Goal: Task Accomplishment & Management: Manage account settings

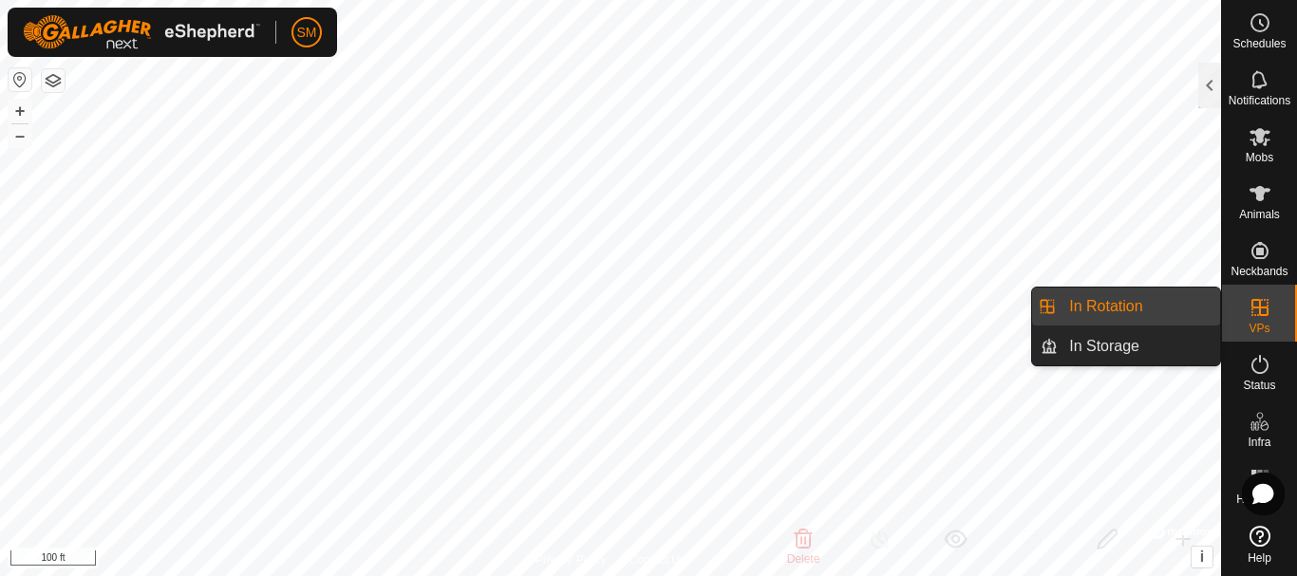
click at [1076, 306] on link "In Rotation" at bounding box center [1138, 307] width 162 height 38
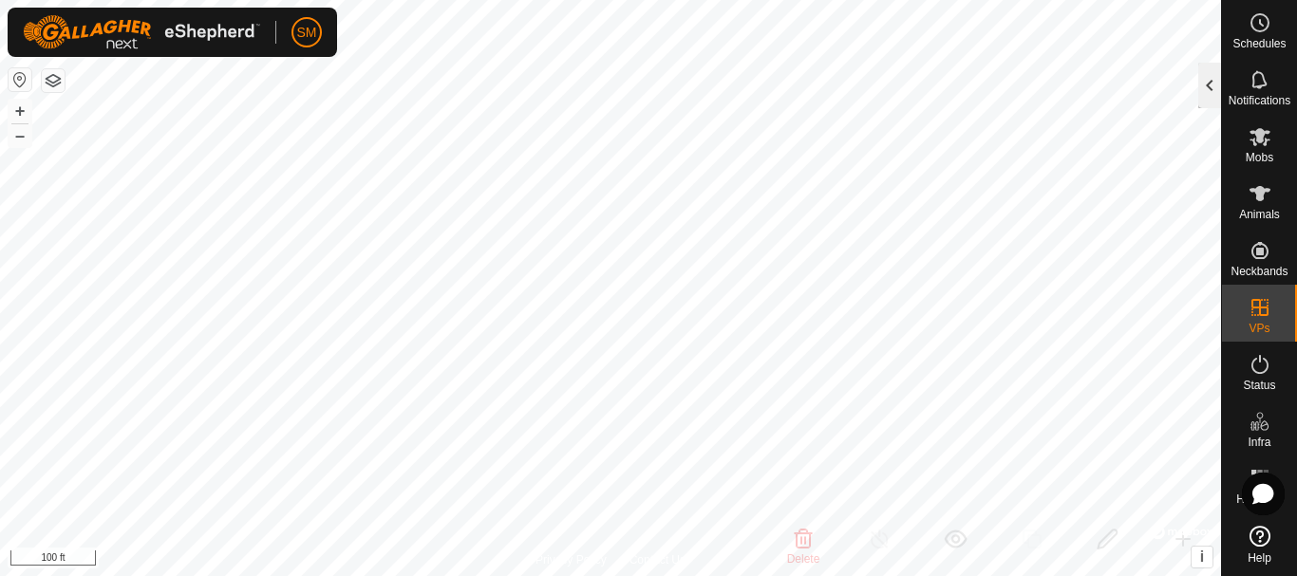
click at [1210, 84] on div at bounding box center [1209, 86] width 23 height 46
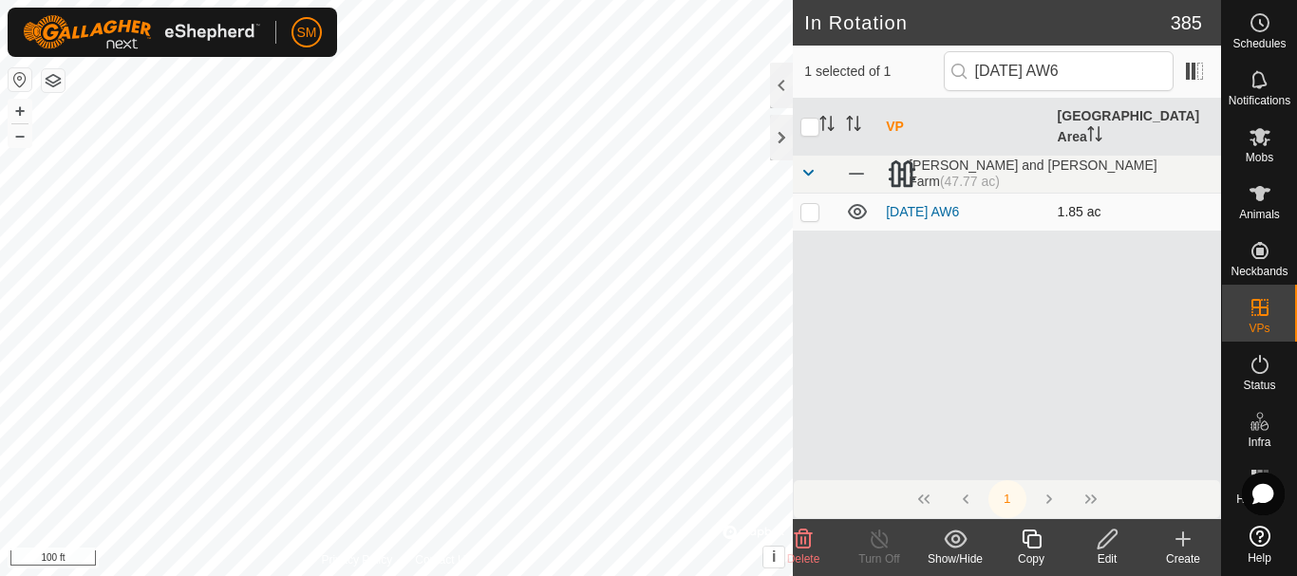
click at [806, 204] on p-checkbox at bounding box center [809, 211] width 19 height 15
click at [810, 204] on p-checkbox at bounding box center [809, 211] width 19 height 15
checkbox input "true"
click at [1033, 555] on div "Copy" at bounding box center [1031, 559] width 76 height 17
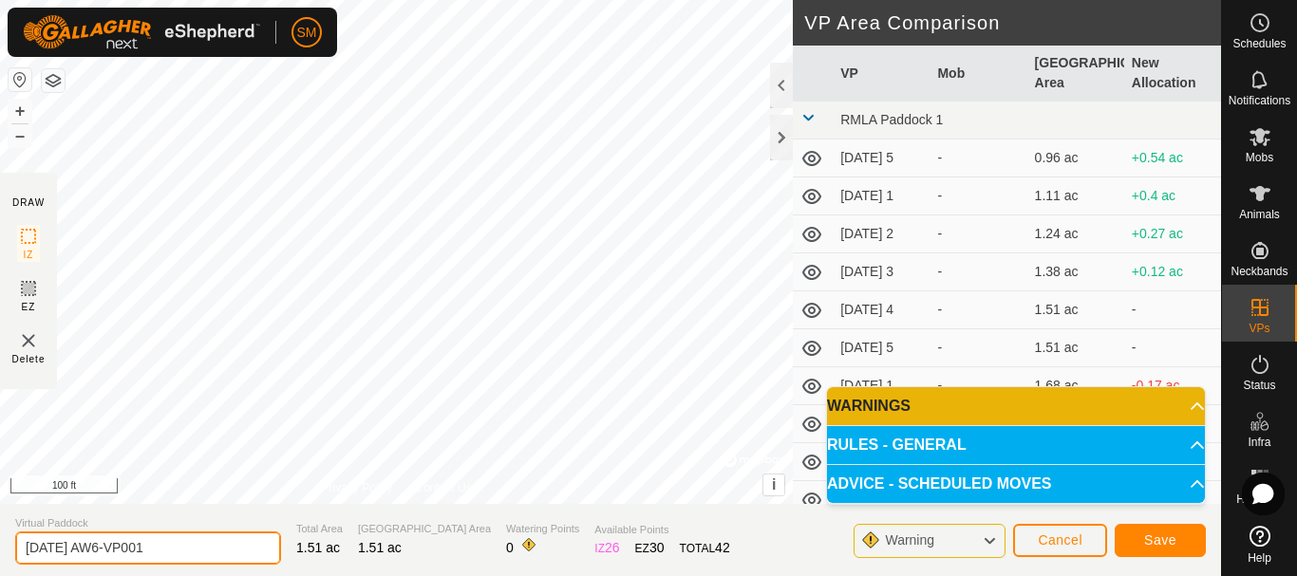
drag, startPoint x: 120, startPoint y: 548, endPoint x: 212, endPoint y: 546, distance: 92.1
click at [212, 546] on input "2025-08-21 AW6-VP001" at bounding box center [148, 548] width 266 height 33
type input "[DATE] AW1"
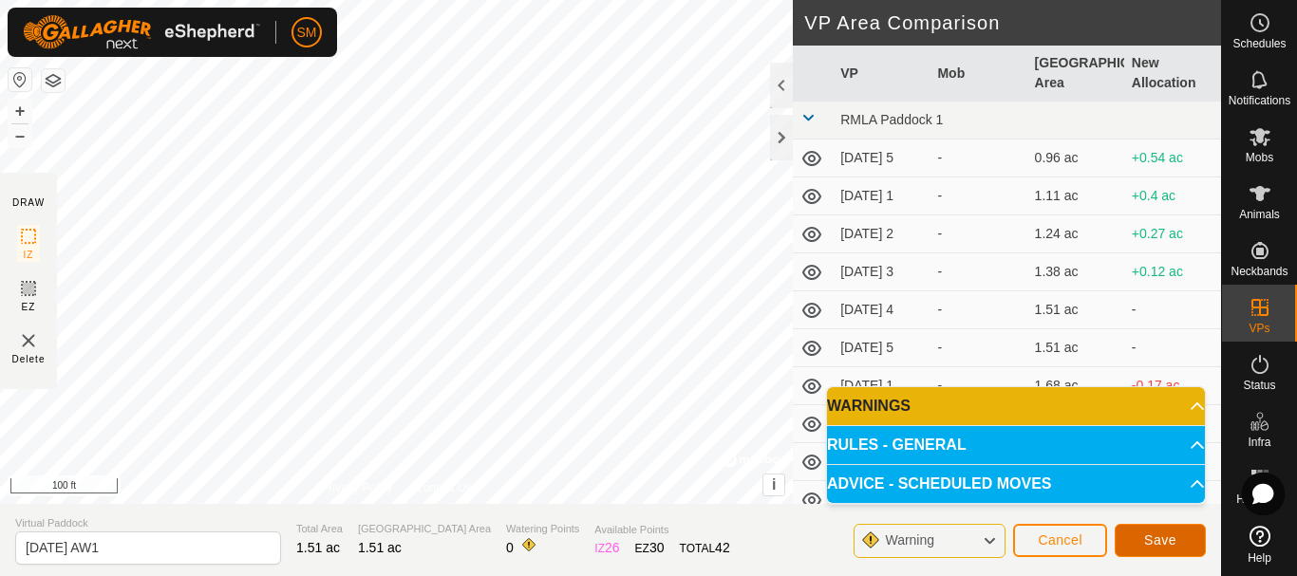
click at [1167, 540] on span "Save" at bounding box center [1160, 539] width 32 height 15
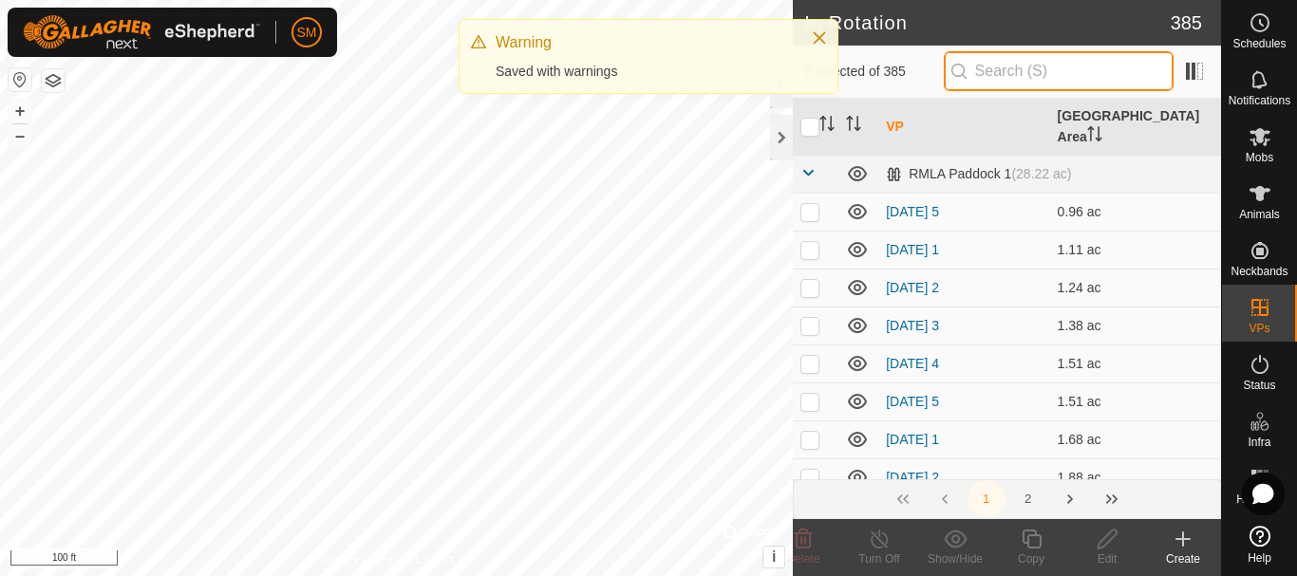
click at [1042, 76] on input "text" at bounding box center [1058, 71] width 230 height 40
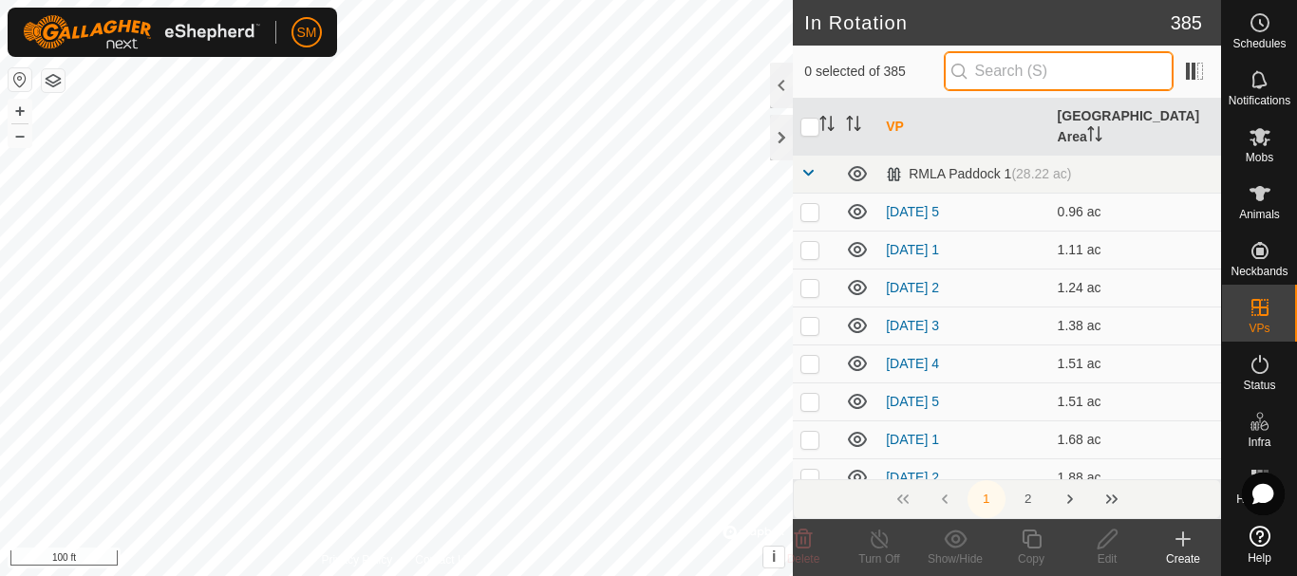
paste input "2025-08-21 AW"
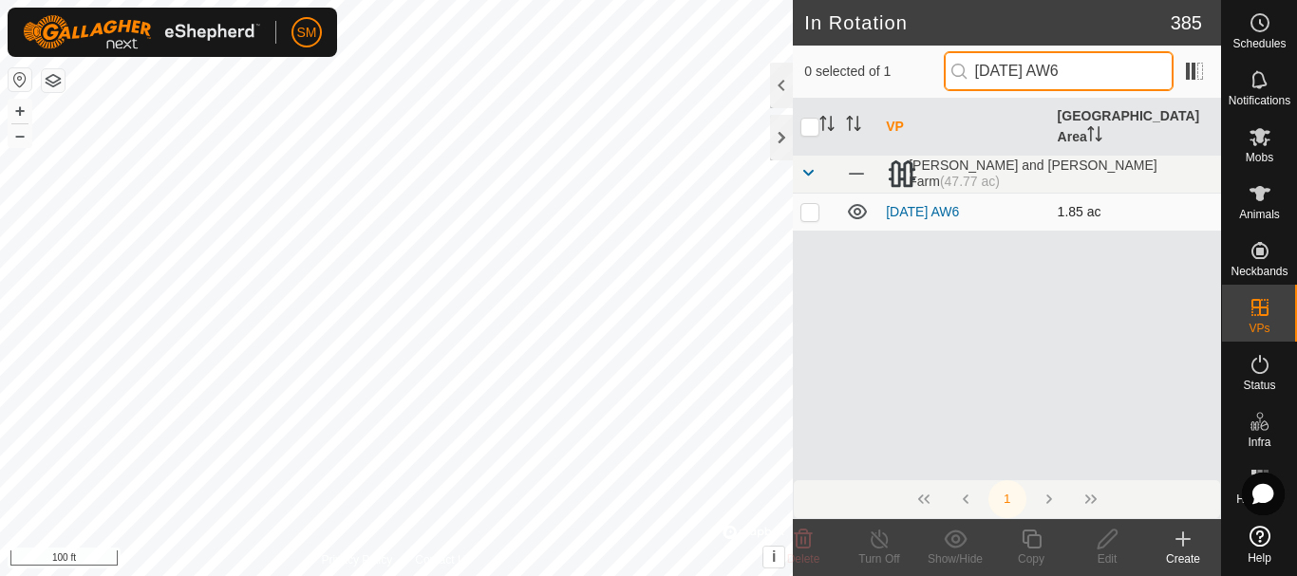
type input "[DATE] AW6"
click at [812, 204] on p-checkbox at bounding box center [809, 211] width 19 height 15
checkbox input "true"
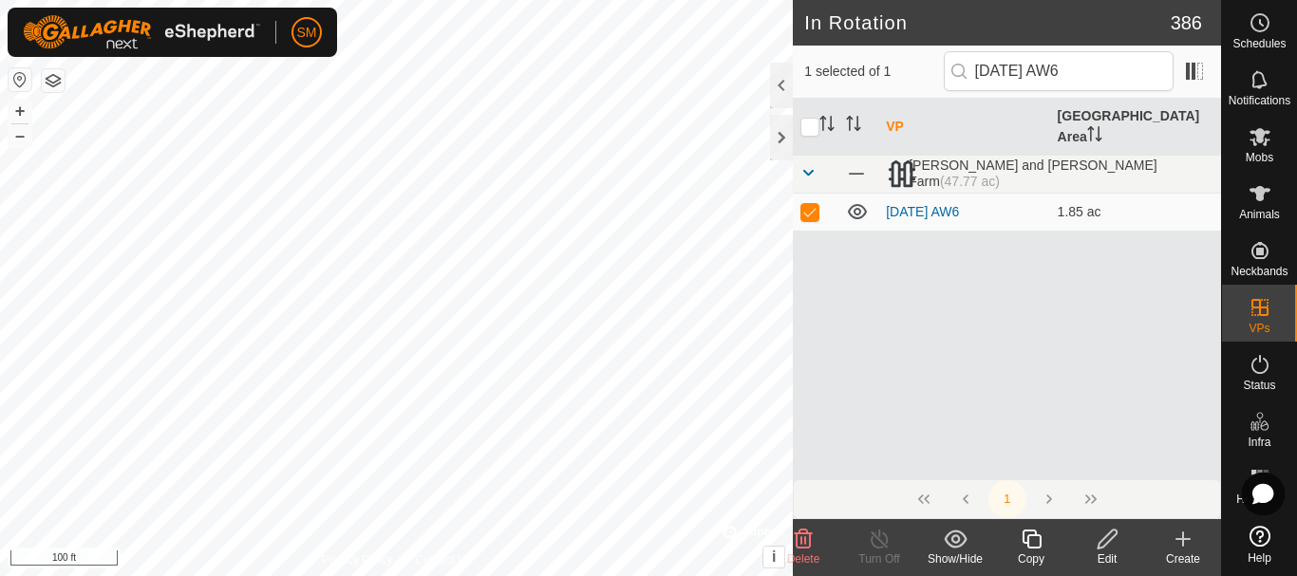
click at [1036, 535] on icon at bounding box center [1030, 539] width 19 height 19
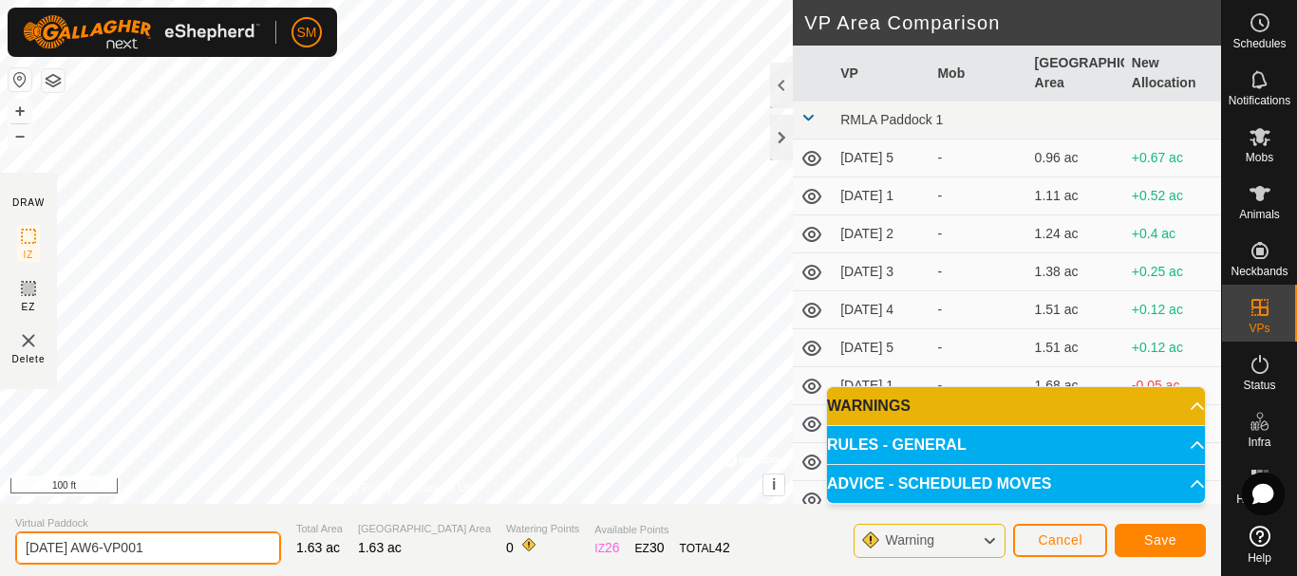
drag, startPoint x: 144, startPoint y: 535, endPoint x: 209, endPoint y: 535, distance: 64.5
click at [209, 535] on input "2025-08-21 AW6-VP001" at bounding box center [148, 548] width 266 height 33
type input "[DATE] AW2"
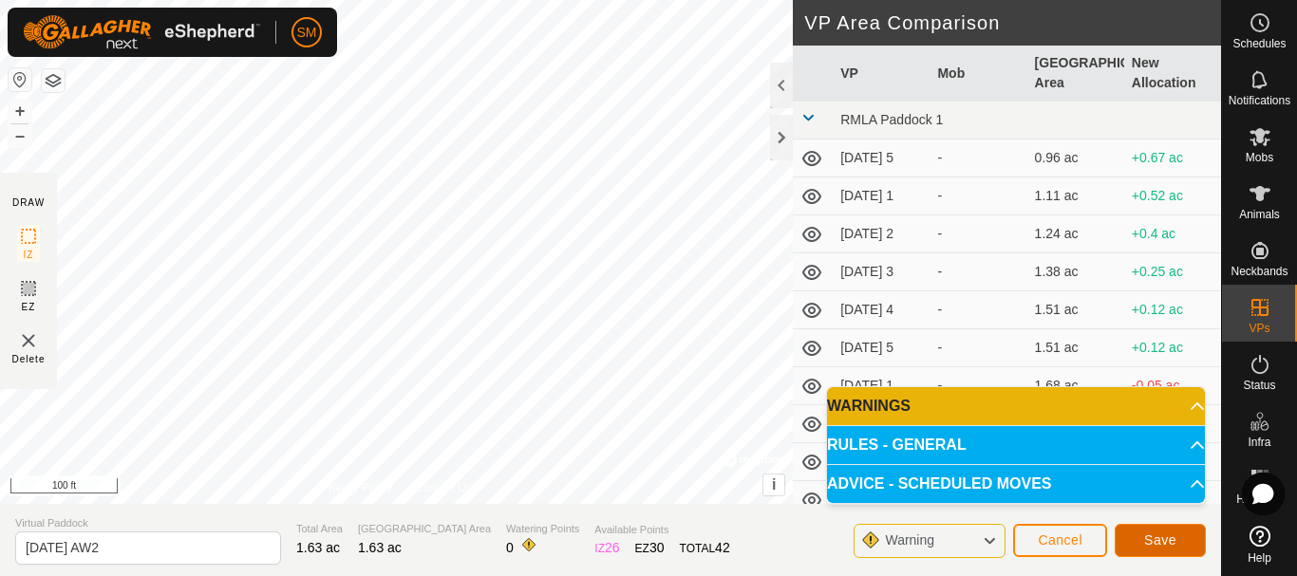
click at [1149, 537] on span "Save" at bounding box center [1160, 539] width 32 height 15
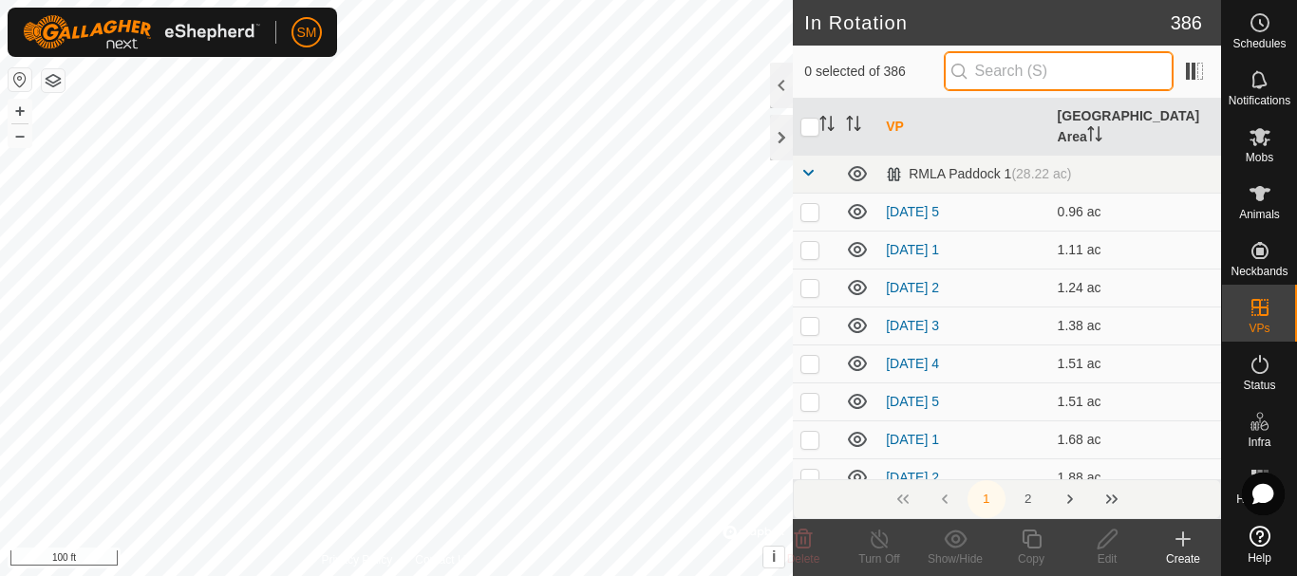
click at [1017, 62] on input "text" at bounding box center [1058, 71] width 230 height 40
paste input "2025-08-21 AW"
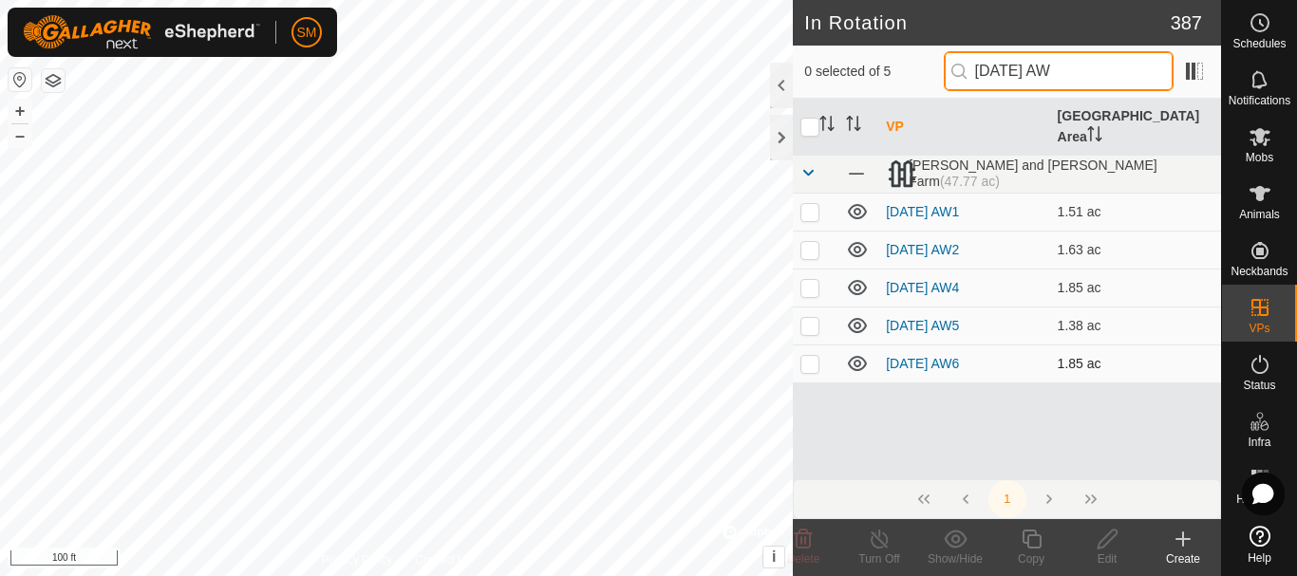
type input "2025-08-21 AW"
click at [810, 356] on p-checkbox at bounding box center [809, 363] width 19 height 15
checkbox input "true"
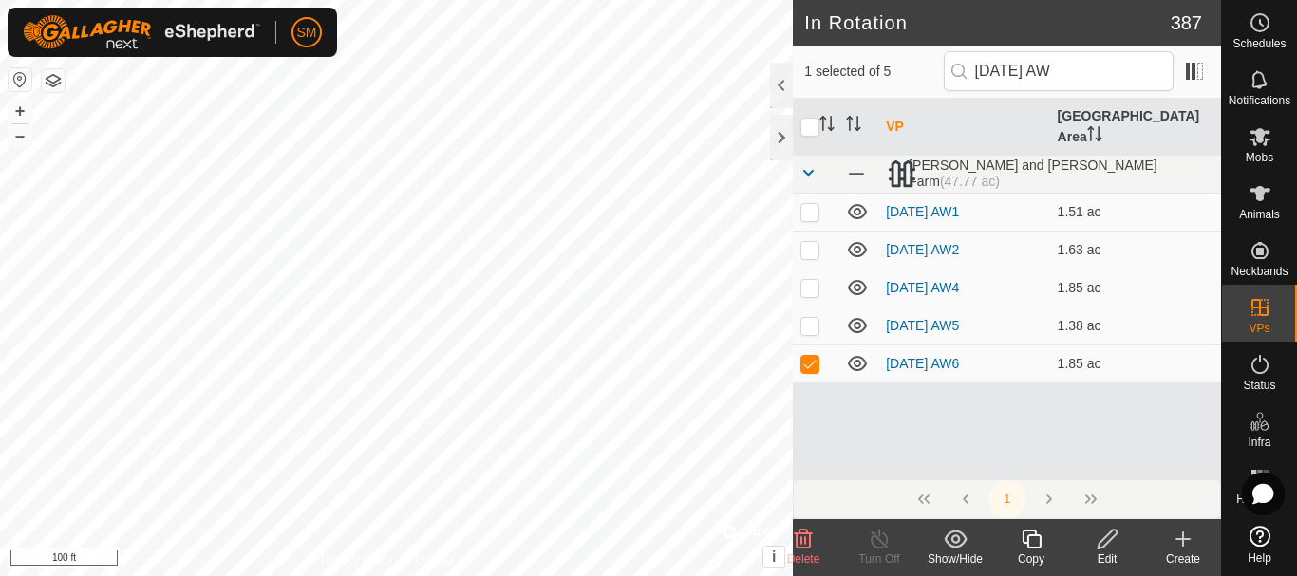
click at [1033, 544] on icon at bounding box center [1031, 539] width 24 height 23
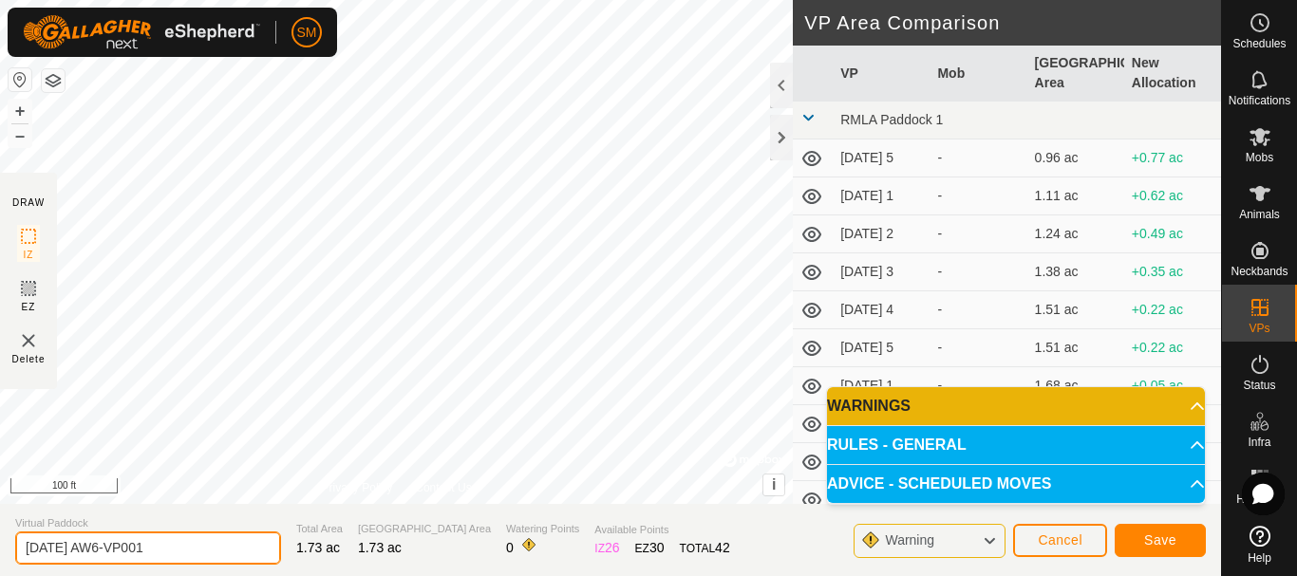
drag, startPoint x: 143, startPoint y: 540, endPoint x: 238, endPoint y: 545, distance: 95.0
click at [238, 545] on input "2025-08-21 AW6-VP001" at bounding box center [148, 548] width 266 height 33
type input "[DATE] AW3"
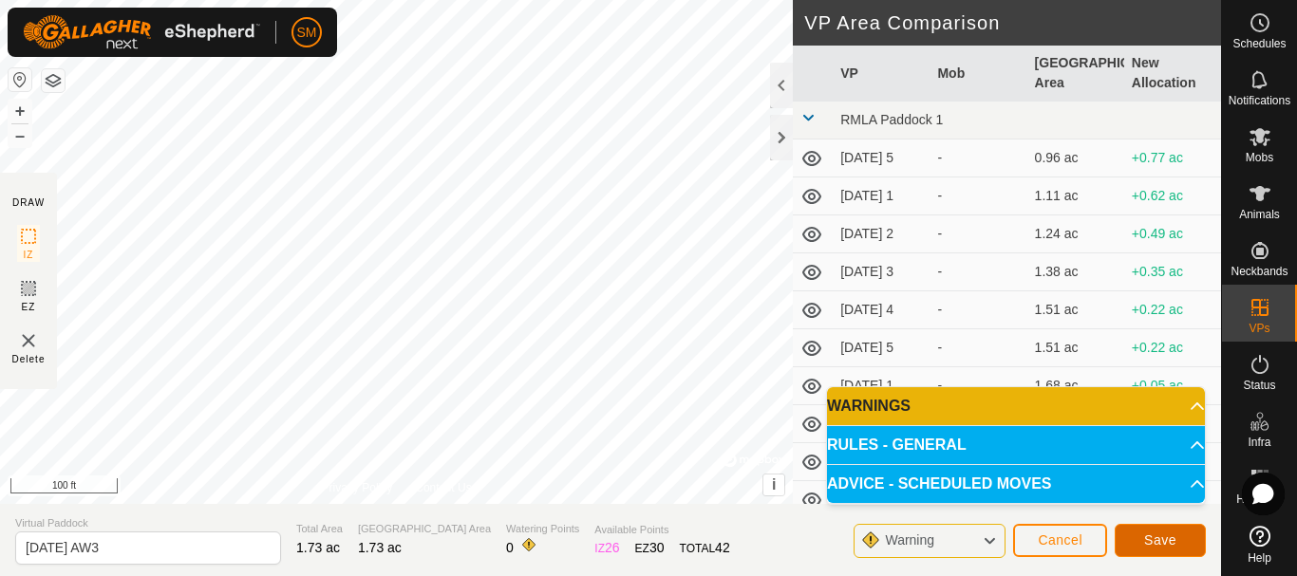
click at [1167, 539] on span "Save" at bounding box center [1160, 539] width 32 height 15
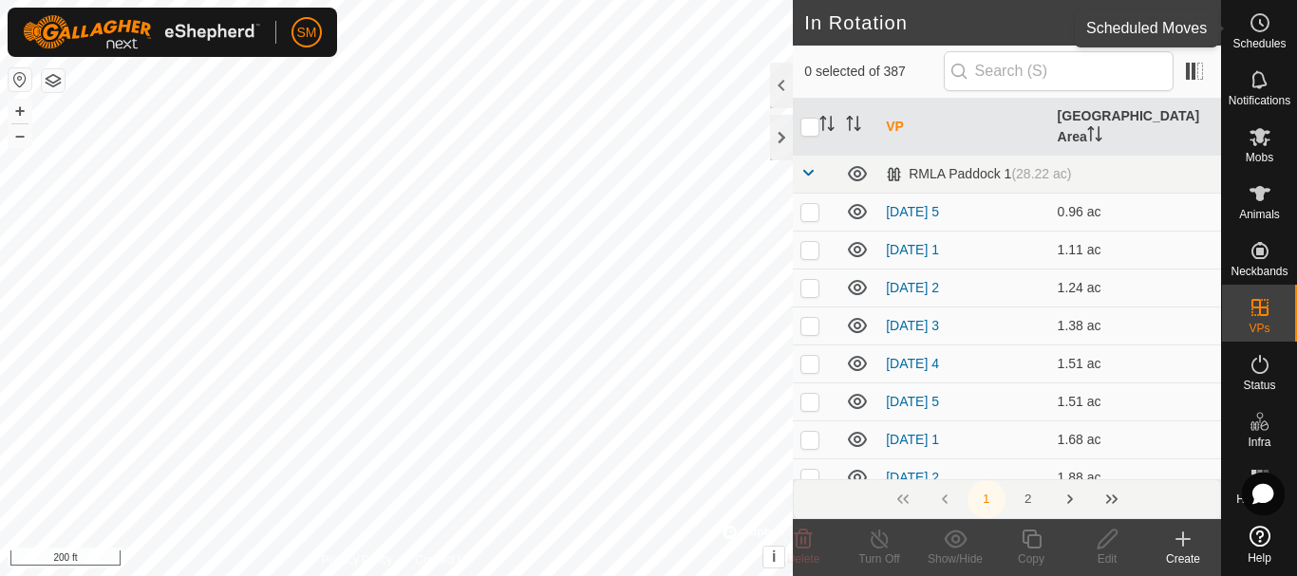
click at [1263, 23] on icon at bounding box center [1259, 22] width 23 height 23
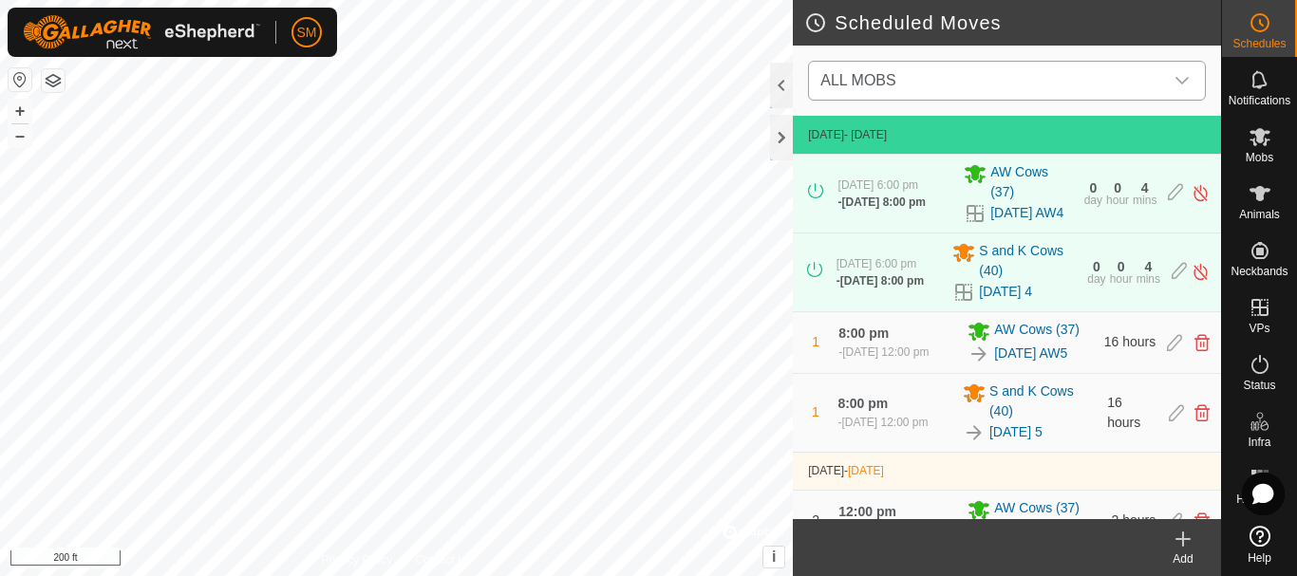
click at [1185, 78] on icon "dropdown trigger" at bounding box center [1181, 80] width 15 height 15
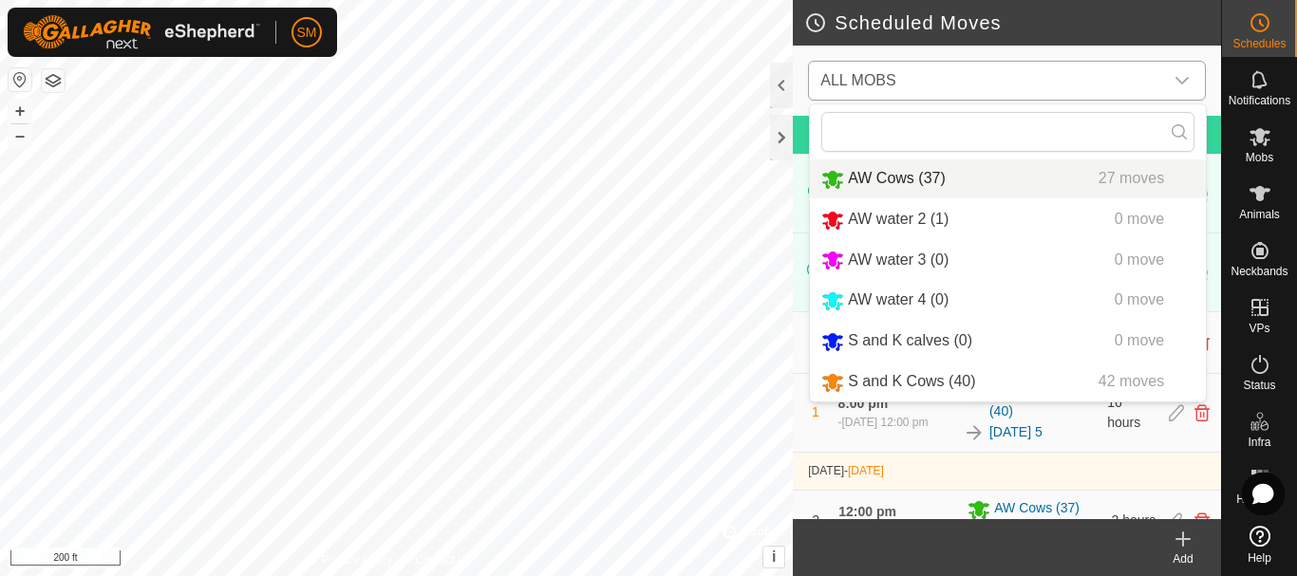
click at [898, 177] on li "AW Cows (37) 27 moves" at bounding box center [1008, 178] width 396 height 39
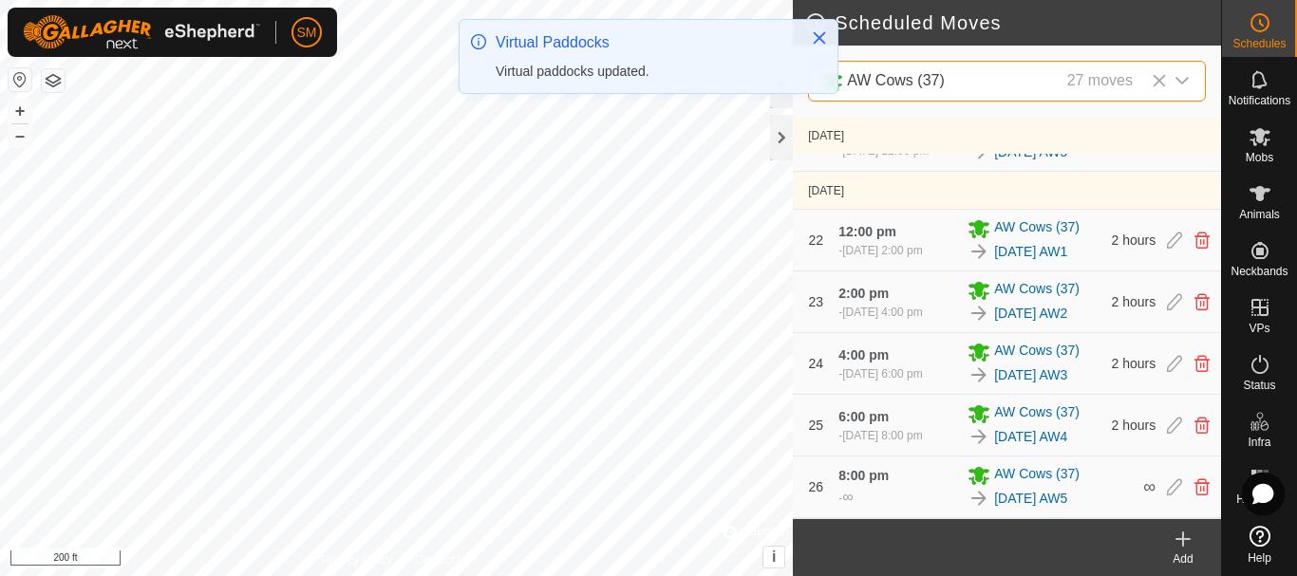
scroll to position [1952, 0]
click at [1167, 492] on icon at bounding box center [1174, 486] width 15 height 17
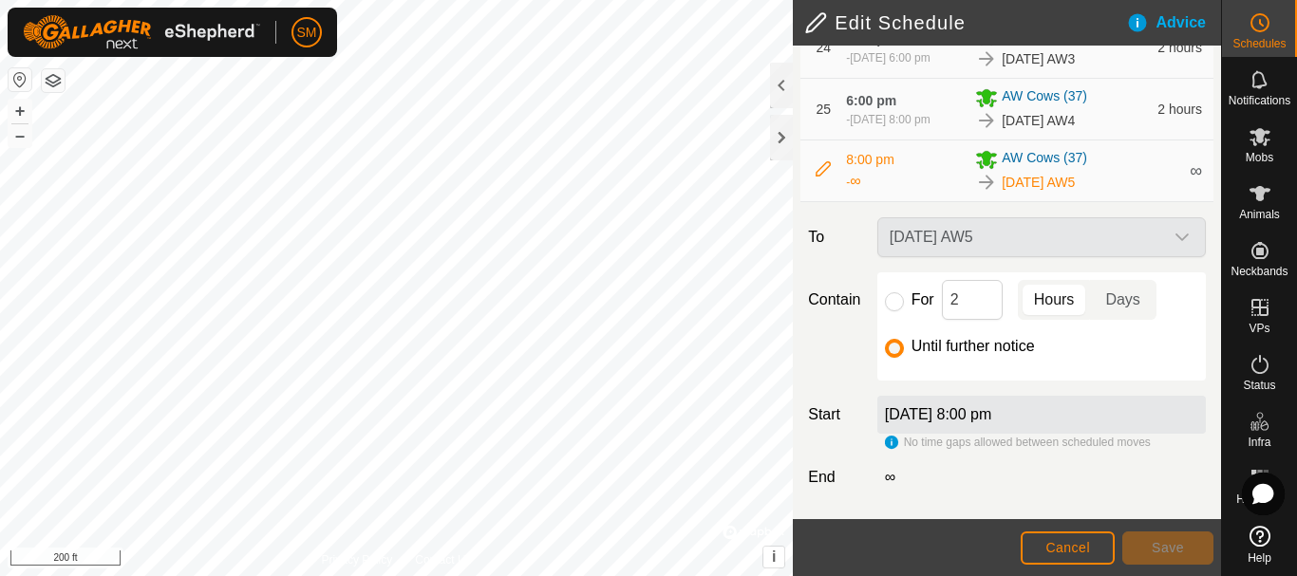
scroll to position [2045, 0]
click at [885, 303] on input "For" at bounding box center [894, 301] width 19 height 19
radio input "true"
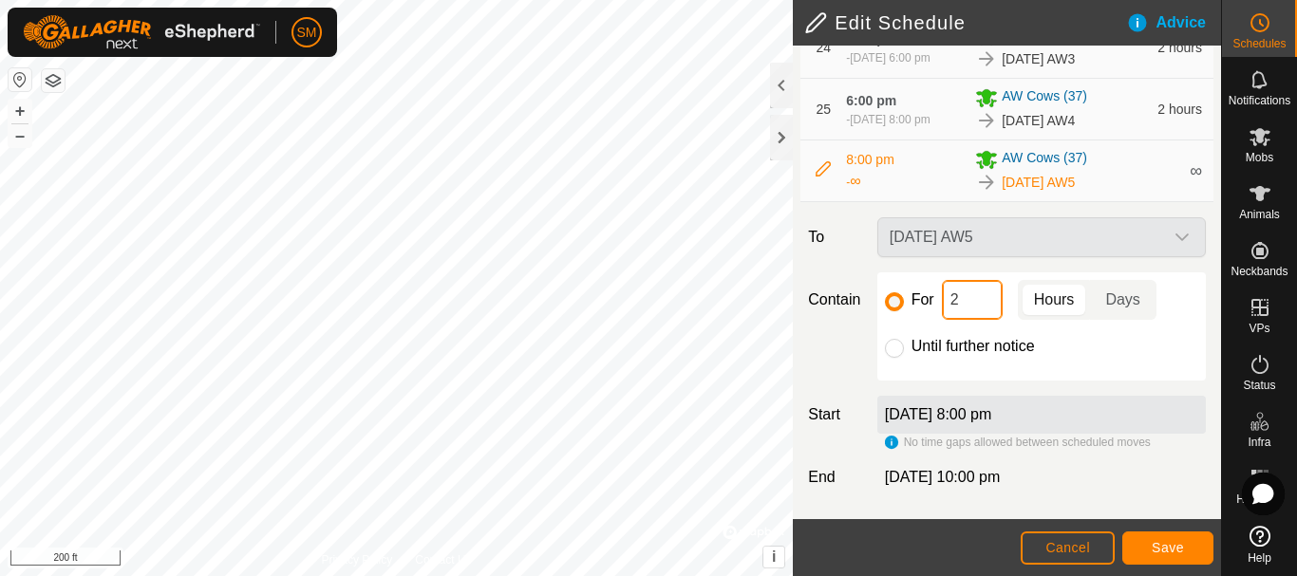
click at [969, 289] on input "2" at bounding box center [972, 300] width 61 height 40
type input "16"
click at [1186, 552] on button "Save" at bounding box center [1167, 548] width 91 height 33
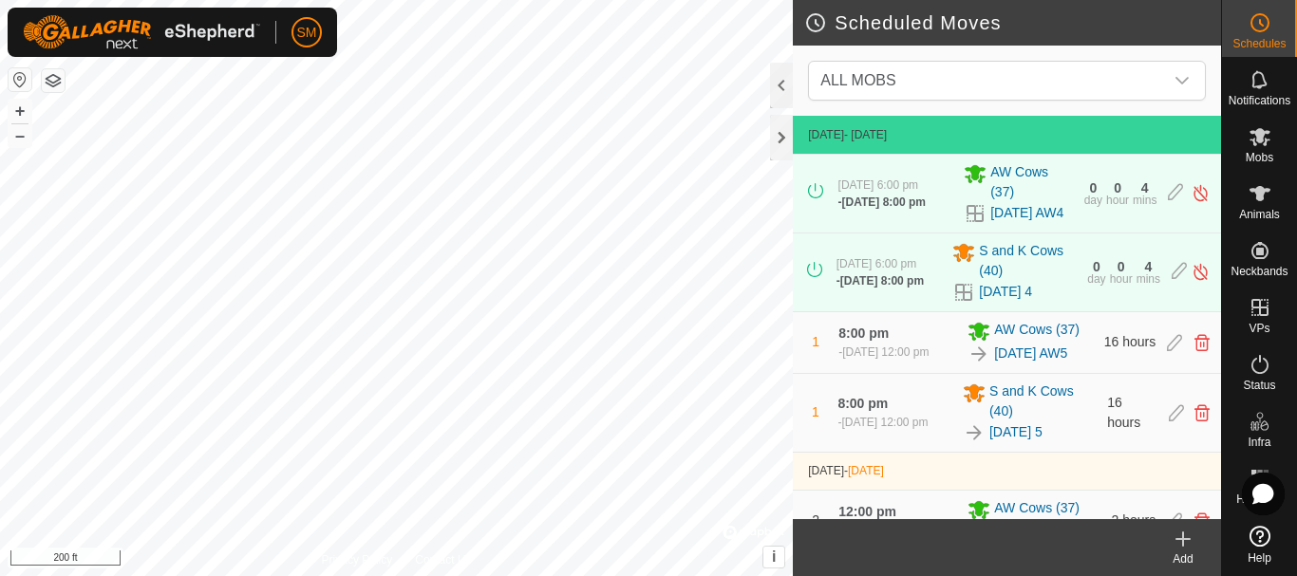
click at [1186, 539] on icon at bounding box center [1182, 539] width 13 height 0
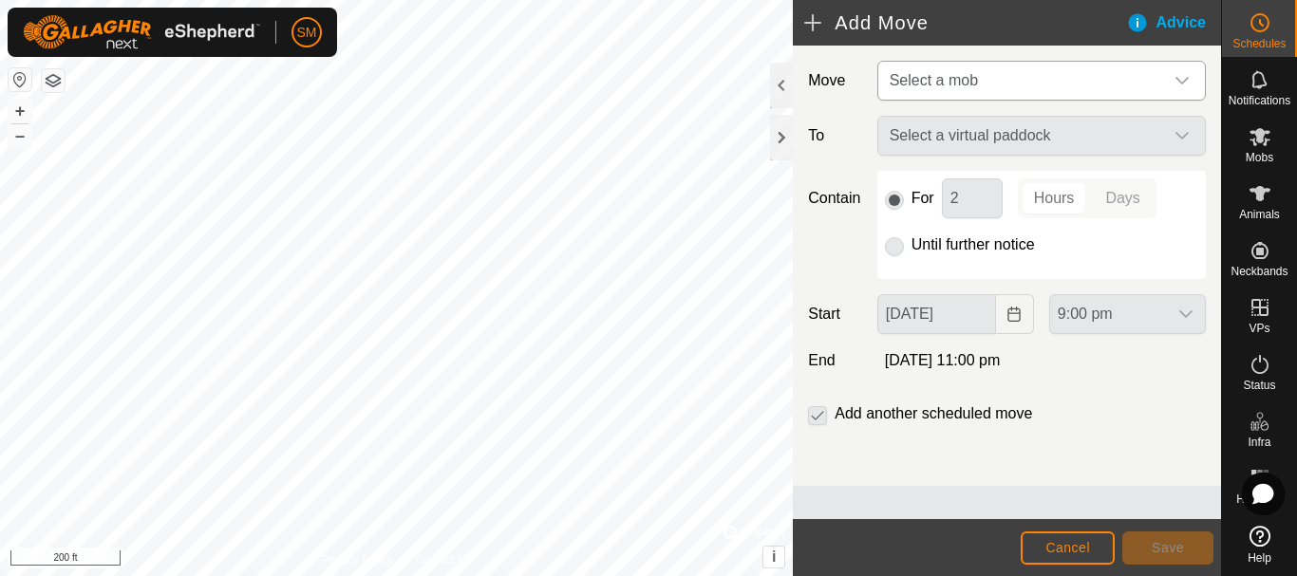
click at [1051, 88] on span "Select a mob" at bounding box center [1022, 81] width 281 height 38
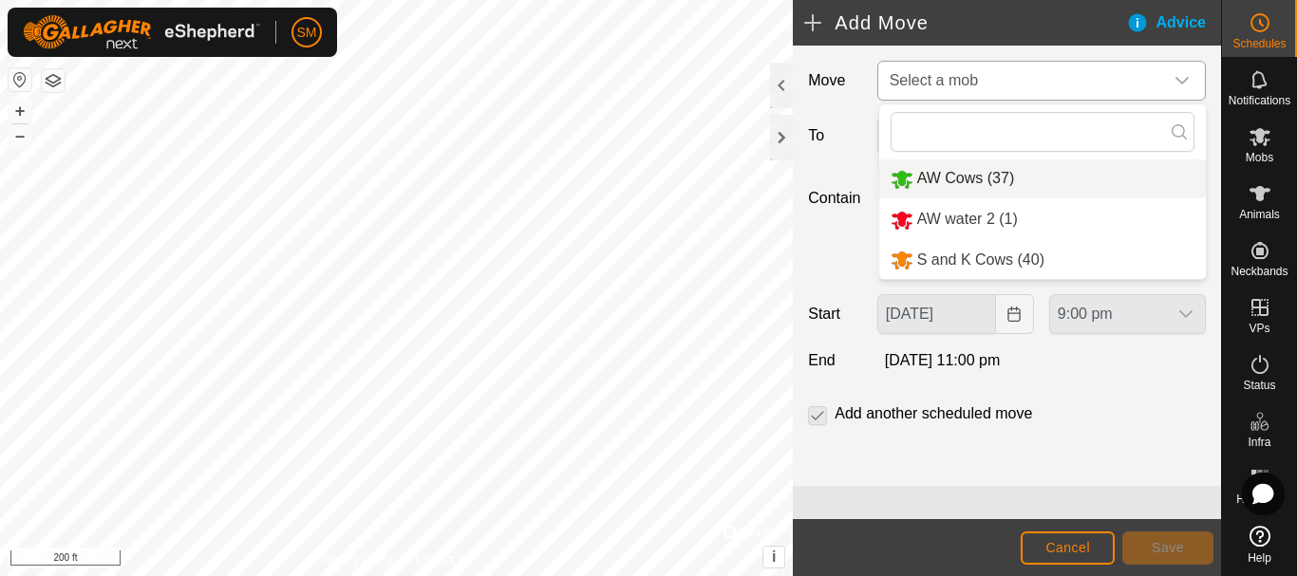
click at [940, 174] on li "AW Cows (37)" at bounding box center [1042, 178] width 327 height 39
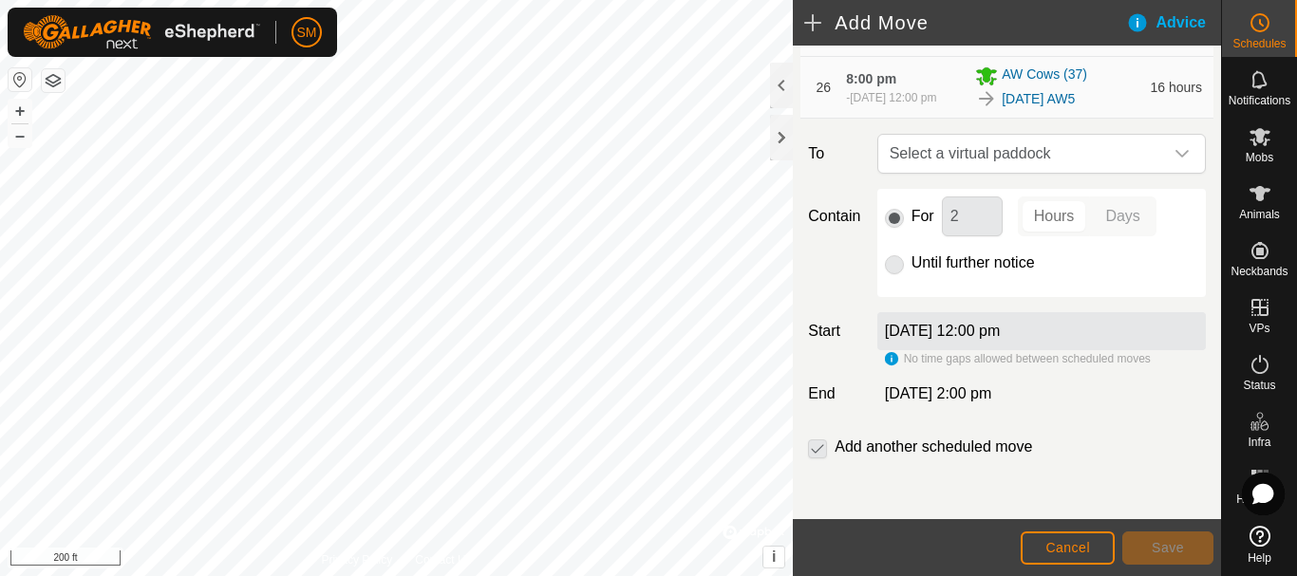
scroll to position [2137, 0]
click at [1125, 161] on span "Select a virtual paddock" at bounding box center [1022, 154] width 281 height 38
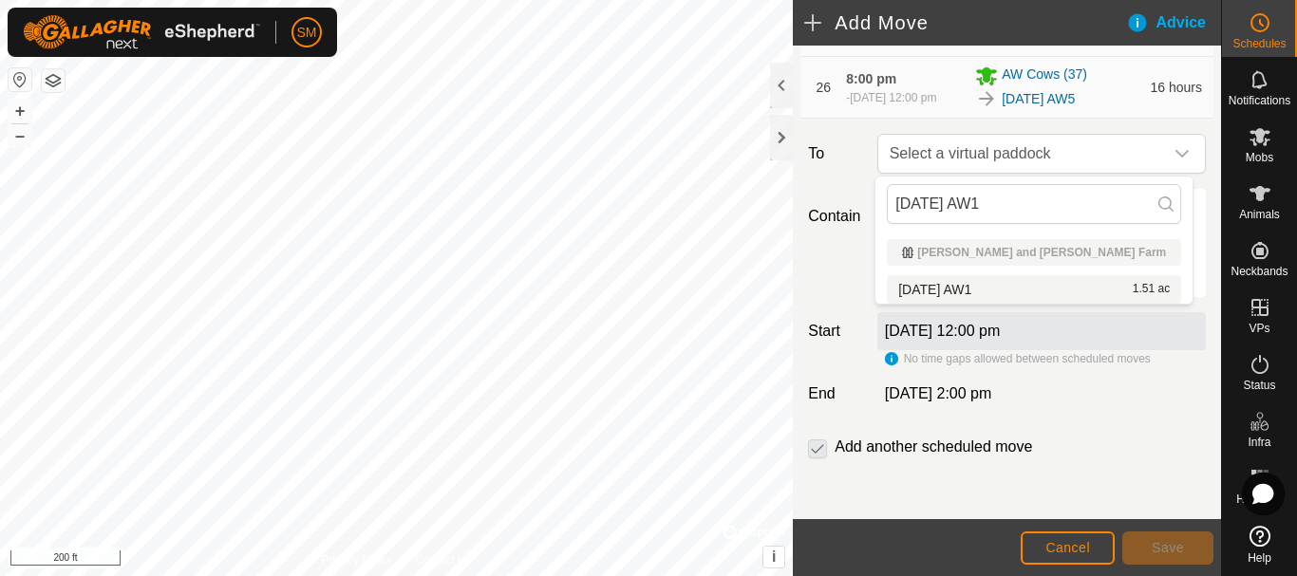
type input "[DATE] AW1"
click at [964, 286] on li "2025-08-21 AW1 1.51 ac" at bounding box center [1034, 289] width 294 height 28
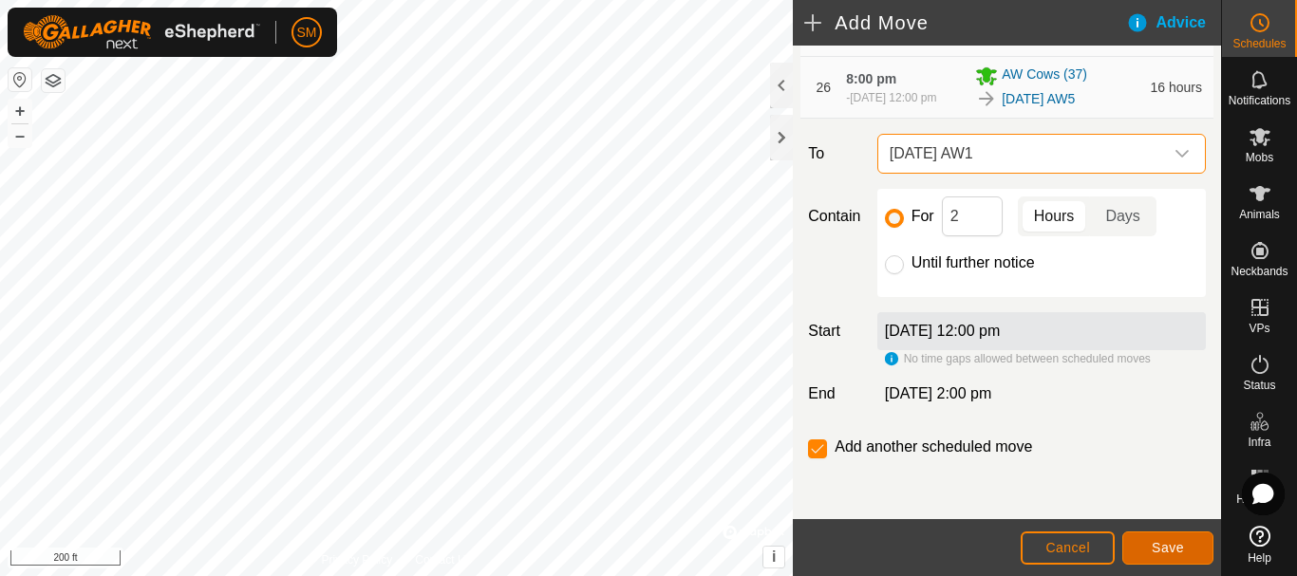
click at [1167, 556] on button "Save" at bounding box center [1167, 548] width 91 height 33
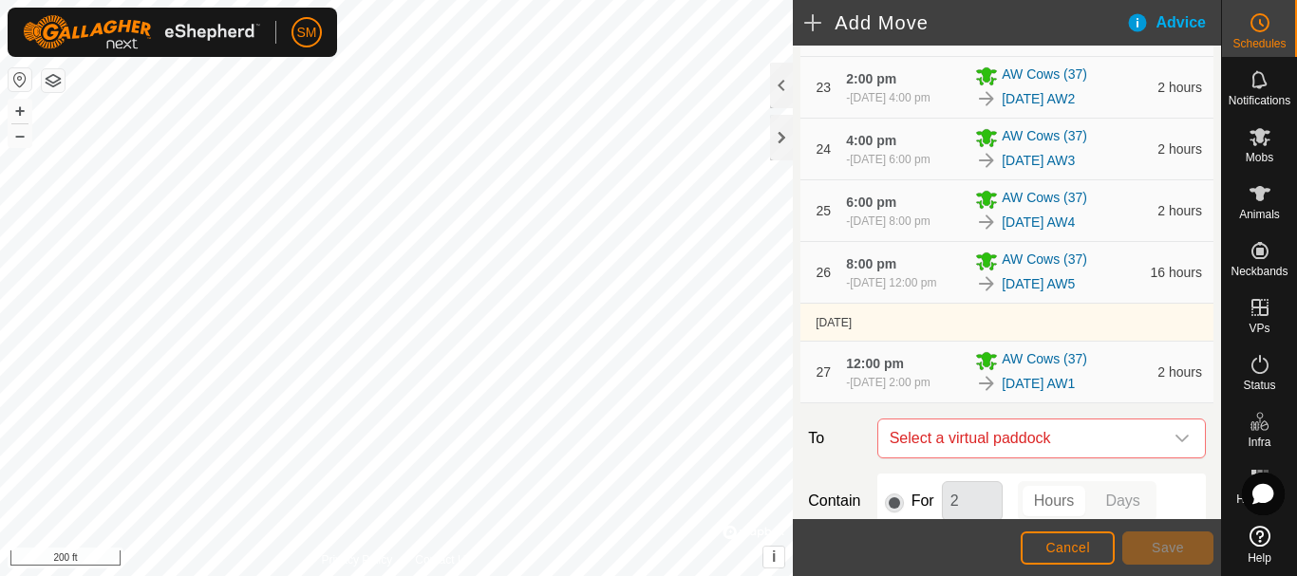
scroll to position [2245, 0]
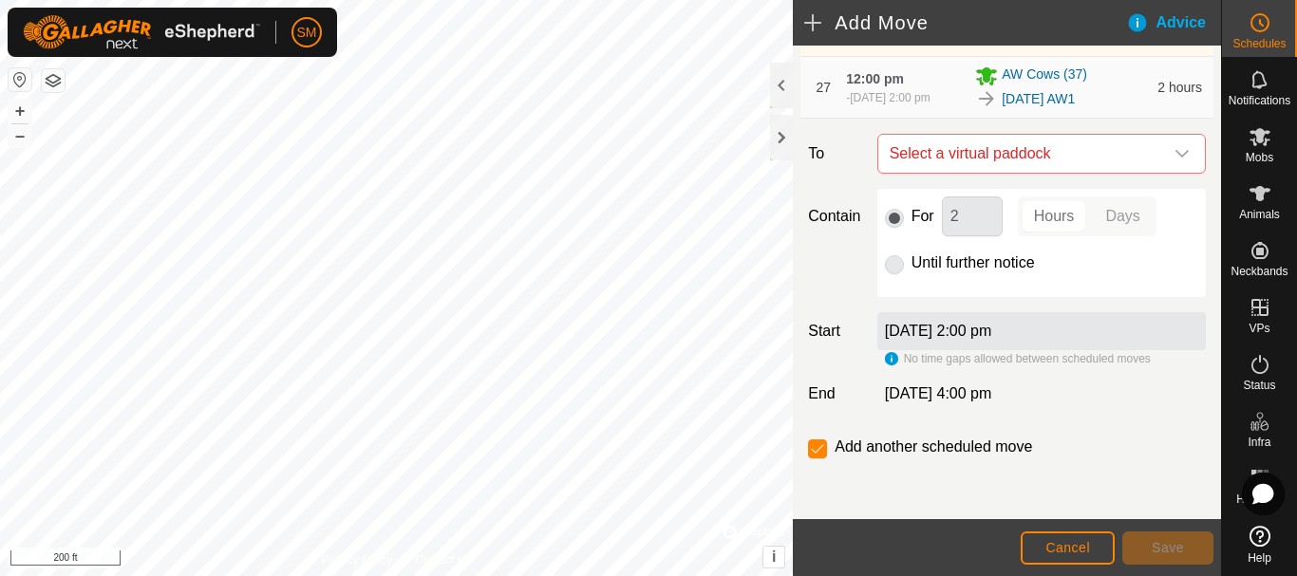
click at [1163, 157] on div "dropdown trigger" at bounding box center [1182, 154] width 38 height 38
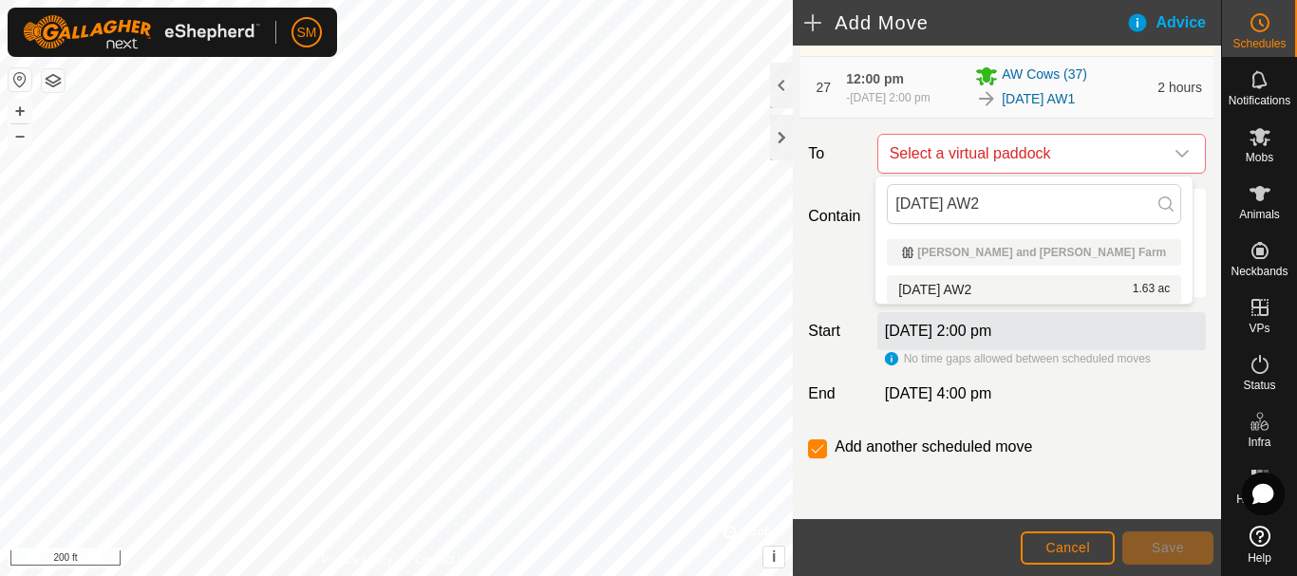
type input "[DATE] AW2"
click at [941, 285] on li "2025-08-21 AW2 1.63 ac" at bounding box center [1034, 289] width 294 height 28
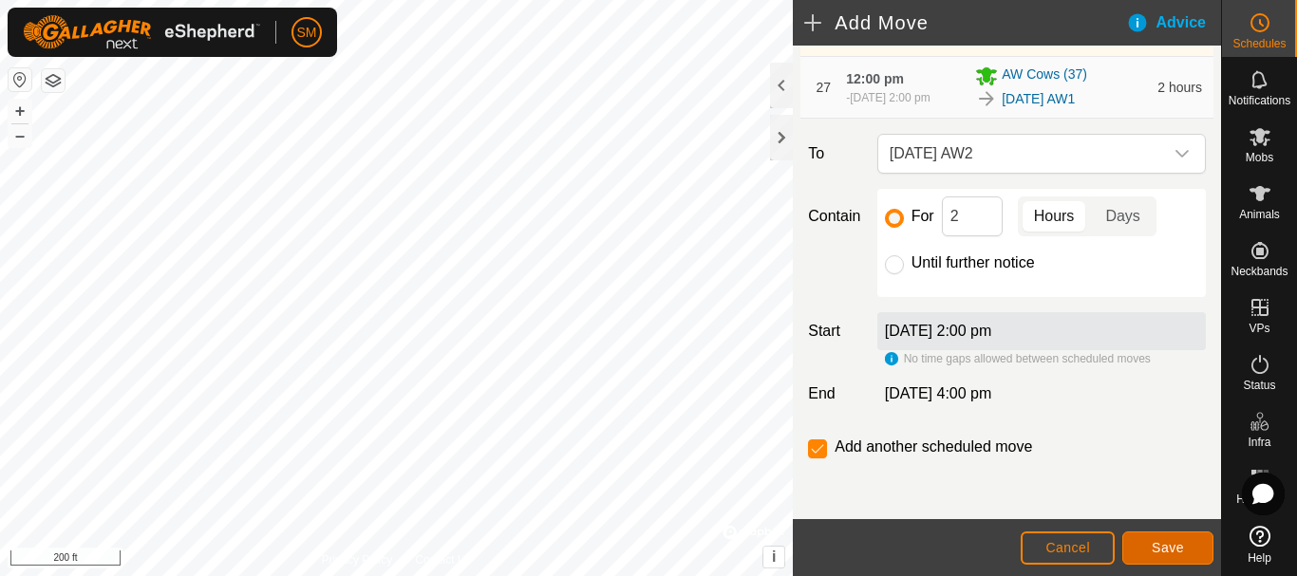
click at [1158, 546] on span "Save" at bounding box center [1167, 547] width 32 height 15
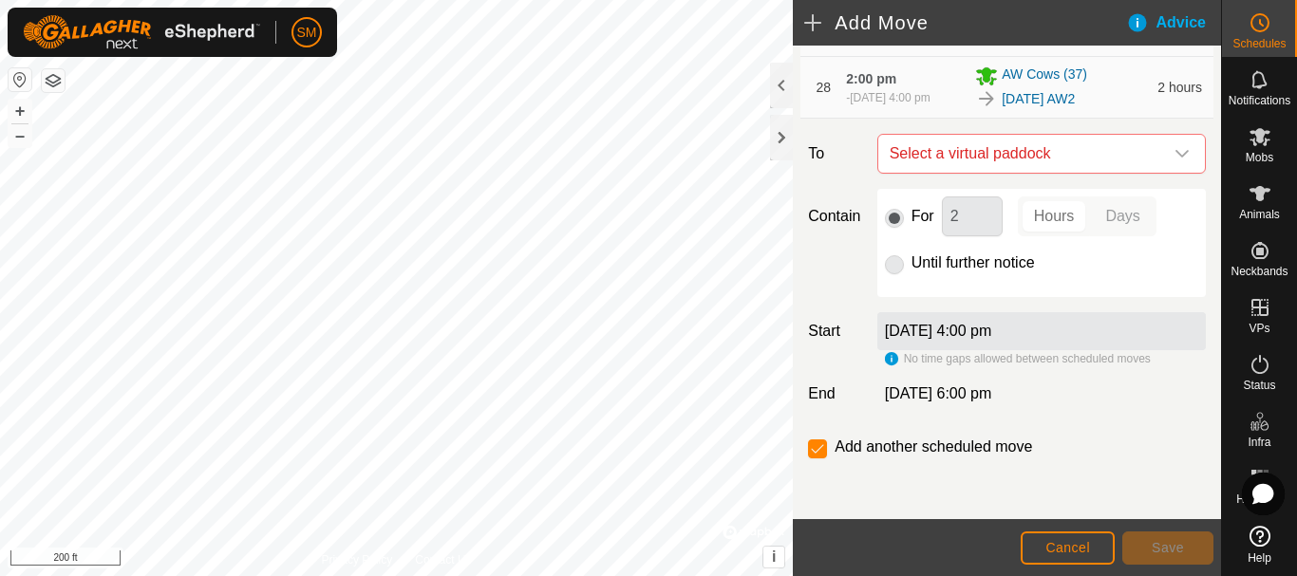
scroll to position [2315, 0]
click at [1163, 156] on div "dropdown trigger" at bounding box center [1182, 154] width 38 height 38
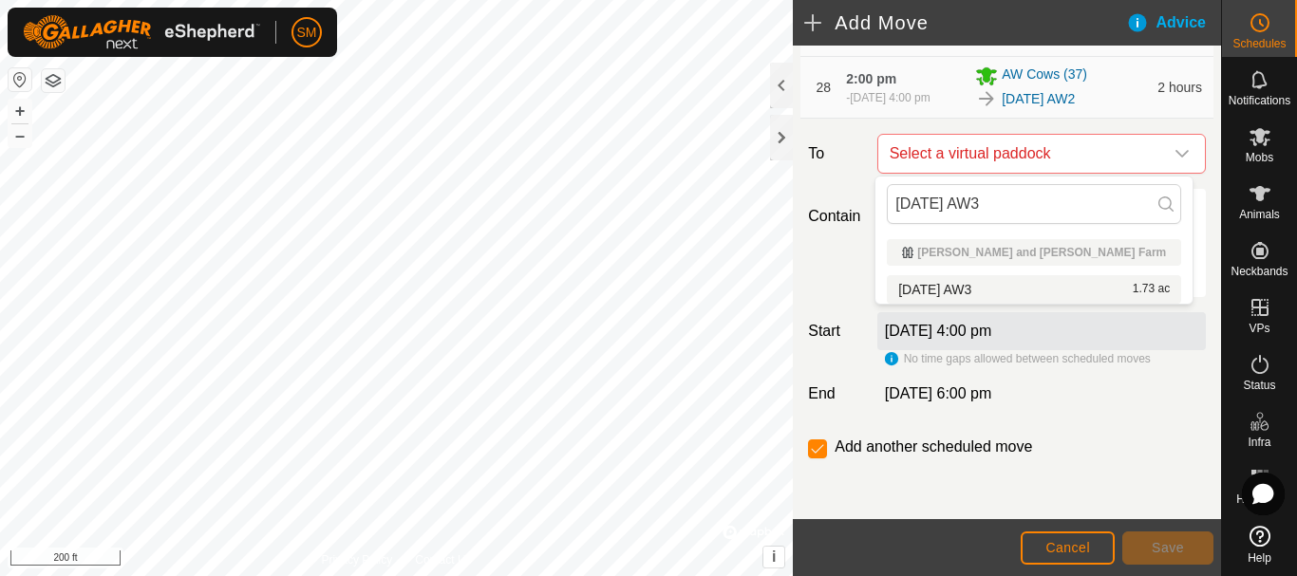
type input "[DATE] AW3"
click at [967, 291] on li "2025-08-21 AW3 1.73 ac" at bounding box center [1034, 289] width 294 height 28
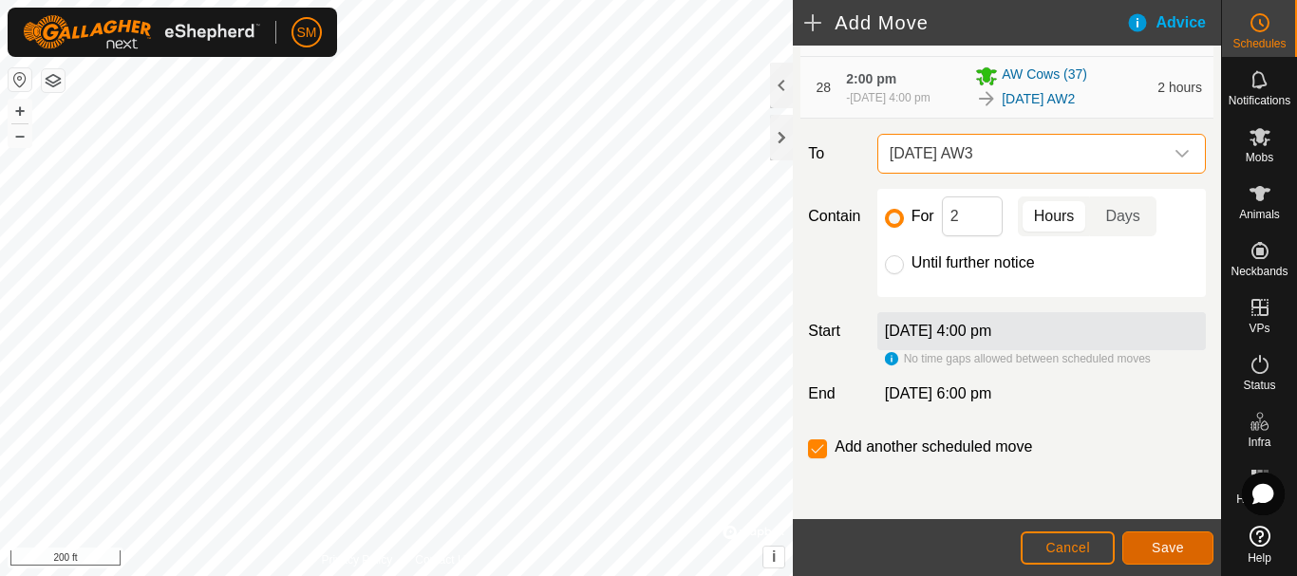
click at [1173, 544] on span "Save" at bounding box center [1167, 547] width 32 height 15
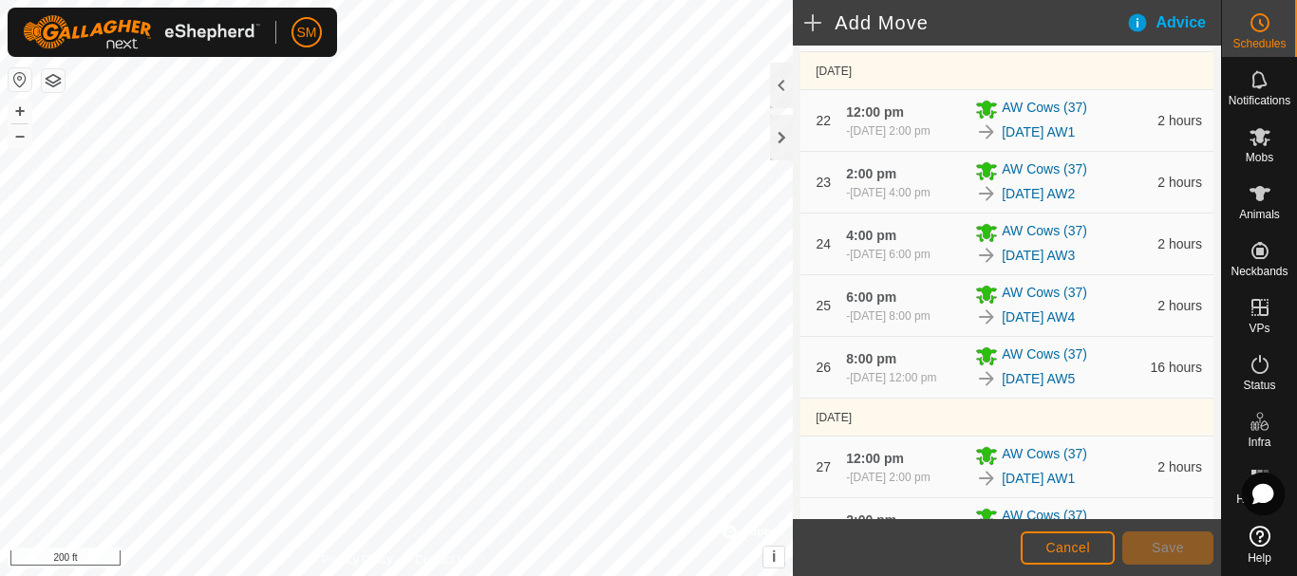
scroll to position [2385, 0]
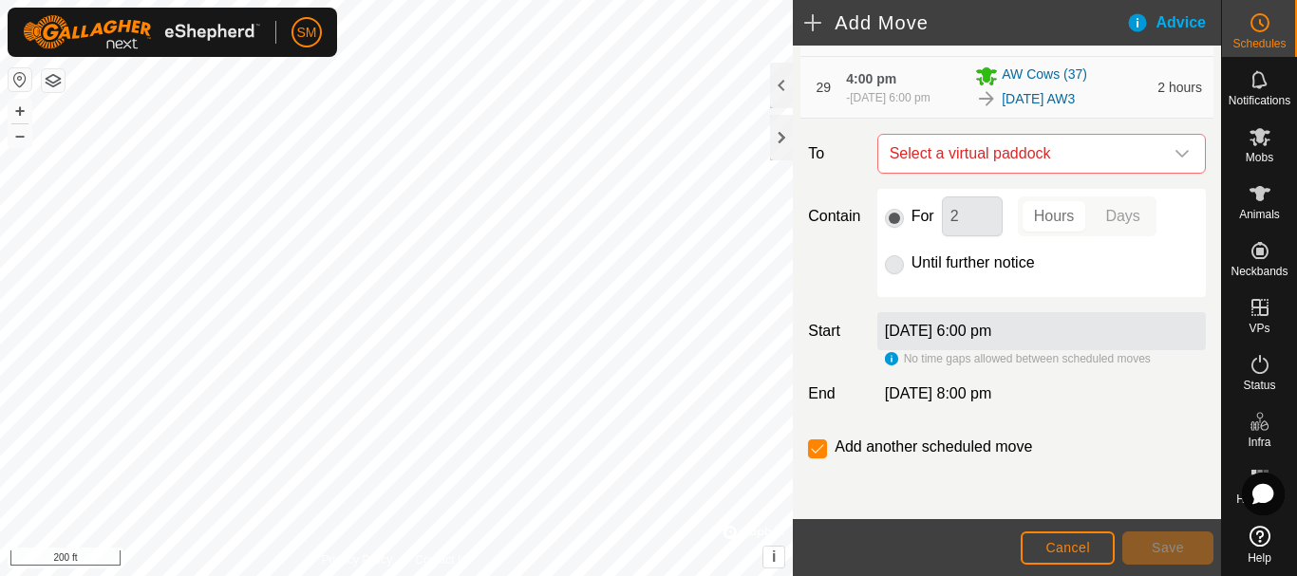
click at [1163, 158] on div "dropdown trigger" at bounding box center [1182, 154] width 38 height 38
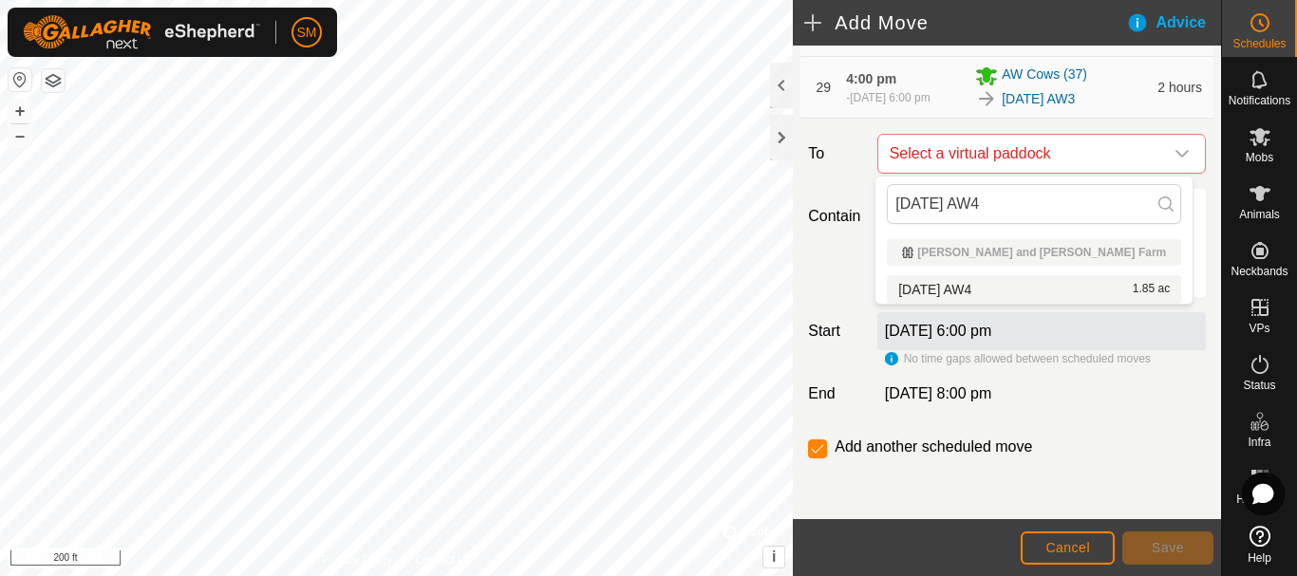
type input "[DATE] AW4"
click at [993, 284] on li "2025-08-21 AW4 1.85 ac" at bounding box center [1034, 289] width 294 height 28
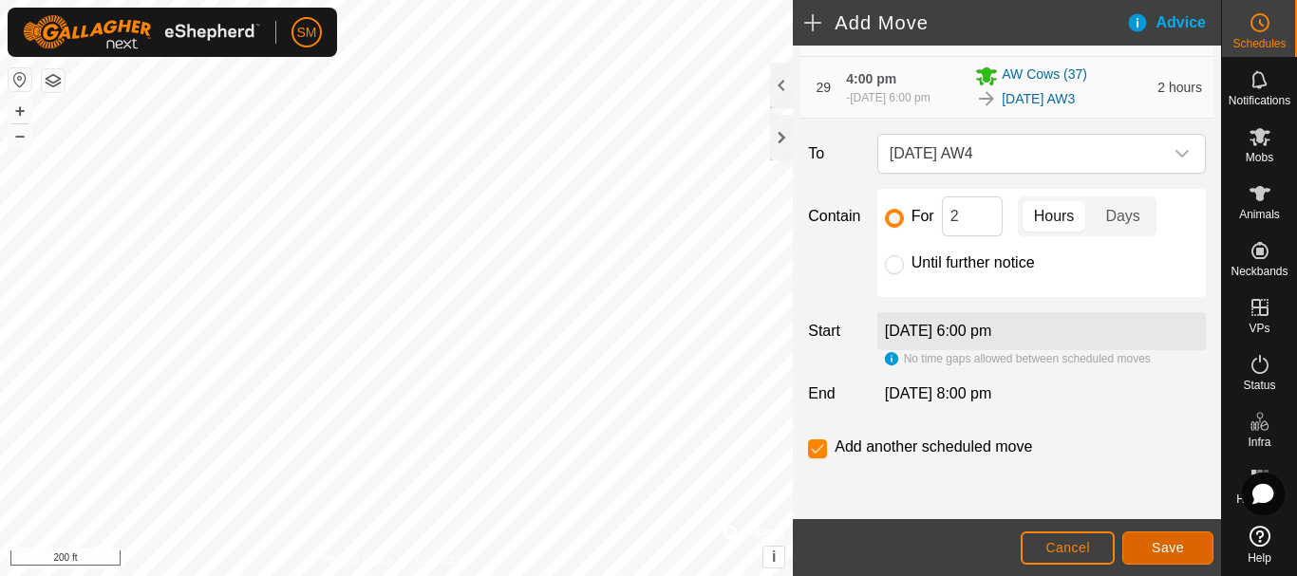
click at [1164, 545] on span "Save" at bounding box center [1167, 547] width 32 height 15
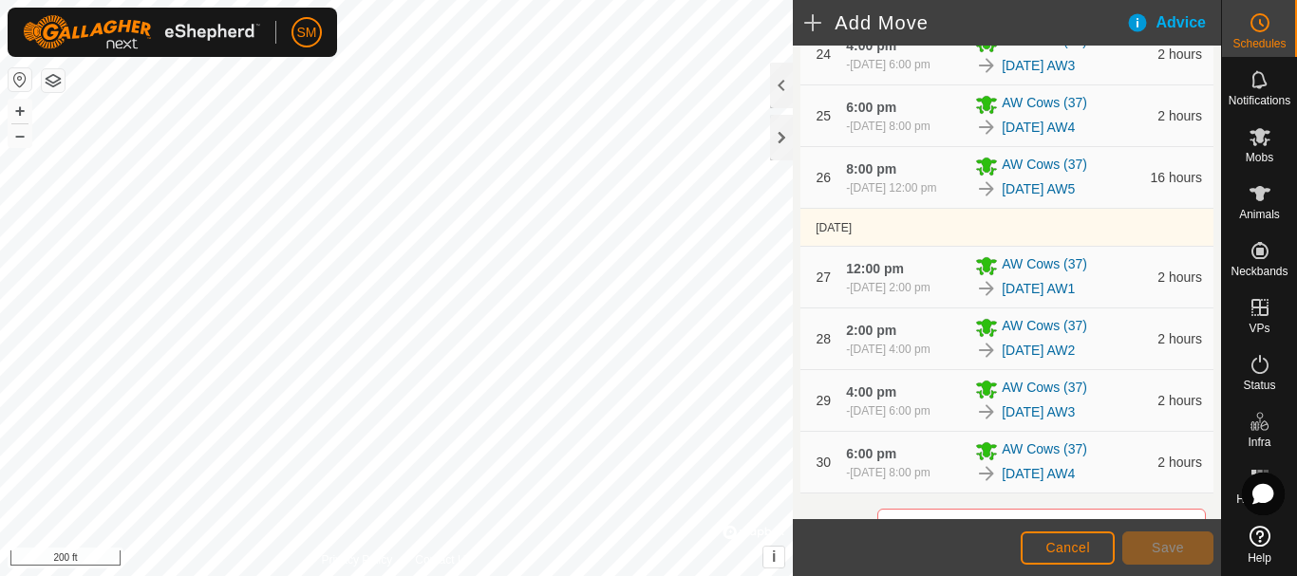
scroll to position [2456, 0]
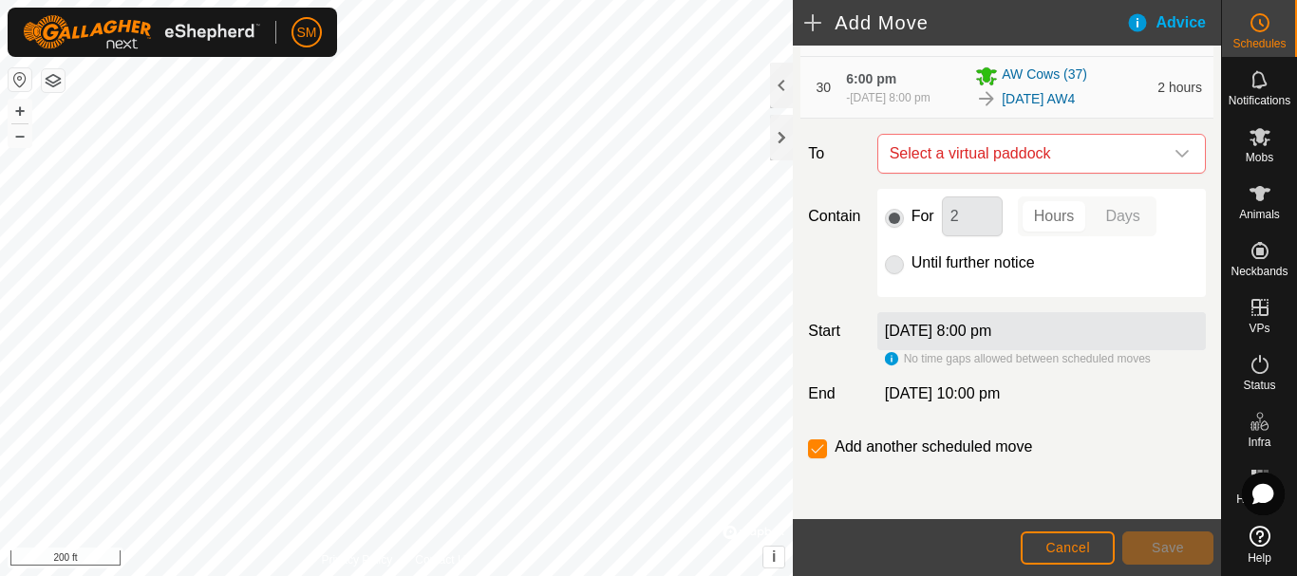
click at [1174, 159] on icon "dropdown trigger" at bounding box center [1181, 153] width 15 height 15
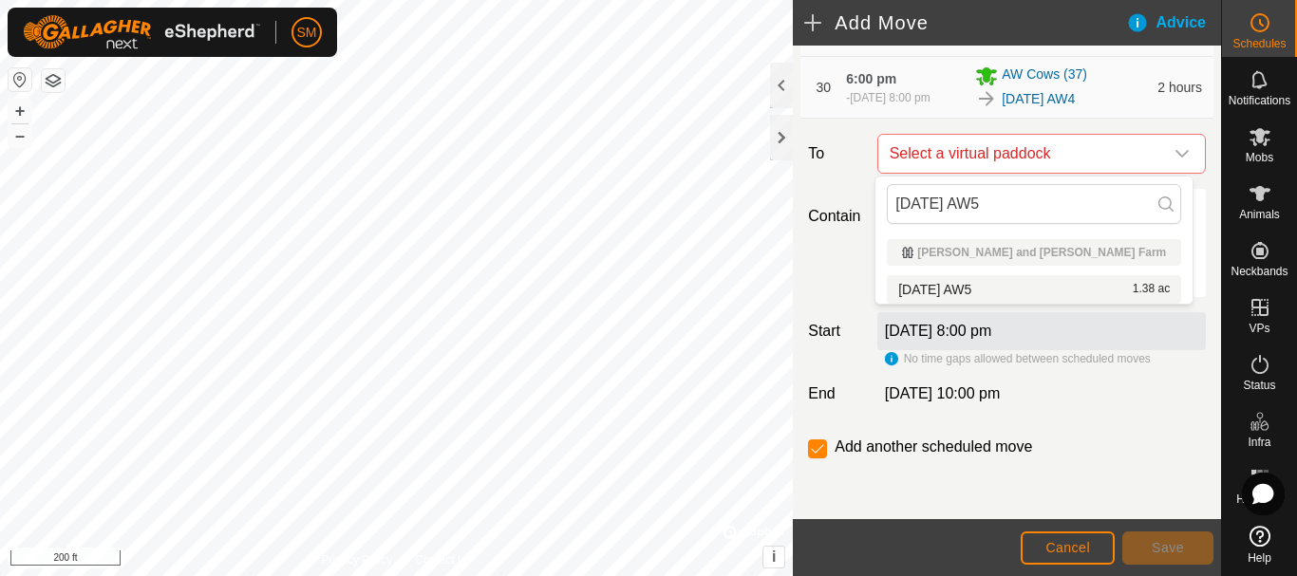
type input "[DATE] AW5"
click at [955, 279] on li "2025-08-21 AW5 1.38 ac" at bounding box center [1034, 289] width 294 height 28
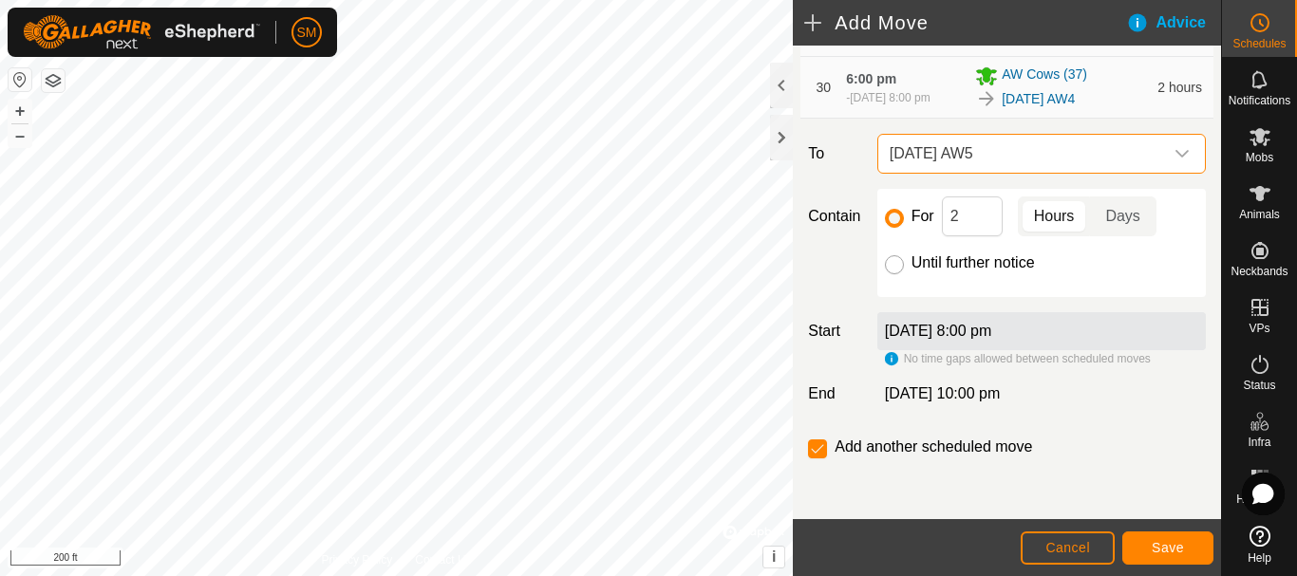
click at [887, 266] on input "Until further notice" at bounding box center [894, 264] width 19 height 19
radio input "true"
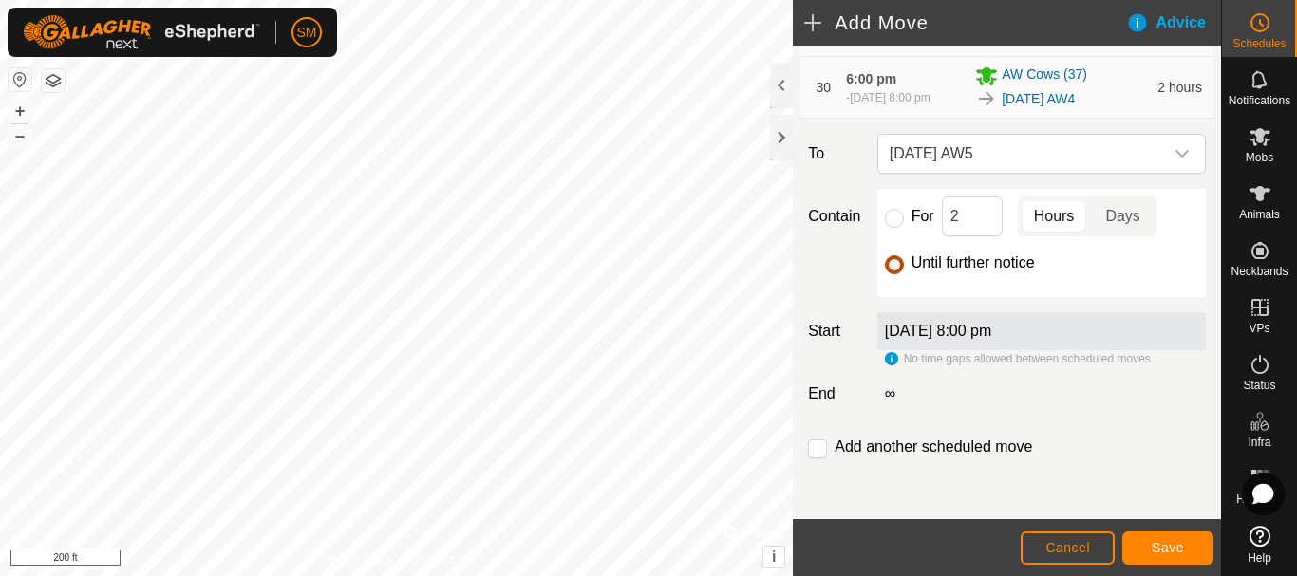
checkbox input "false"
click at [1161, 542] on span "Save" at bounding box center [1167, 547] width 32 height 15
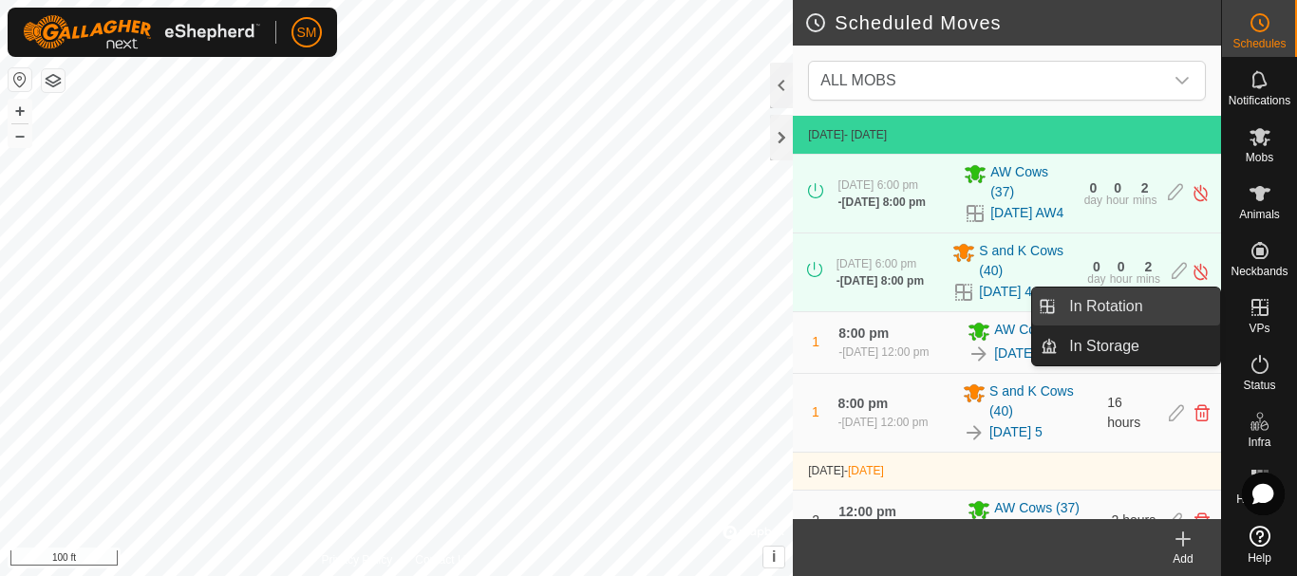
click at [1085, 308] on link "In Rotation" at bounding box center [1138, 307] width 162 height 38
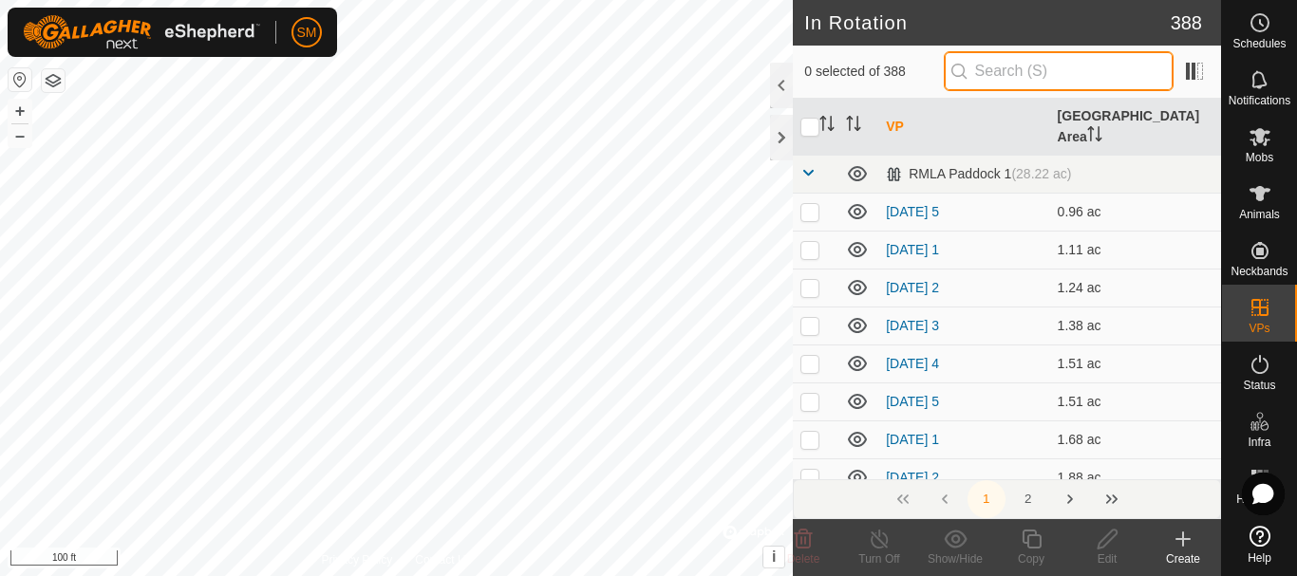
click at [1024, 66] on input "text" at bounding box center [1058, 71] width 230 height 40
paste input "2025-08-21 AW"
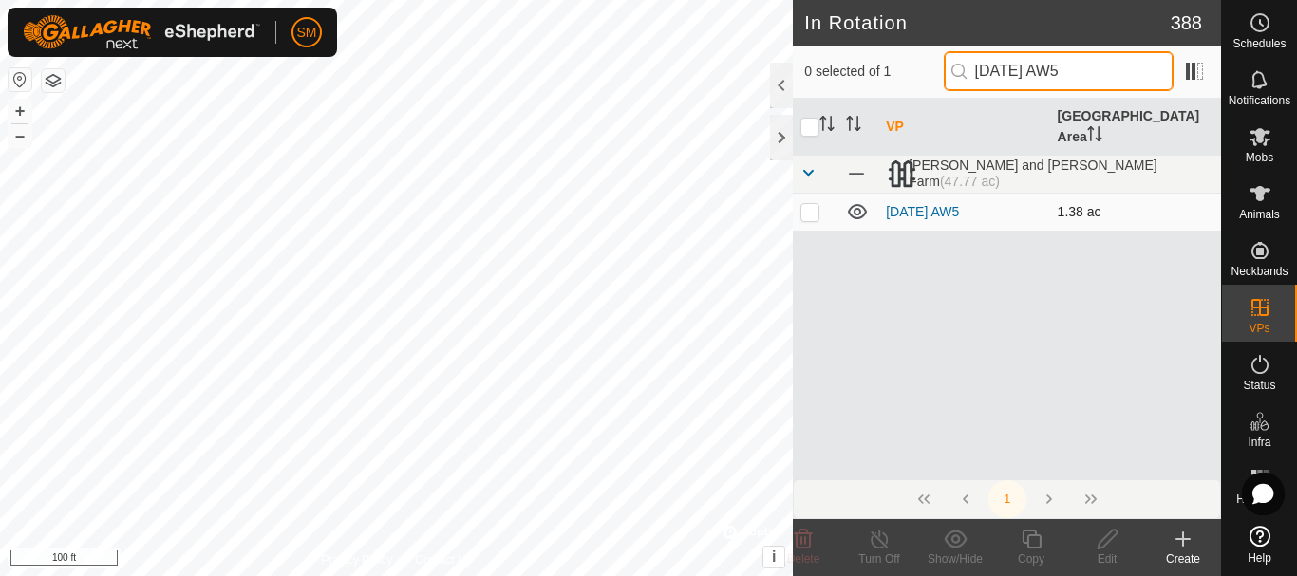
type input "[DATE] AW5"
click at [806, 204] on p-checkbox at bounding box center [809, 211] width 19 height 15
checkbox input "true"
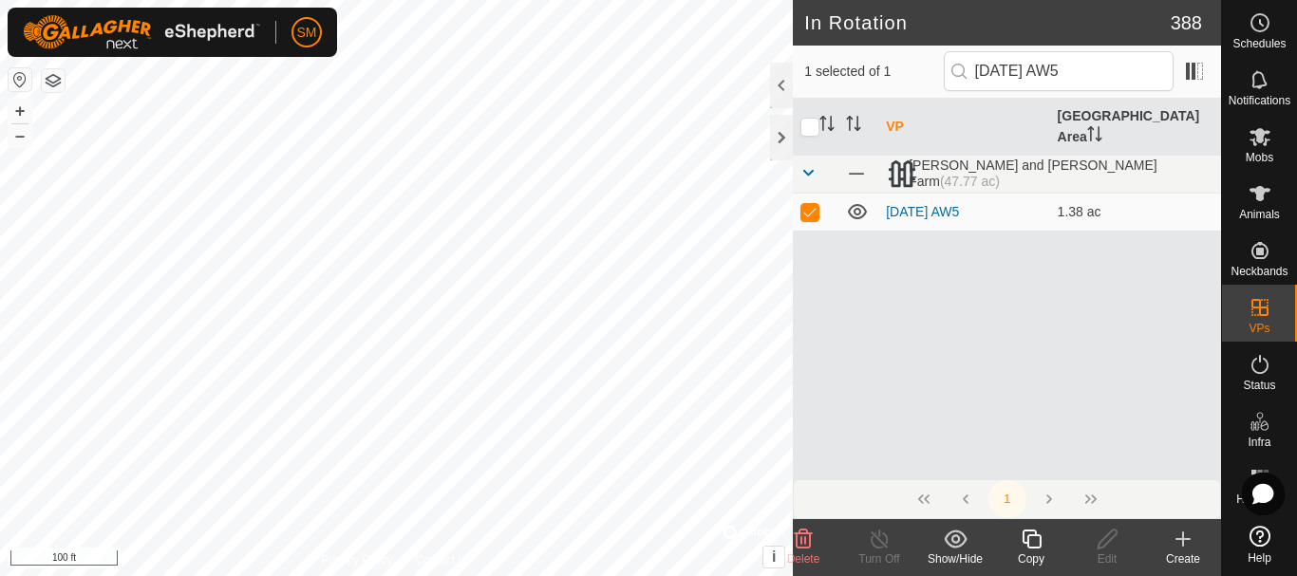
click at [1033, 541] on icon at bounding box center [1031, 539] width 24 height 23
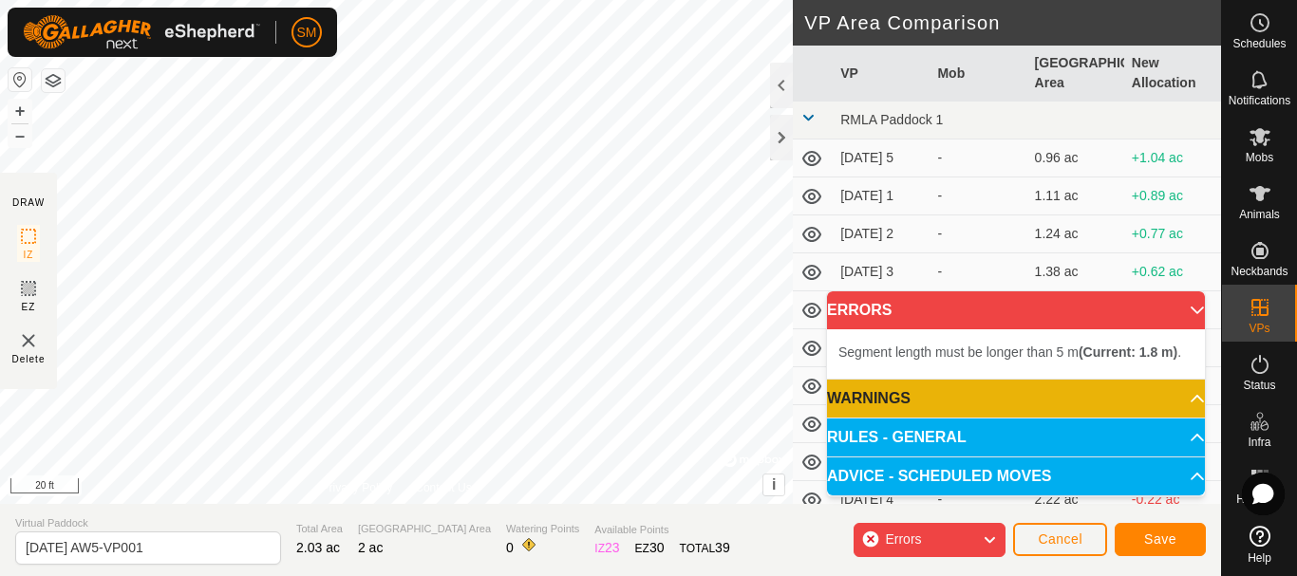
click at [577, 533] on div "DRAW IZ EZ Delete Privacy Policy Contact Us Segment length must be longer than …" at bounding box center [610, 288] width 1221 height 576
click at [447, 0] on html "SM Schedules Notifications Mobs Animals Neckbands VPs Status Infra Heatmap Help…" at bounding box center [648, 288] width 1297 height 576
click at [489, 0] on html "SM Schedules Notifications Mobs Animals Neckbands VPs Status Infra Heatmap Help…" at bounding box center [648, 288] width 1297 height 576
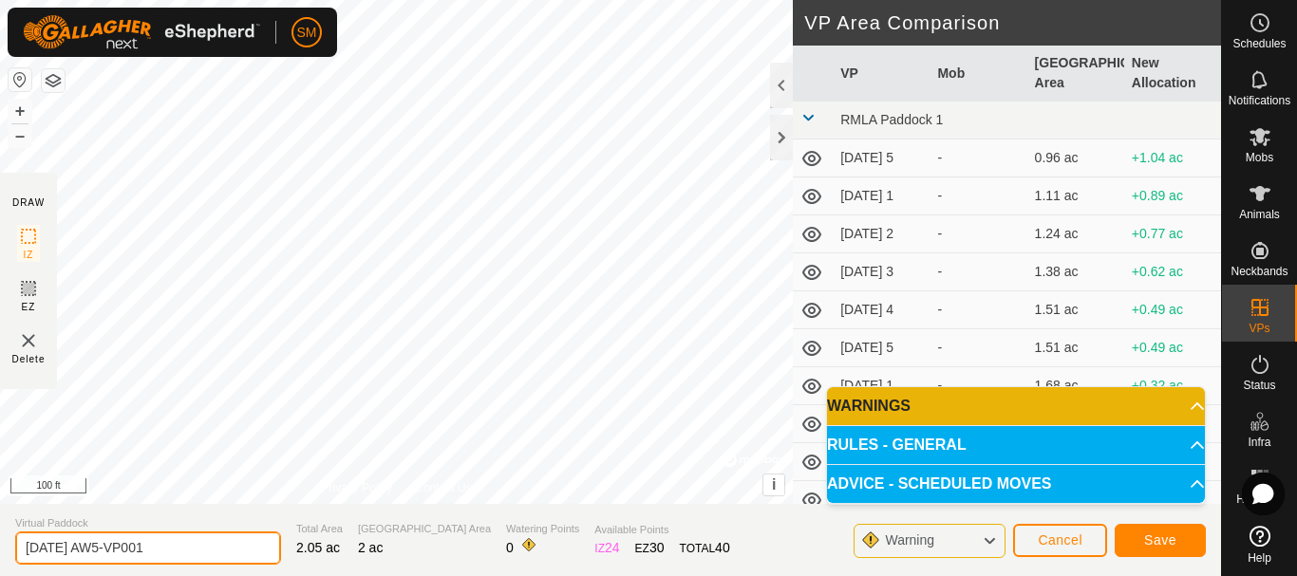
drag, startPoint x: 88, startPoint y: 546, endPoint x: 240, endPoint y: 561, distance: 152.6
click at [240, 561] on input "2025-08-21 AW5-VP001" at bounding box center [148, 548] width 266 height 33
type input "[DATE] AW4"
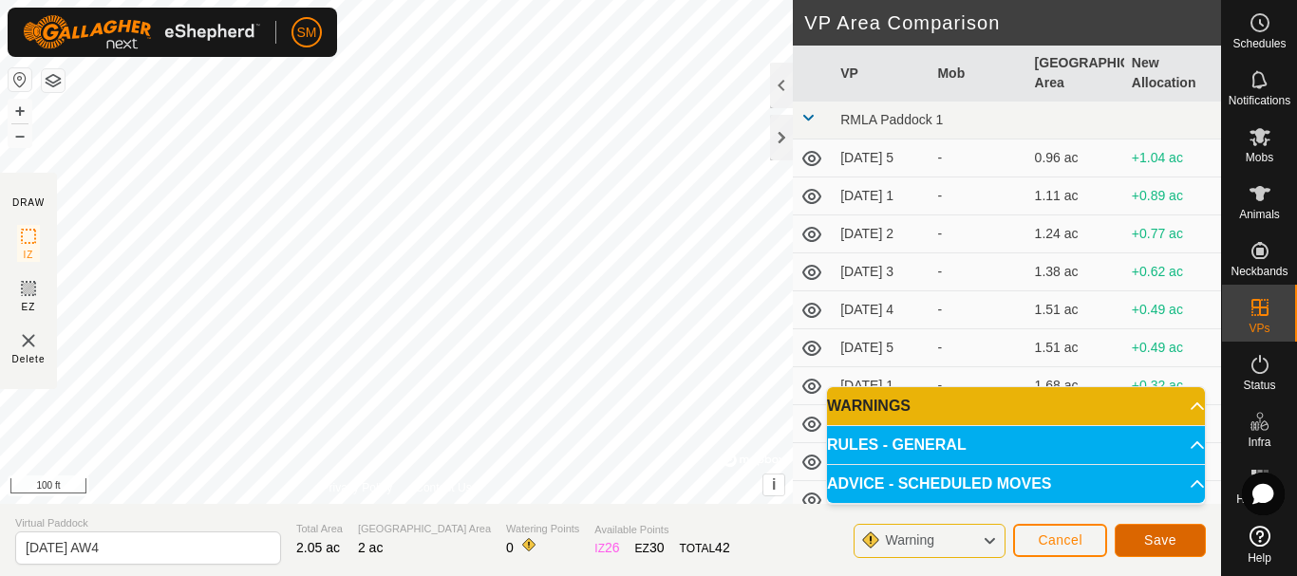
click at [1158, 537] on span "Save" at bounding box center [1160, 539] width 32 height 15
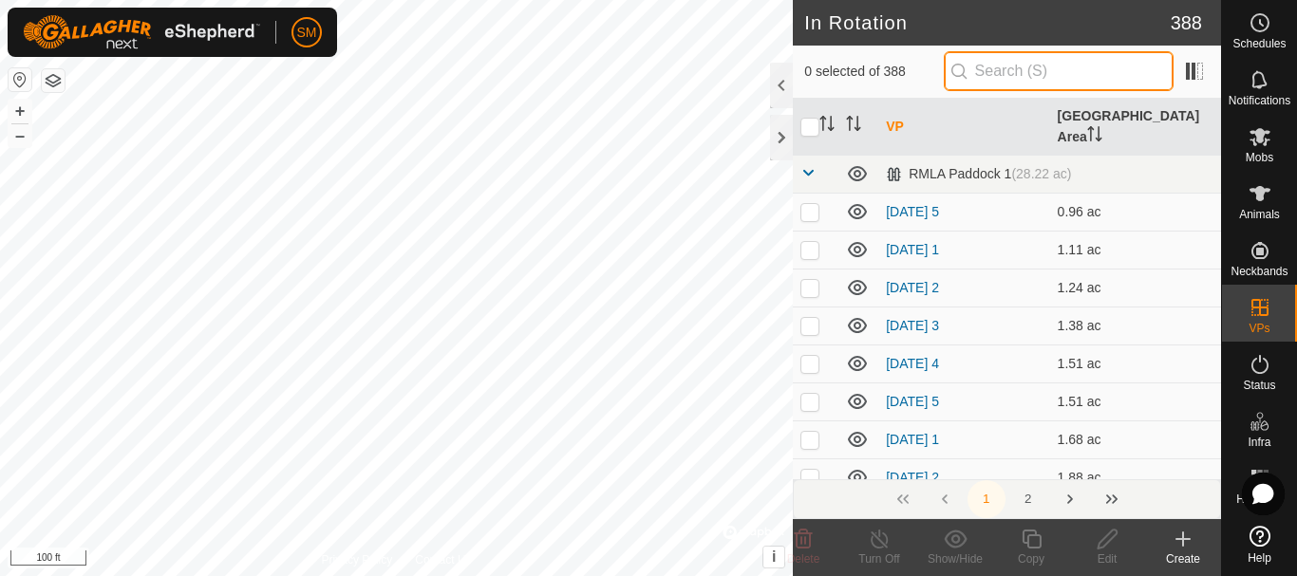
click at [1074, 77] on input "text" at bounding box center [1058, 71] width 230 height 40
paste input "2025-08-21 AW"
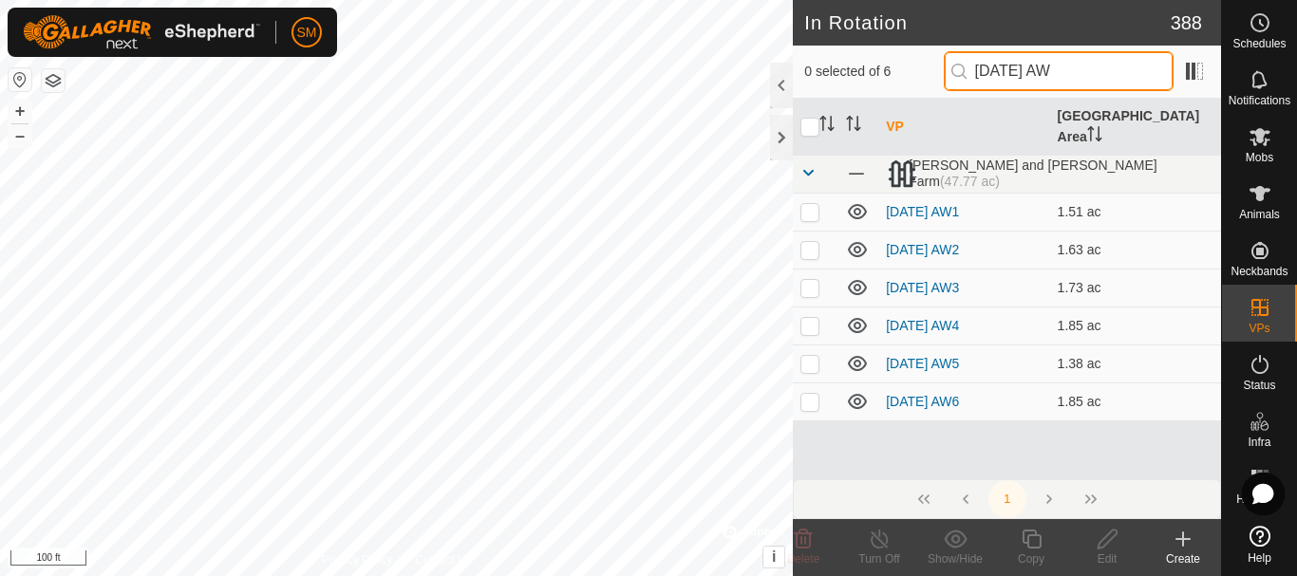
click at [1055, 79] on input "2025-08-21 AW" at bounding box center [1058, 71] width 230 height 40
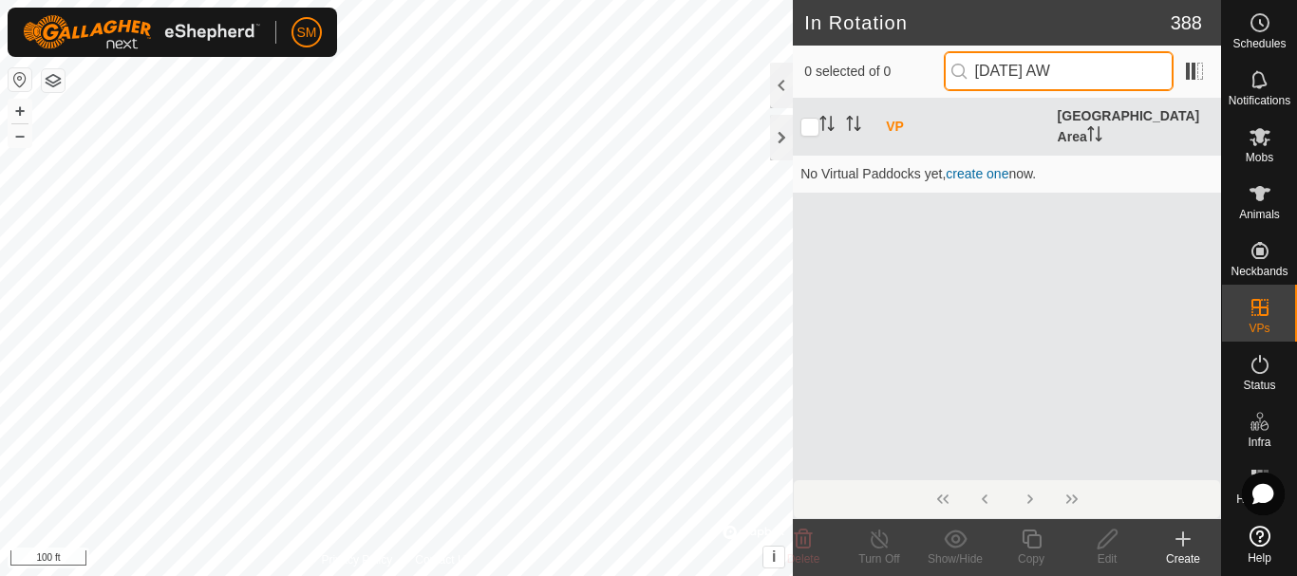
drag, startPoint x: 1086, startPoint y: 66, endPoint x: 983, endPoint y: 79, distance: 103.3
click at [983, 79] on input "2025-08-22 AW" at bounding box center [1058, 71] width 230 height 40
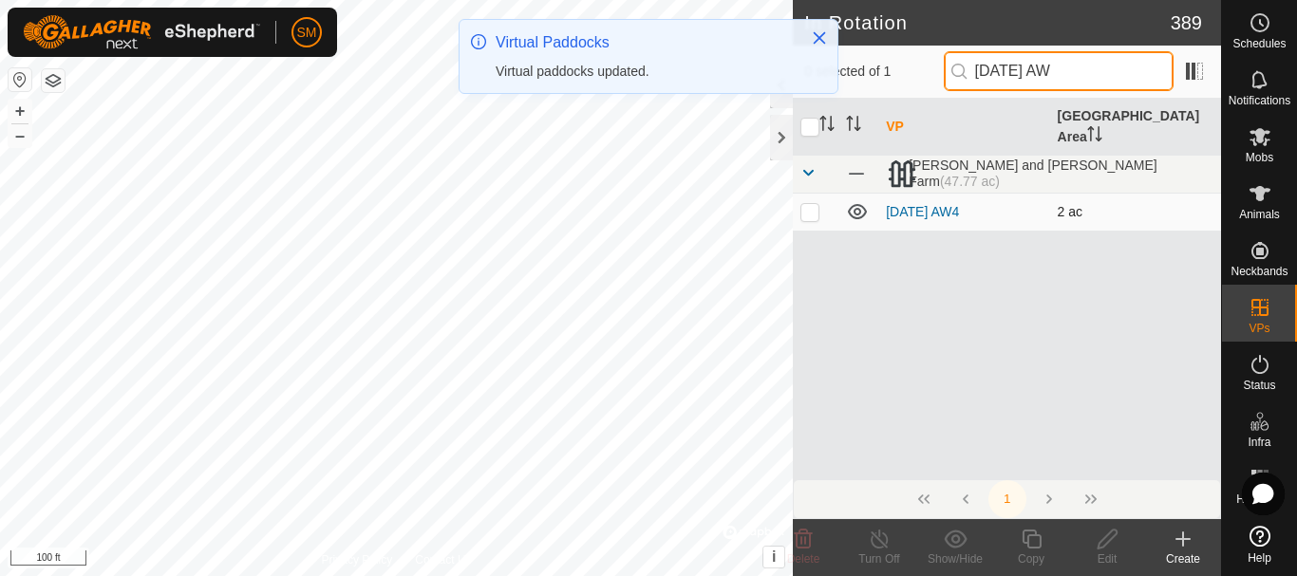
type input "2025-08-22 AW"
click at [809, 204] on p-checkbox at bounding box center [809, 211] width 19 height 15
checkbox input "true"
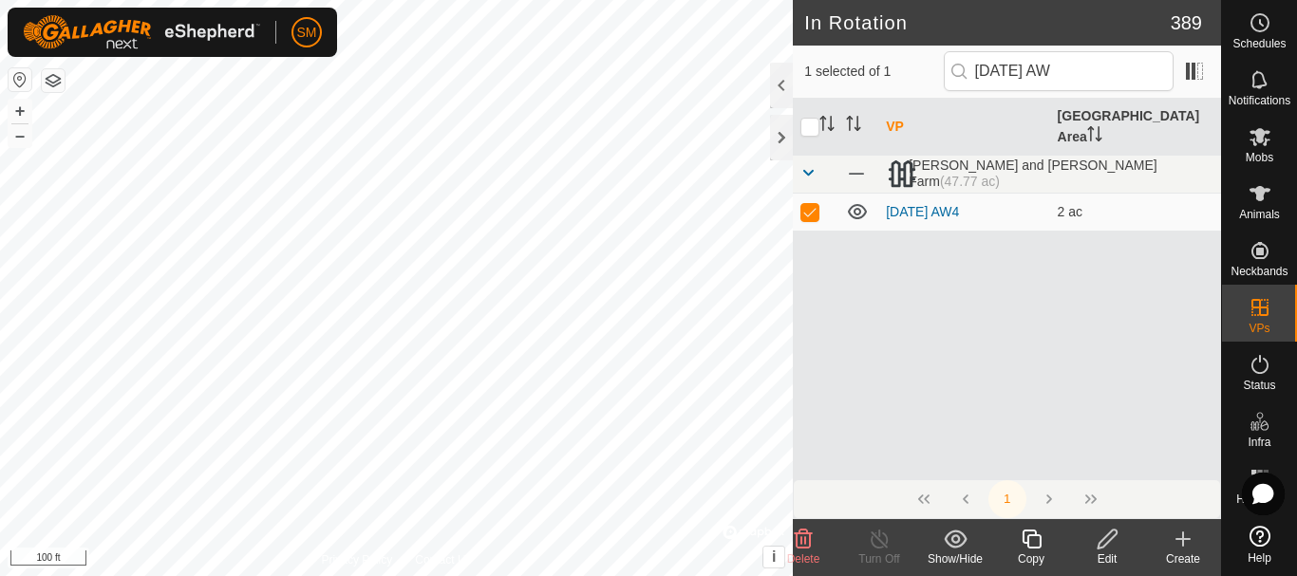
click at [1037, 548] on icon at bounding box center [1030, 539] width 19 height 19
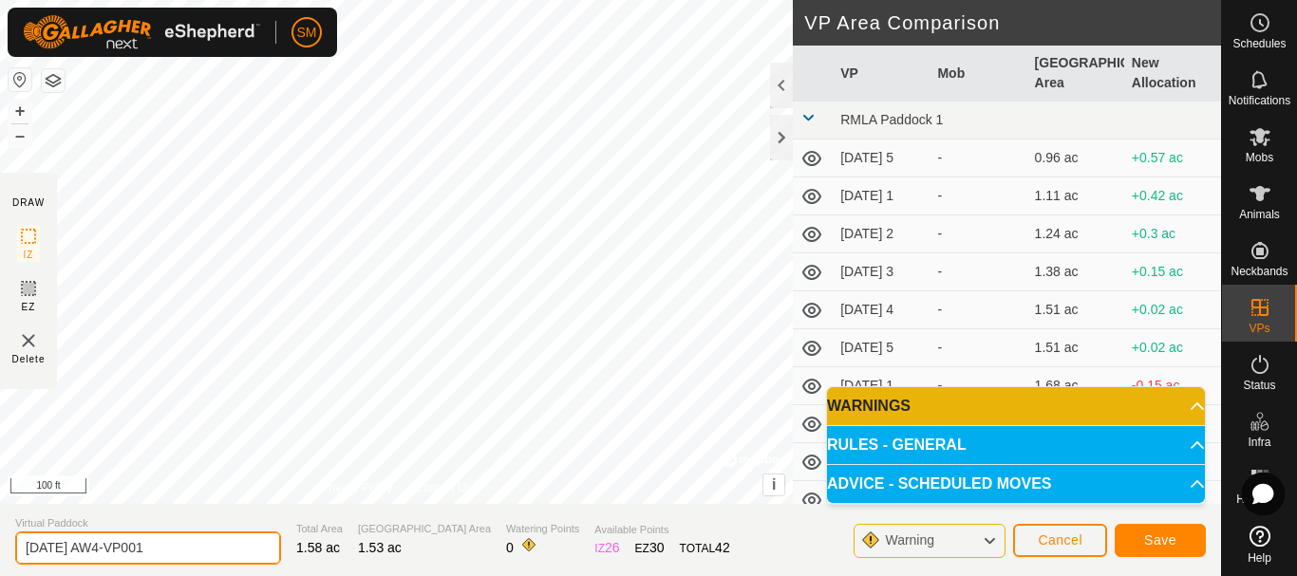
drag, startPoint x: 136, startPoint y: 540, endPoint x: 198, endPoint y: 533, distance: 63.0
click at [198, 533] on input "2025-08-22 AW4-VP001" at bounding box center [148, 548] width 266 height 33
type input "[DATE] AW5"
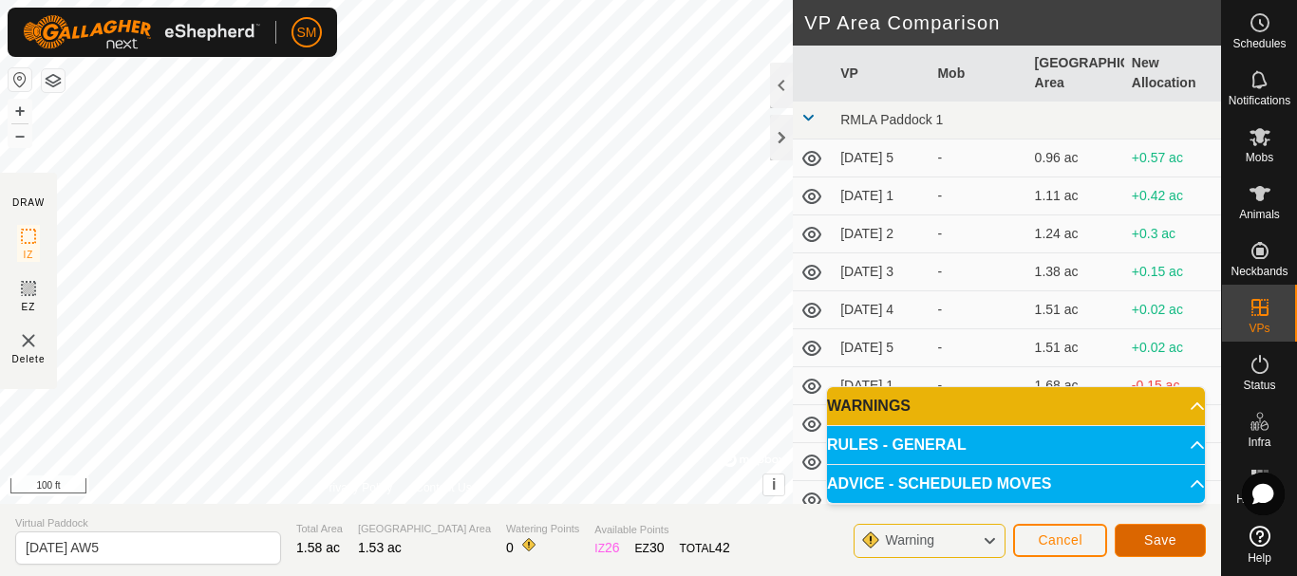
click at [1178, 542] on button "Save" at bounding box center [1159, 540] width 91 height 33
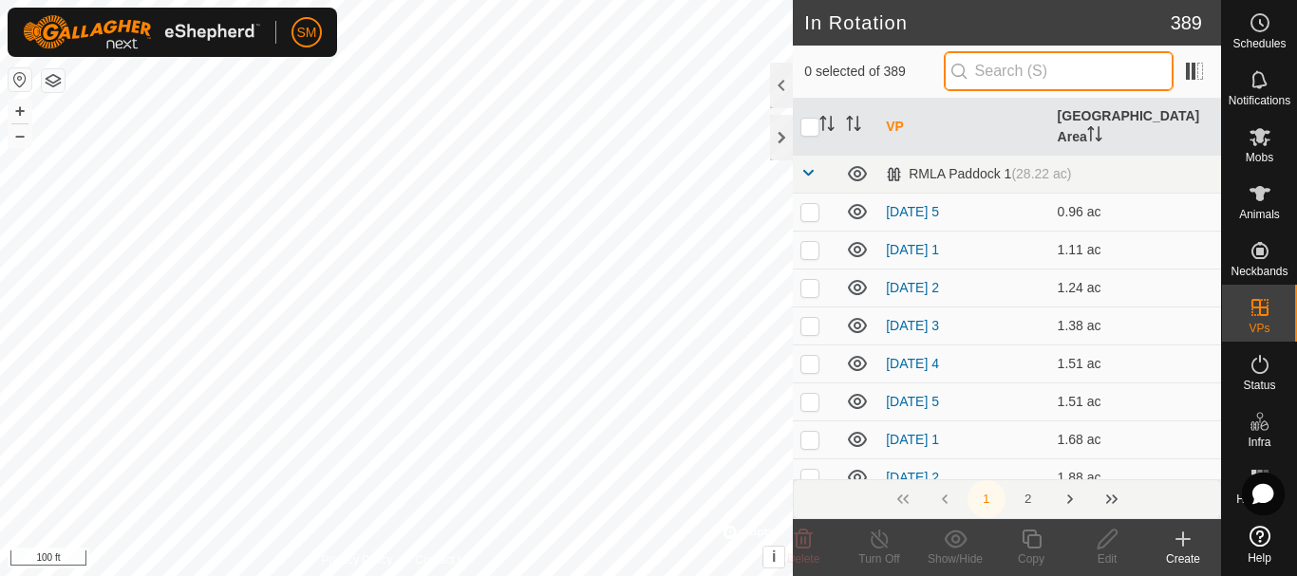
click at [1052, 70] on input "text" at bounding box center [1058, 71] width 230 height 40
paste input "2025-08-22 AW"
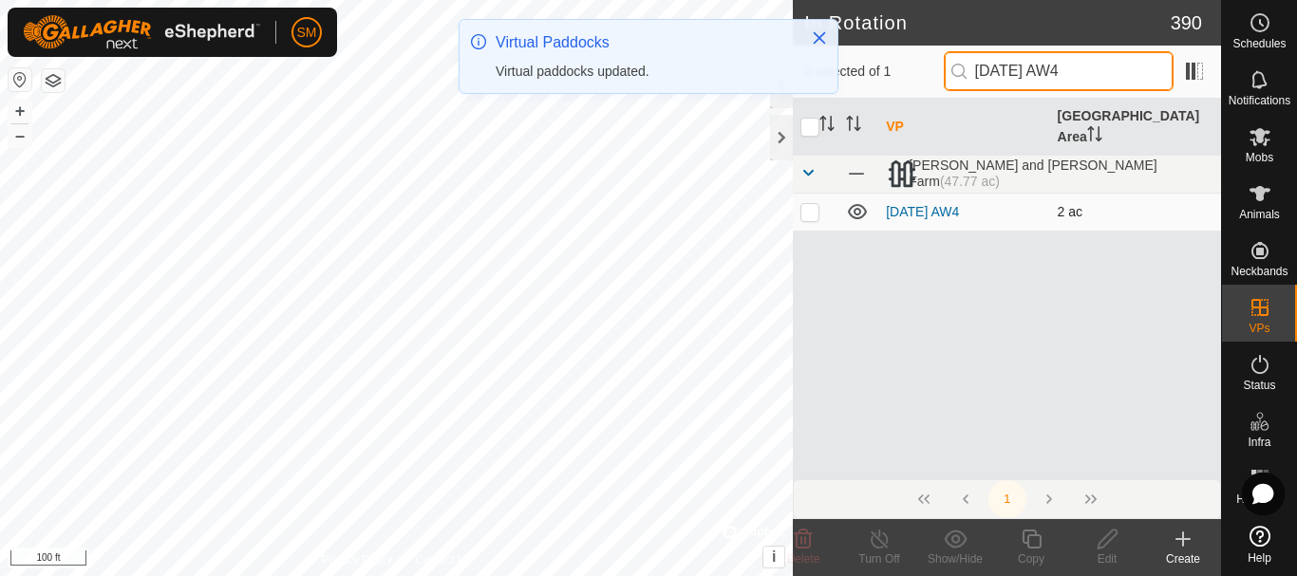
type input "[DATE] AW4"
click at [809, 204] on p-checkbox at bounding box center [809, 211] width 19 height 15
checkbox input "true"
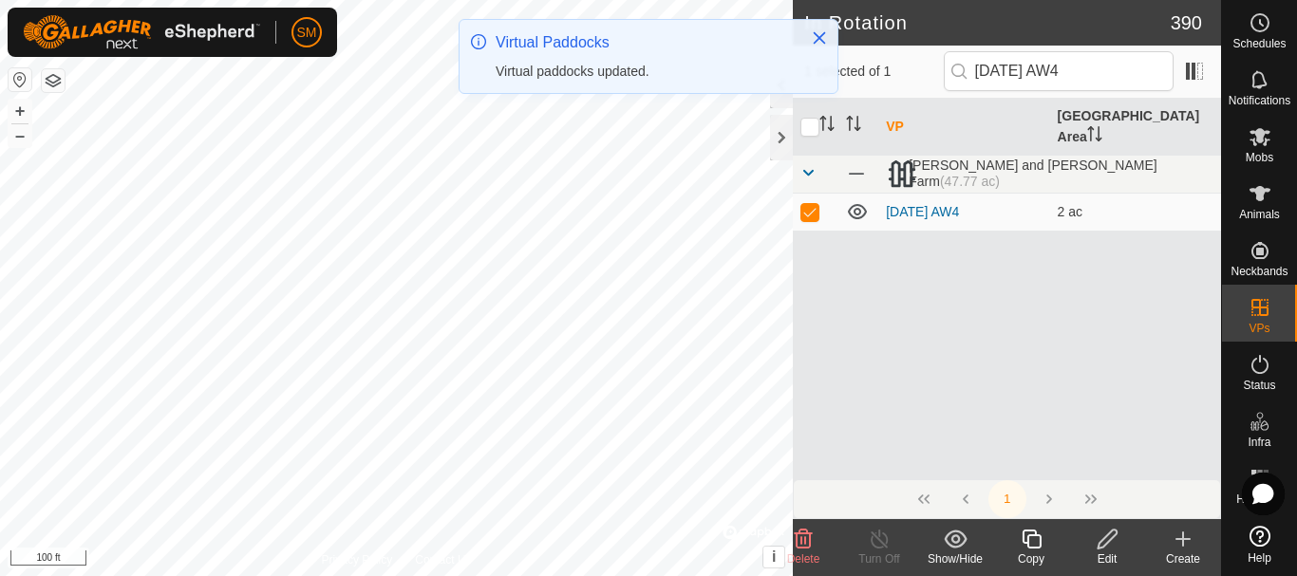
click at [1033, 545] on icon at bounding box center [1031, 539] width 24 height 23
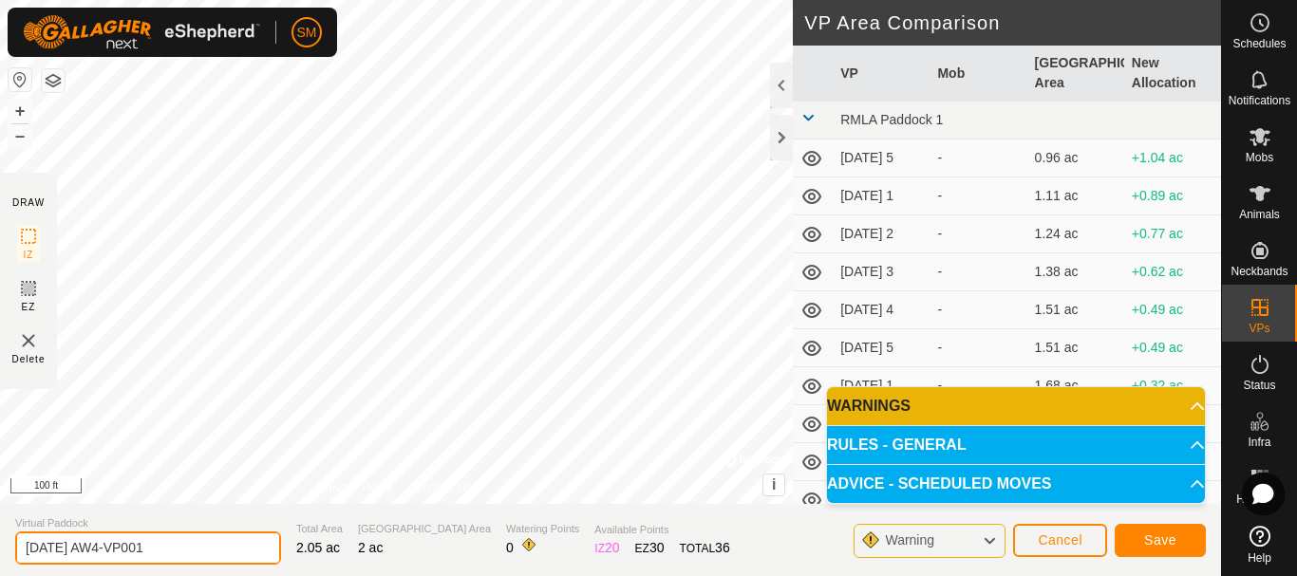
click at [262, 496] on div "DRAW IZ EZ Delete Privacy Policy Contact Us + – ⇧ i © Mapbox , © OpenStreetMap …" at bounding box center [610, 288] width 1221 height 576
type input "[DATE] AW6"
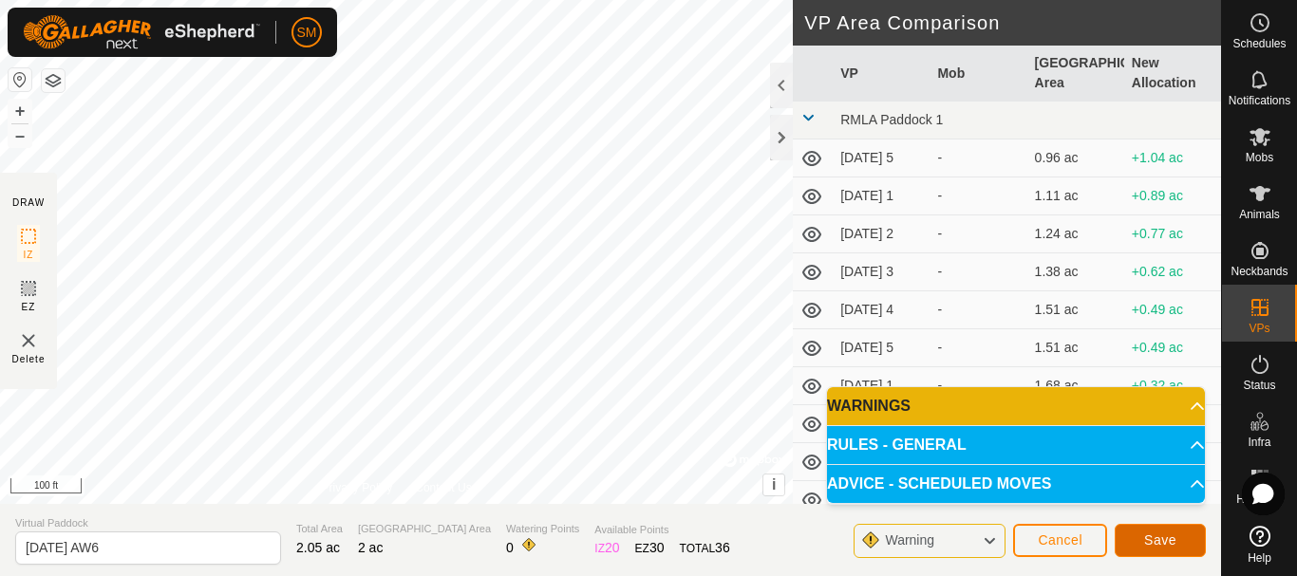
click at [1172, 545] on span "Save" at bounding box center [1160, 539] width 32 height 15
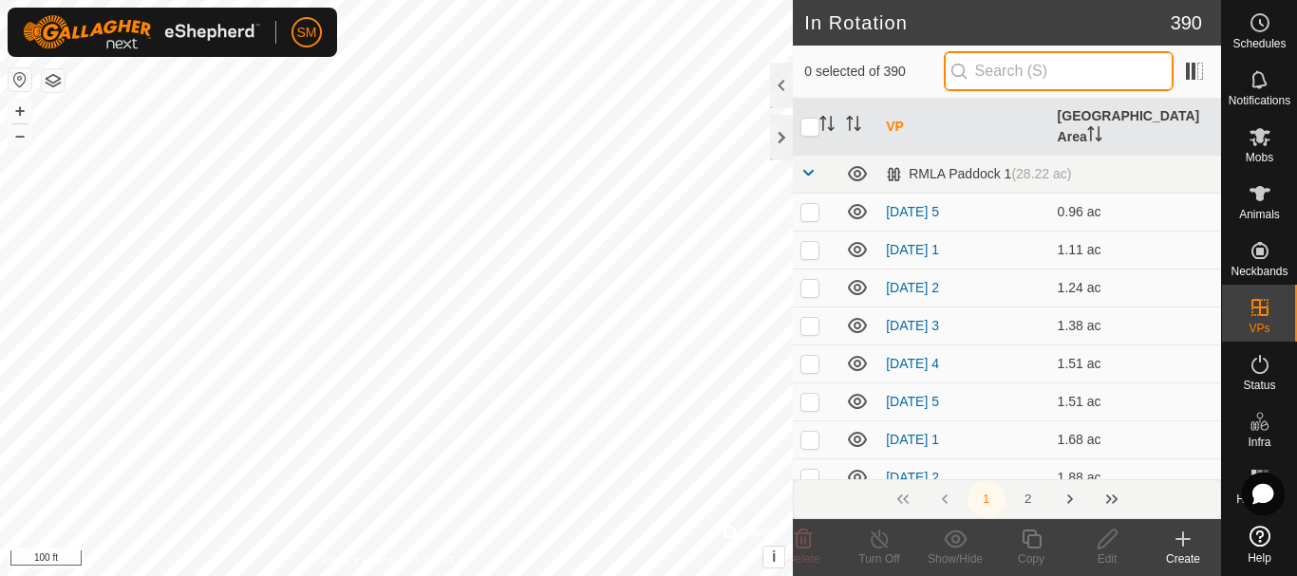
click at [1067, 59] on input "text" at bounding box center [1058, 71] width 230 height 40
paste input "2025-08-22 AW"
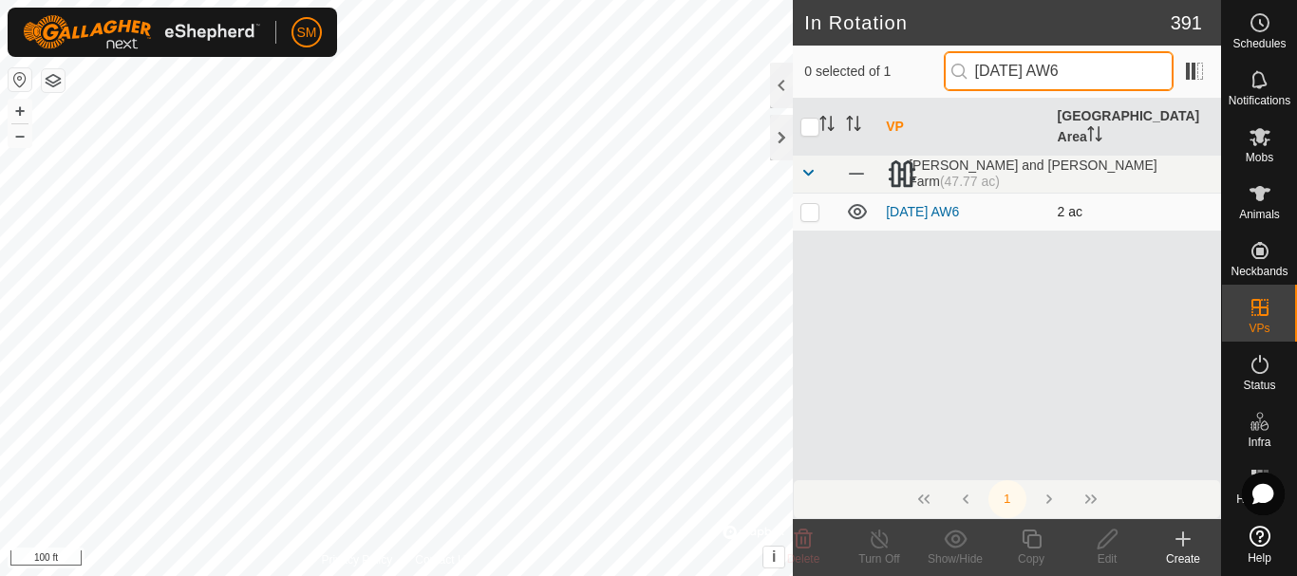
type input "[DATE] AW6"
click at [803, 204] on p-checkbox at bounding box center [809, 211] width 19 height 15
checkbox input "true"
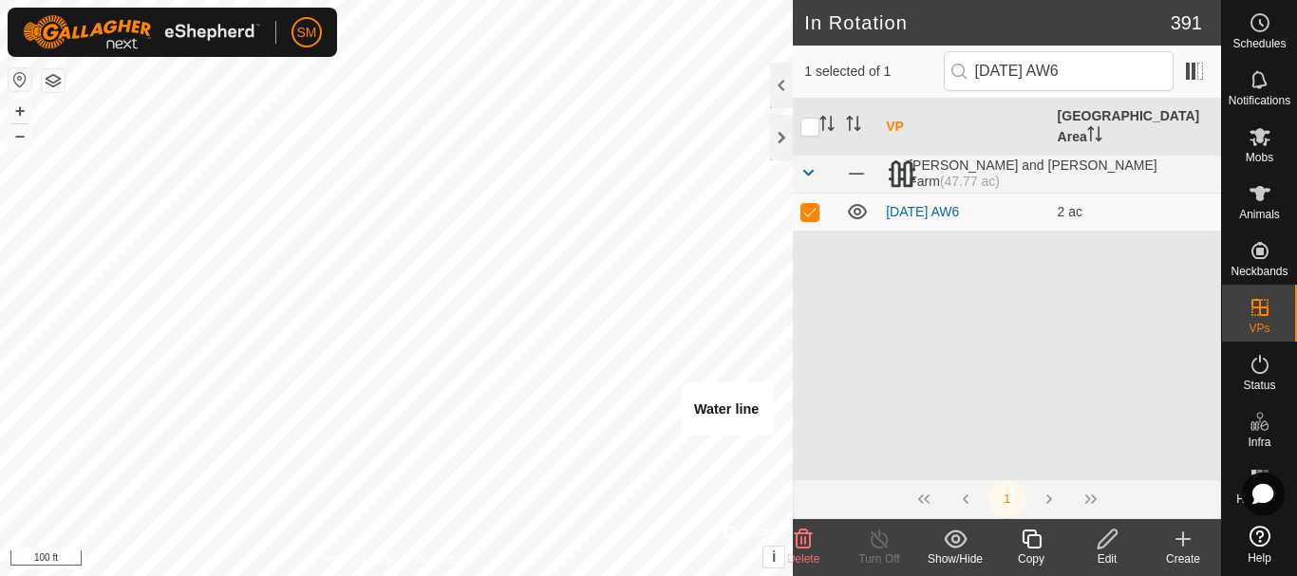
click at [1025, 544] on icon at bounding box center [1030, 539] width 19 height 19
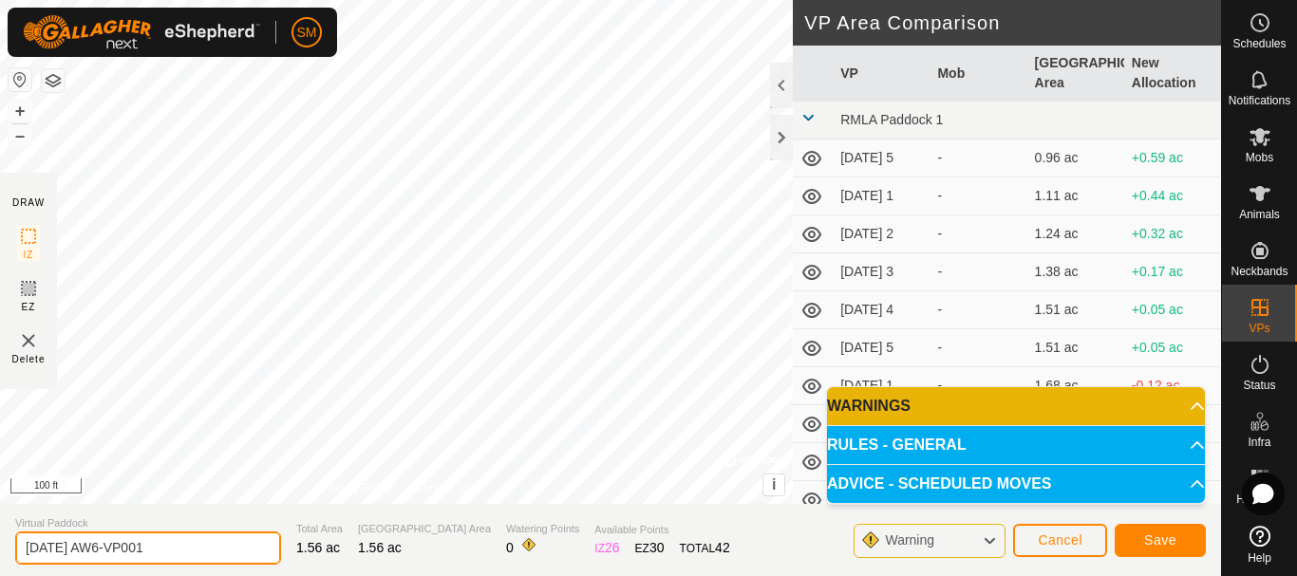
drag, startPoint x: 121, startPoint y: 548, endPoint x: 198, endPoint y: 556, distance: 77.4
click at [198, 556] on input "2025-08-22 AW6-VP001" at bounding box center [148, 548] width 266 height 33
type input "[DATE] AW1"
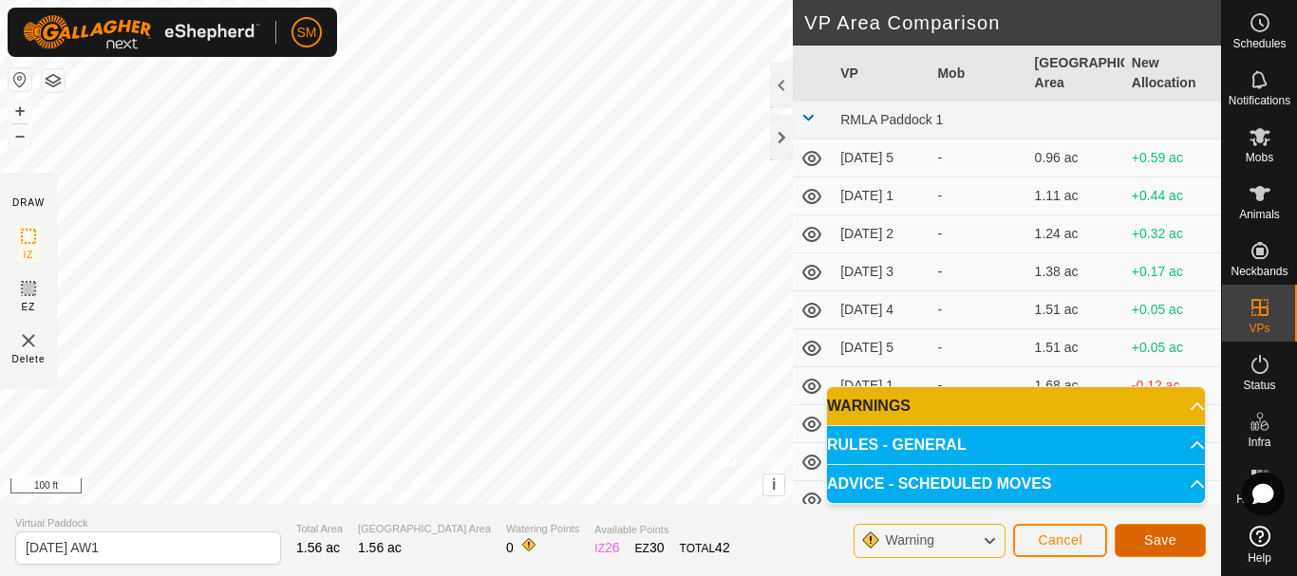
click at [1160, 542] on span "Save" at bounding box center [1160, 539] width 32 height 15
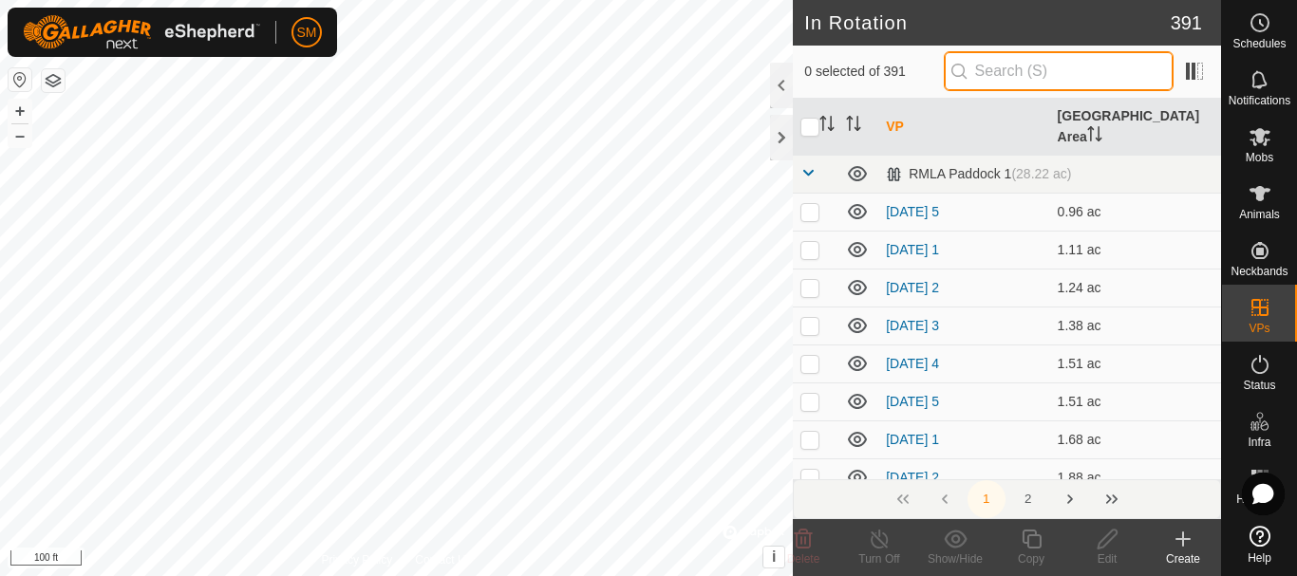
click at [1039, 69] on input "text" at bounding box center [1058, 71] width 230 height 40
paste input "2025-08-22 AW"
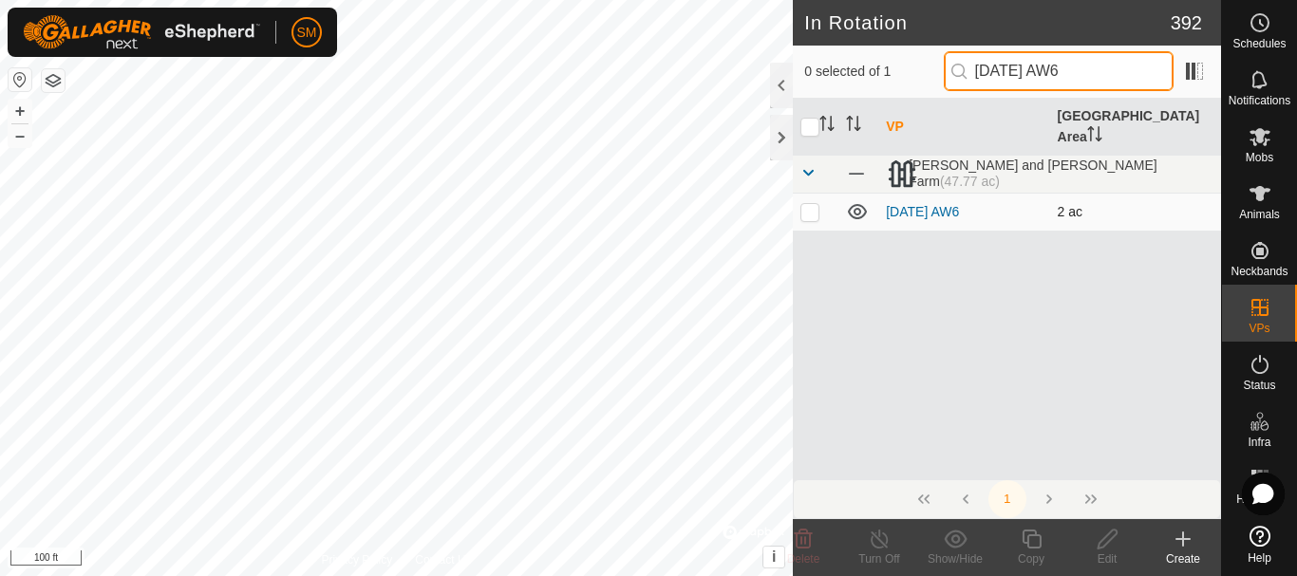
type input "[DATE] AW6"
click at [803, 204] on p-checkbox at bounding box center [809, 211] width 19 height 15
checkbox input "true"
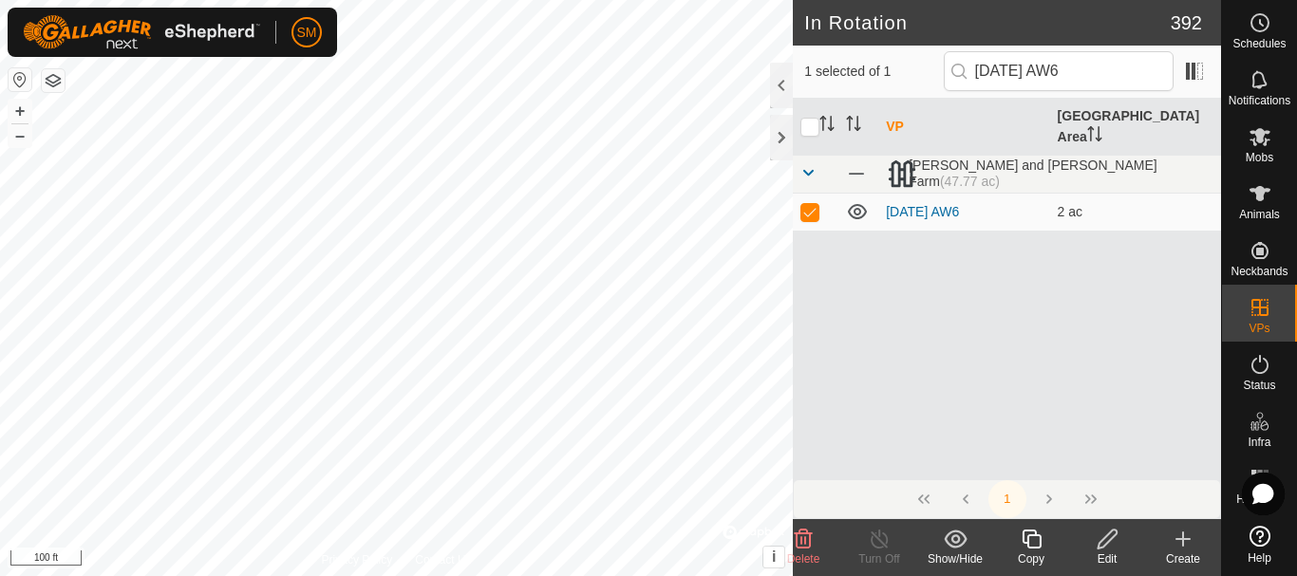
click at [1031, 541] on icon at bounding box center [1031, 539] width 24 height 23
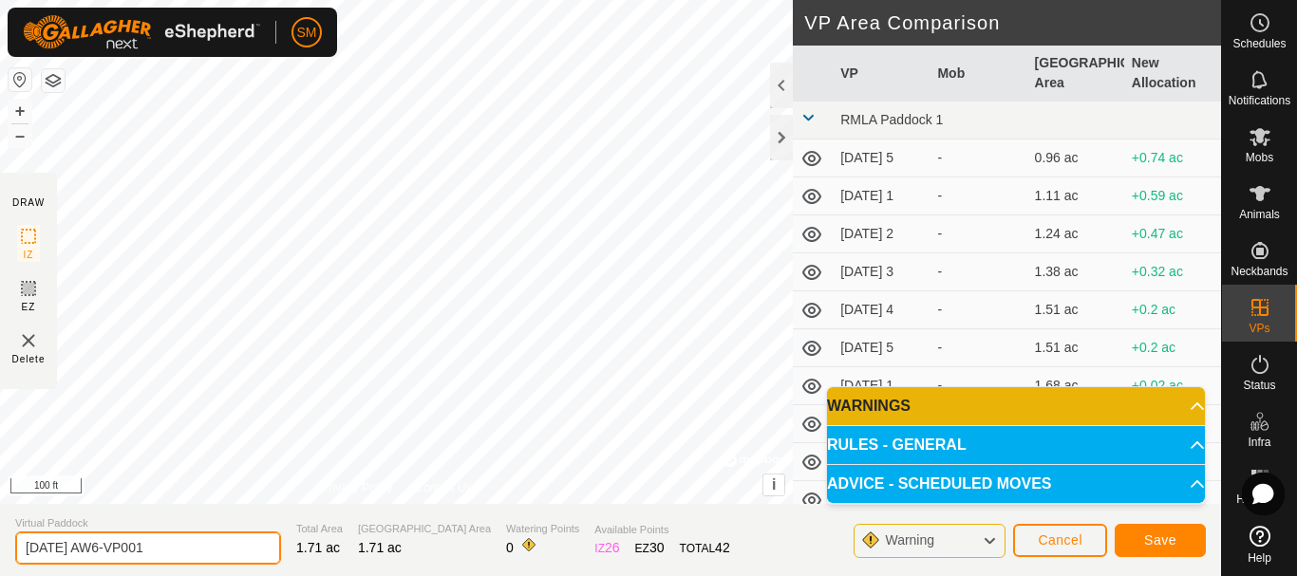
drag, startPoint x: 117, startPoint y: 548, endPoint x: 264, endPoint y: 524, distance: 149.0
click at [264, 524] on section "Virtual Paddock 2025-08-22 AW6-VP001 Total Area 1.71 ac Grazing Area 1.71 ac Wa…" at bounding box center [610, 540] width 1221 height 72
type input "[DATE] AW2"
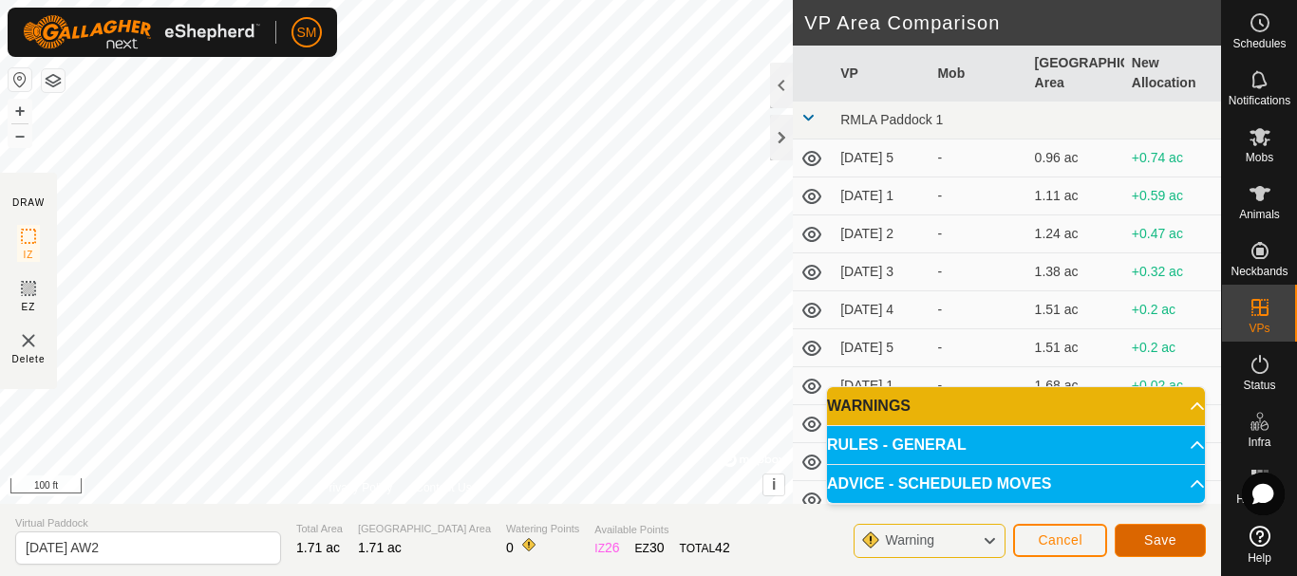
click at [1167, 535] on span "Save" at bounding box center [1160, 539] width 32 height 15
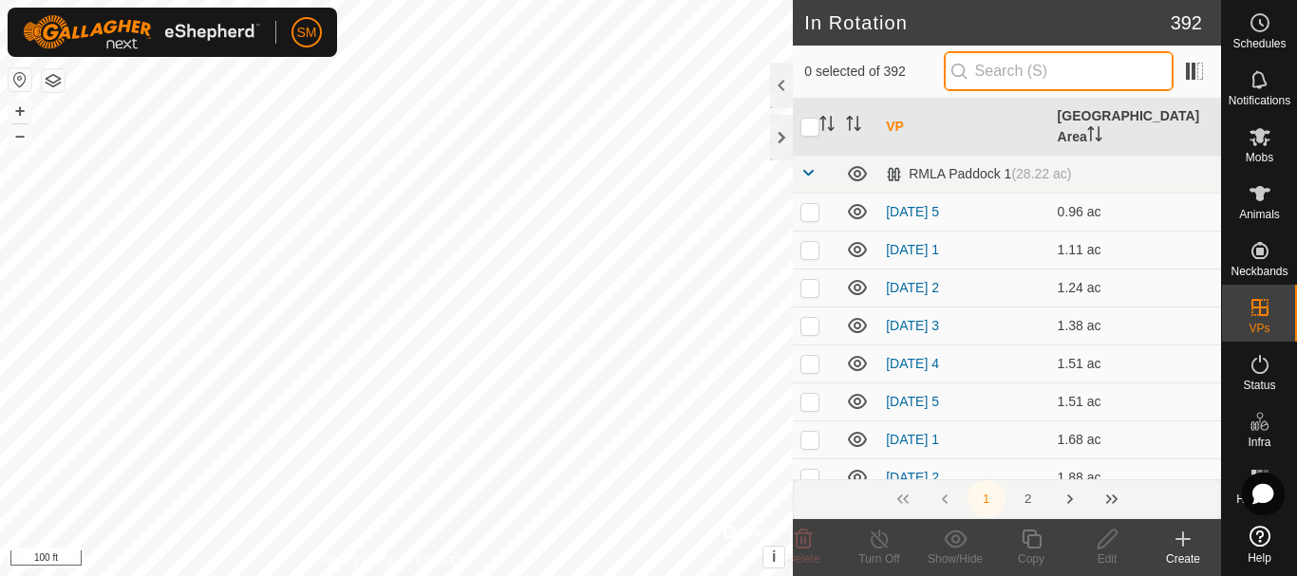
click at [1028, 65] on input "text" at bounding box center [1058, 71] width 230 height 40
paste input "2025-08-22 AW"
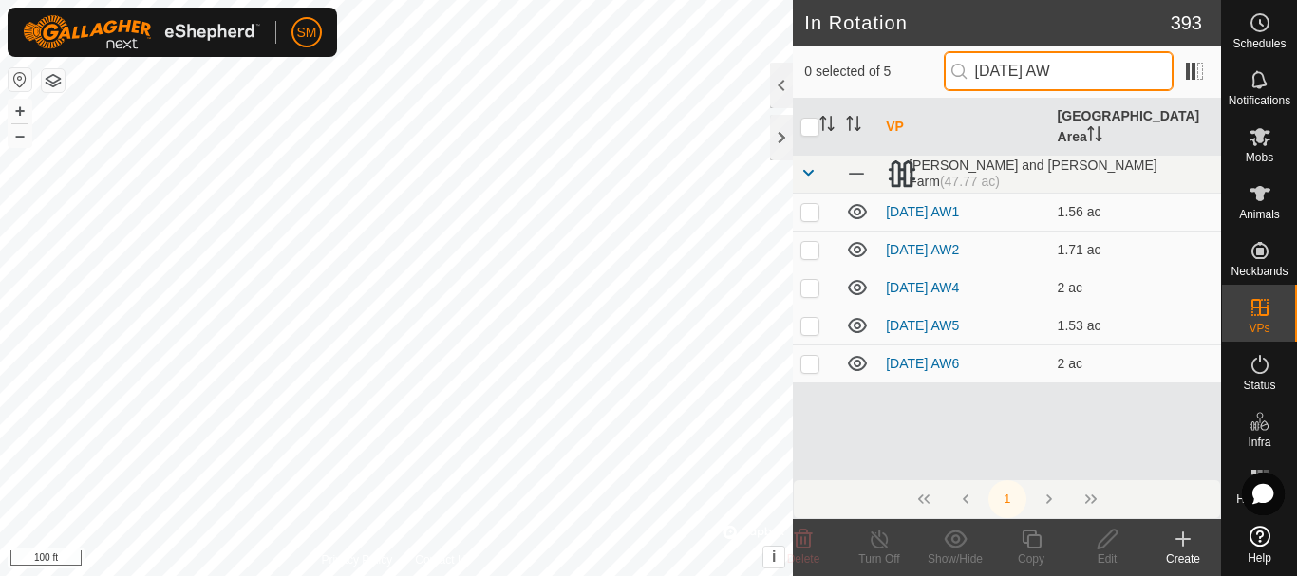
paste input "2025-08-22 AW"
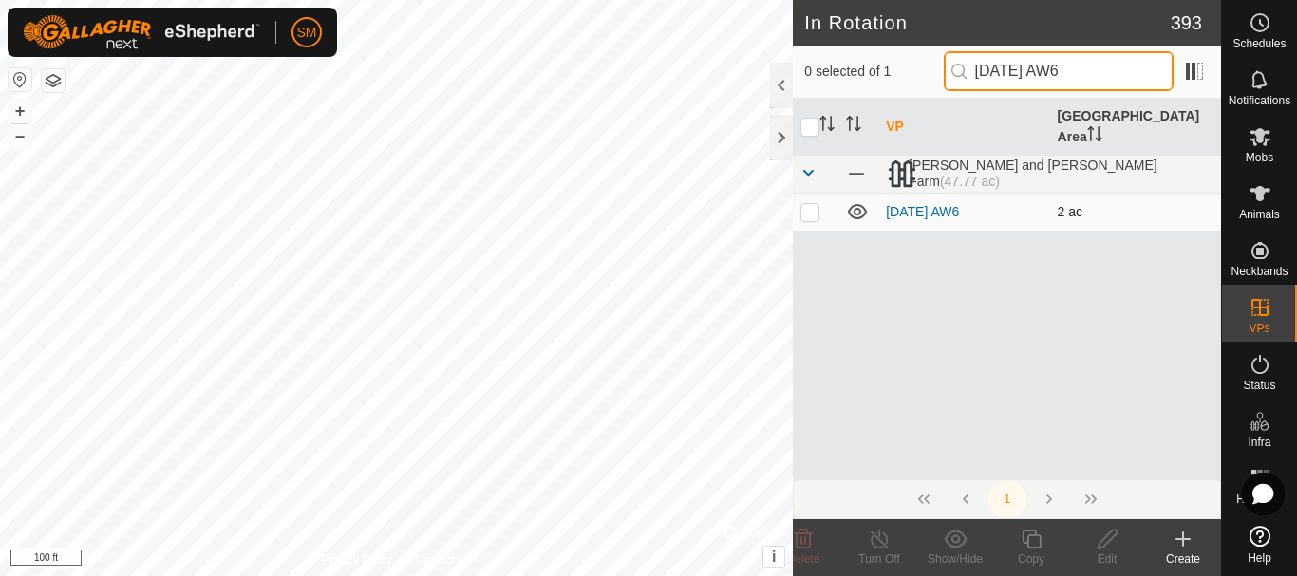
type input "[DATE] AW6"
click at [813, 199] on td at bounding box center [816, 212] width 46 height 38
checkbox input "true"
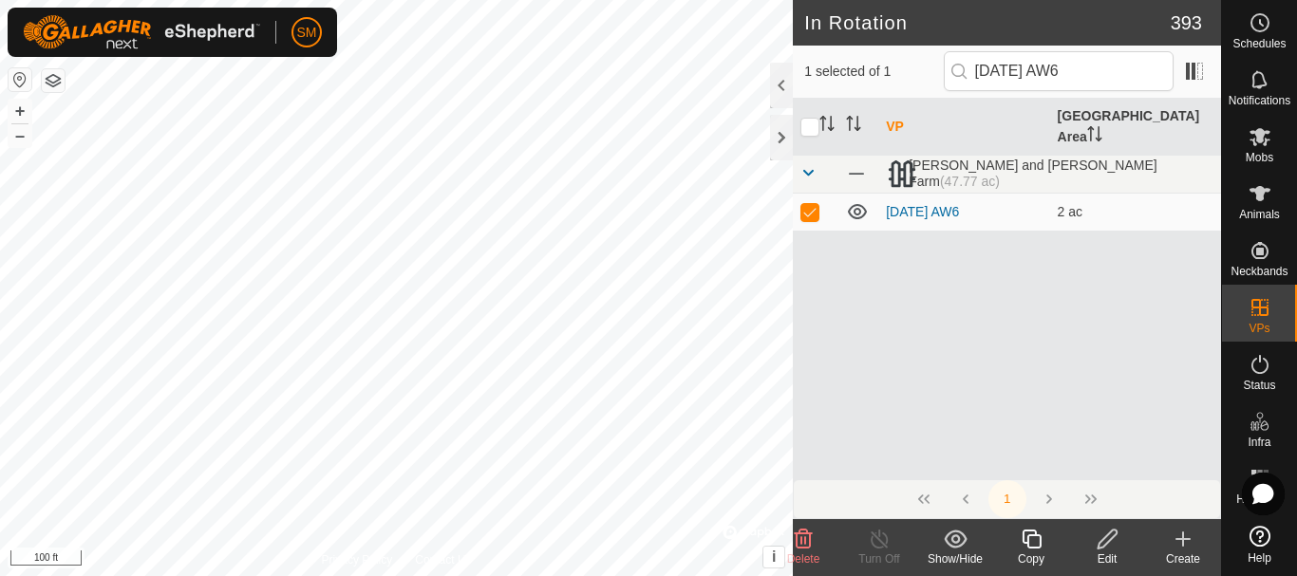
click at [1035, 542] on icon at bounding box center [1031, 539] width 24 height 23
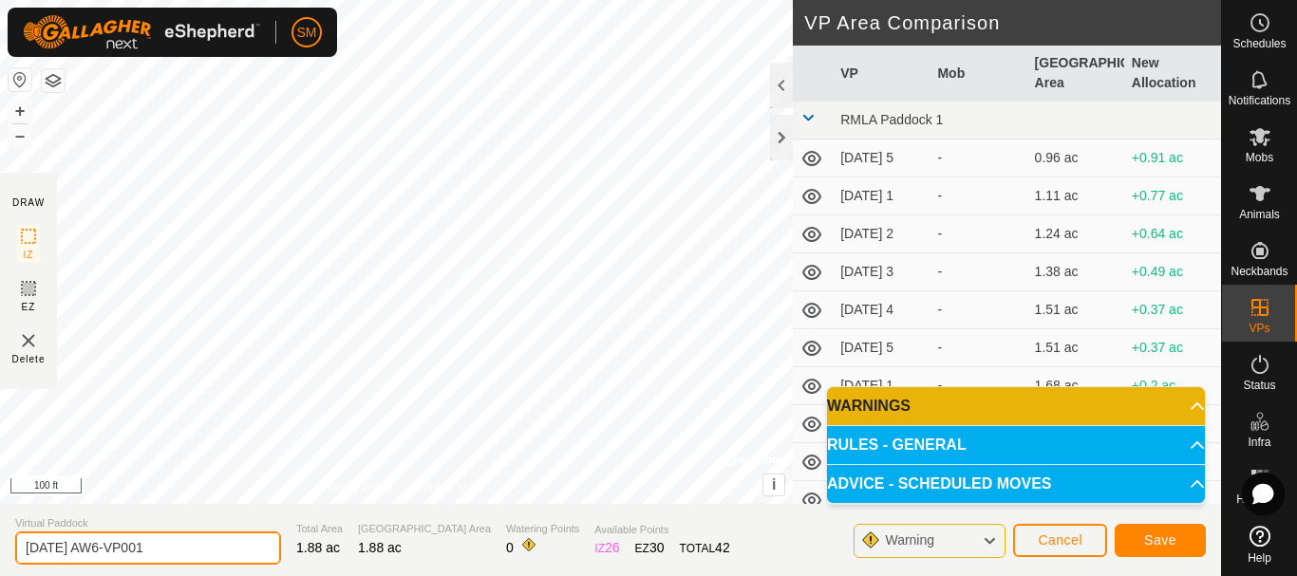
drag, startPoint x: 119, startPoint y: 543, endPoint x: 196, endPoint y: 547, distance: 77.0
click at [196, 547] on input "2025-08-22 AW6-VP001" at bounding box center [148, 548] width 266 height 33
type input "[DATE] AW3"
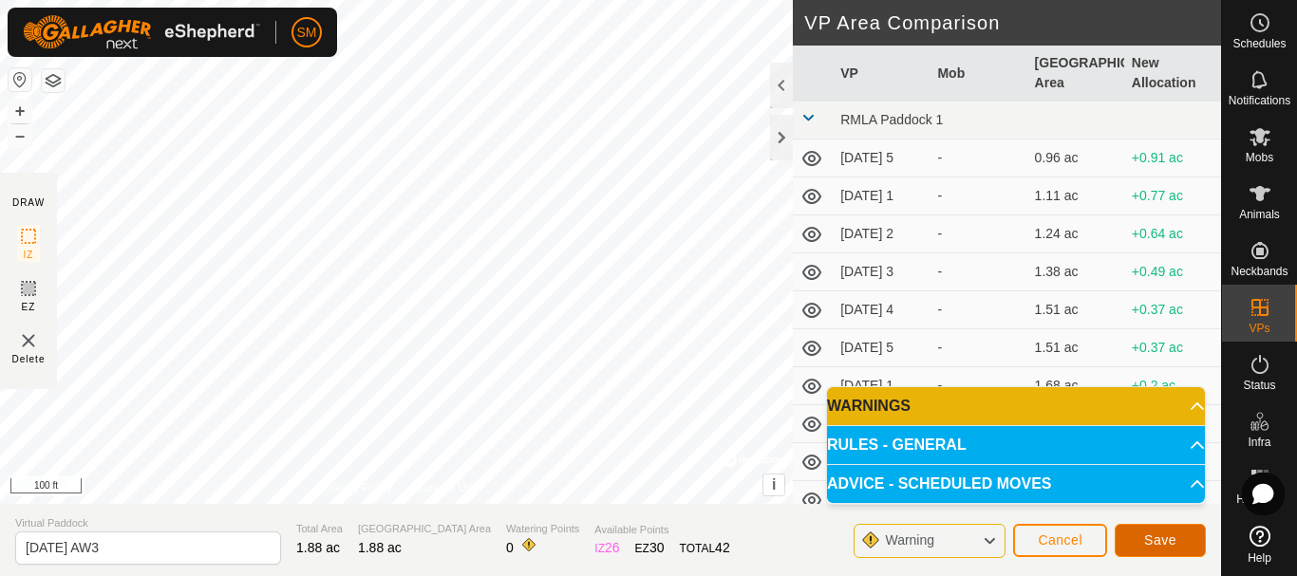
click at [1179, 541] on button "Save" at bounding box center [1159, 540] width 91 height 33
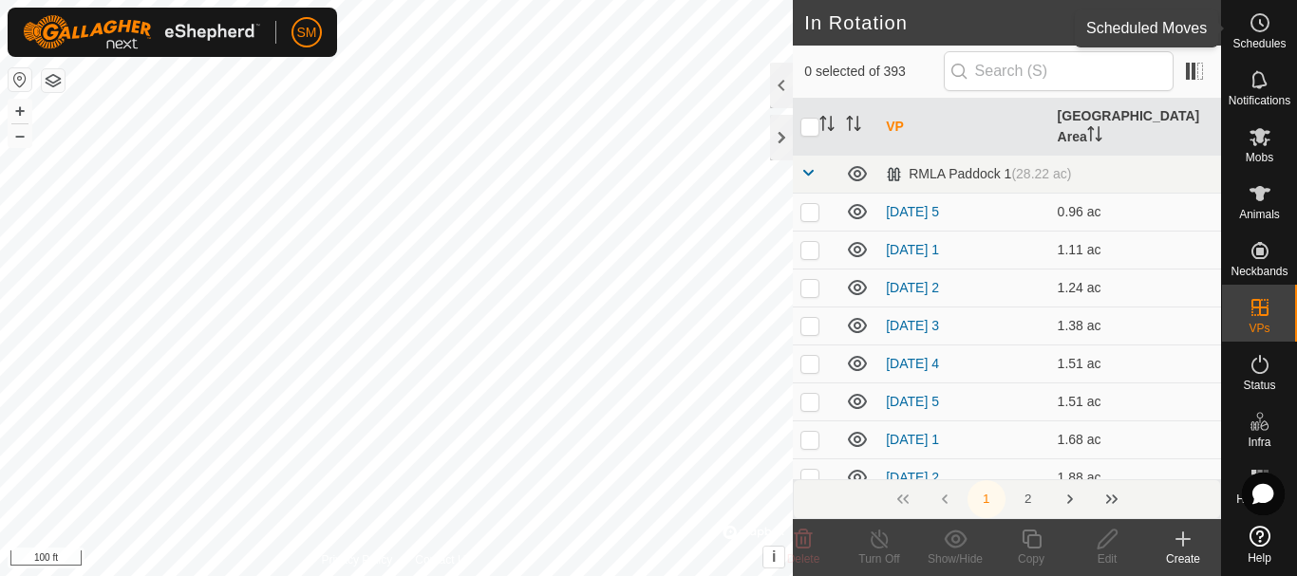
click at [1267, 19] on circle at bounding box center [1259, 22] width 17 height 17
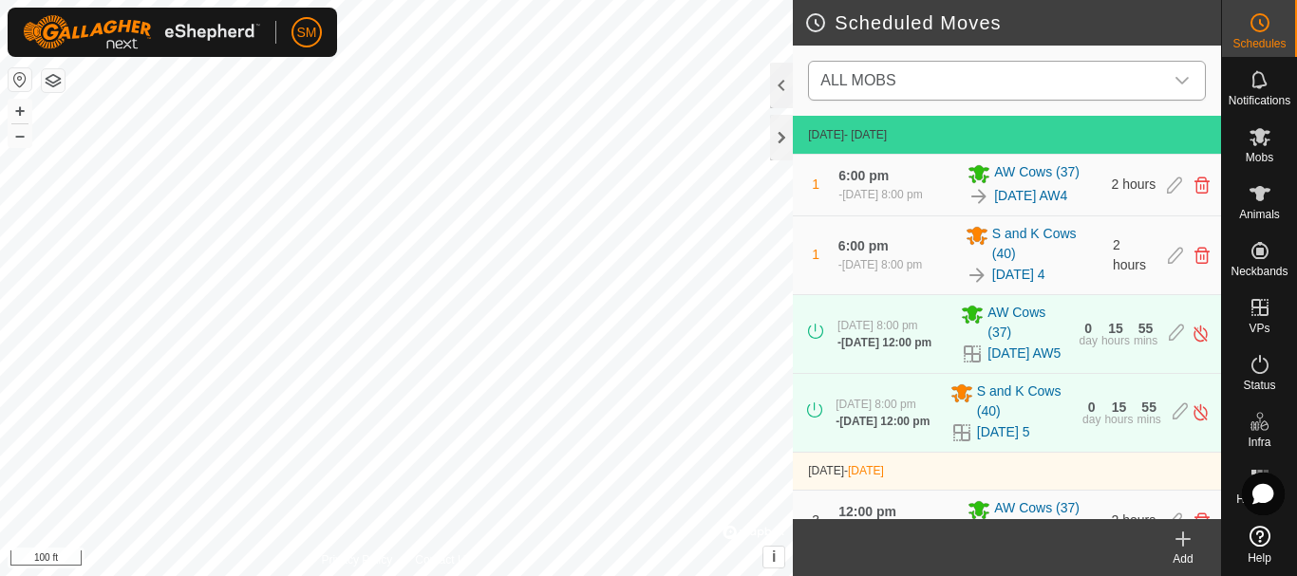
click at [1177, 86] on icon "dropdown trigger" at bounding box center [1181, 80] width 15 height 15
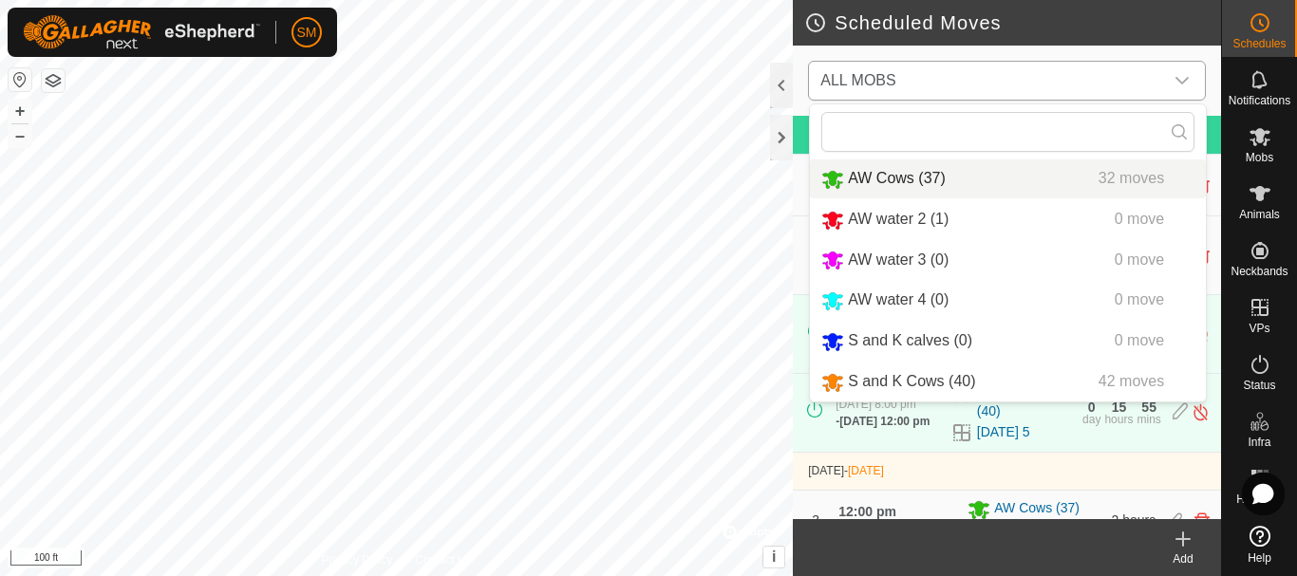
click at [923, 176] on li "AW Cows (37) 32 moves" at bounding box center [1008, 178] width 396 height 39
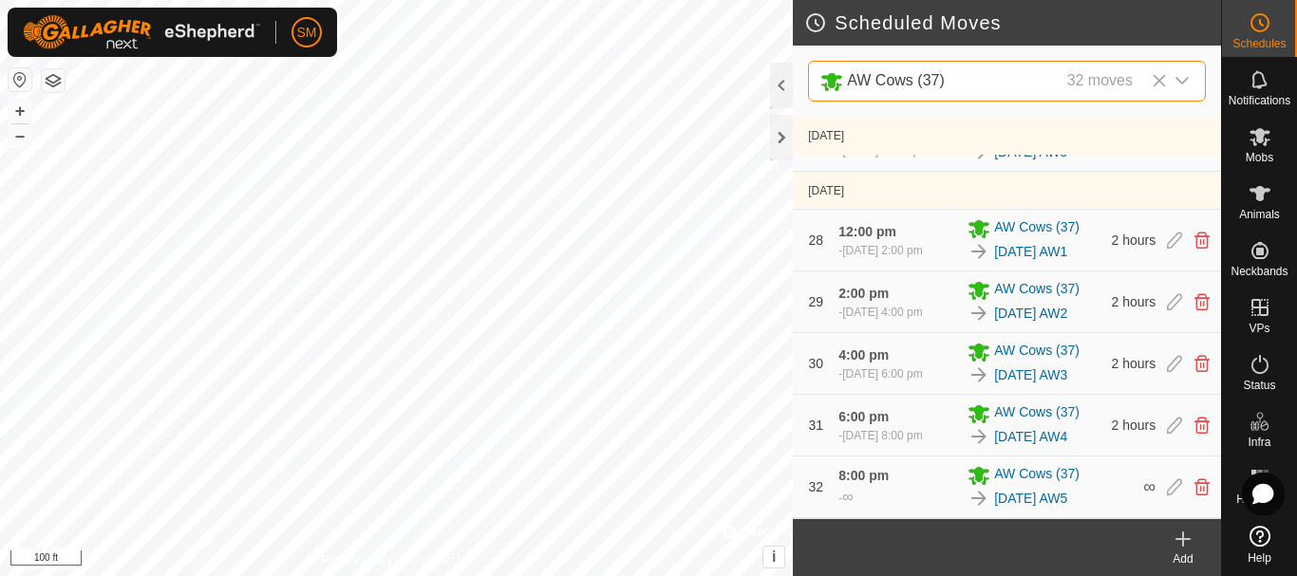
scroll to position [2384, 0]
click at [1167, 494] on icon at bounding box center [1174, 486] width 15 height 17
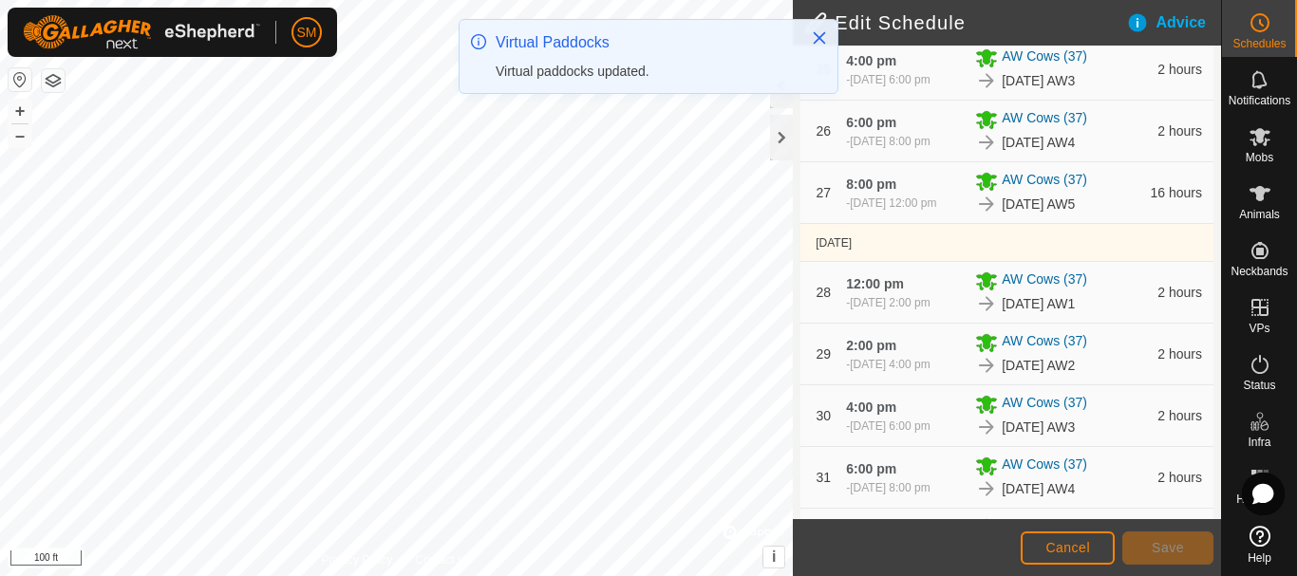
scroll to position [2445, 0]
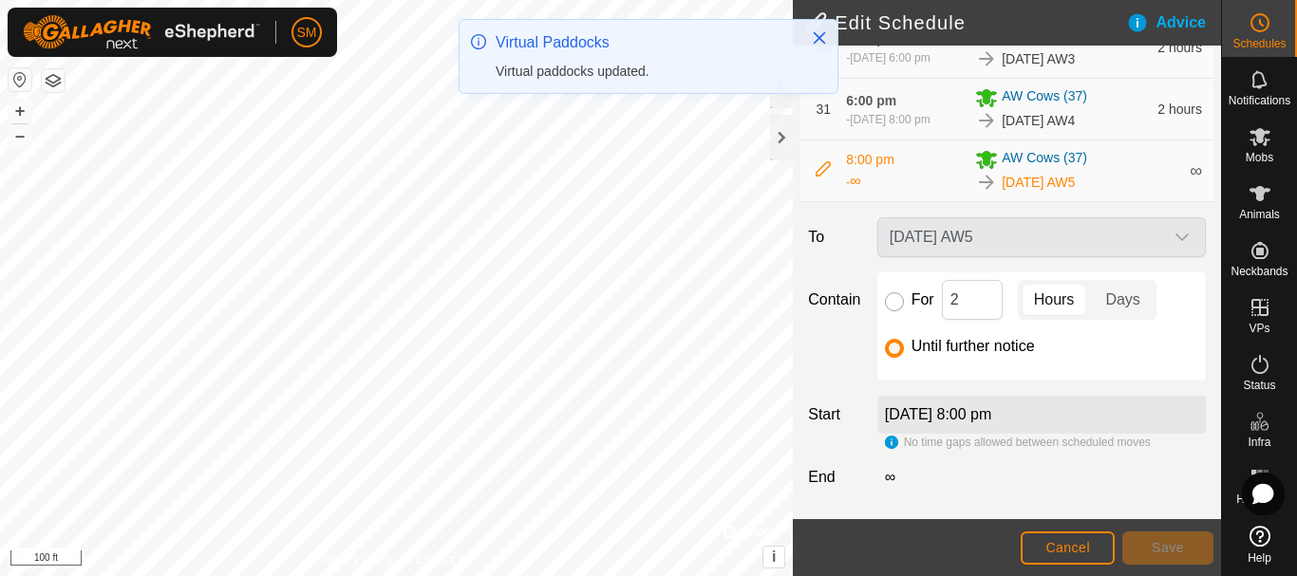
click at [892, 300] on input "For" at bounding box center [894, 301] width 19 height 19
radio input "true"
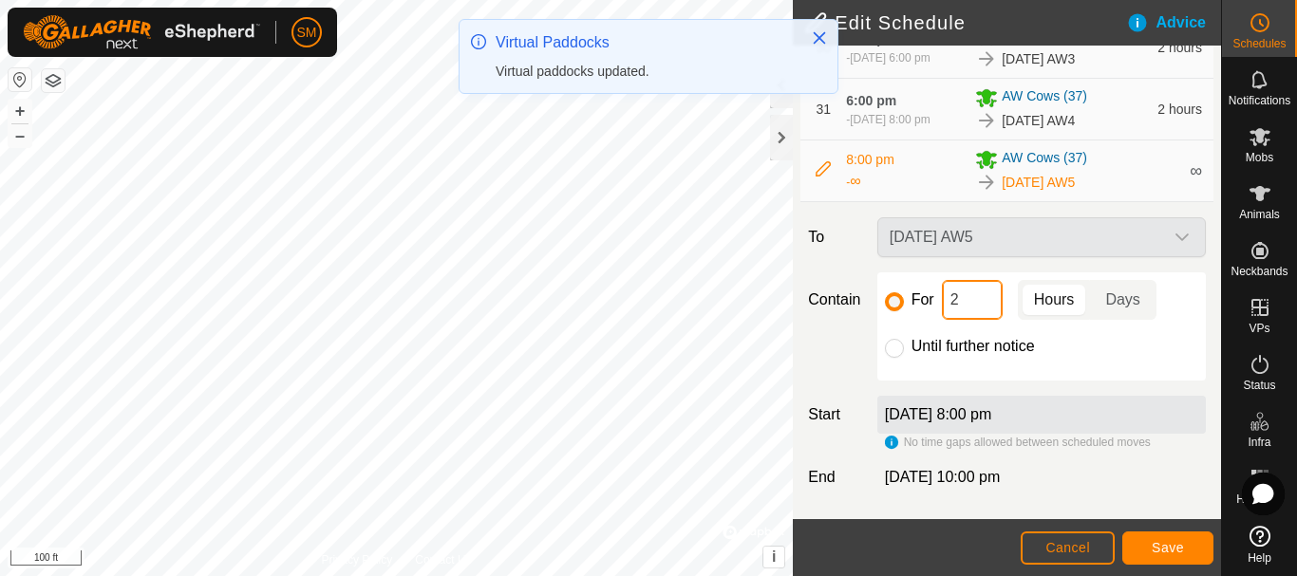
click at [965, 298] on input "2" at bounding box center [972, 300] width 61 height 40
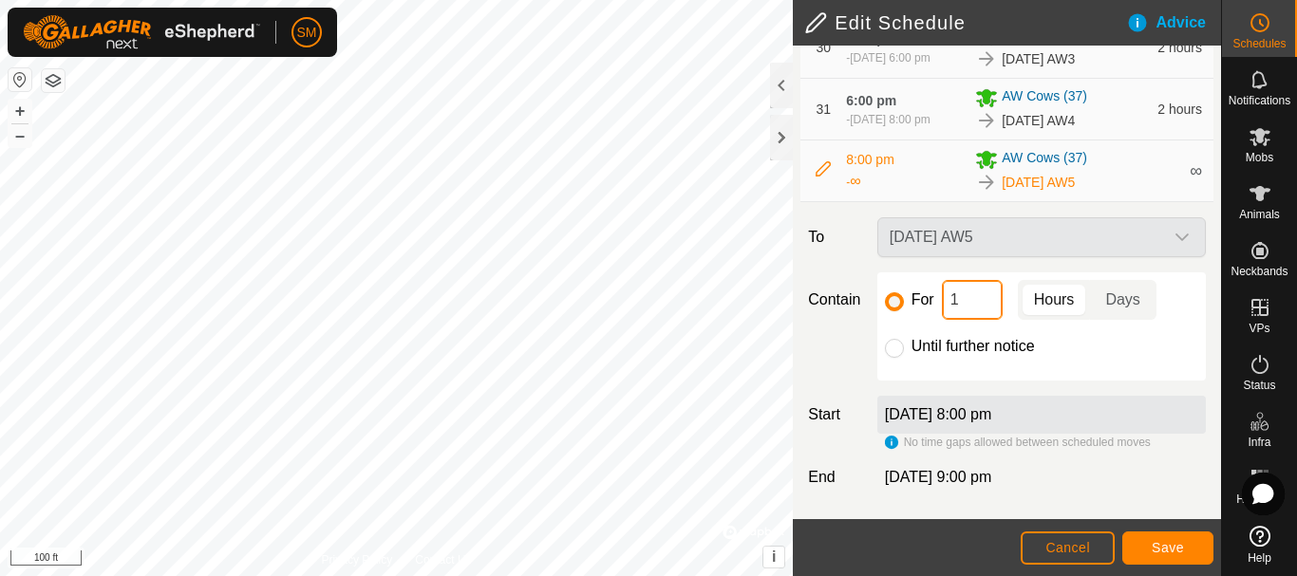
type input "16"
click at [1196, 551] on button "Save" at bounding box center [1167, 548] width 91 height 33
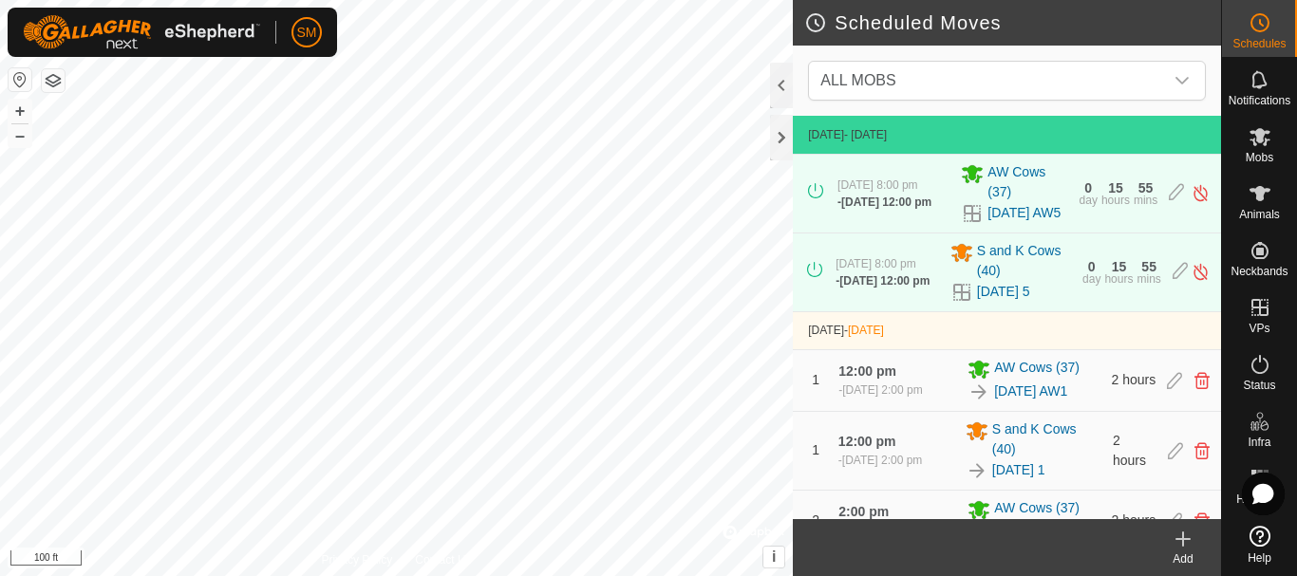
click at [1186, 547] on icon at bounding box center [1182, 539] width 23 height 23
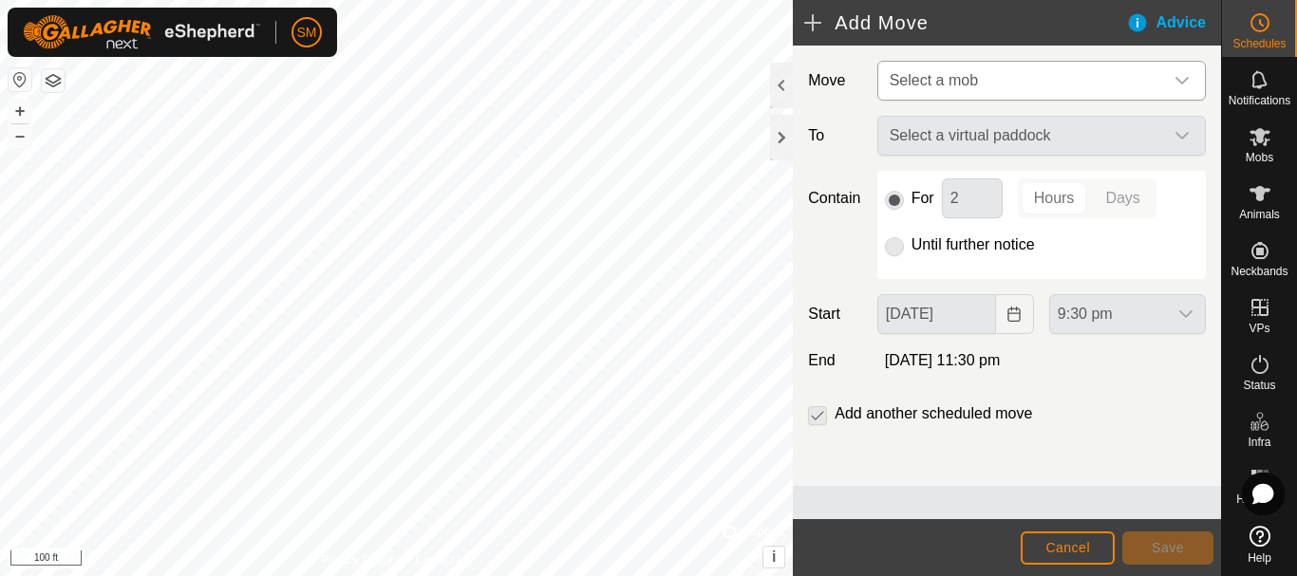
click at [1008, 84] on span "Select a mob" at bounding box center [1022, 81] width 281 height 38
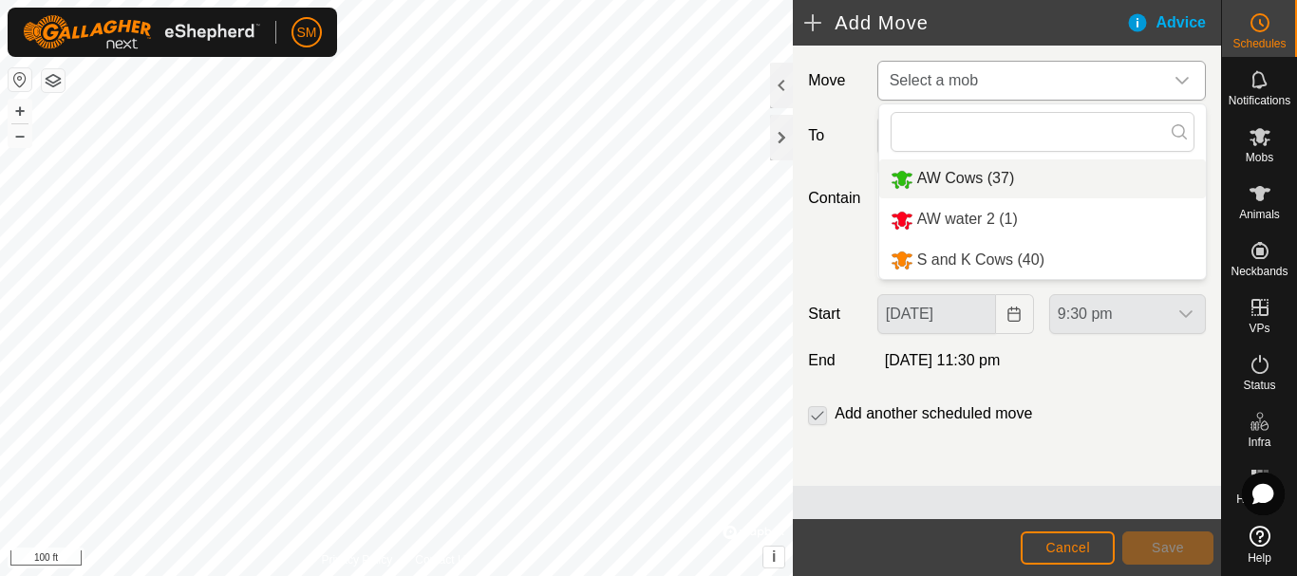
click at [982, 183] on li "AW Cows (37)" at bounding box center [1042, 178] width 327 height 39
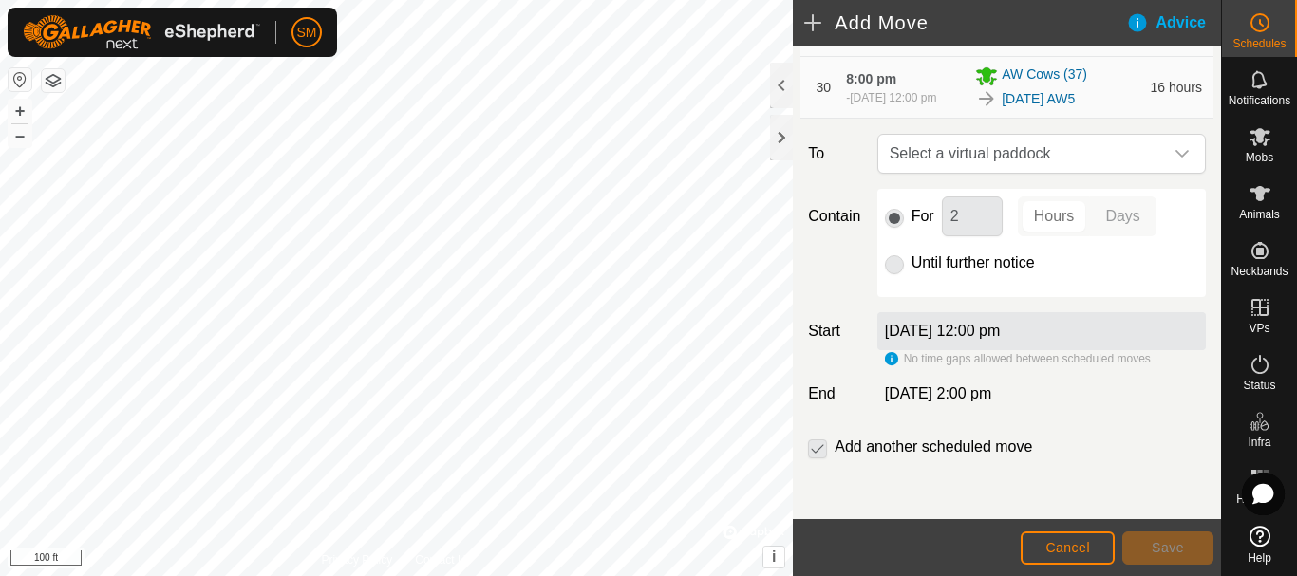
scroll to position [2467, 0]
click at [1127, 167] on span "Select a virtual paddock" at bounding box center [1022, 154] width 281 height 38
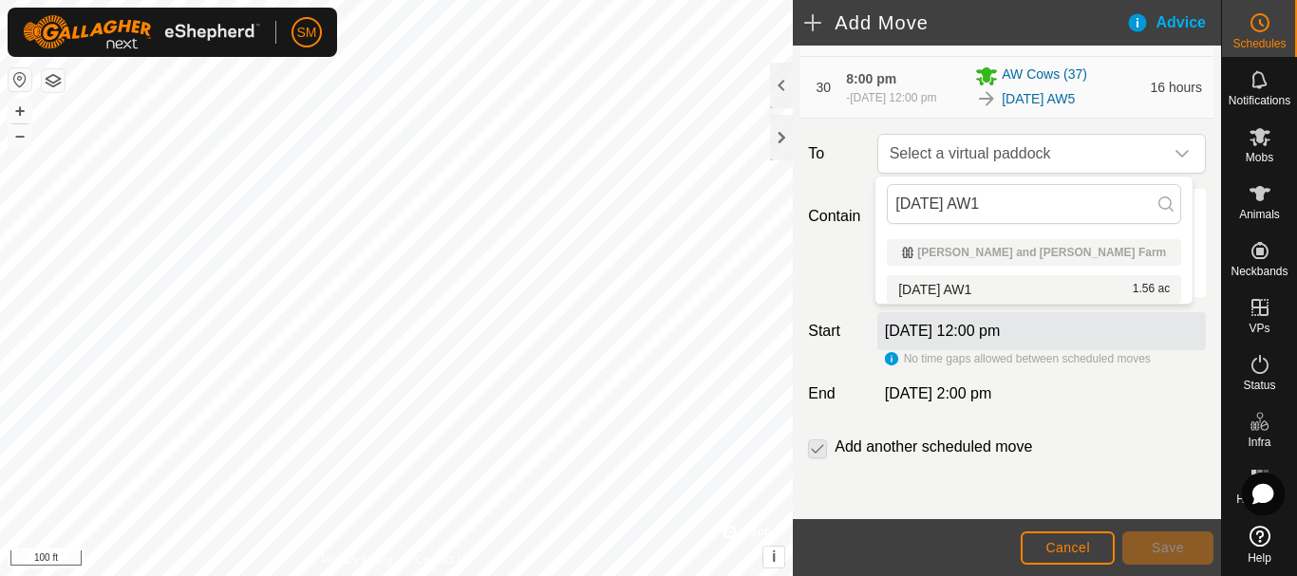
type input "[DATE] AW1"
click at [967, 282] on li "2025-08-22 AW1 1.56 ac" at bounding box center [1034, 289] width 294 height 28
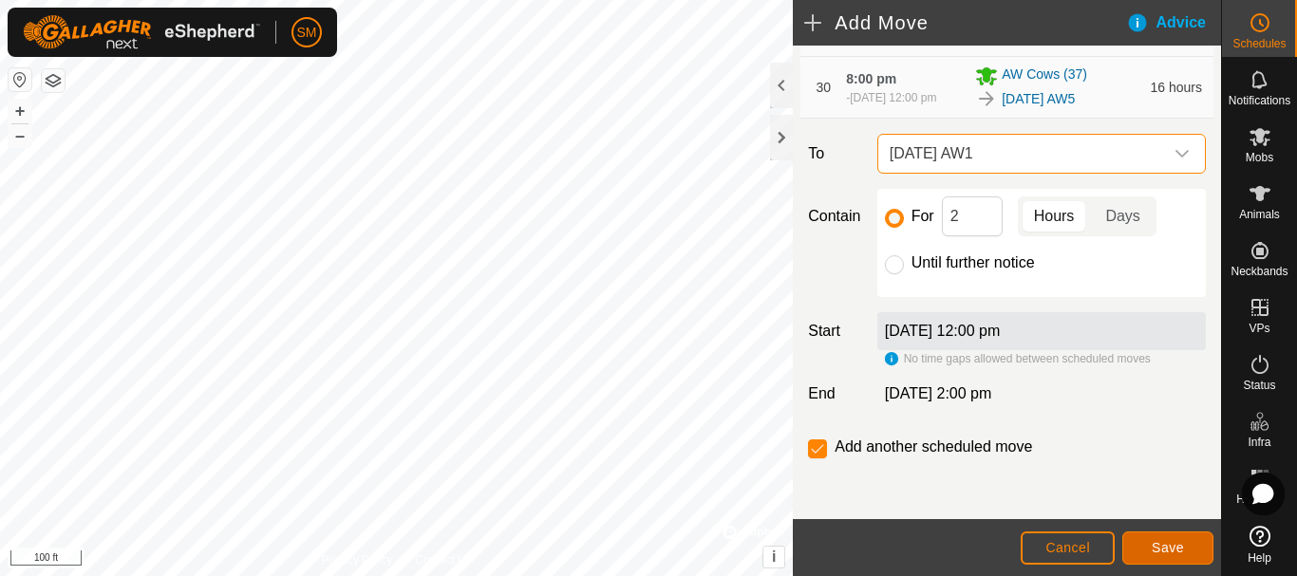
click at [1174, 552] on span "Save" at bounding box center [1167, 547] width 32 height 15
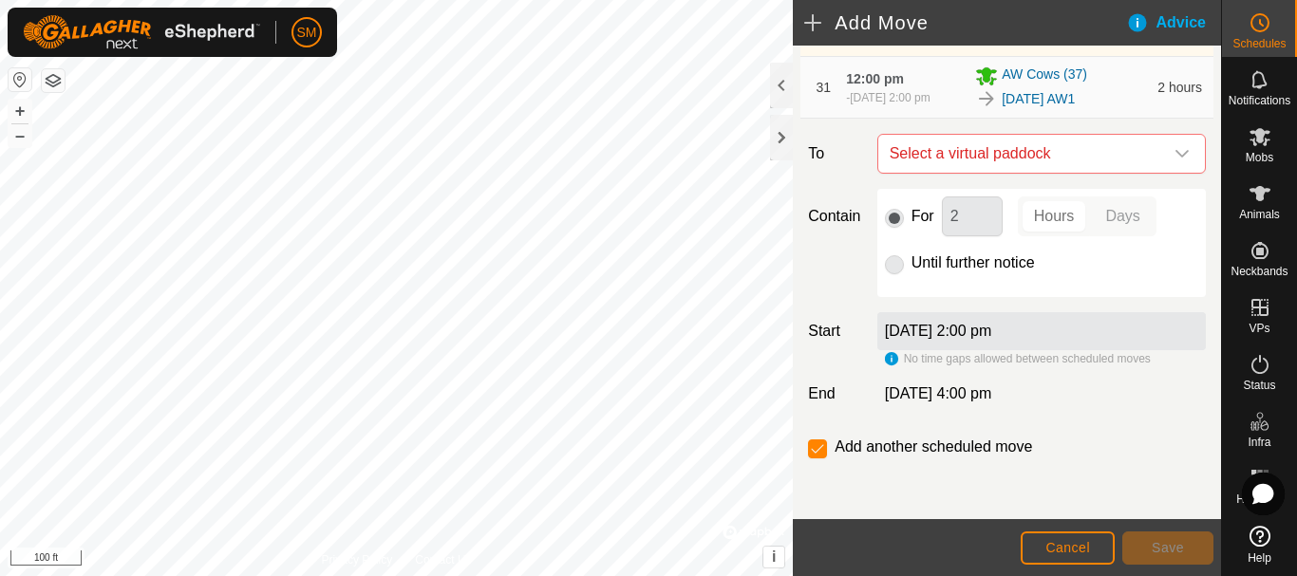
scroll to position [2575, 0]
click at [1140, 151] on span "Select a virtual paddock" at bounding box center [1022, 154] width 281 height 38
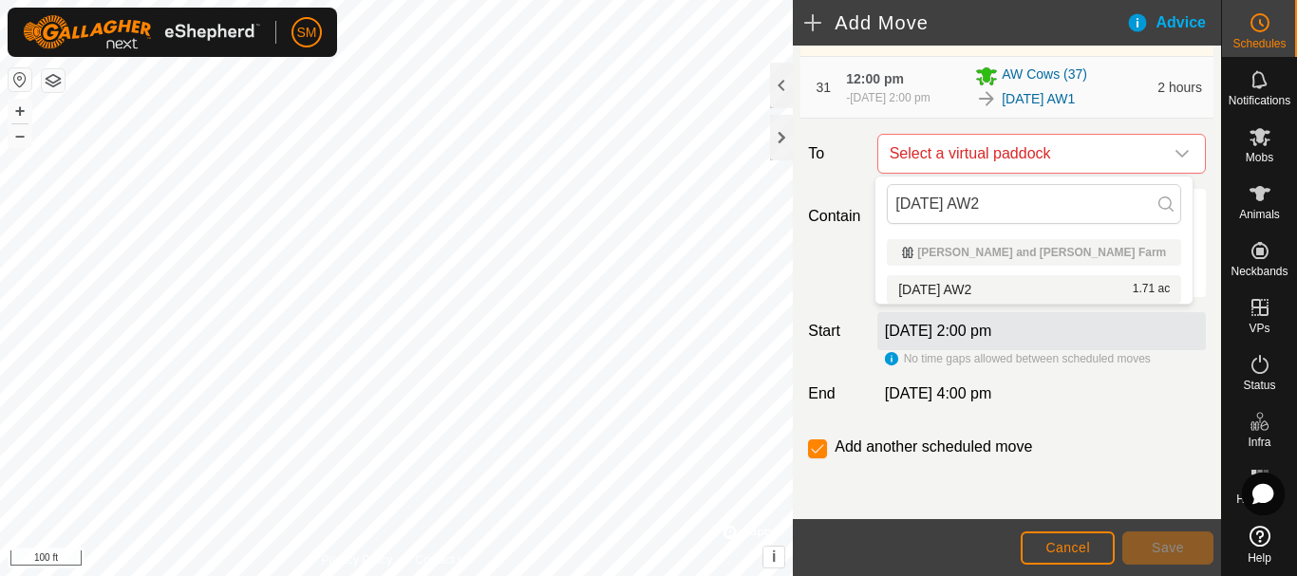
type input "[DATE] AW2"
click at [981, 290] on li "2025-08-22 AW2 1.71 ac" at bounding box center [1034, 289] width 294 height 28
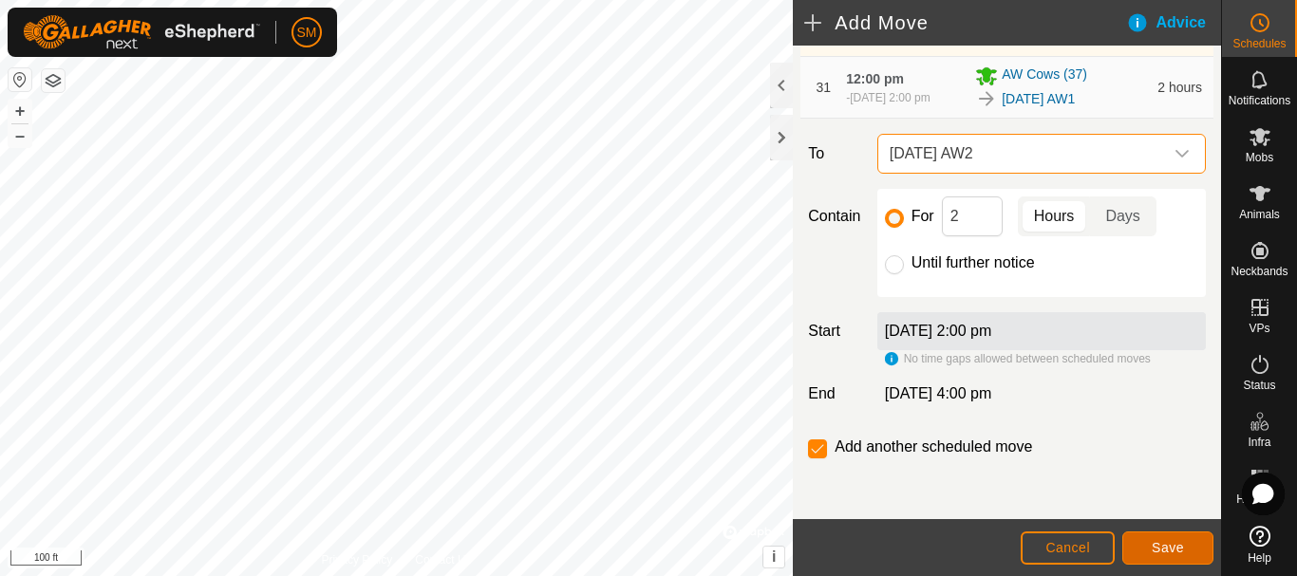
click at [1166, 542] on span "Save" at bounding box center [1167, 547] width 32 height 15
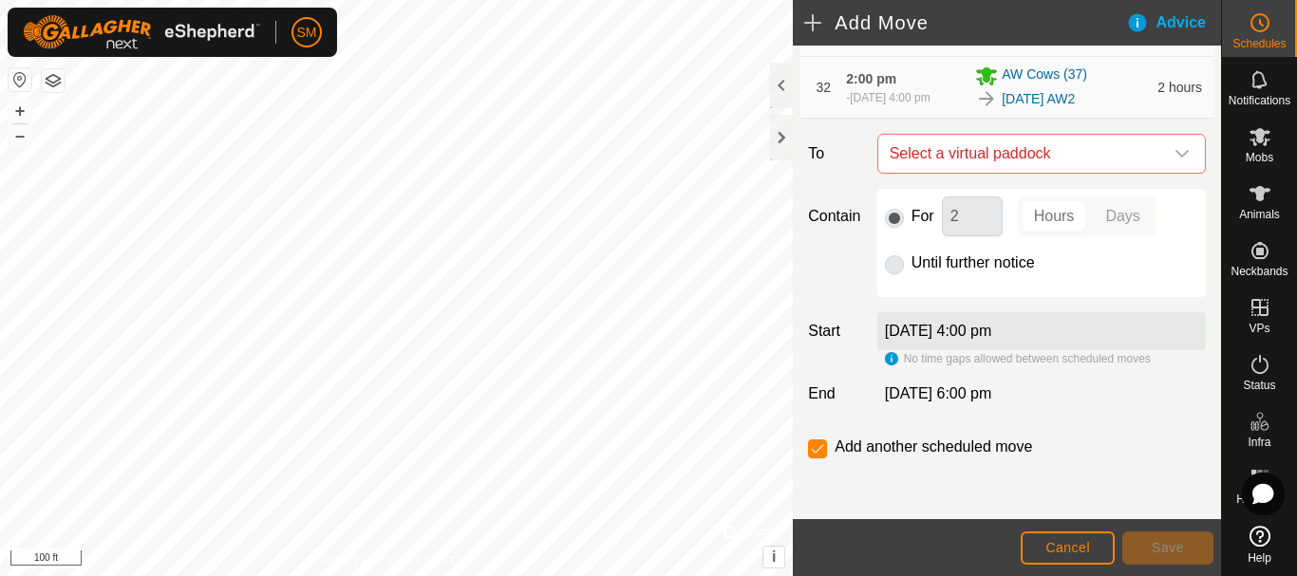
scroll to position [2645, 0]
click at [1175, 156] on icon "dropdown trigger" at bounding box center [1181, 154] width 13 height 8
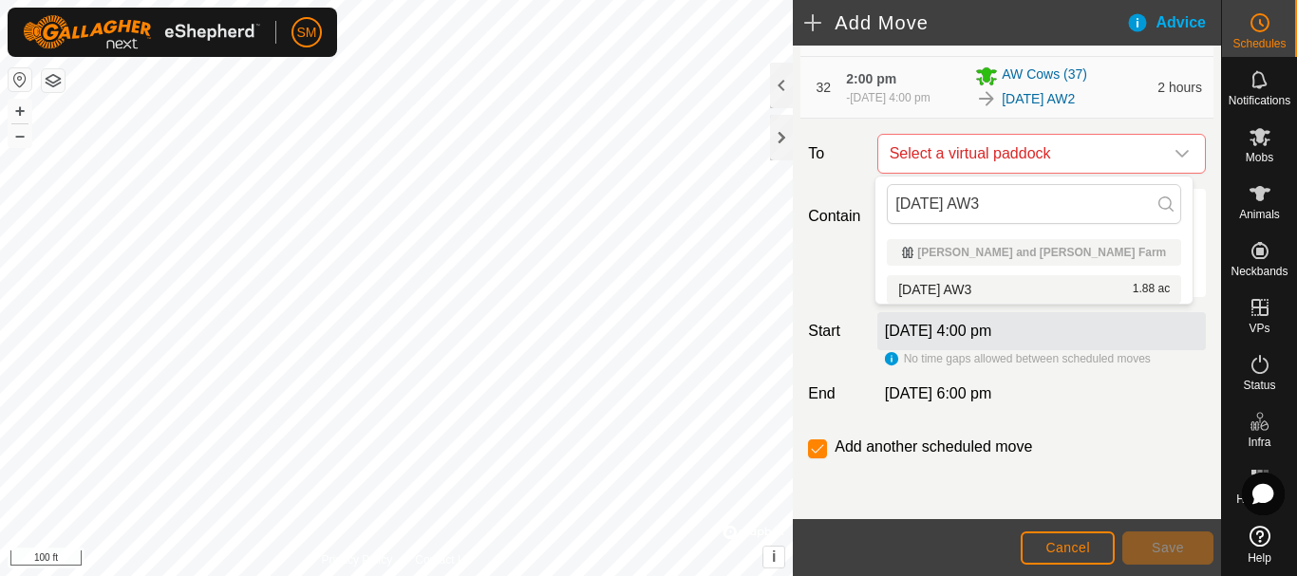
type input "[DATE] AW3"
click at [998, 286] on li "2025-08-22 AW3 1.88 ac" at bounding box center [1034, 289] width 294 height 28
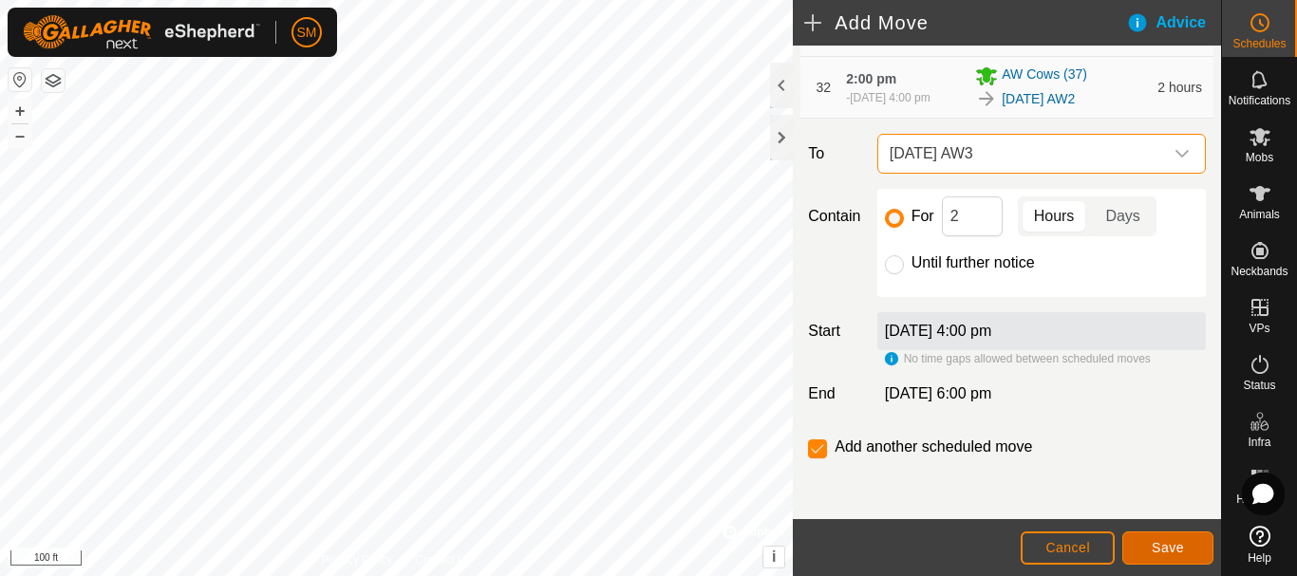
click at [1165, 559] on button "Save" at bounding box center [1167, 548] width 91 height 33
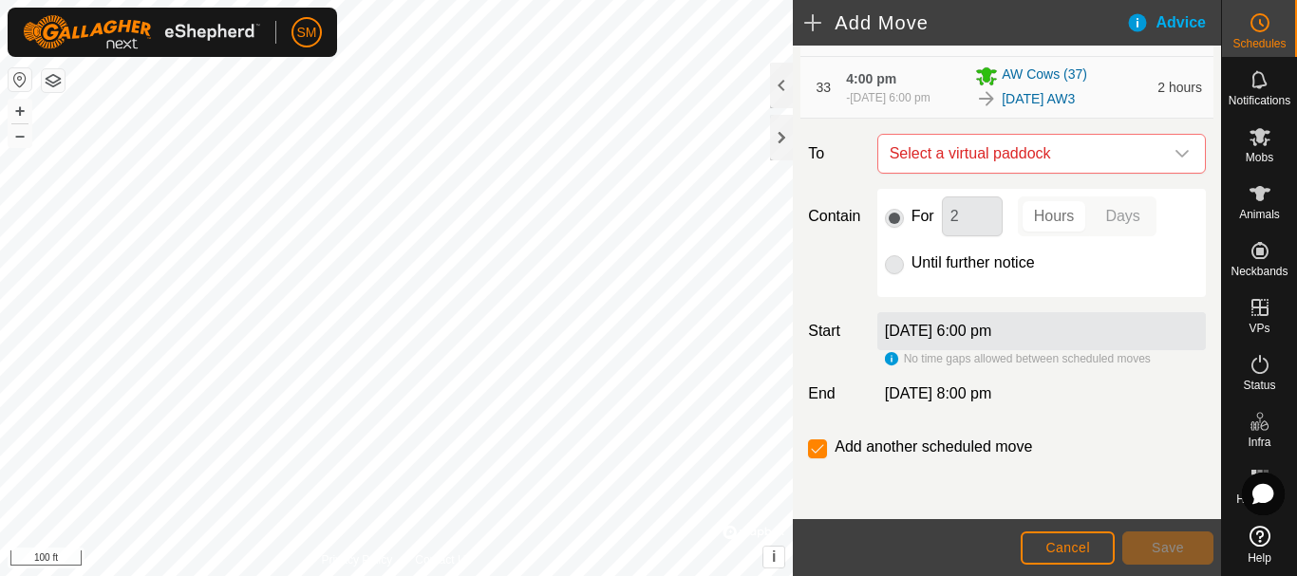
scroll to position [2716, 0]
click at [1174, 154] on icon "dropdown trigger" at bounding box center [1181, 153] width 15 height 15
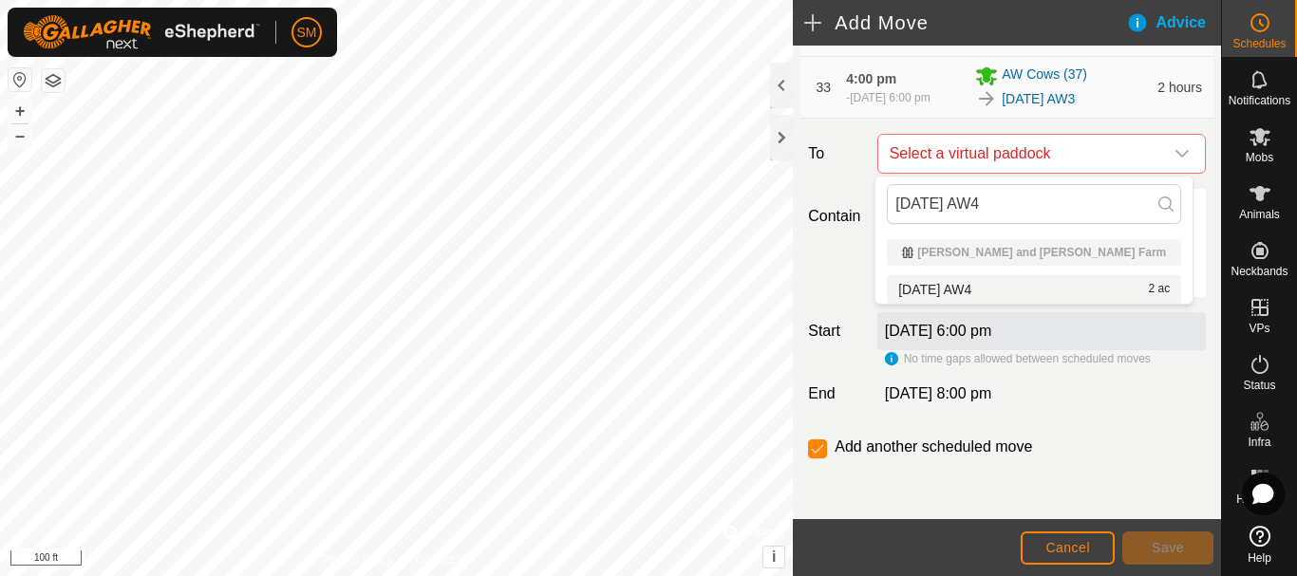
type input "[DATE] AW4"
click at [985, 285] on li "2025-08-22 AW4 2 ac" at bounding box center [1034, 289] width 294 height 28
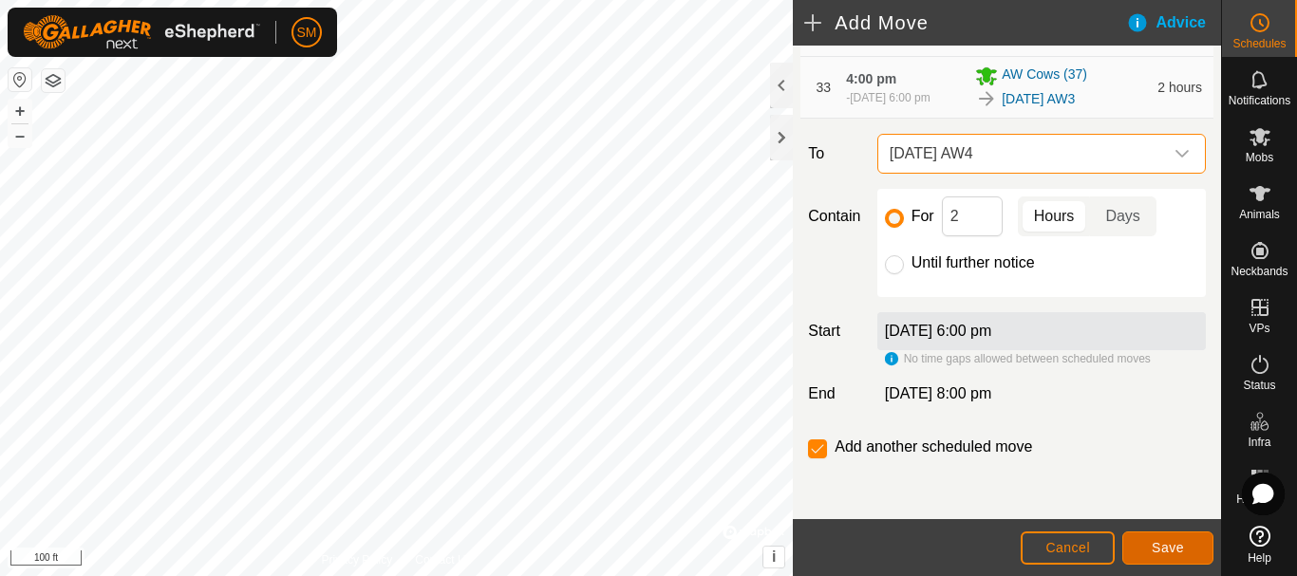
click at [1176, 551] on span "Save" at bounding box center [1167, 547] width 32 height 15
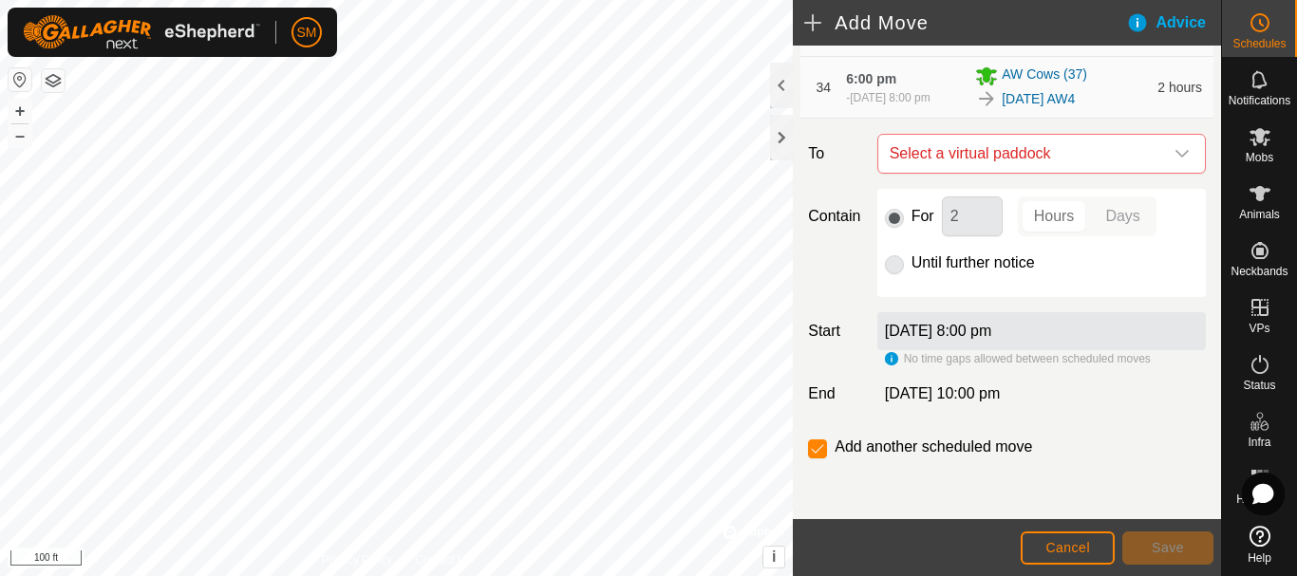
scroll to position [2786, 0]
click at [1174, 159] on icon "dropdown trigger" at bounding box center [1181, 153] width 15 height 15
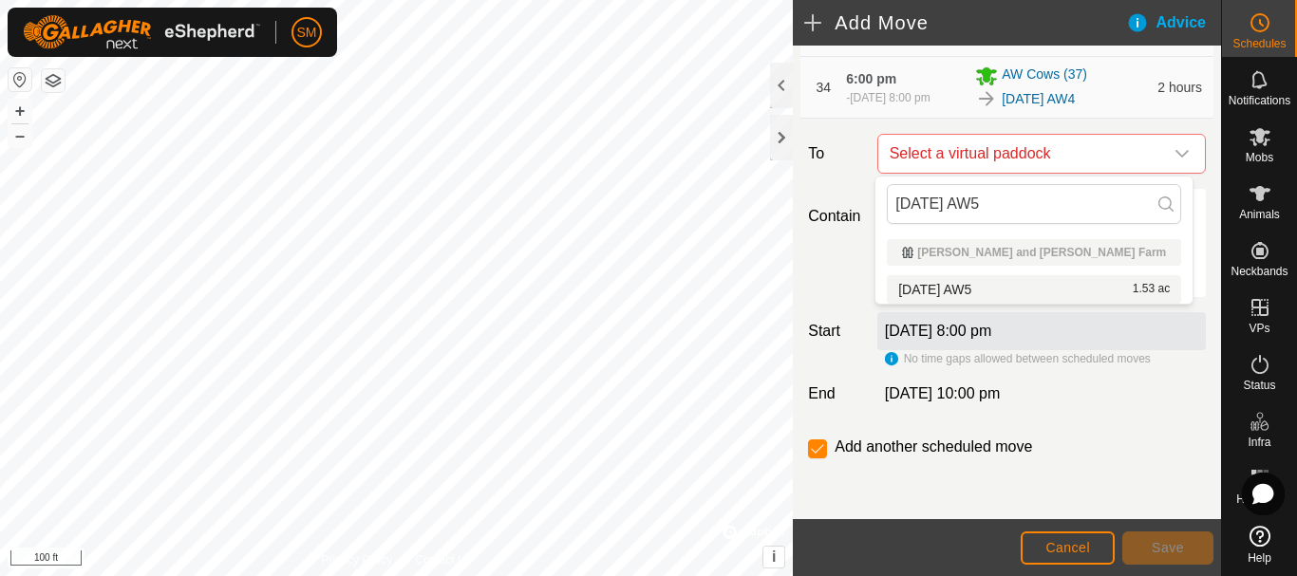
type input "[DATE] AW5"
click at [978, 285] on li "2025-08-22 AW5 1.53 ac" at bounding box center [1034, 289] width 294 height 28
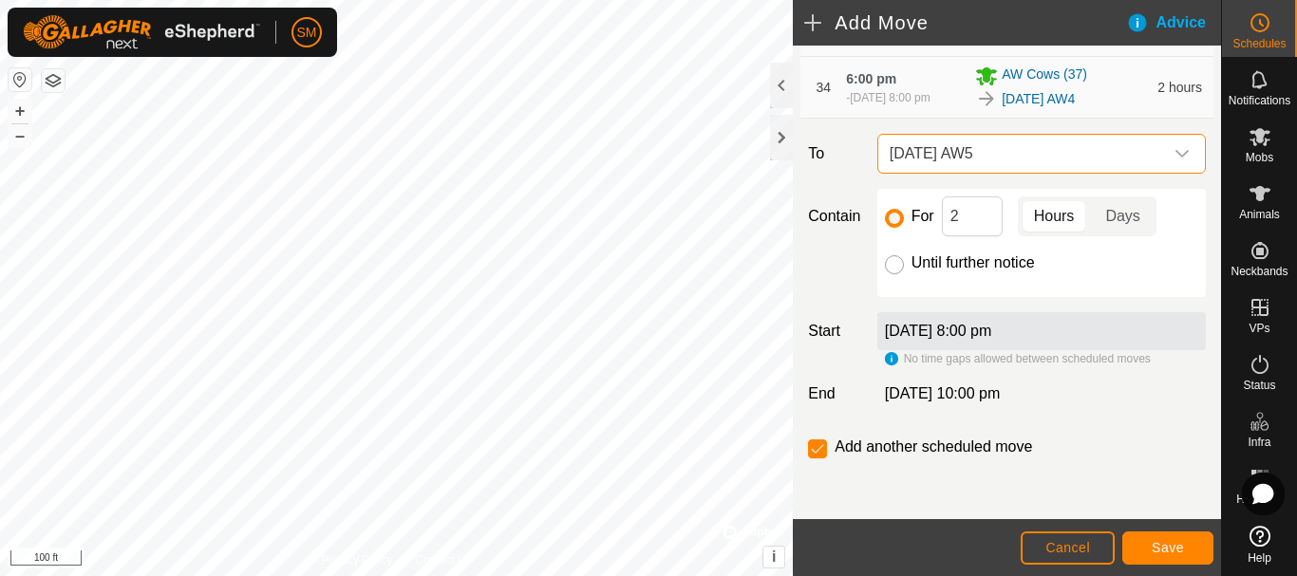
click at [891, 263] on input "Until further notice" at bounding box center [894, 264] width 19 height 19
radio input "true"
checkbox input "false"
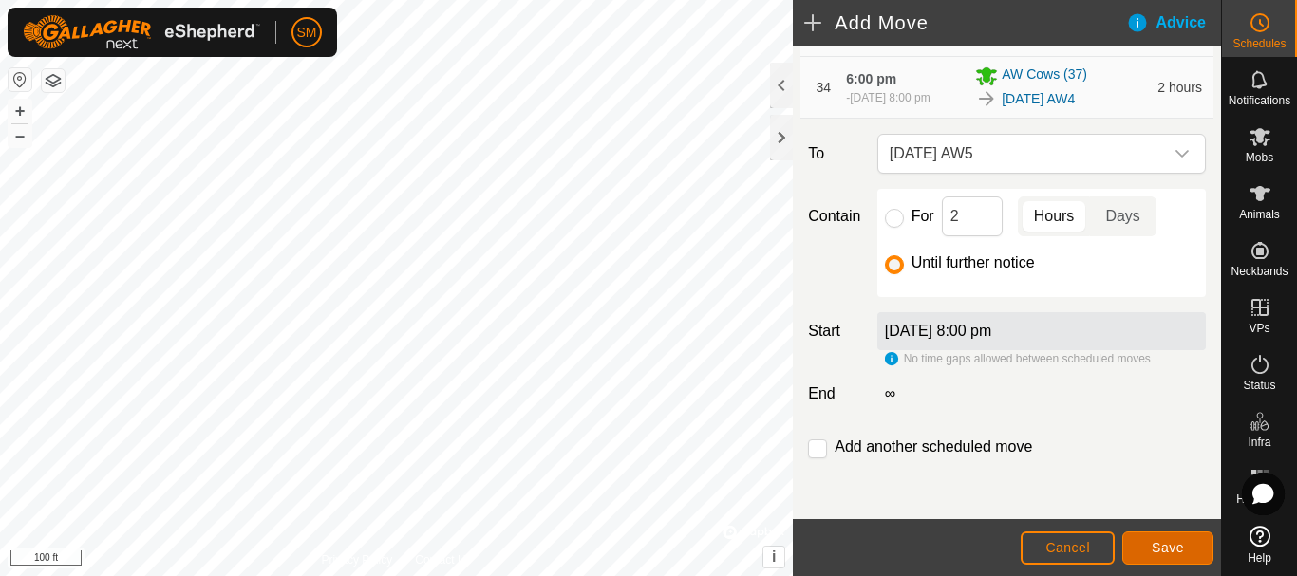
click at [1162, 550] on span "Save" at bounding box center [1167, 547] width 32 height 15
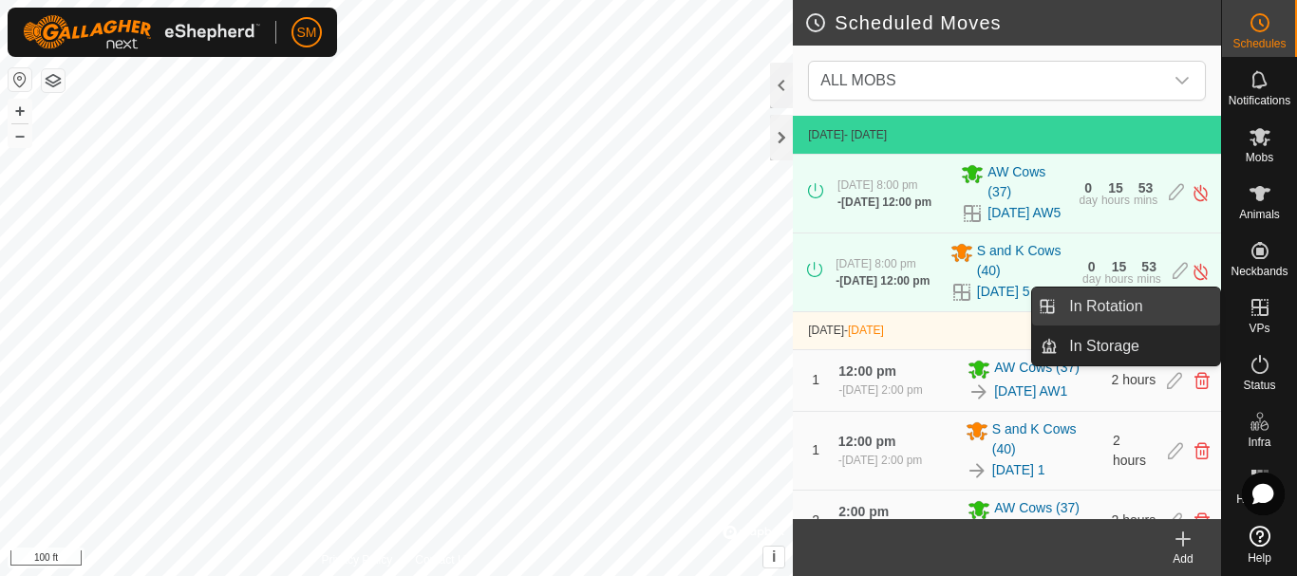
click at [1096, 307] on link "In Rotation" at bounding box center [1138, 307] width 162 height 38
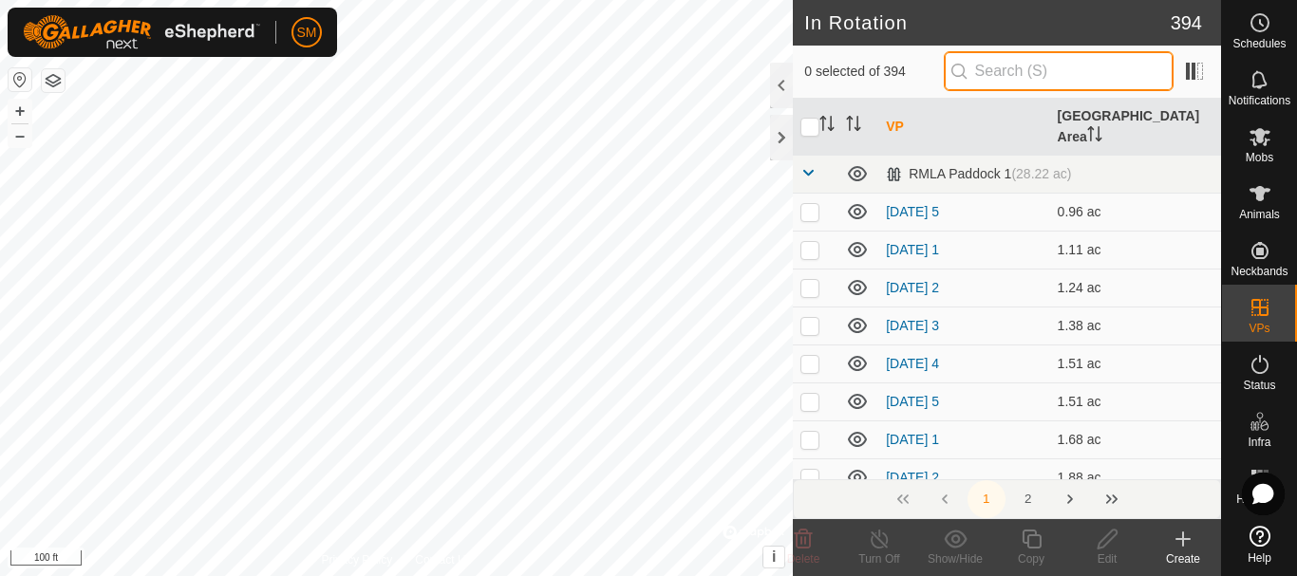
click at [1037, 80] on input "text" at bounding box center [1058, 71] width 230 height 40
paste input "2025-08-22 AW"
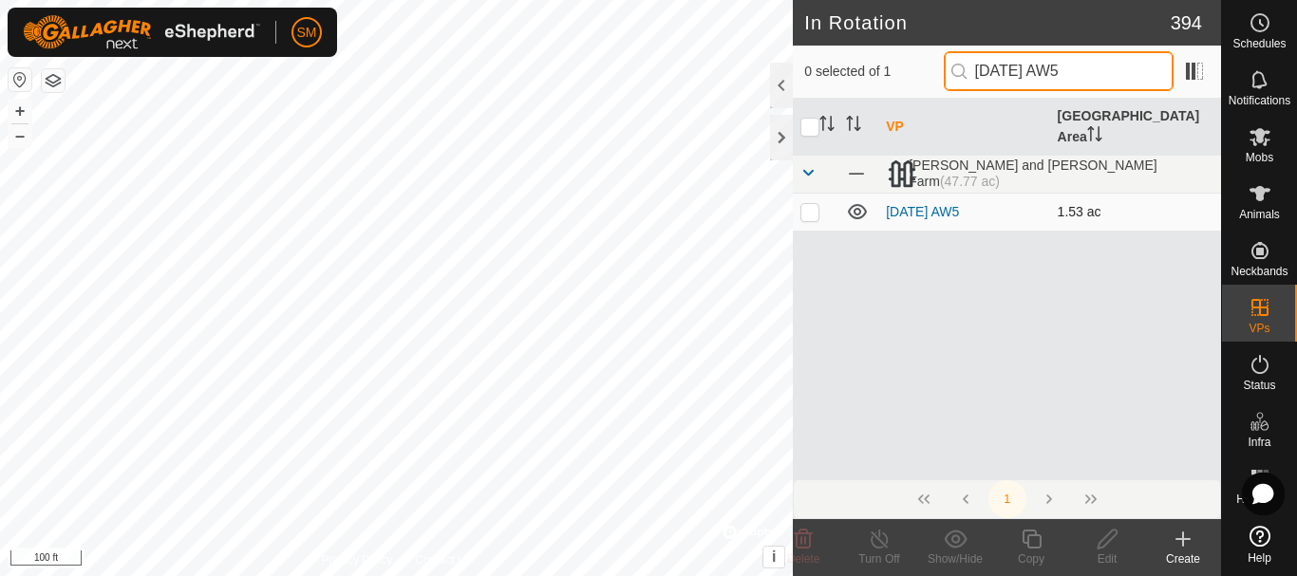
type input "[DATE] AW5"
click at [806, 201] on td at bounding box center [816, 212] width 46 height 38
checkbox input "true"
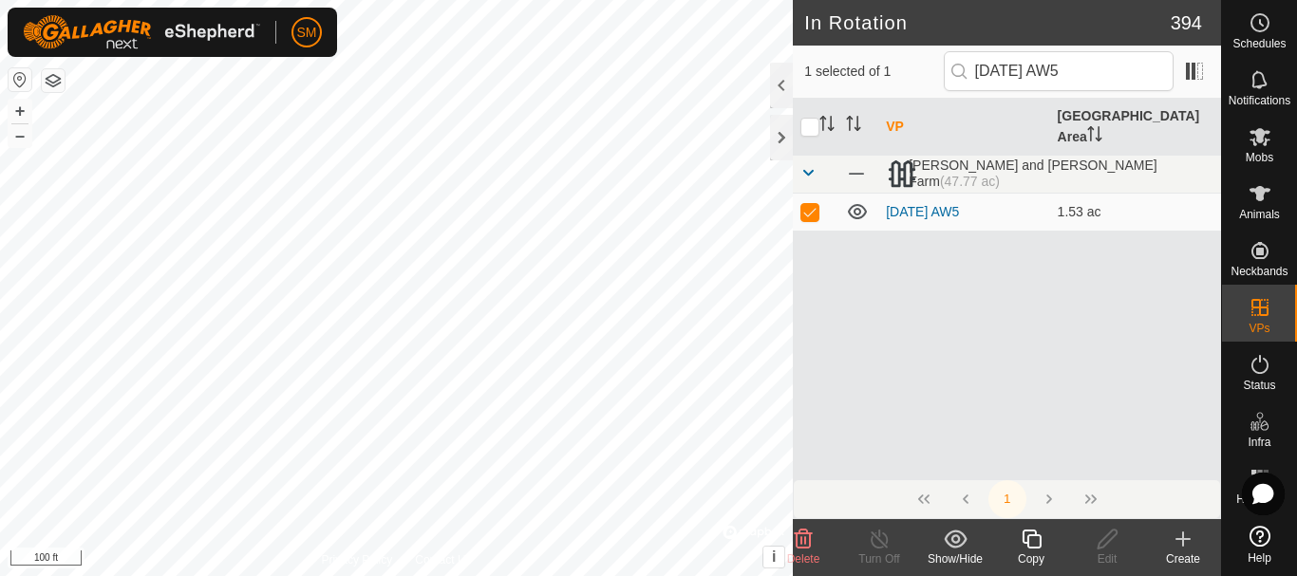
click at [1033, 547] on icon at bounding box center [1031, 539] width 24 height 23
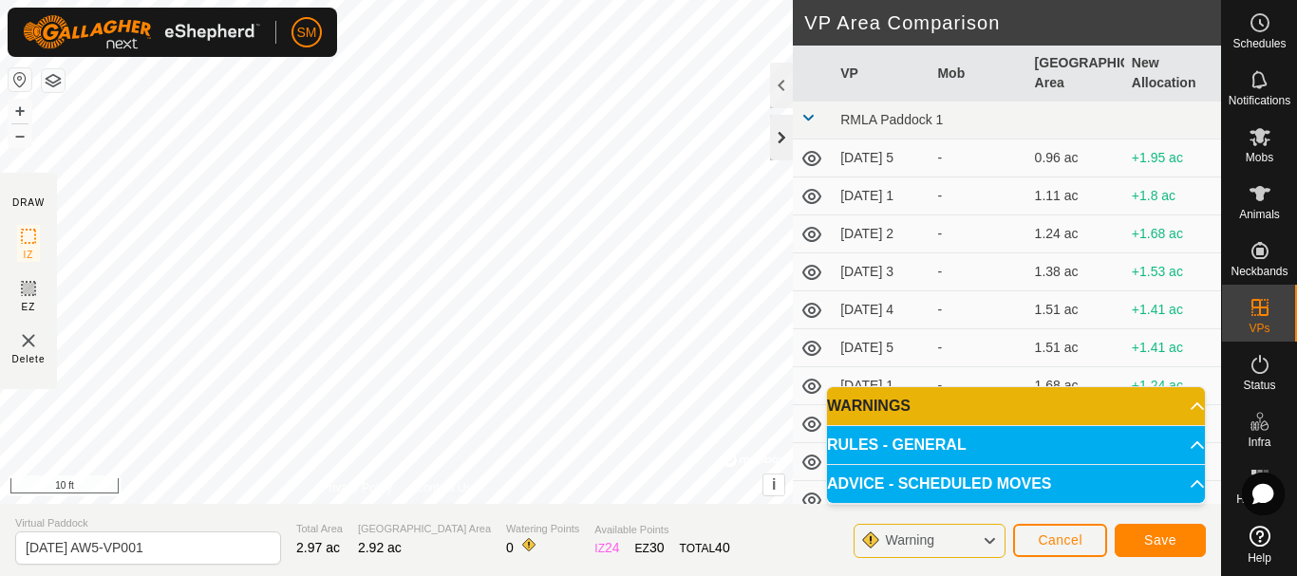
click at [780, 136] on div at bounding box center [781, 138] width 23 height 46
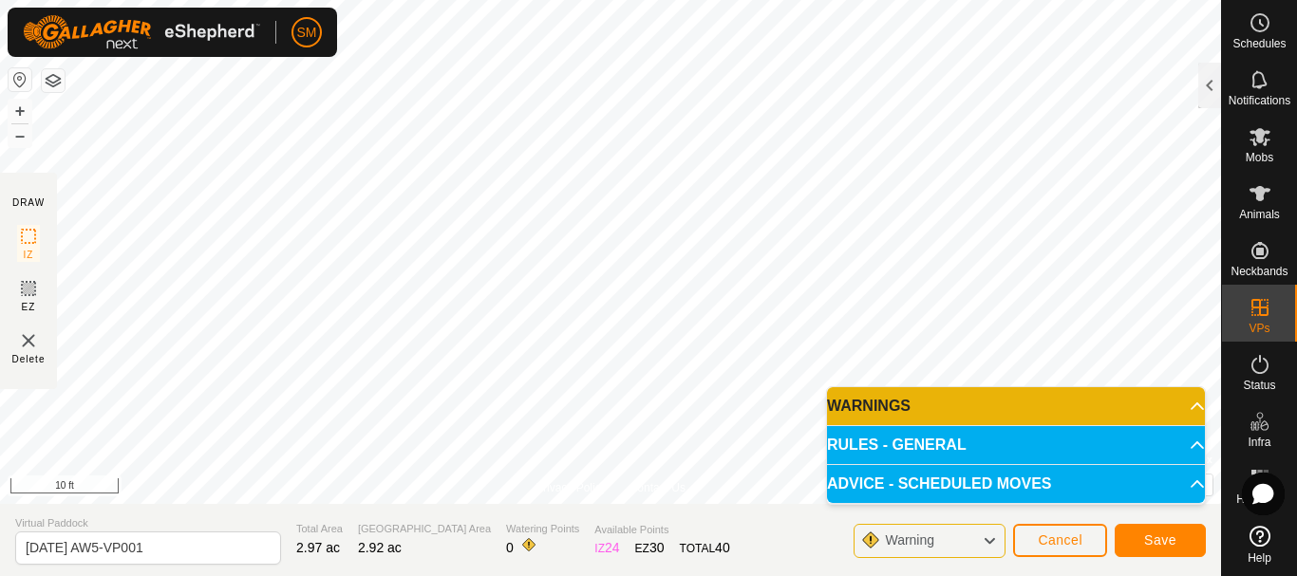
click at [1188, 423] on body "SM Schedules Notifications Mobs Animals Neckbands VPs Status Infra Heatmap Help…" at bounding box center [648, 288] width 1297 height 576
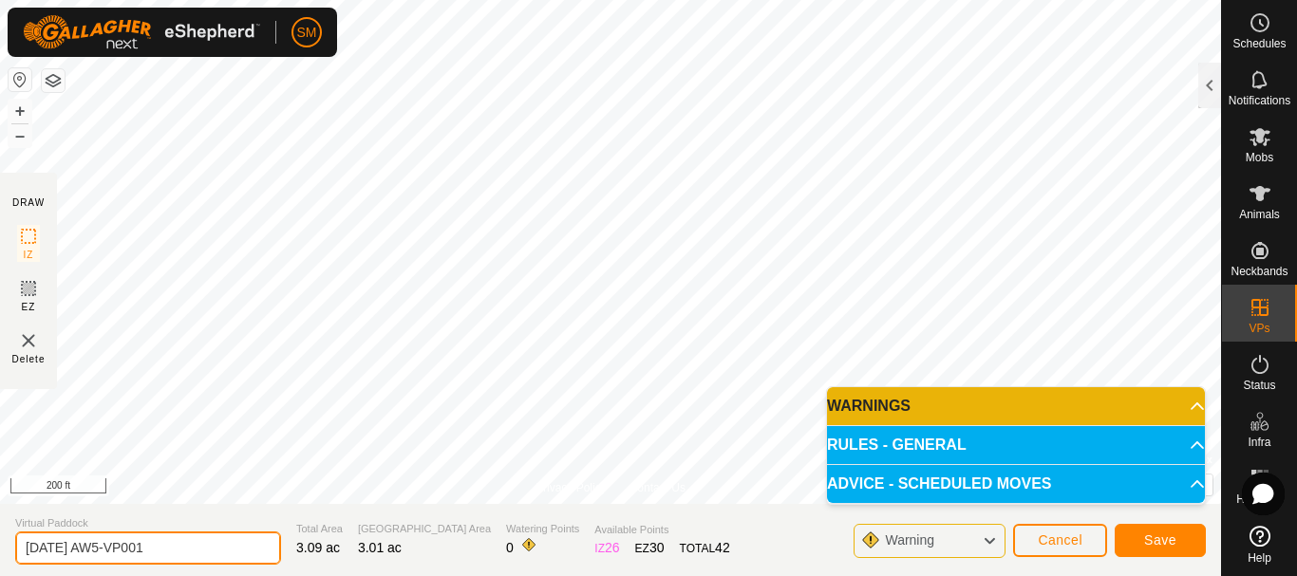
drag, startPoint x: 85, startPoint y: 545, endPoint x: 191, endPoint y: 546, distance: 105.4
click at [191, 546] on input "2025-08-22 AW5-VP001" at bounding box center [148, 548] width 266 height 33
type input "[DATE] AW4"
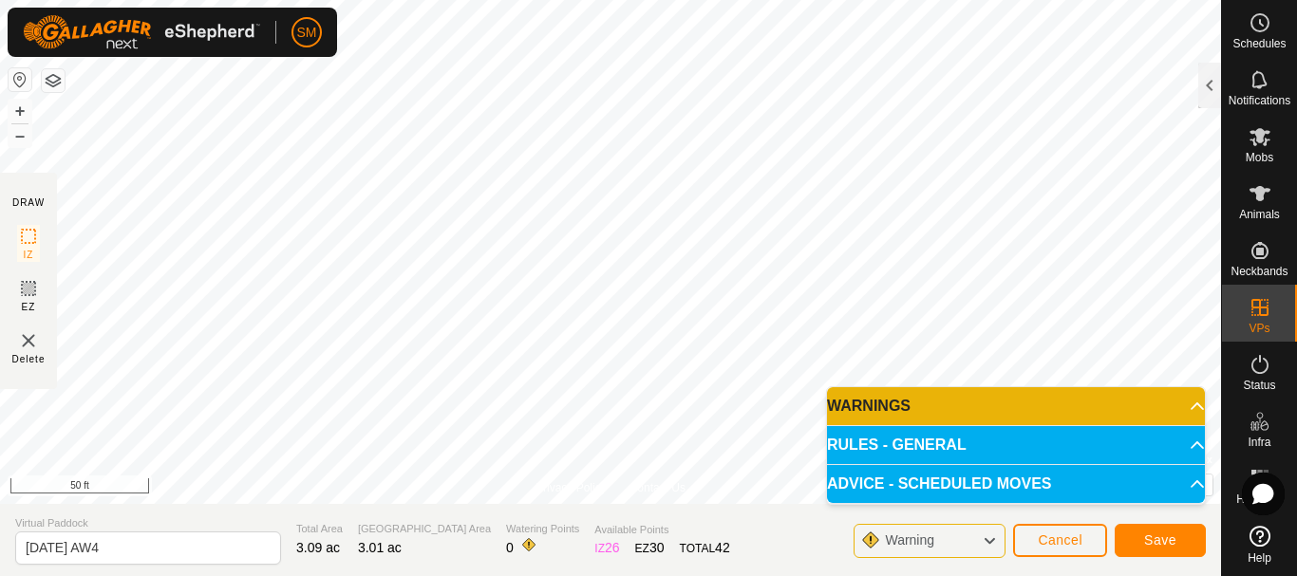
click at [612, 486] on div "Privacy Policy Contact Us Segment length must be longer than 5 m (Current: 4.7 …" at bounding box center [610, 252] width 1221 height 504
click at [0, 253] on div "DRAW IZ EZ Delete Privacy Policy Contact Us Segment length must be longer than …" at bounding box center [610, 252] width 1221 height 504
click at [0, 305] on div "DRAW IZ EZ Delete Privacy Policy Contact Us Segment length must be longer than …" at bounding box center [610, 252] width 1221 height 504
click at [1158, 532] on button "Save" at bounding box center [1159, 540] width 91 height 33
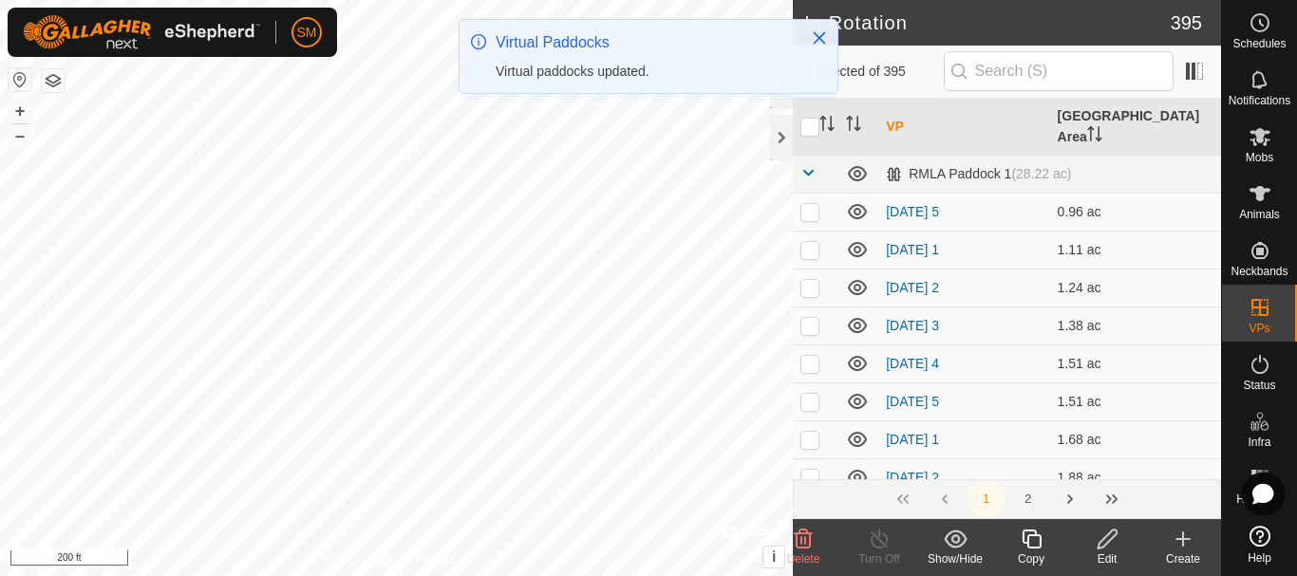
click at [1103, 534] on icon at bounding box center [1107, 539] width 24 height 23
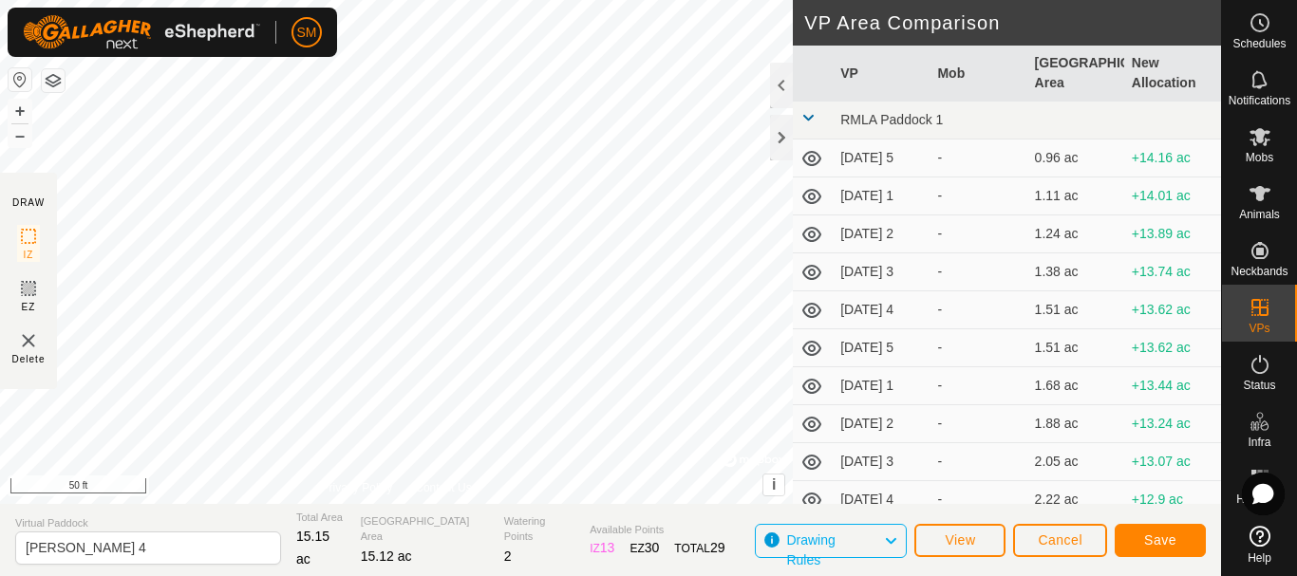
click at [267, 556] on div "DRAW IZ EZ Delete Privacy Policy Contact Us + – ⇧ i © Mapbox , © OpenStreetMap …" at bounding box center [610, 288] width 1221 height 576
click at [13, 308] on div "DRAW IZ EZ Delete Privacy Policy Contact Us + – ⇧ i © Mapbox , © OpenStreetMap …" at bounding box center [610, 252] width 1221 height 504
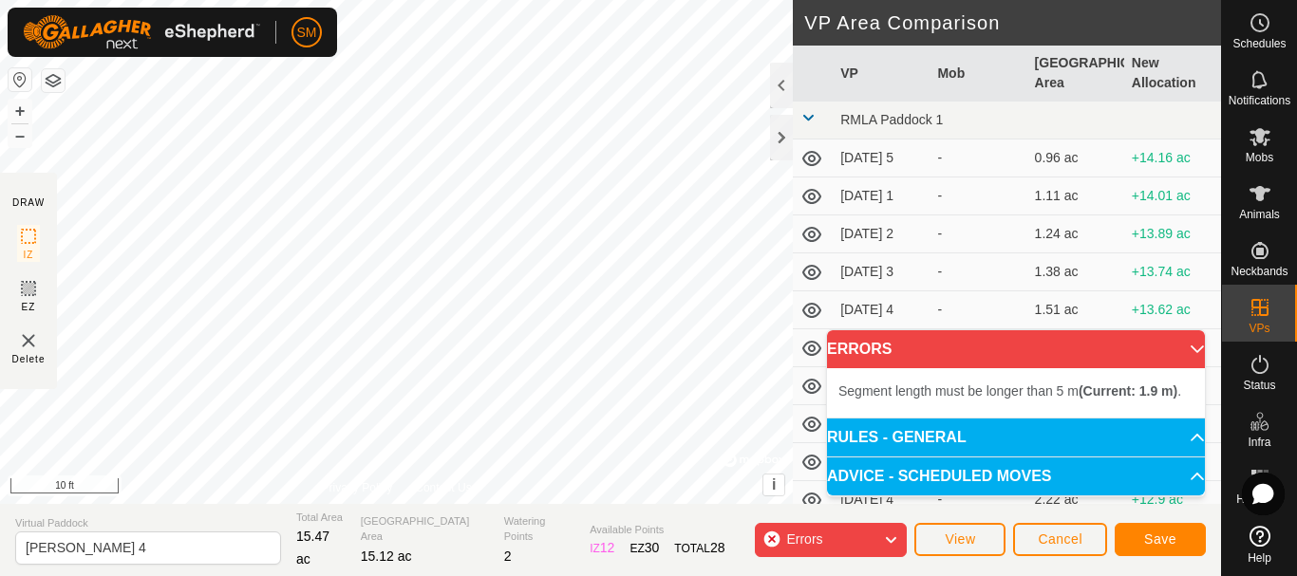
click at [521, 141] on div "Segment length must be longer than 5 m (Current: 1.9 m) . + – ⇧ i © Mapbox , © …" at bounding box center [396, 252] width 793 height 504
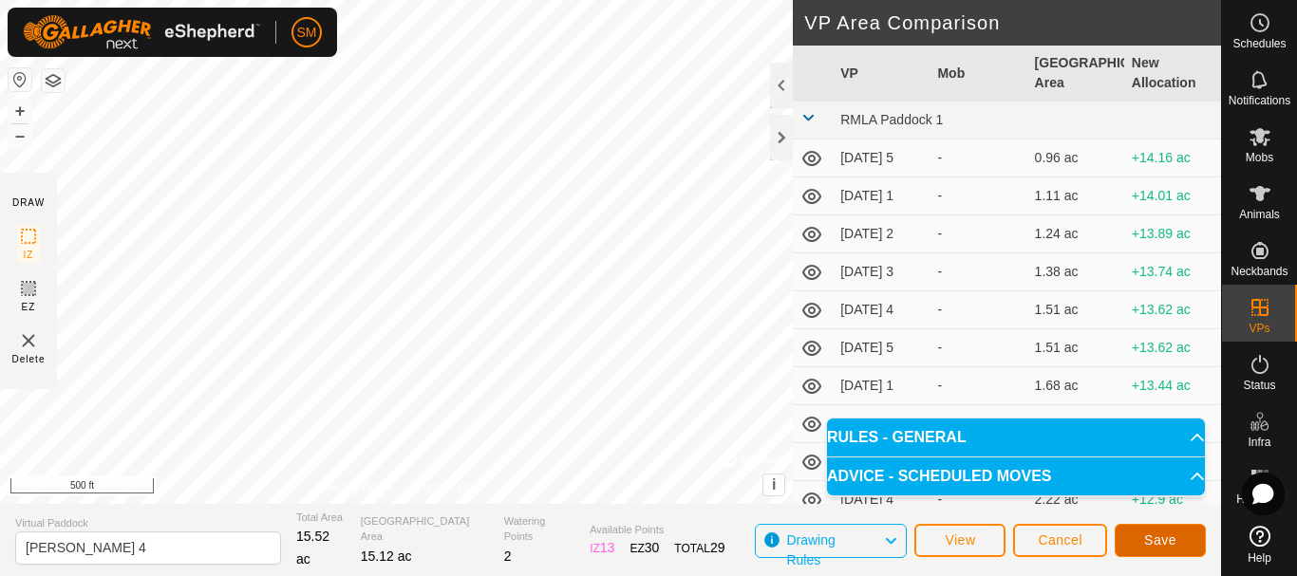
click at [1150, 536] on span "Save" at bounding box center [1160, 539] width 32 height 15
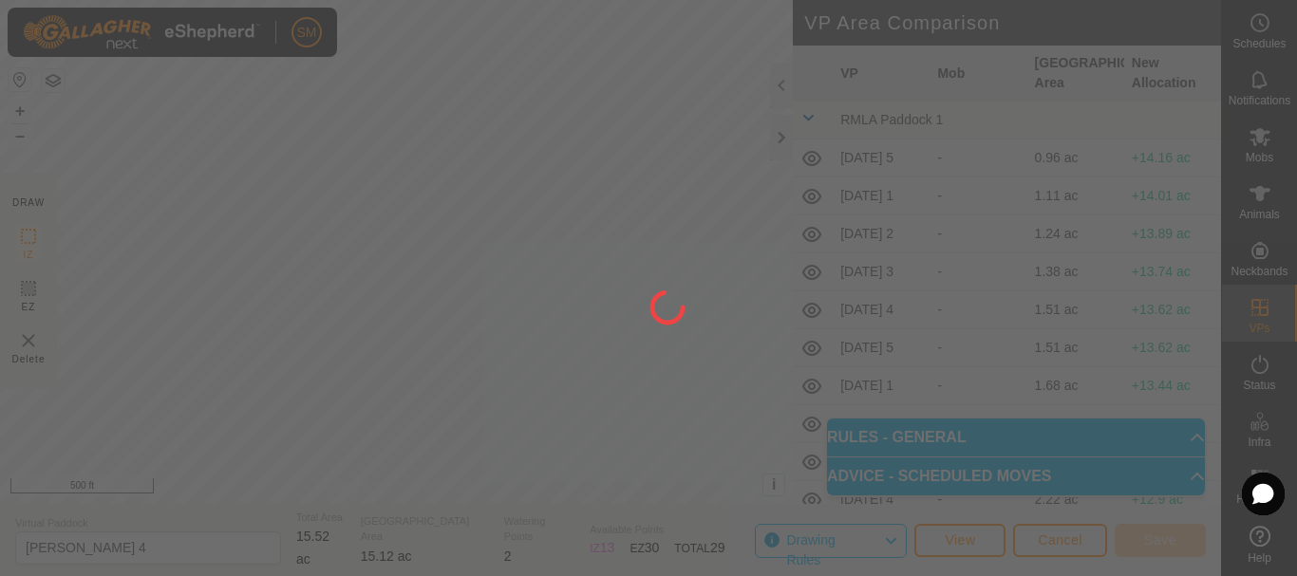
click at [821, 300] on div "DRAW IZ EZ Delete Privacy Policy Contact Us Segment length must be longer than …" at bounding box center [610, 288] width 1221 height 576
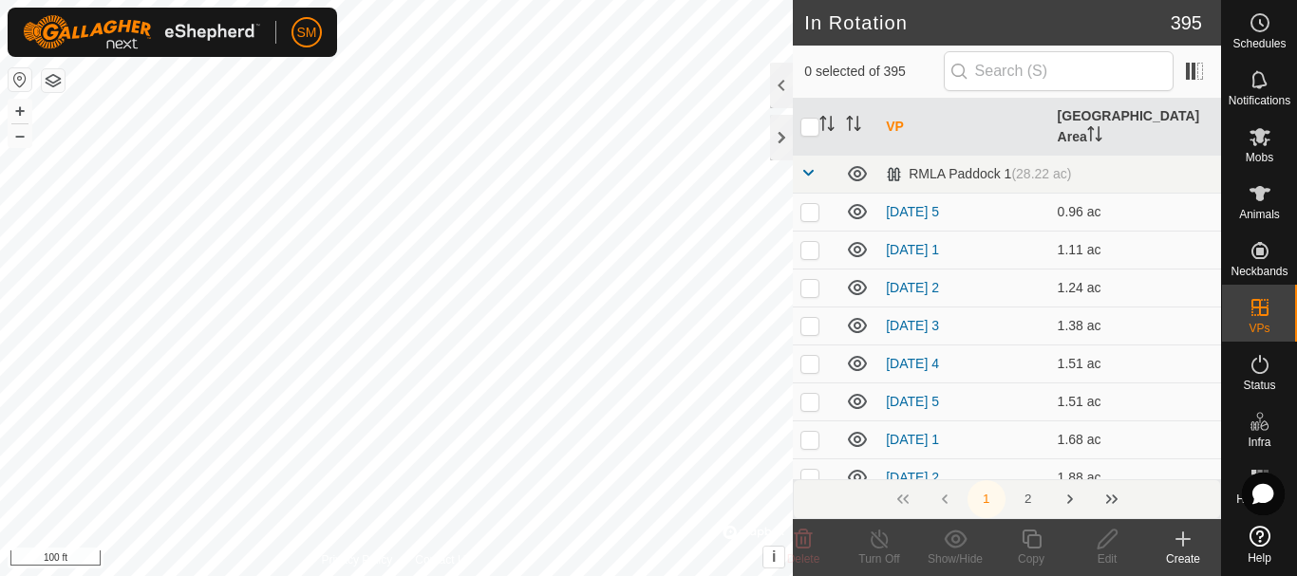
click at [1183, 541] on icon at bounding box center [1183, 538] width 0 height 13
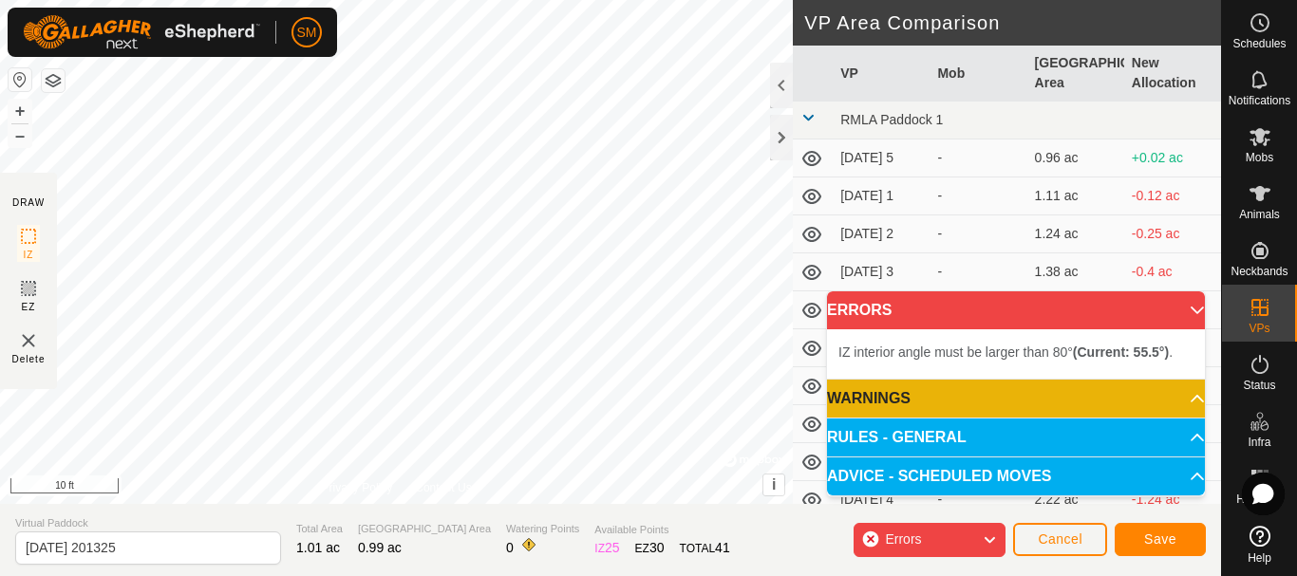
click at [538, 0] on html "SM Schedules Notifications Mobs Animals Neckbands VPs Status Infra Heatmap Help…" at bounding box center [648, 288] width 1297 height 576
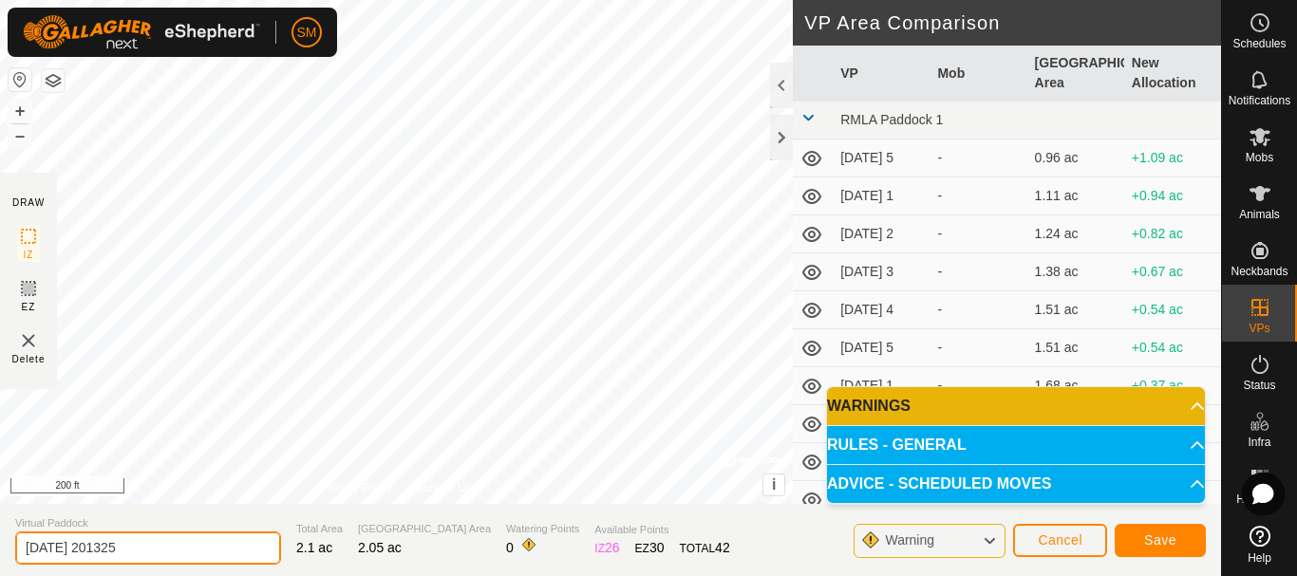
click at [171, 553] on input "2025-08-15 201325" at bounding box center [148, 548] width 266 height 33
drag, startPoint x: 81, startPoint y: 544, endPoint x: 168, endPoint y: 544, distance: 87.3
click at [168, 544] on input "2025-08-15 201325" at bounding box center [148, 548] width 266 height 33
type input "[DATE] AW4"
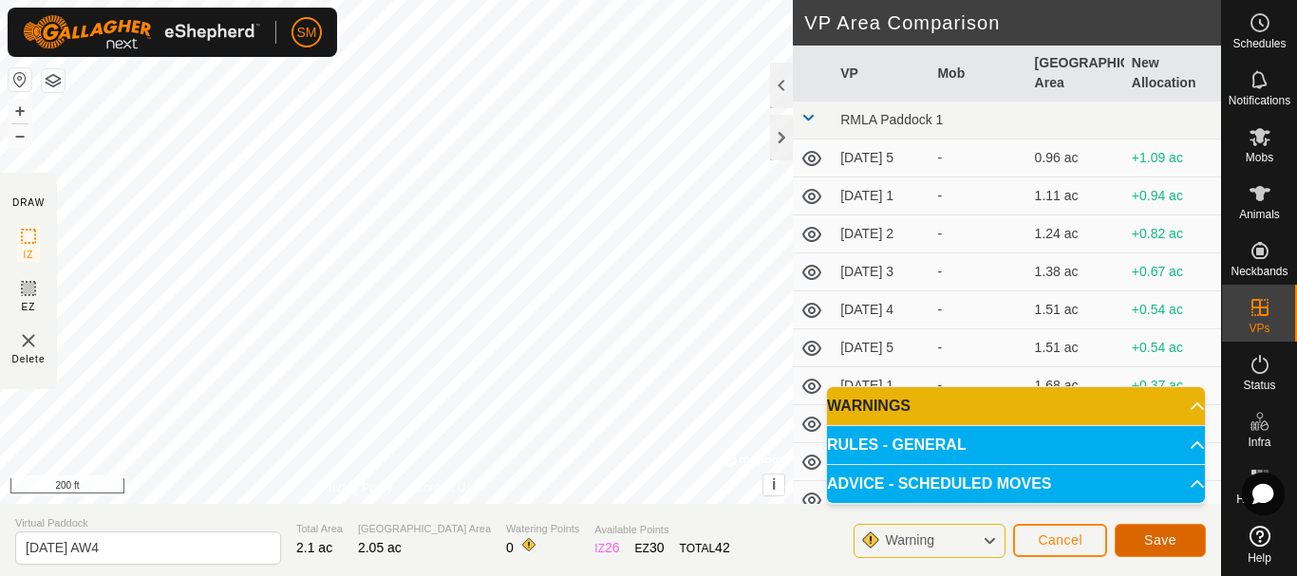
click at [1182, 542] on button "Save" at bounding box center [1159, 540] width 91 height 33
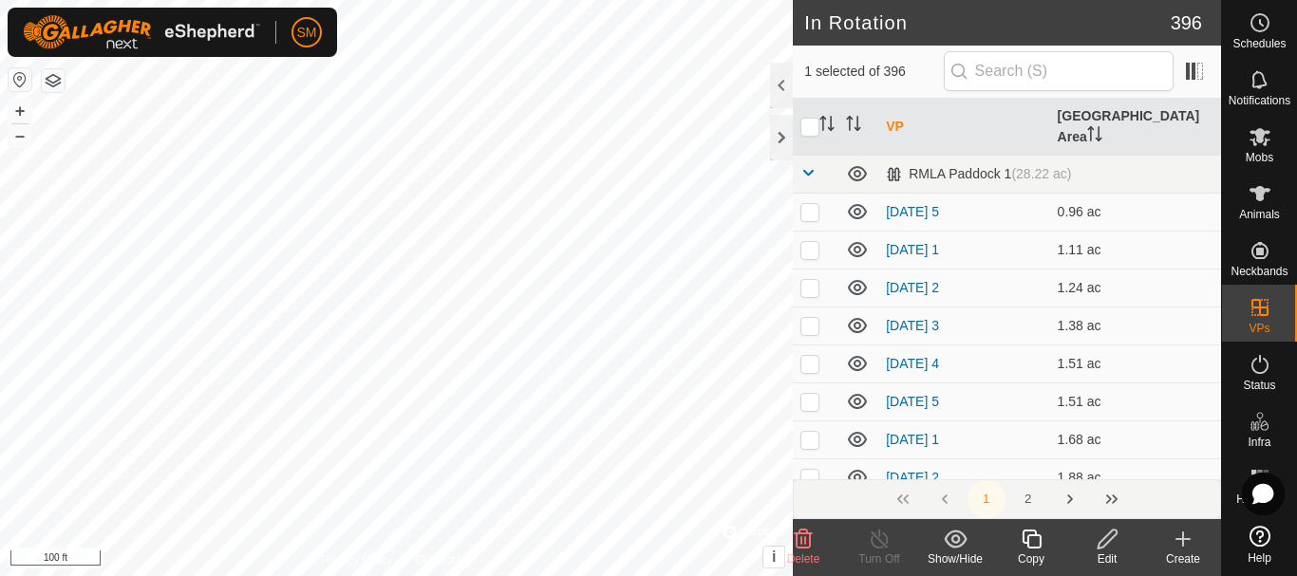
click at [1039, 543] on icon at bounding box center [1030, 539] width 19 height 19
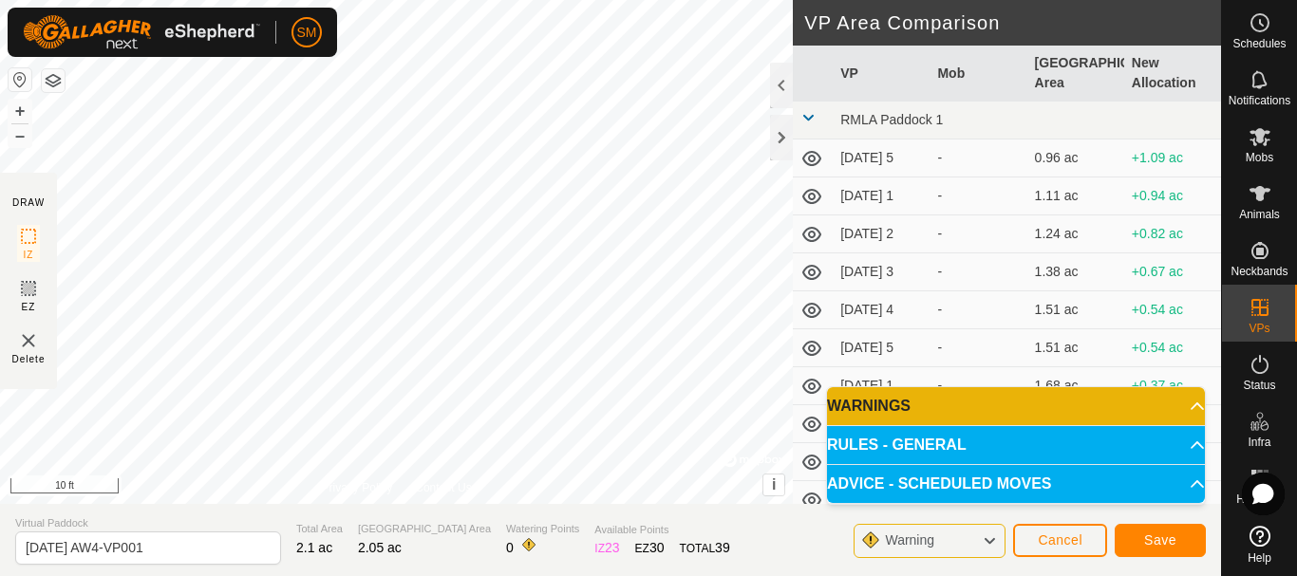
click at [256, 11] on div "SM Schedules Notifications Mobs Animals Neckbands VPs Status Infra Heatmap Help…" at bounding box center [648, 288] width 1297 height 576
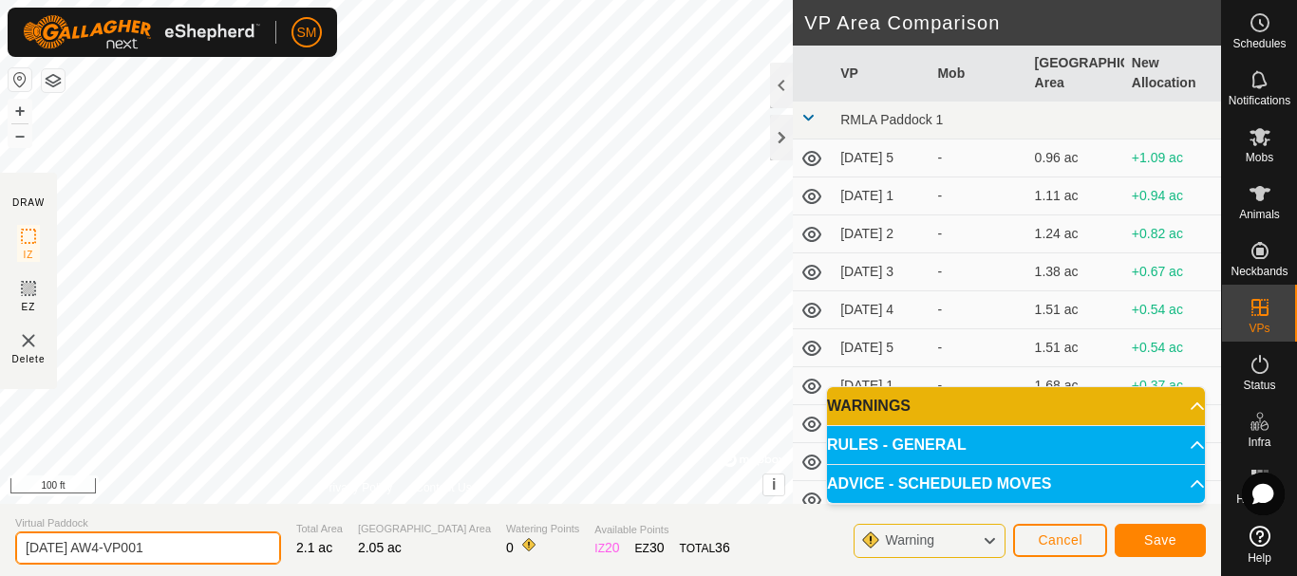
drag, startPoint x: 119, startPoint y: 551, endPoint x: 224, endPoint y: 566, distance: 106.4
click at [224, 566] on section "Virtual Paddock 2025-08-23 AW4-VP001 Total Area 2.1 ac Grazing Area 2.05 ac Wat…" at bounding box center [610, 540] width 1221 height 72
type input "[DATE] AW6"
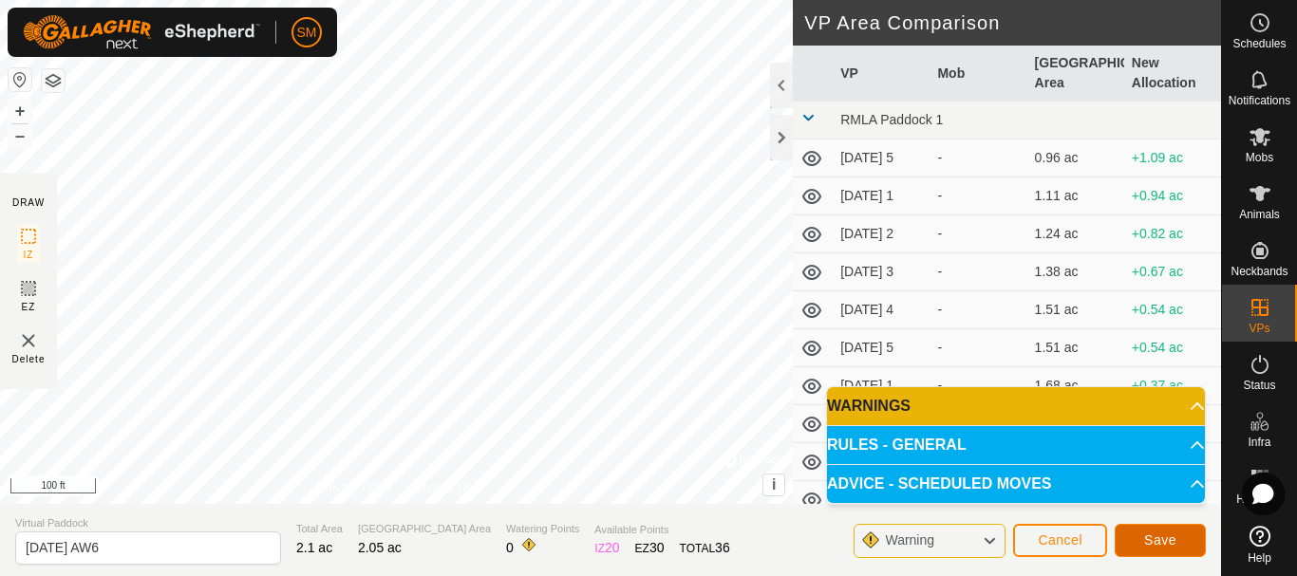
click at [1162, 541] on span "Save" at bounding box center [1160, 539] width 32 height 15
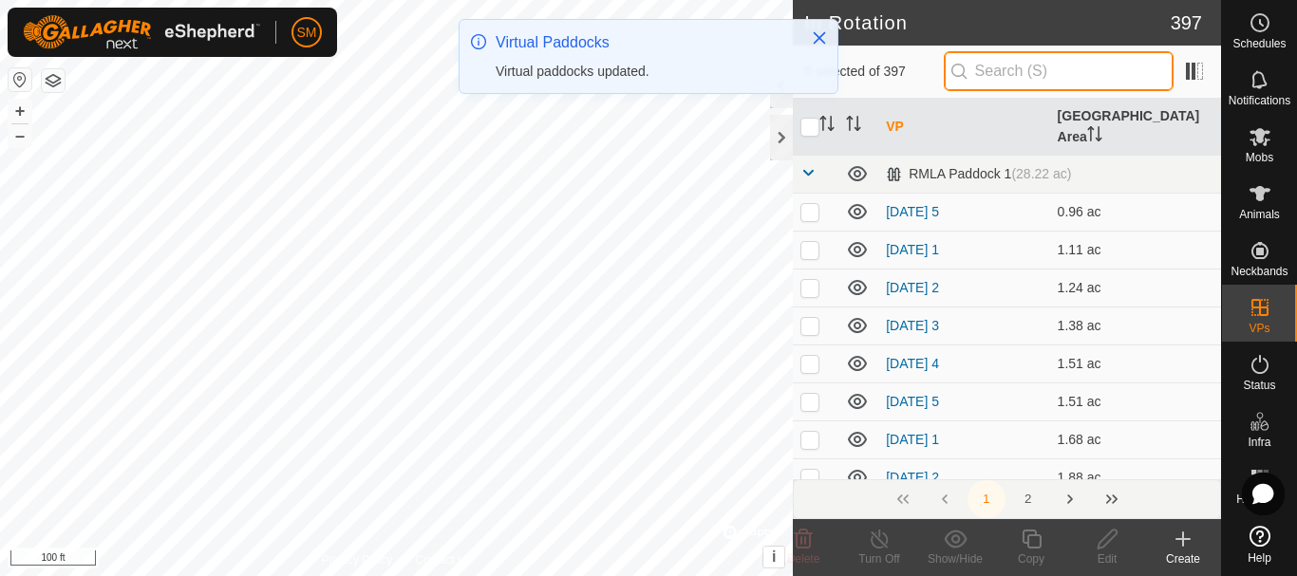
click at [1032, 69] on input "text" at bounding box center [1058, 71] width 230 height 40
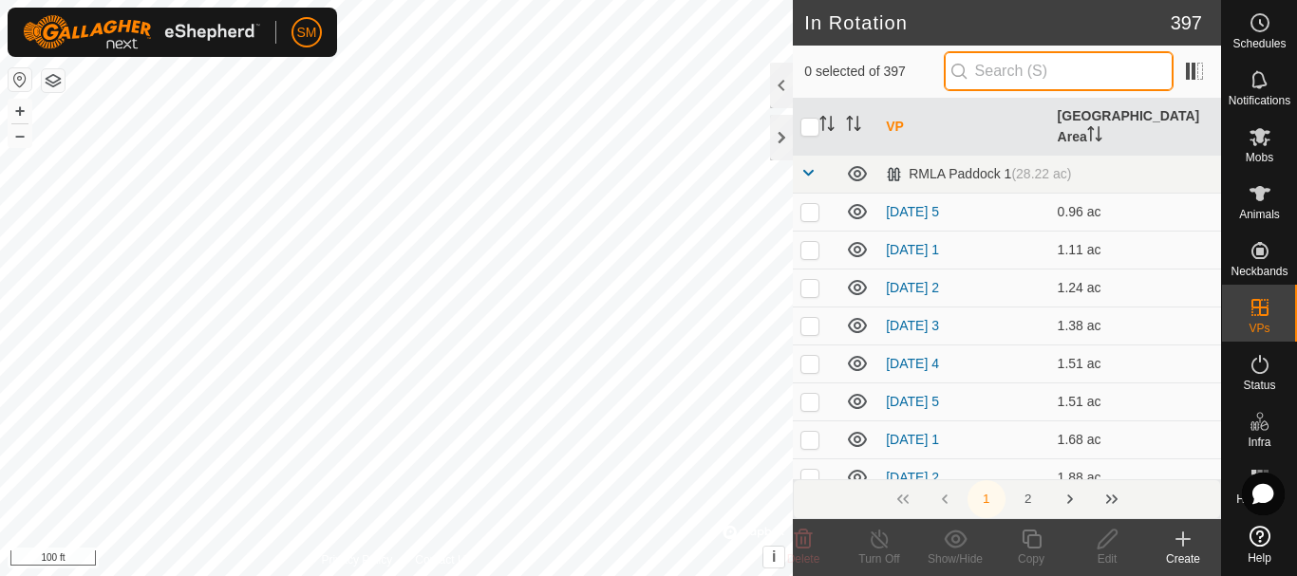
paste input "2025-08-22 AW"
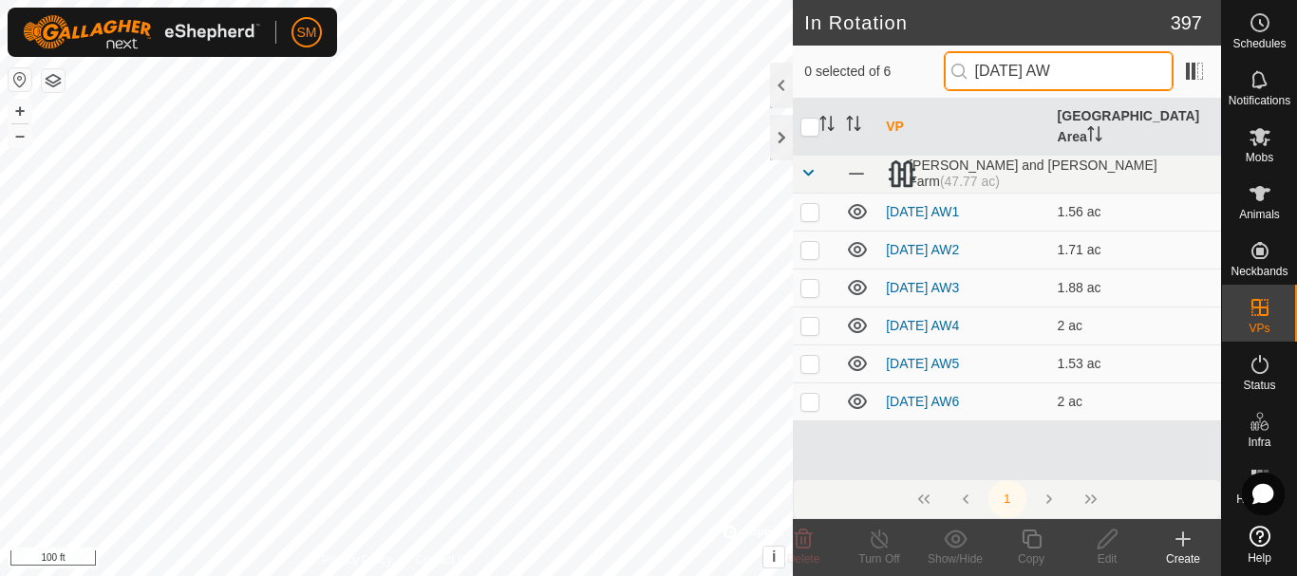
click at [1046, 70] on input "2025-08-22 AW" at bounding box center [1058, 71] width 230 height 40
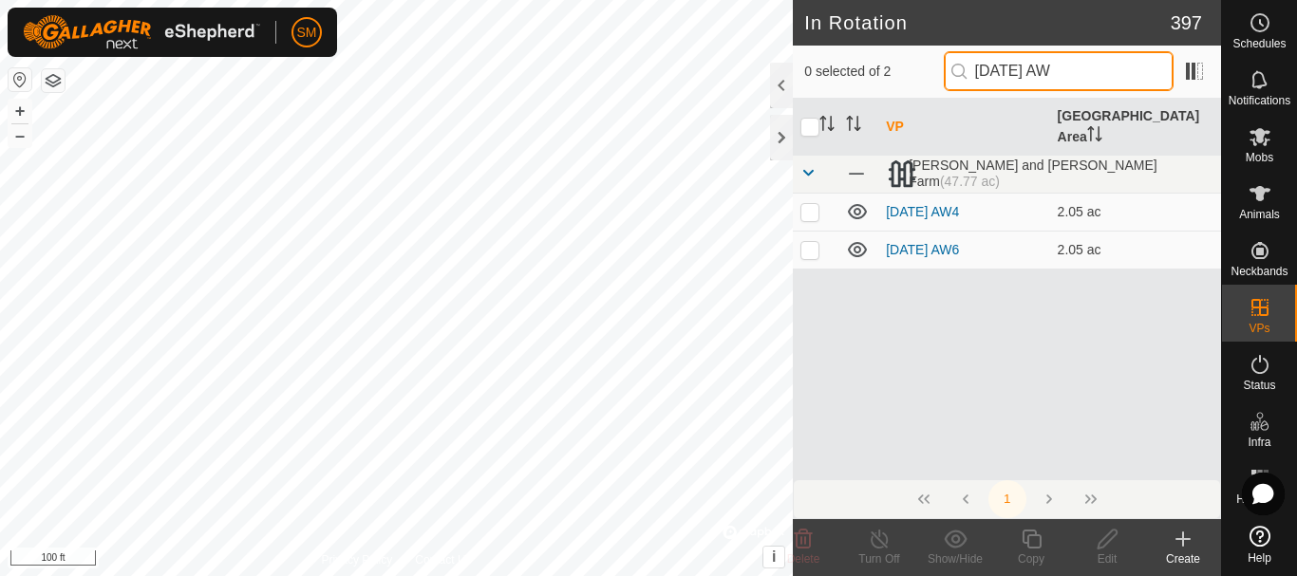
drag, startPoint x: 1094, startPoint y: 67, endPoint x: 965, endPoint y: 75, distance: 129.3
click at [965, 75] on p-iconfield "2025-08-23 AW" at bounding box center [1058, 71] width 230 height 40
type input "2025-08-23 AW"
click at [808, 242] on p-checkbox at bounding box center [809, 249] width 19 height 15
checkbox input "true"
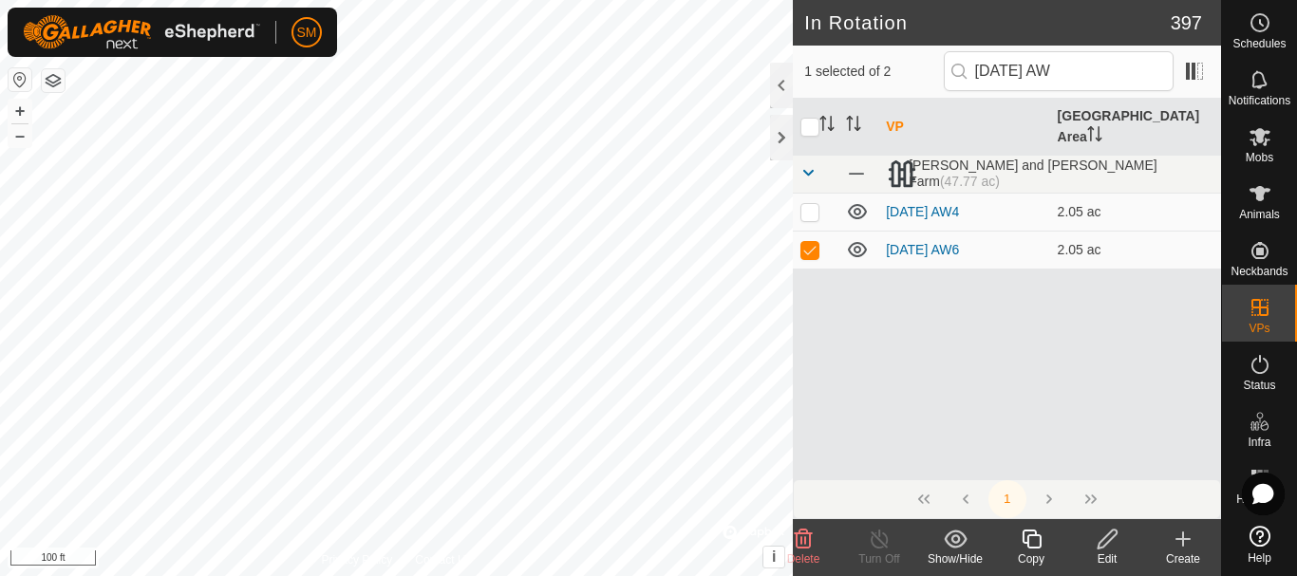
click at [1028, 529] on icon at bounding box center [1031, 539] width 24 height 23
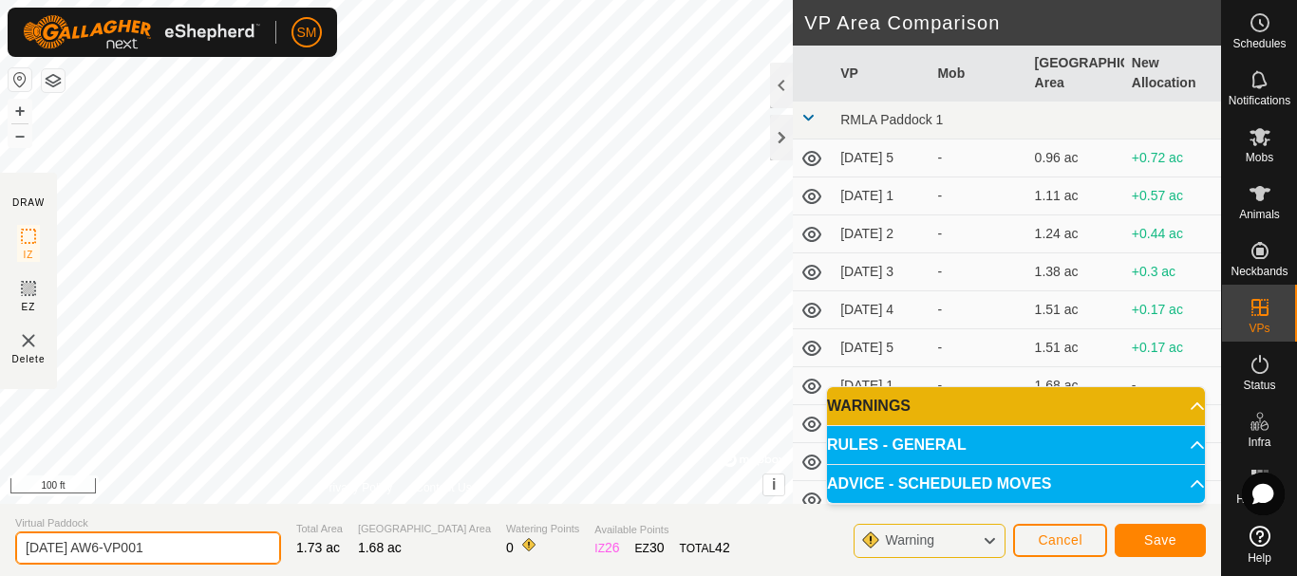
drag, startPoint x: 160, startPoint y: 542, endPoint x: 246, endPoint y: 552, distance: 86.1
click at [246, 552] on input "2025-08-23 AW6-VP001" at bounding box center [148, 548] width 266 height 33
type input "[DATE] AW1"
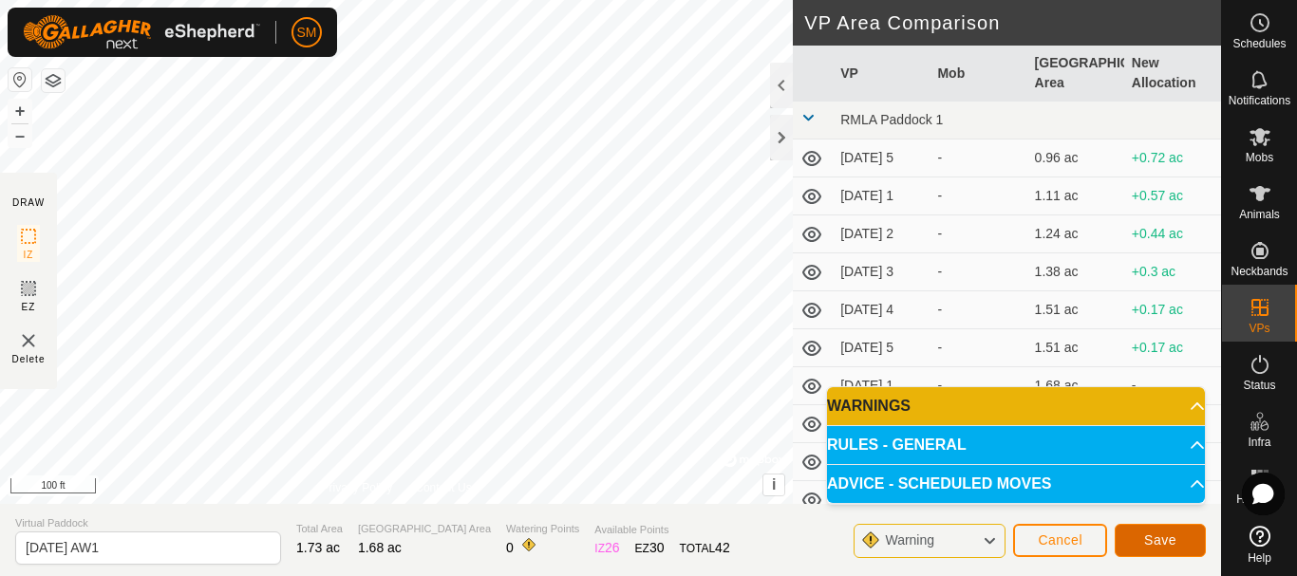
click at [1149, 537] on span "Save" at bounding box center [1160, 539] width 32 height 15
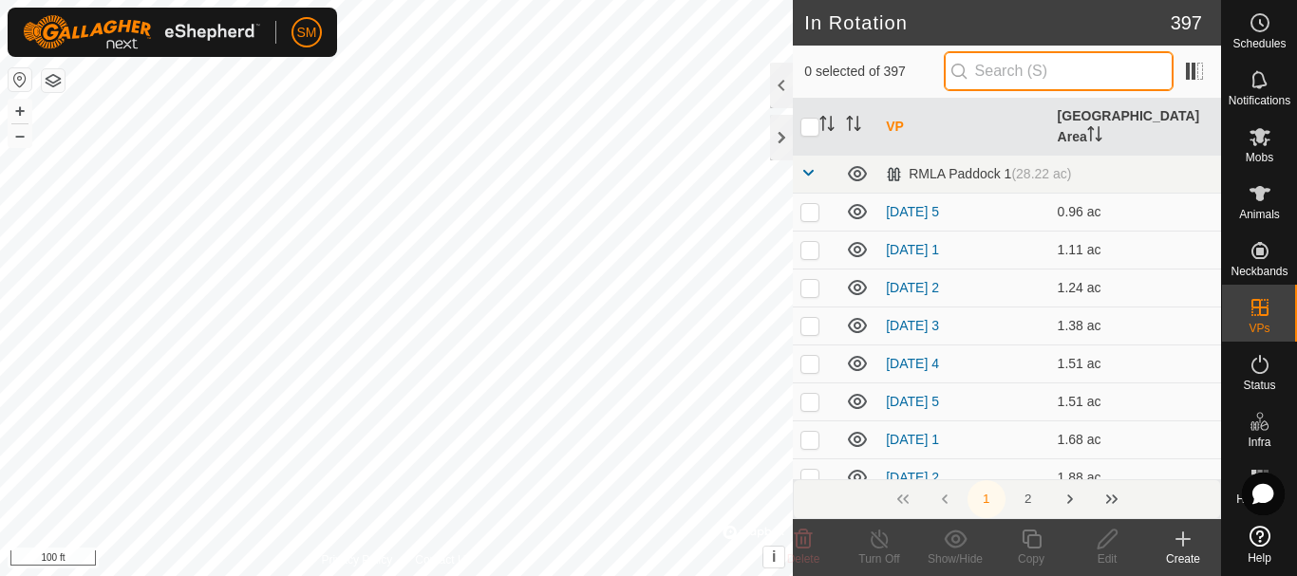
click at [1026, 65] on input "text" at bounding box center [1058, 71] width 230 height 40
paste input "2025-08-23 AW"
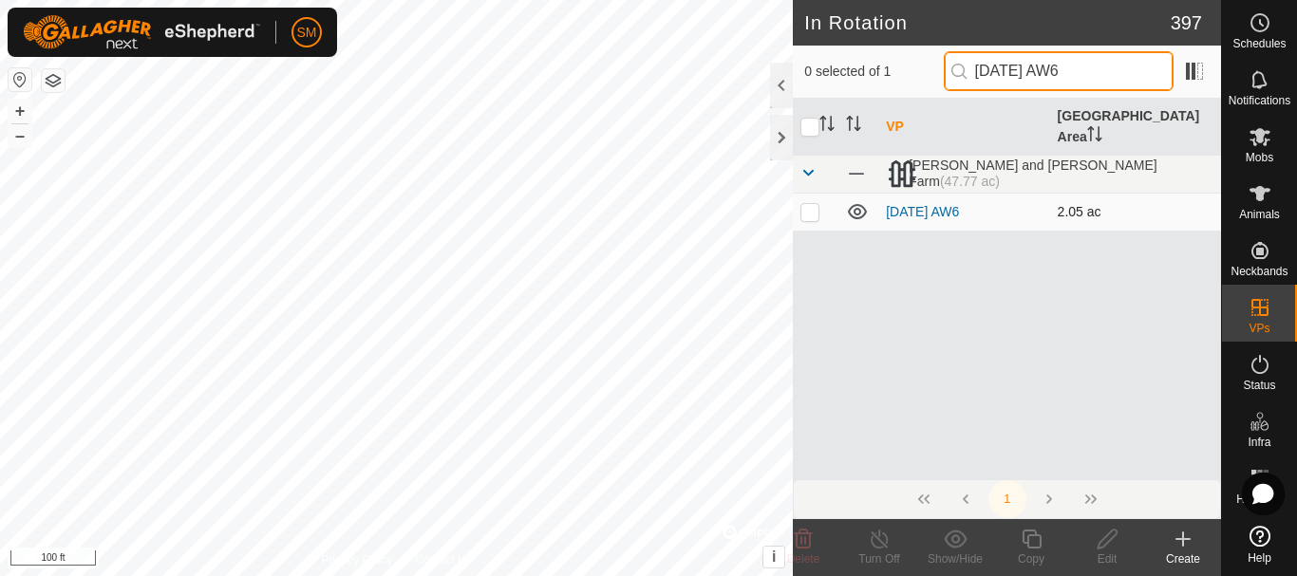
type input "[DATE] AW6"
click at [811, 204] on p-checkbox at bounding box center [809, 211] width 19 height 15
checkbox input "true"
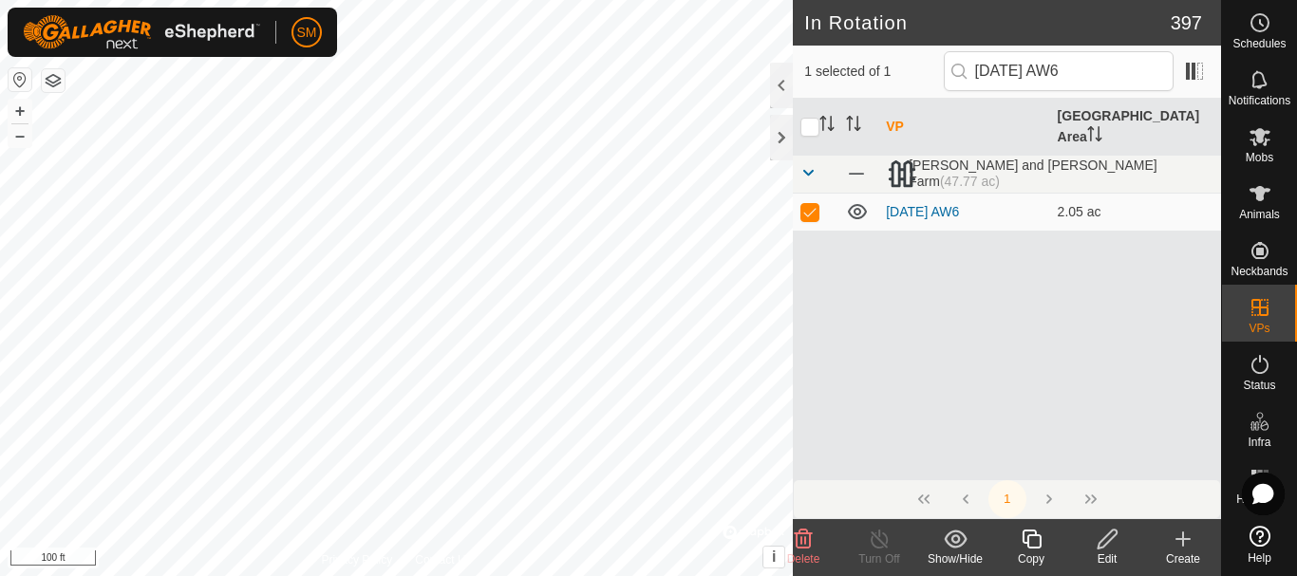
click at [1032, 540] on icon at bounding box center [1031, 539] width 24 height 23
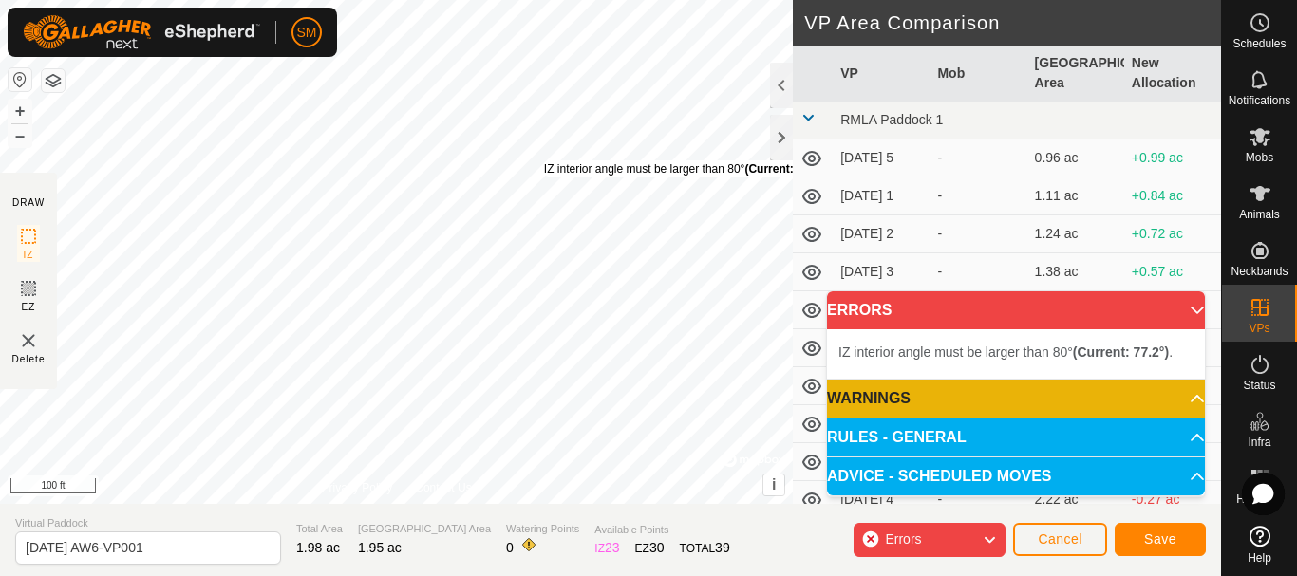
click at [544, 160] on div "IZ interior angle must be larger than 80° (Current: 77.2°) ." at bounding box center [687, 168] width 287 height 17
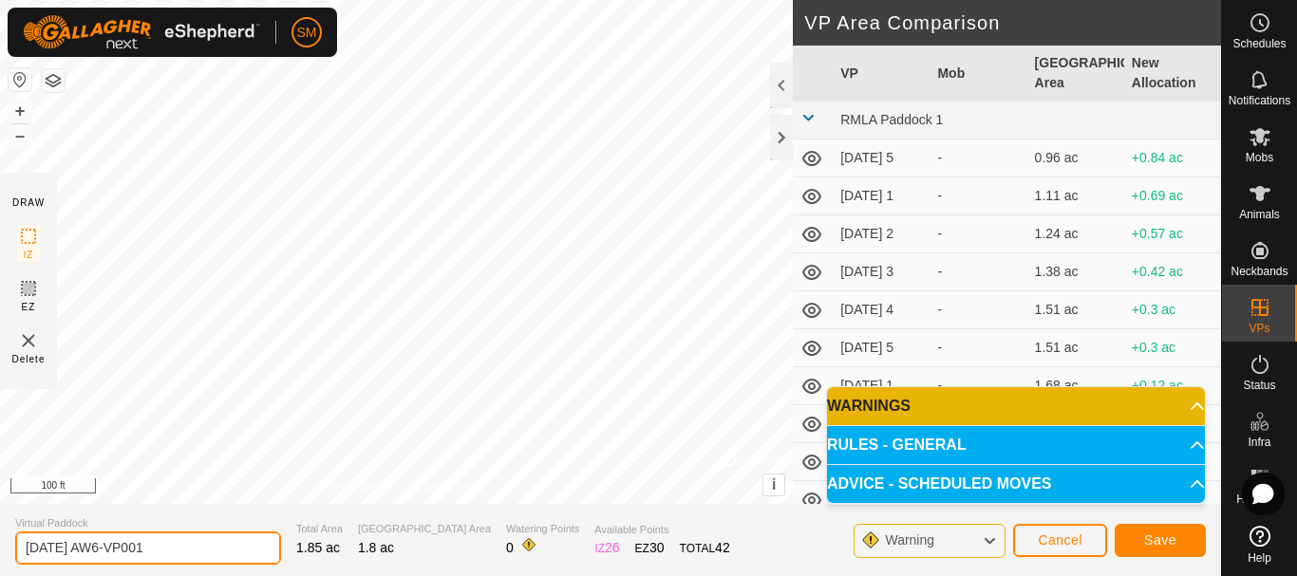
drag, startPoint x: 116, startPoint y: 541, endPoint x: 220, endPoint y: 536, distance: 104.5
click at [218, 536] on input "2025-08-23 AW6-VP001" at bounding box center [148, 548] width 266 height 33
type input "[DATE] AW2"
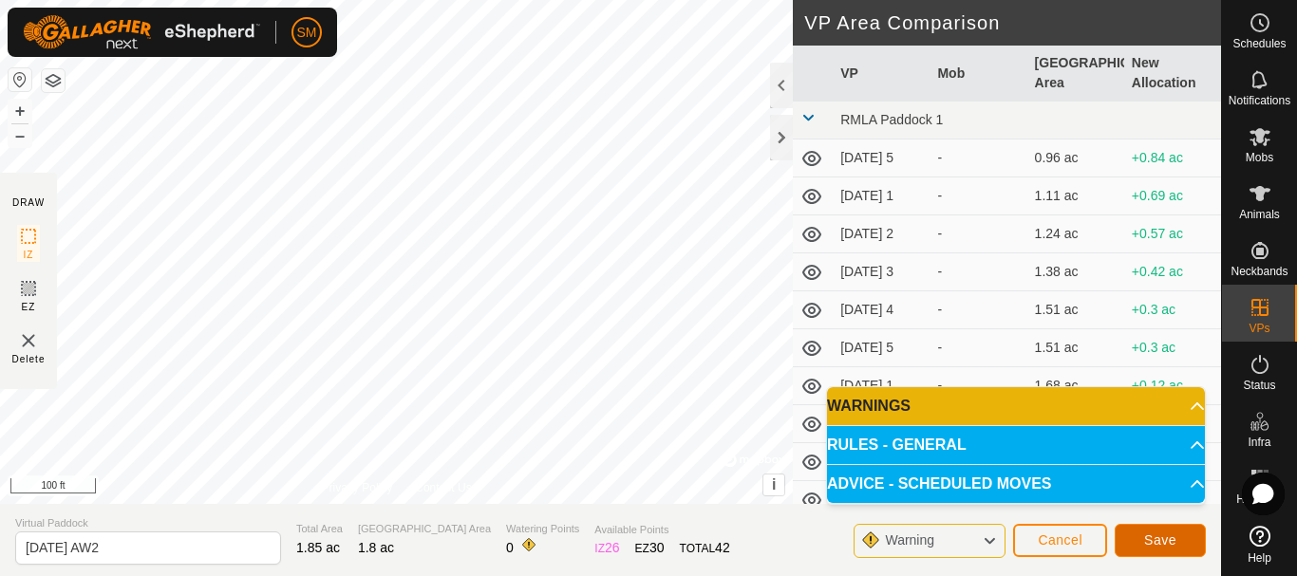
click at [1165, 538] on span "Save" at bounding box center [1160, 539] width 32 height 15
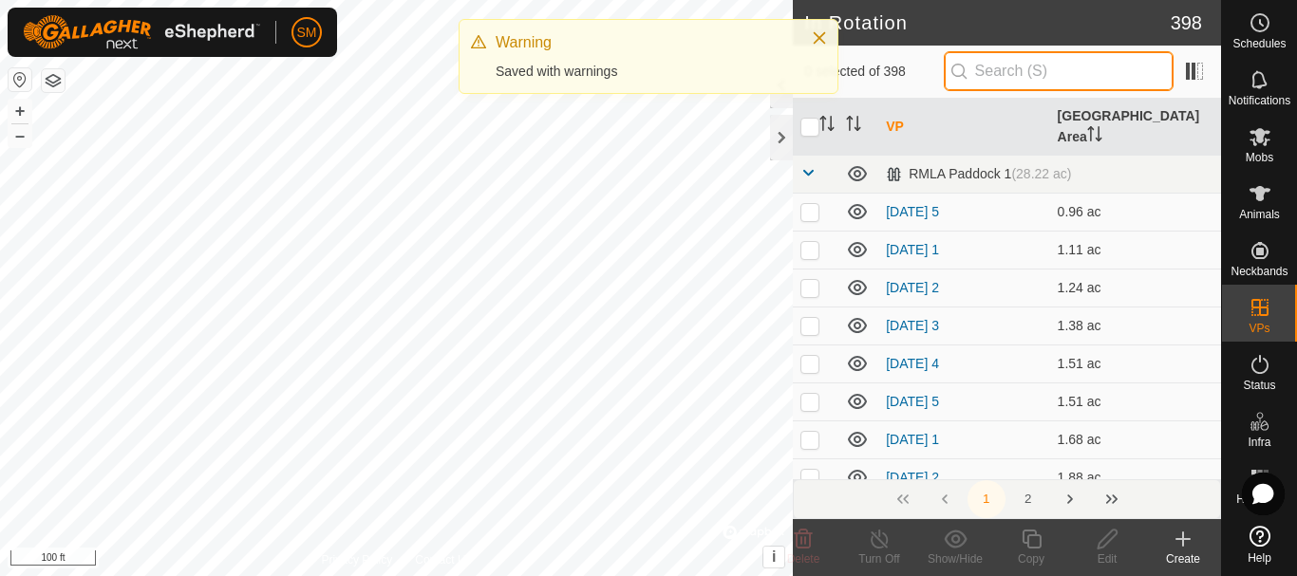
click at [1018, 68] on input "text" at bounding box center [1058, 71] width 230 height 40
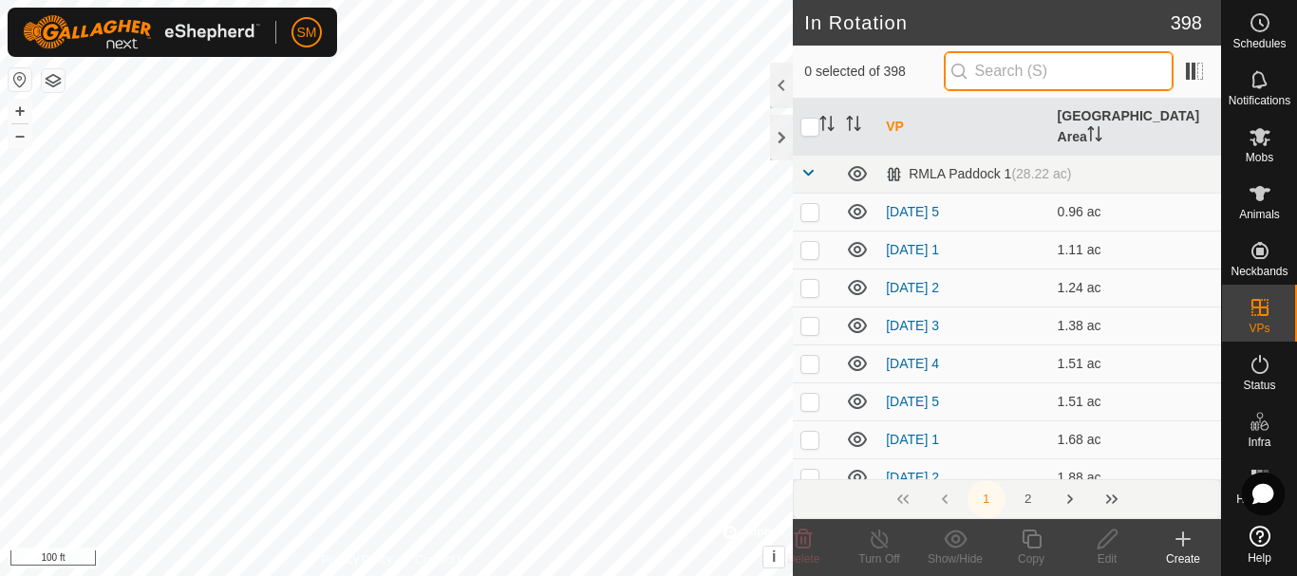
paste input "2025-08-23 AW"
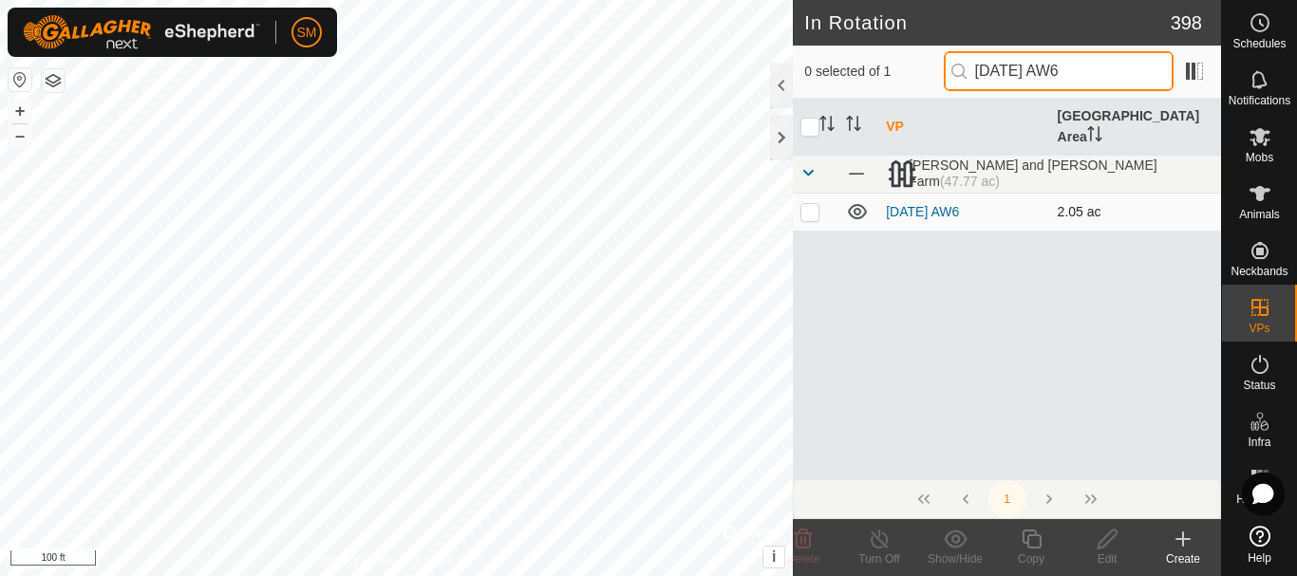
type input "[DATE] AW6"
click at [807, 204] on p-checkbox at bounding box center [809, 211] width 19 height 15
checkbox input "true"
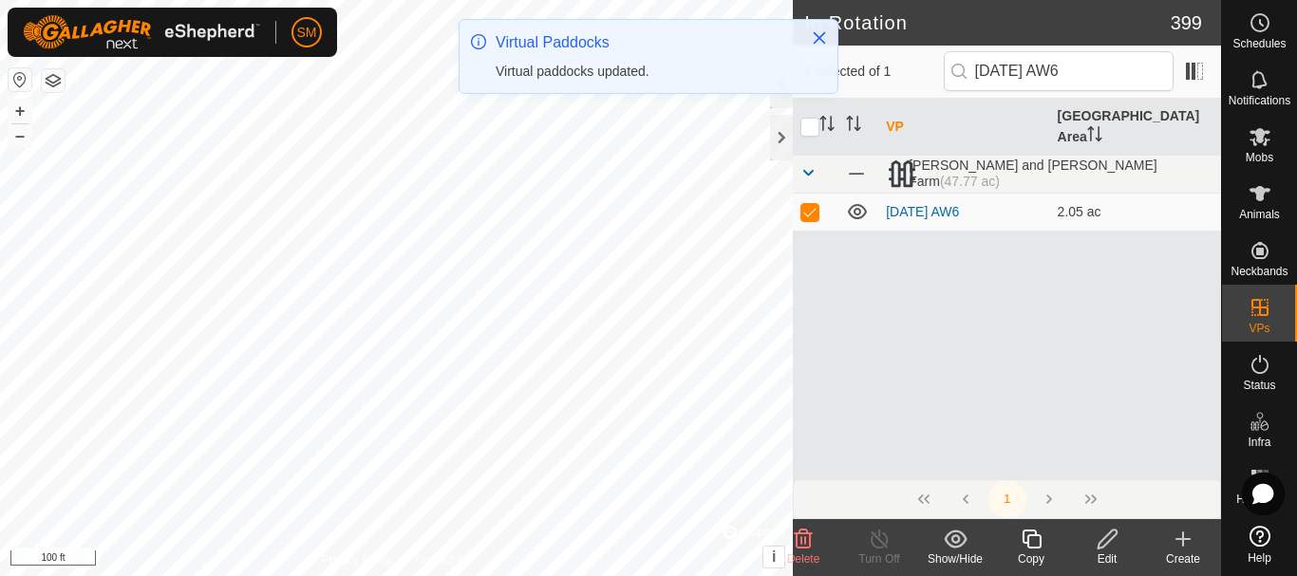
click at [1031, 541] on icon at bounding box center [1031, 539] width 24 height 23
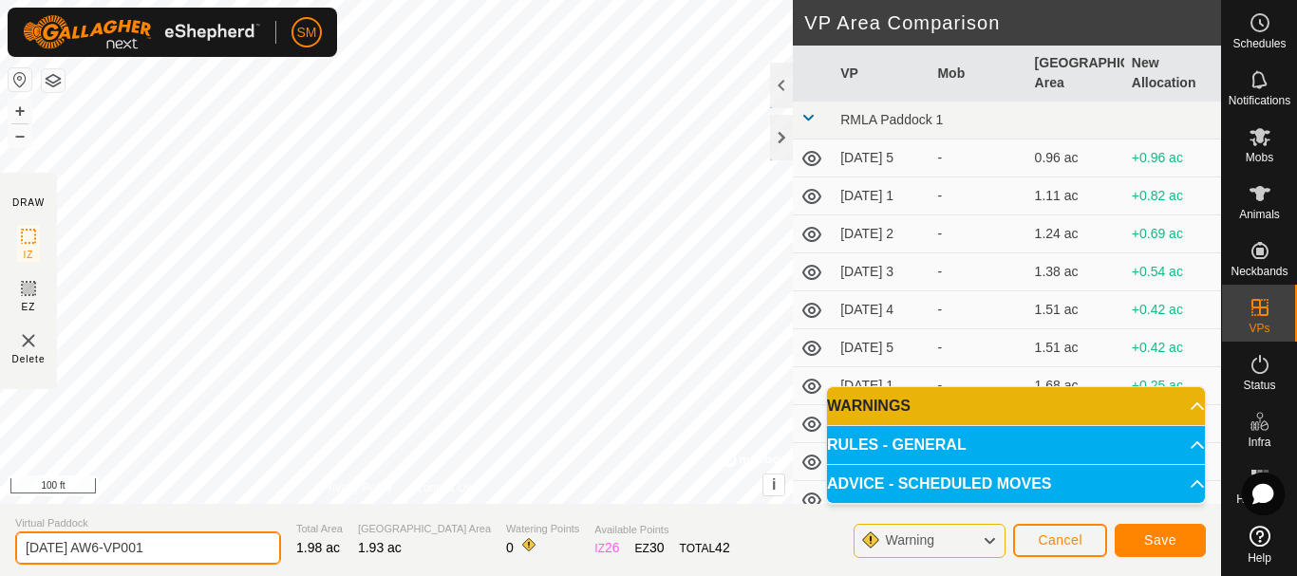
drag, startPoint x: 123, startPoint y: 547, endPoint x: 256, endPoint y: 535, distance: 133.4
click at [256, 535] on input "2025-08-23 AW6-VP001" at bounding box center [148, 548] width 266 height 33
type input "[DATE] AW3"
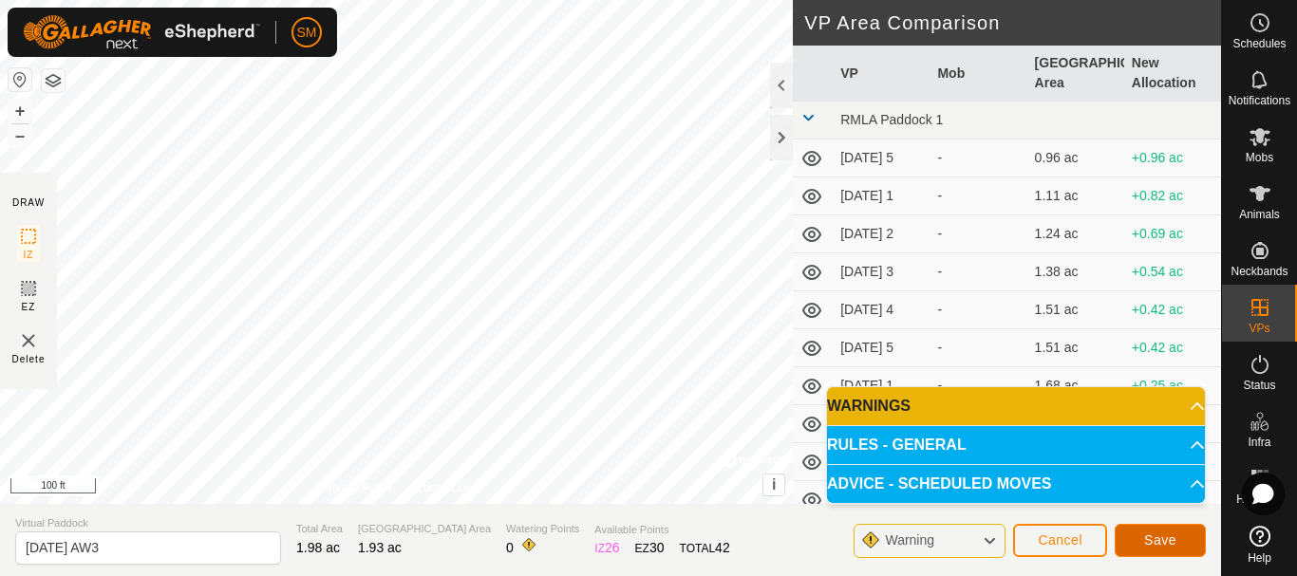
click at [1178, 537] on button "Save" at bounding box center [1159, 540] width 91 height 33
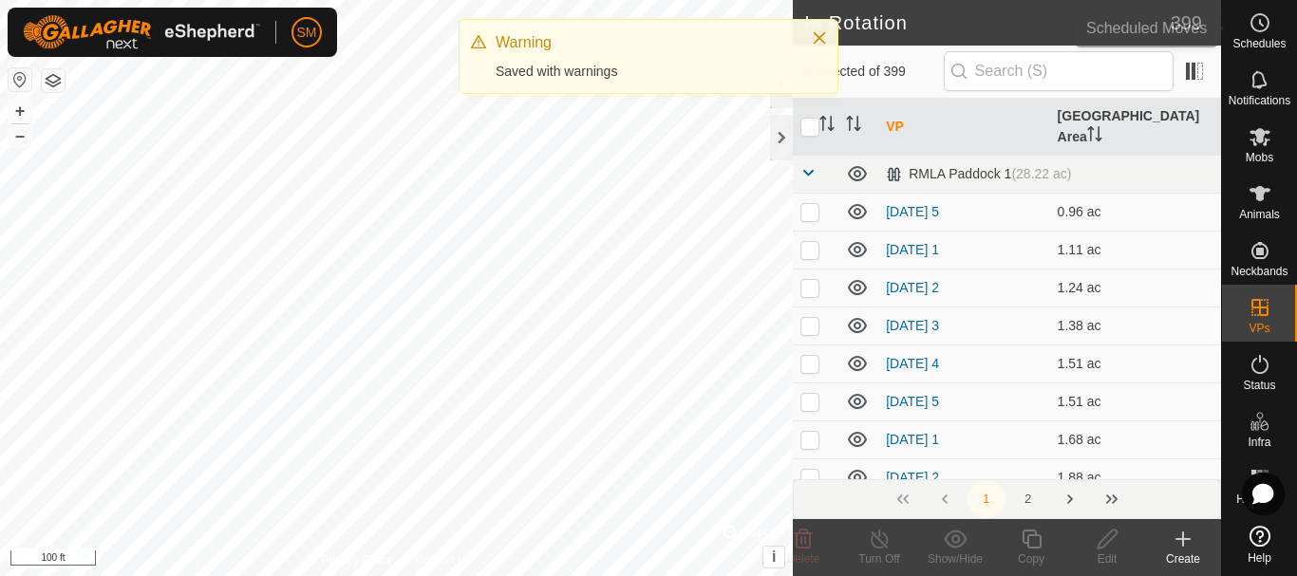
click at [1256, 27] on icon at bounding box center [1259, 22] width 23 height 23
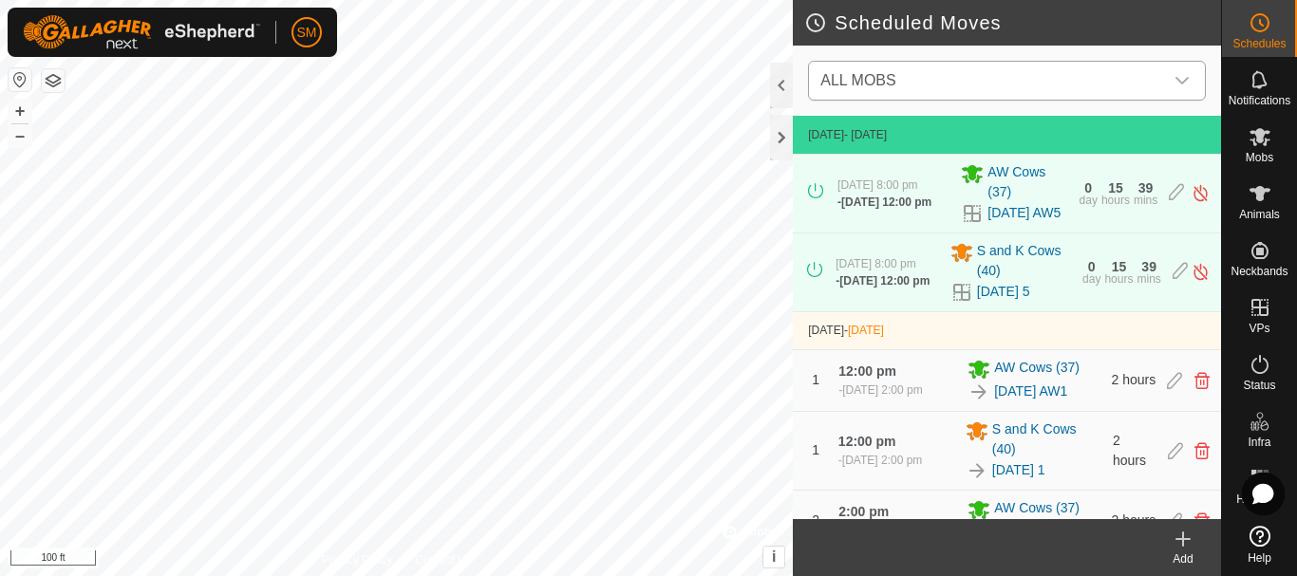
click at [1179, 95] on div "dropdown trigger" at bounding box center [1182, 81] width 38 height 38
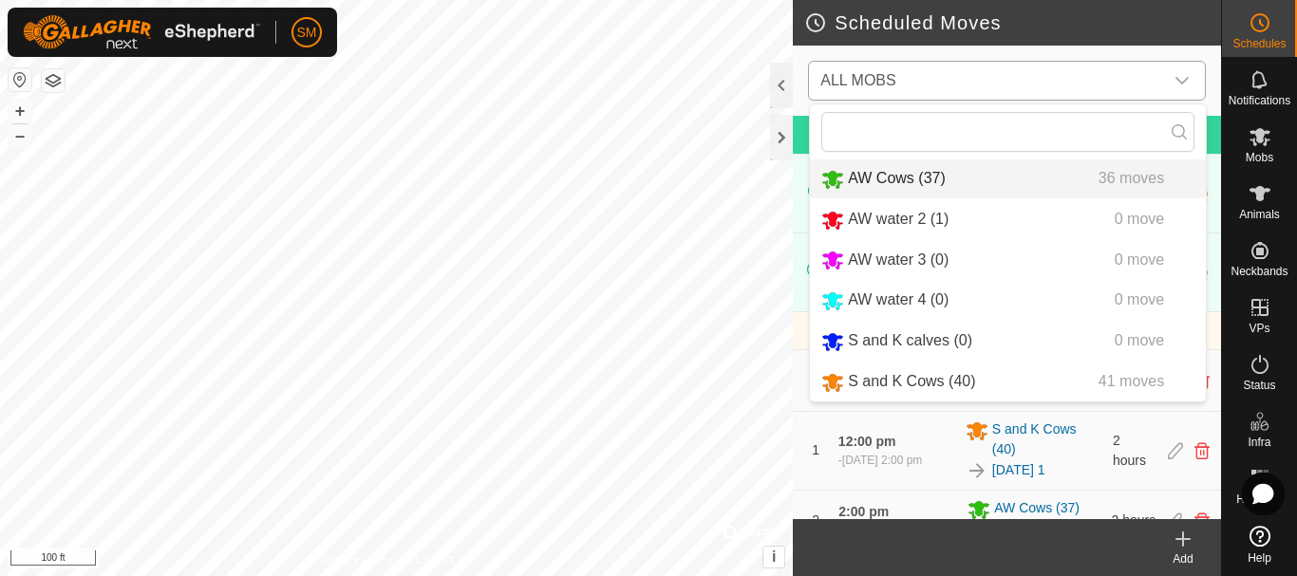
click at [851, 177] on li "AW Cows (37) 36 moves" at bounding box center [1008, 178] width 396 height 39
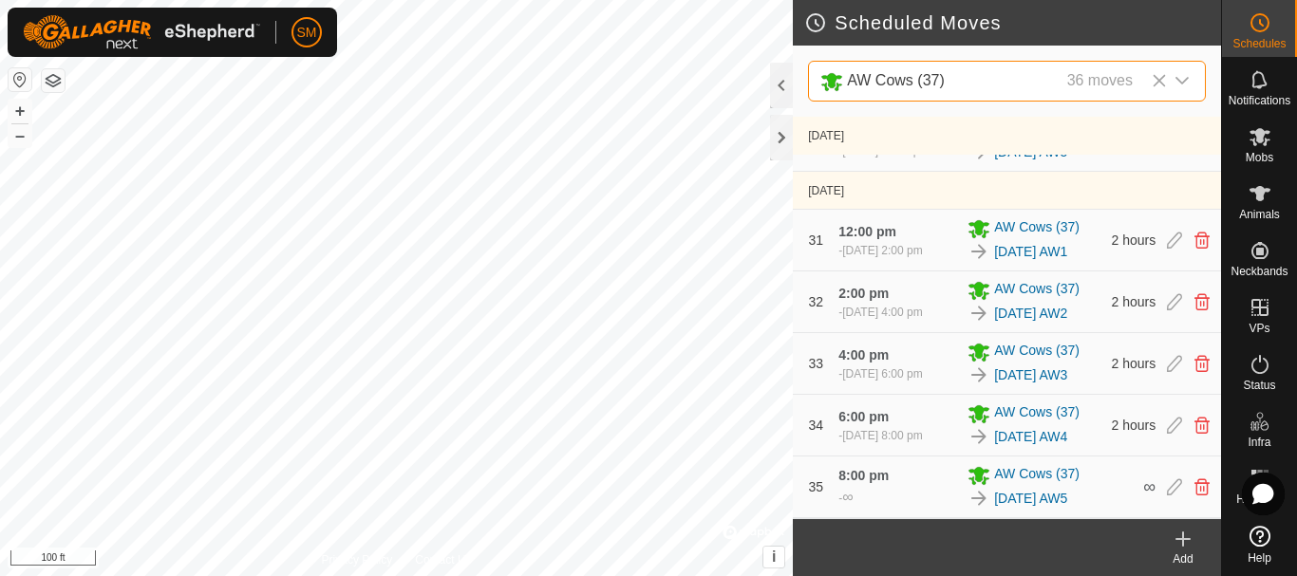
scroll to position [2737, 0]
click at [1167, 490] on icon at bounding box center [1174, 486] width 15 height 17
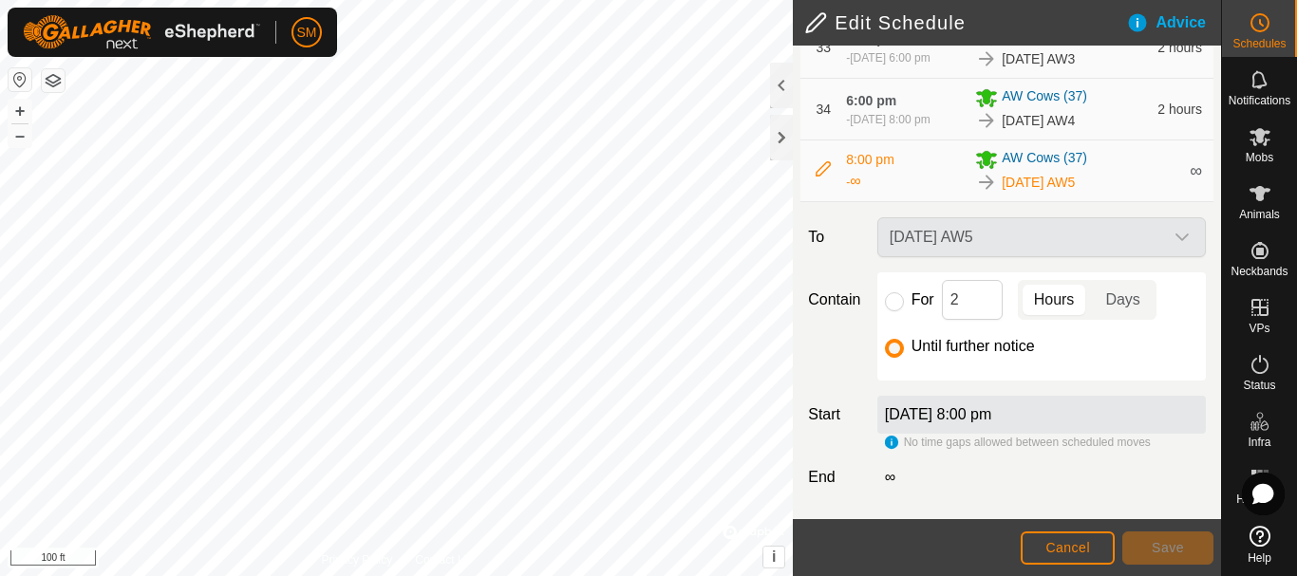
scroll to position [2764, 0]
click at [961, 294] on input "2" at bounding box center [972, 300] width 61 height 40
type input "16"
click at [887, 305] on input "For" at bounding box center [894, 301] width 19 height 19
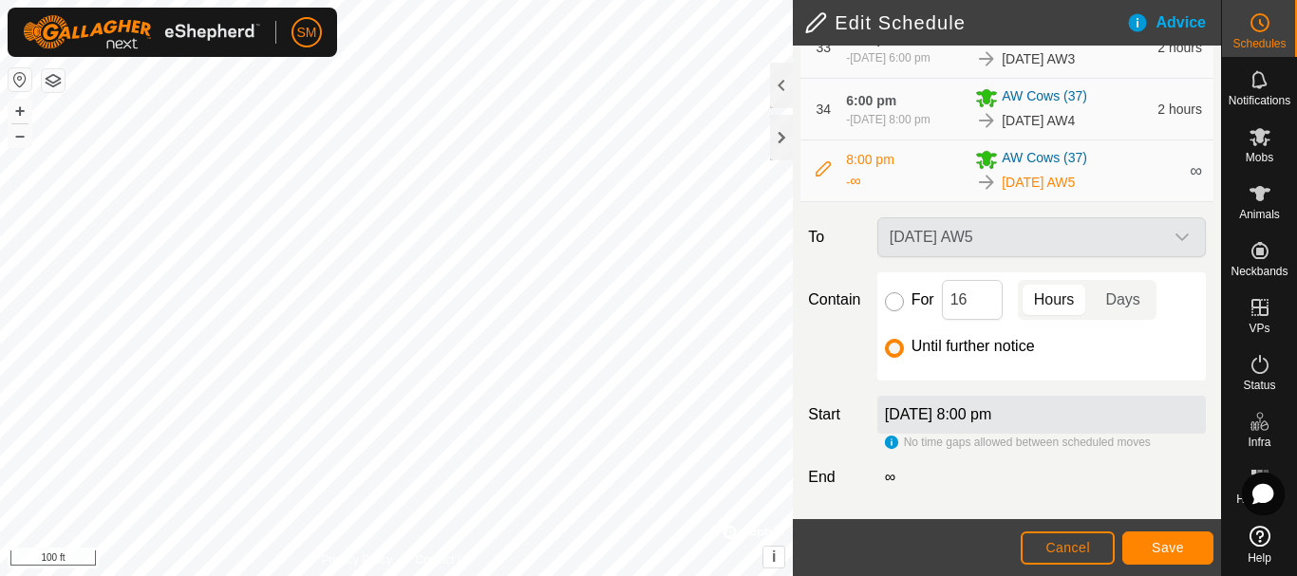
radio input "true"
click at [1186, 548] on button "Save" at bounding box center [1167, 548] width 91 height 33
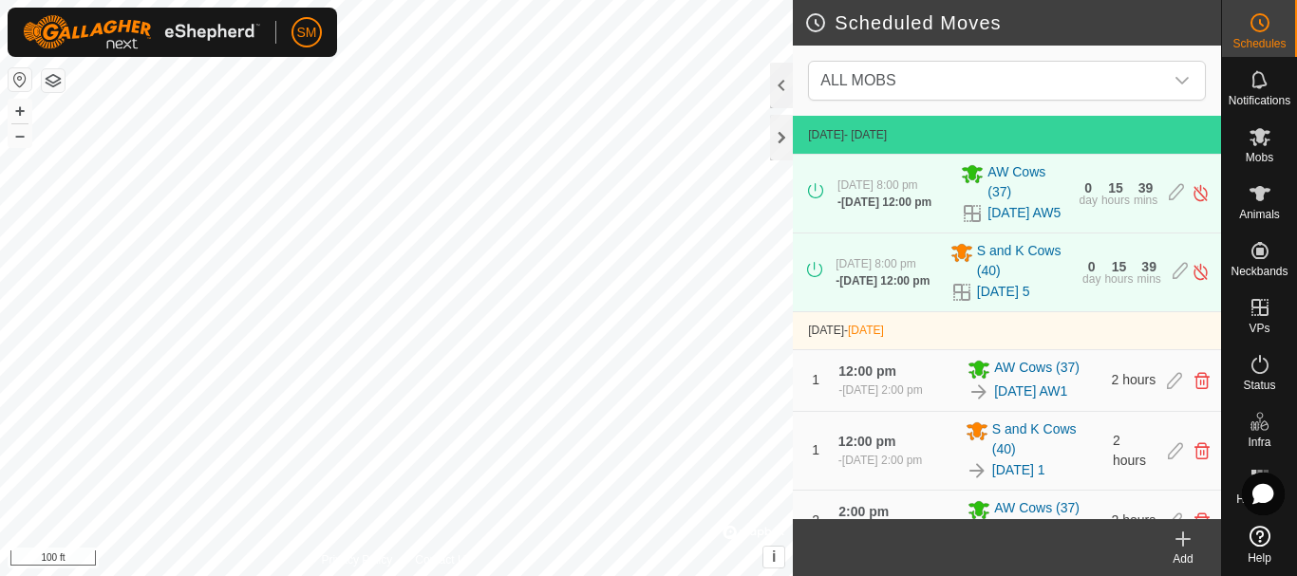
click at [1185, 548] on icon at bounding box center [1182, 539] width 23 height 23
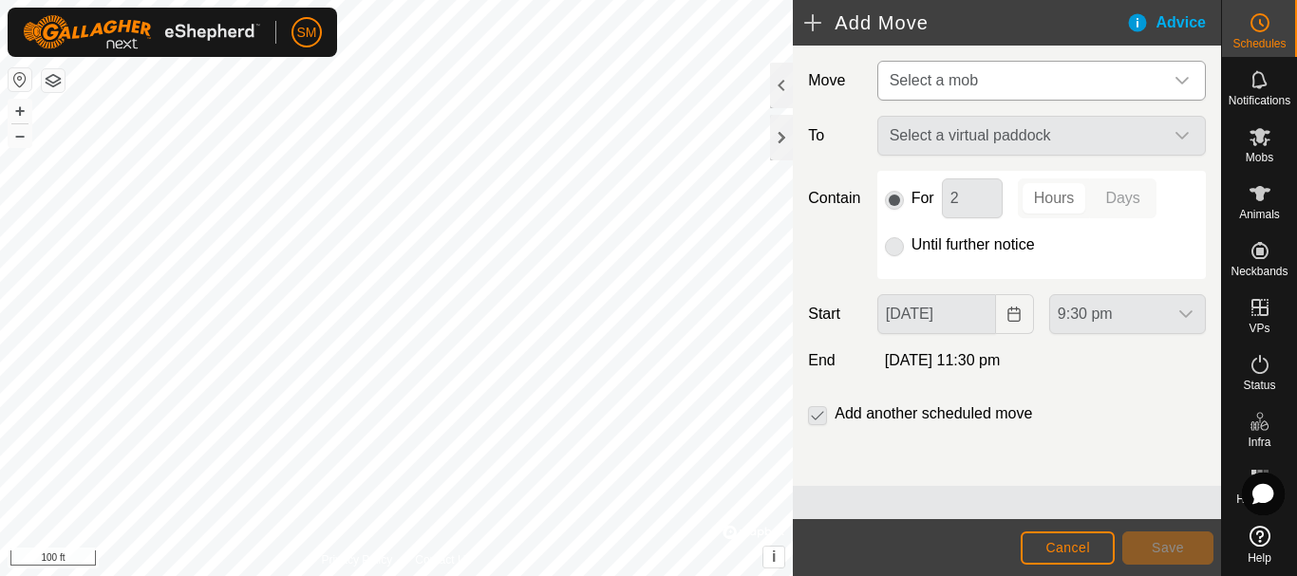
click at [1039, 81] on span "Select a mob" at bounding box center [1022, 81] width 281 height 38
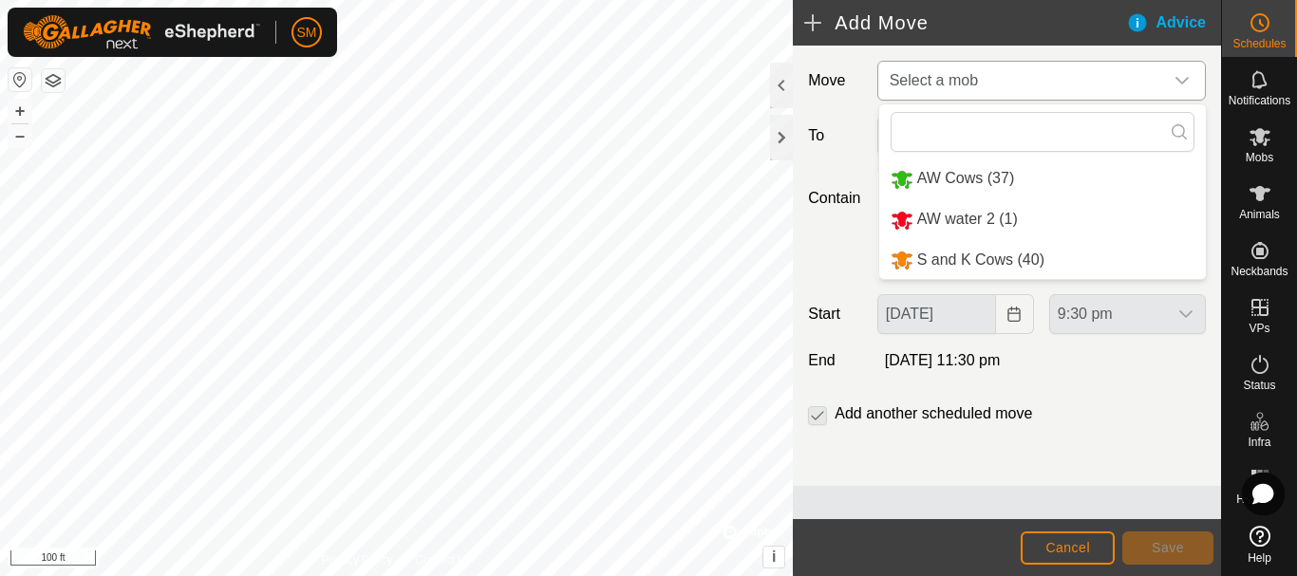
click at [981, 185] on li "AW Cows (37)" at bounding box center [1042, 178] width 327 height 39
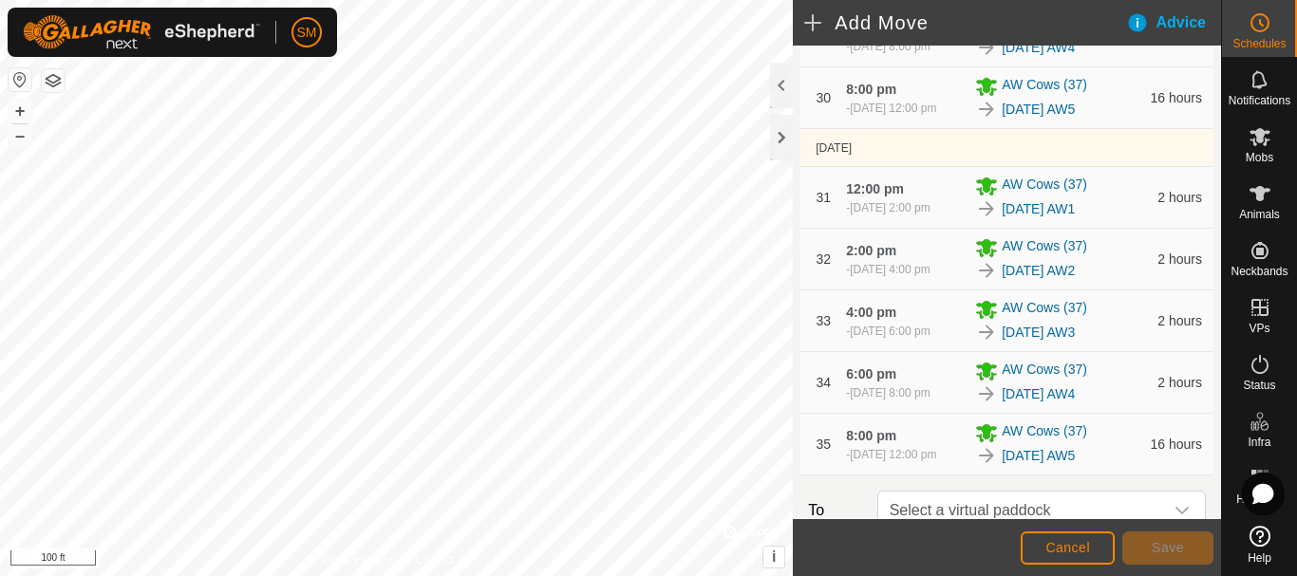
scroll to position [2856, 0]
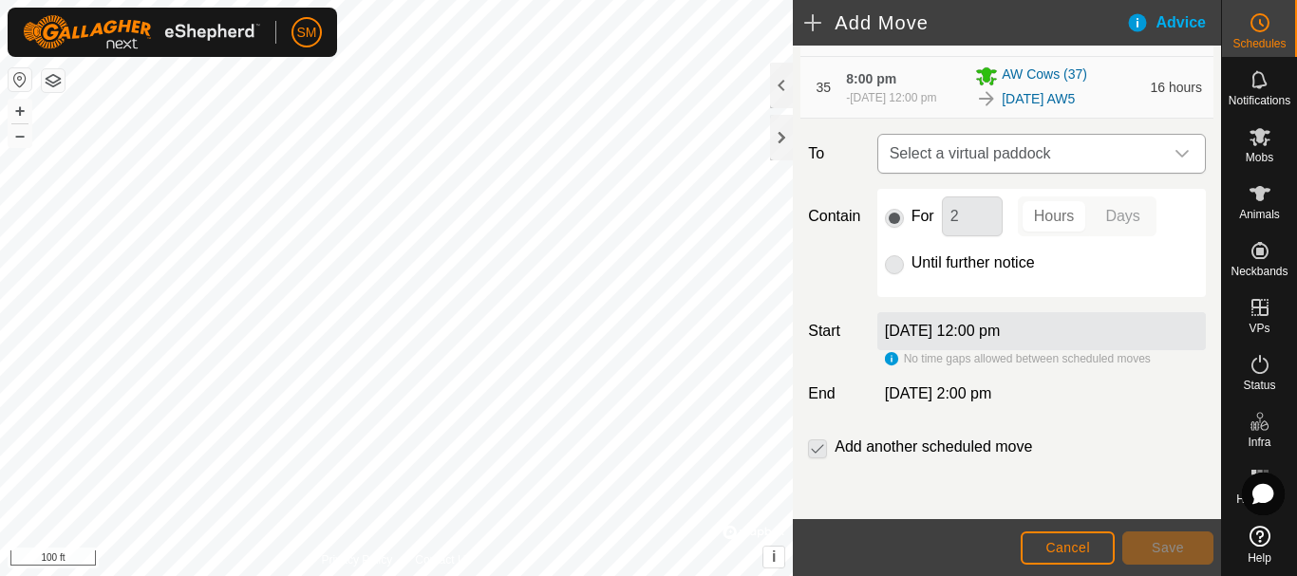
click at [1163, 162] on div "dropdown trigger" at bounding box center [1182, 154] width 38 height 38
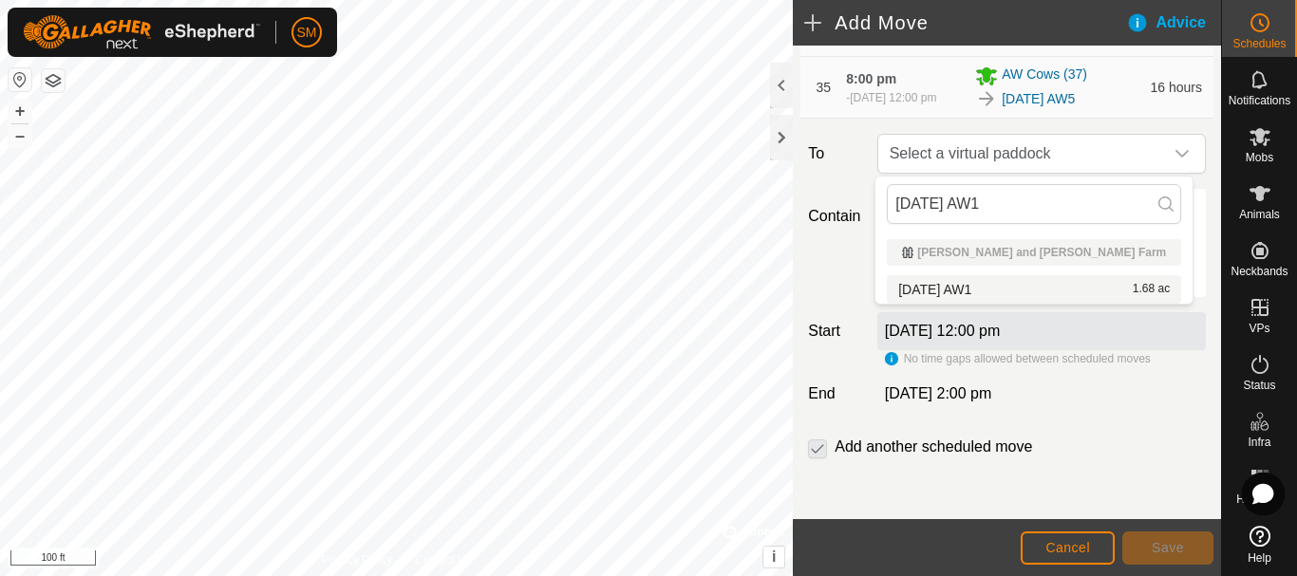
type input "[DATE] AW1"
click at [992, 287] on li "2025-08-23 AW1 1.68 ac" at bounding box center [1034, 289] width 294 height 28
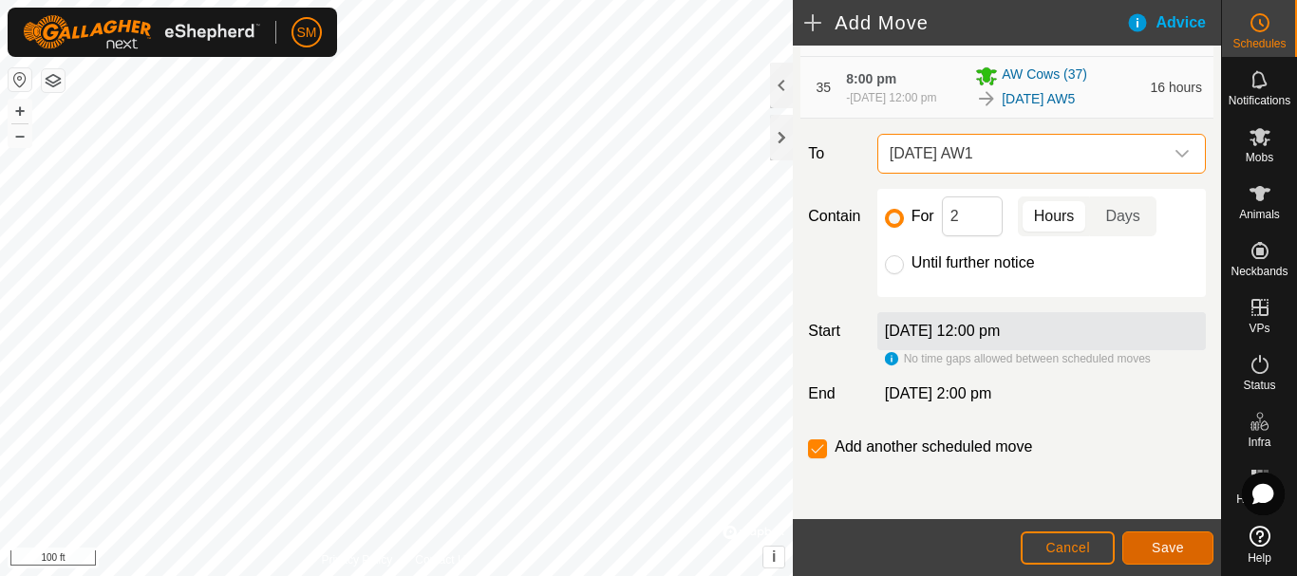
click at [1164, 537] on button "Save" at bounding box center [1167, 548] width 91 height 33
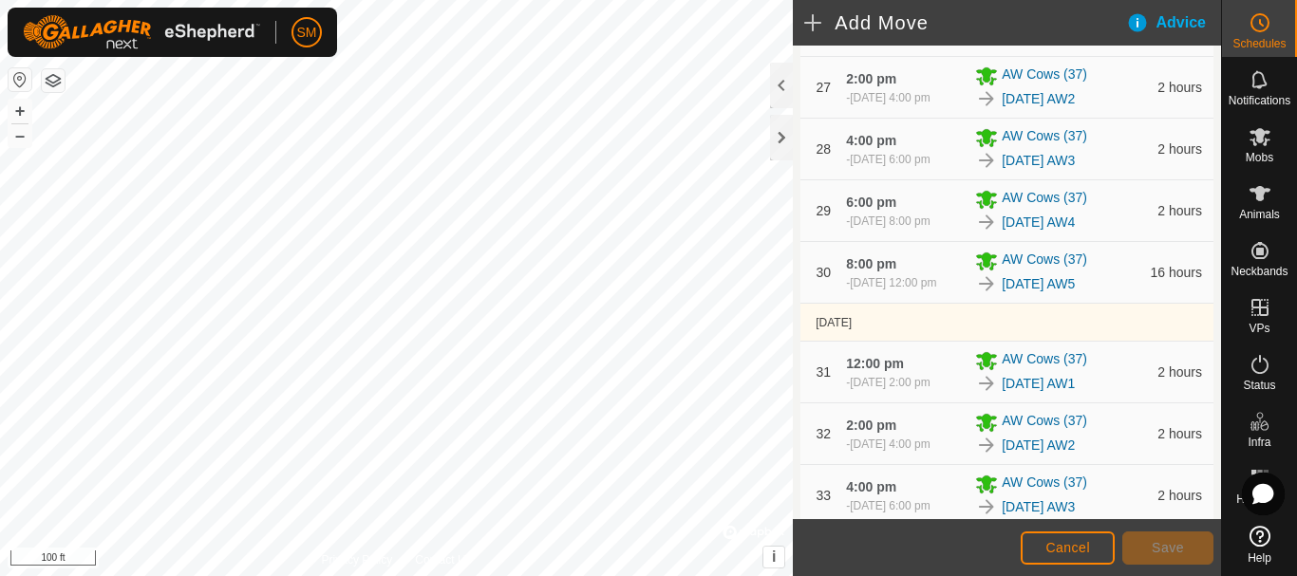
scroll to position [2964, 0]
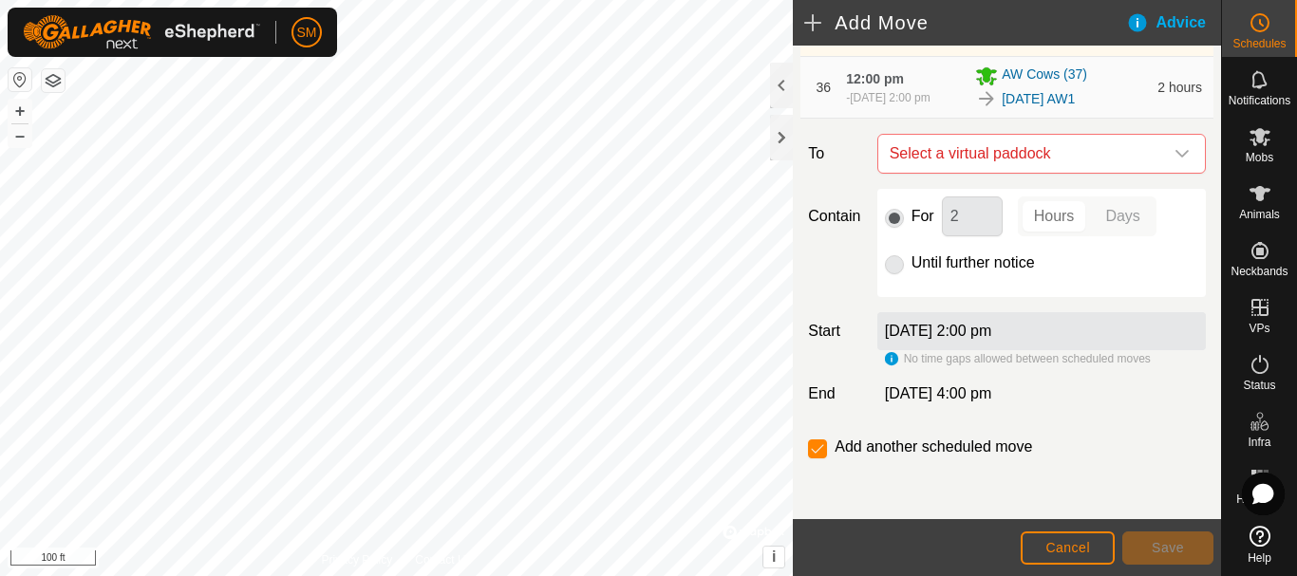
click at [1174, 159] on icon "dropdown trigger" at bounding box center [1181, 153] width 15 height 15
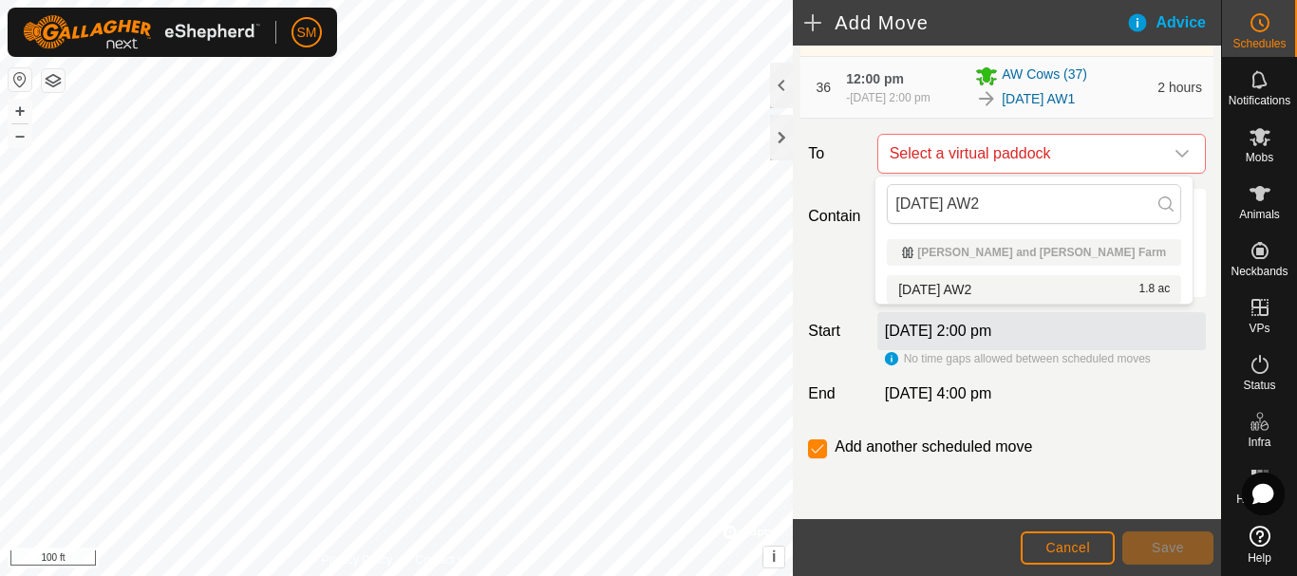
type input "[DATE] AW2"
click at [969, 294] on li "2025-08-23 AW2 1.8 ac" at bounding box center [1034, 289] width 294 height 28
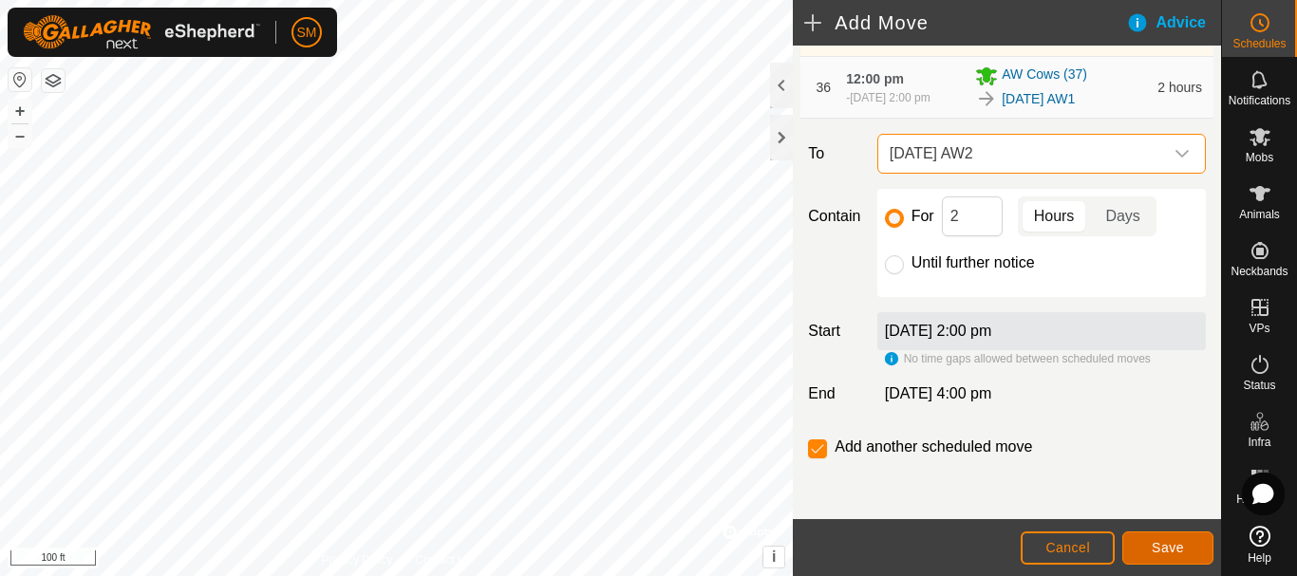
click at [1166, 553] on span "Save" at bounding box center [1167, 547] width 32 height 15
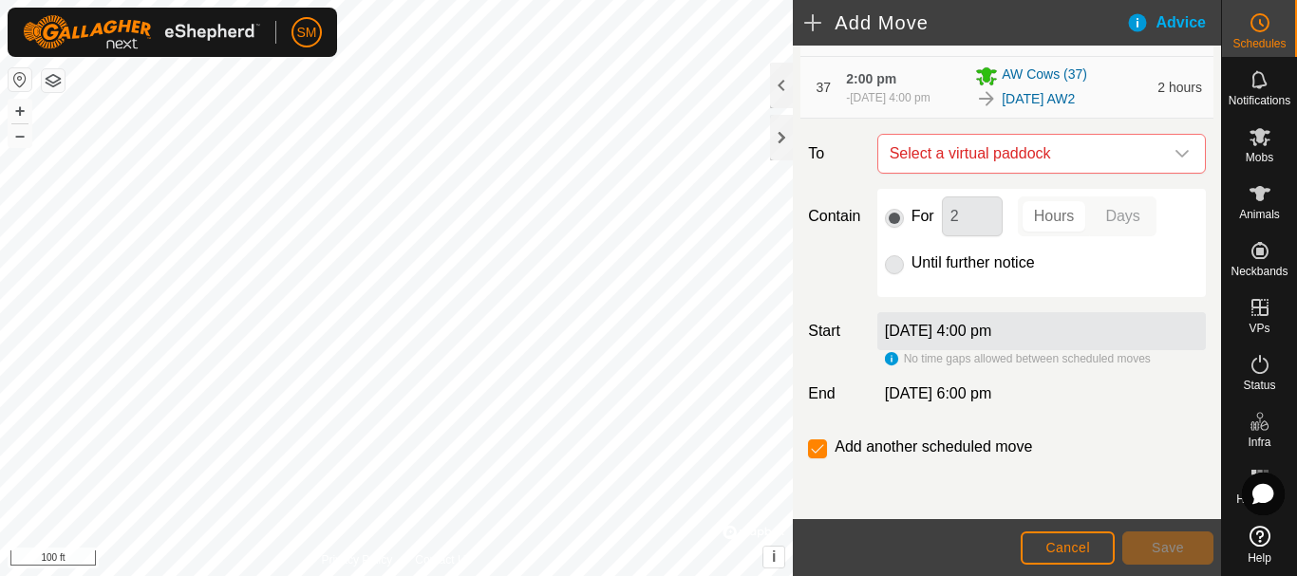
scroll to position [3035, 0]
click at [1174, 159] on icon "dropdown trigger" at bounding box center [1181, 153] width 15 height 15
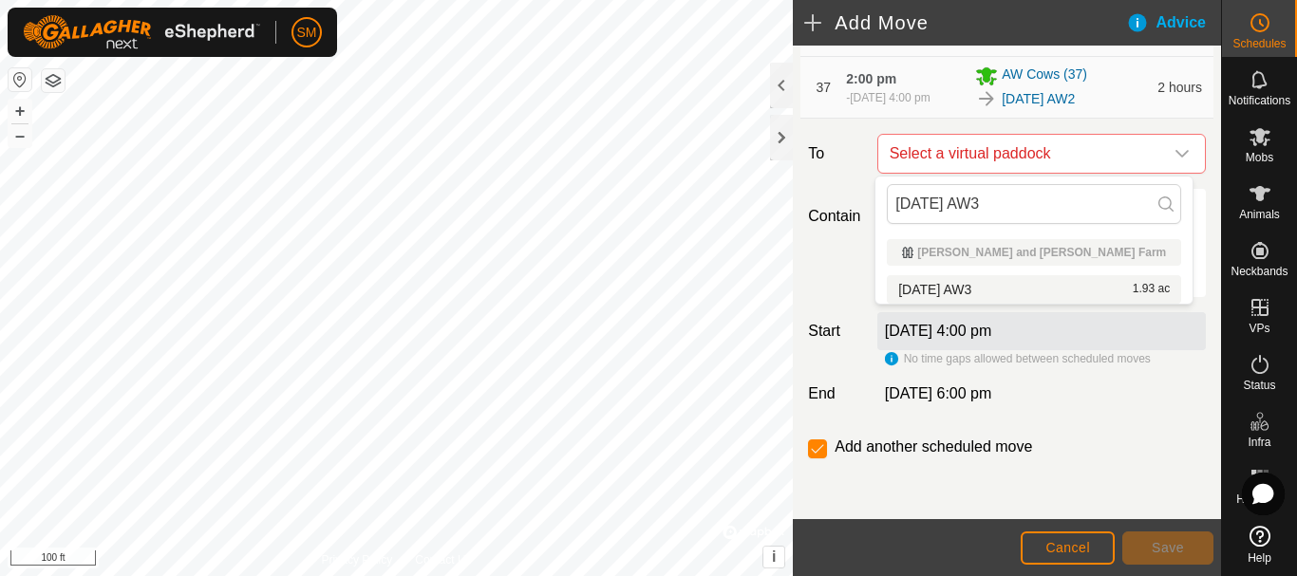
type input "[DATE] AW3"
click at [980, 287] on li "2025-08-23 AW3 1.93 ac" at bounding box center [1034, 289] width 294 height 28
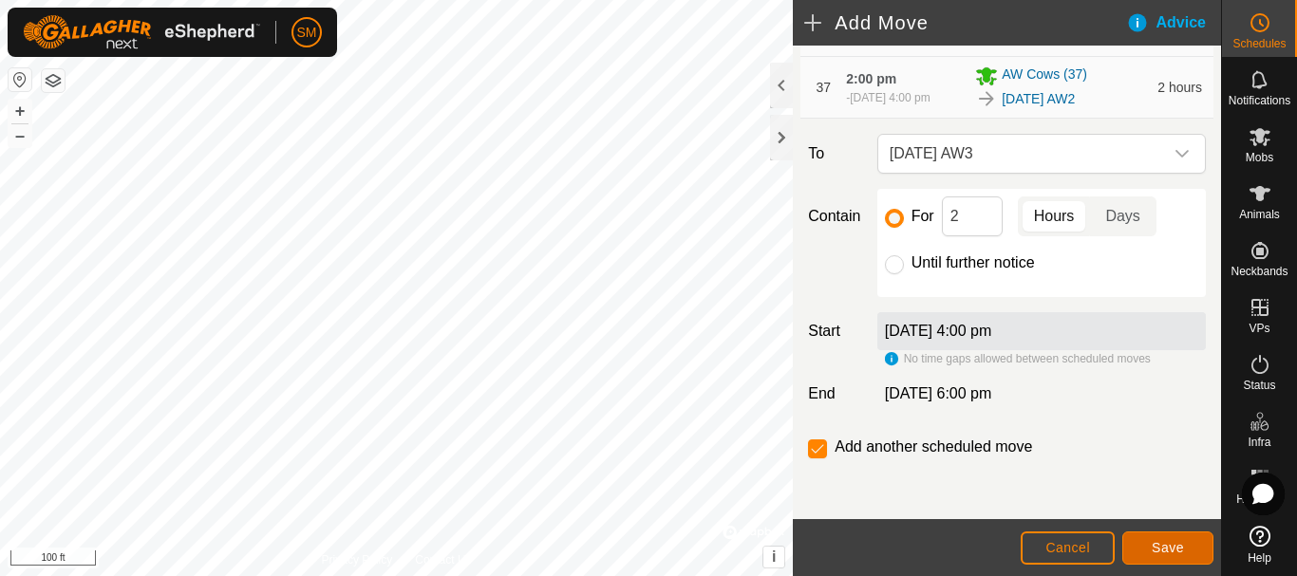
click at [1193, 549] on button "Save" at bounding box center [1167, 548] width 91 height 33
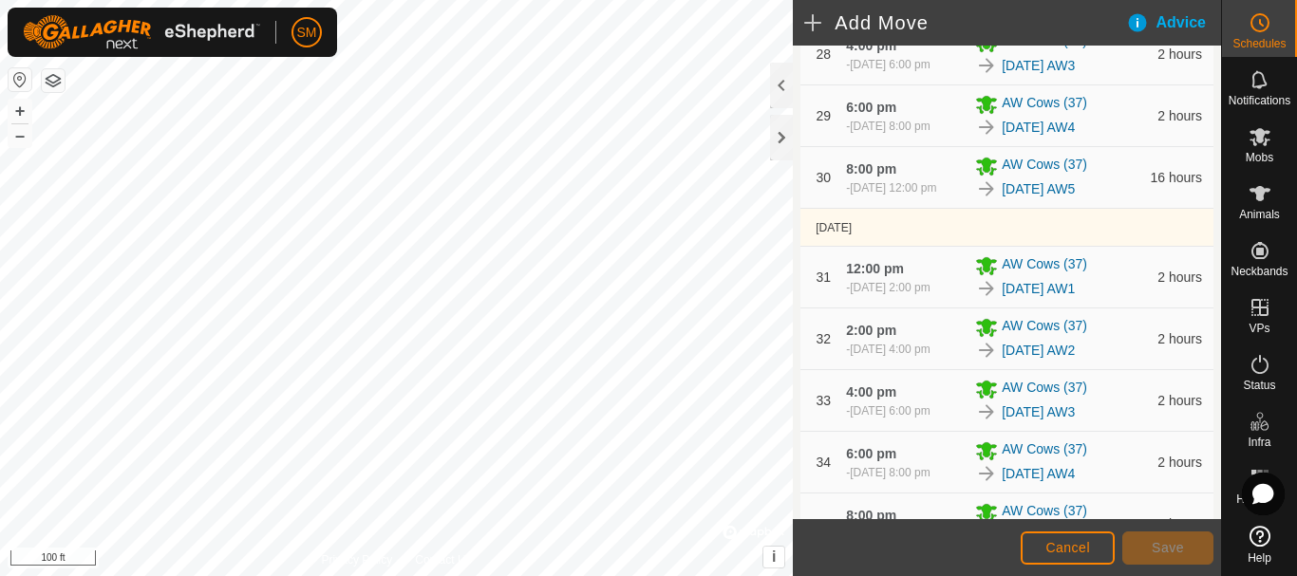
scroll to position [3105, 0]
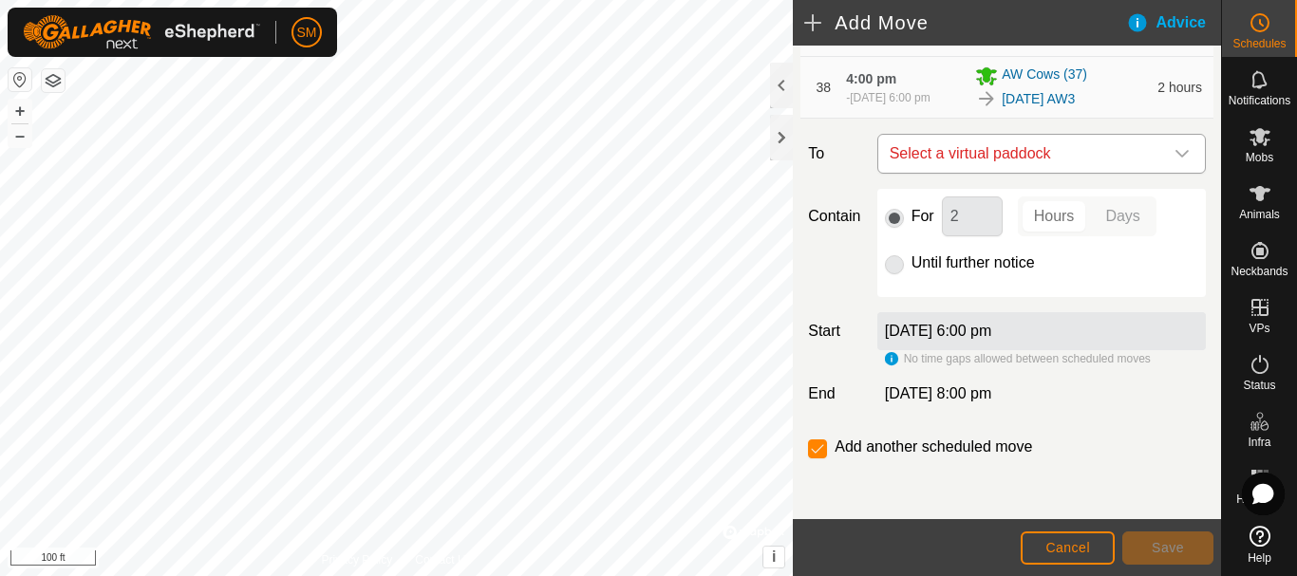
click at [1174, 156] on icon "dropdown trigger" at bounding box center [1181, 153] width 15 height 15
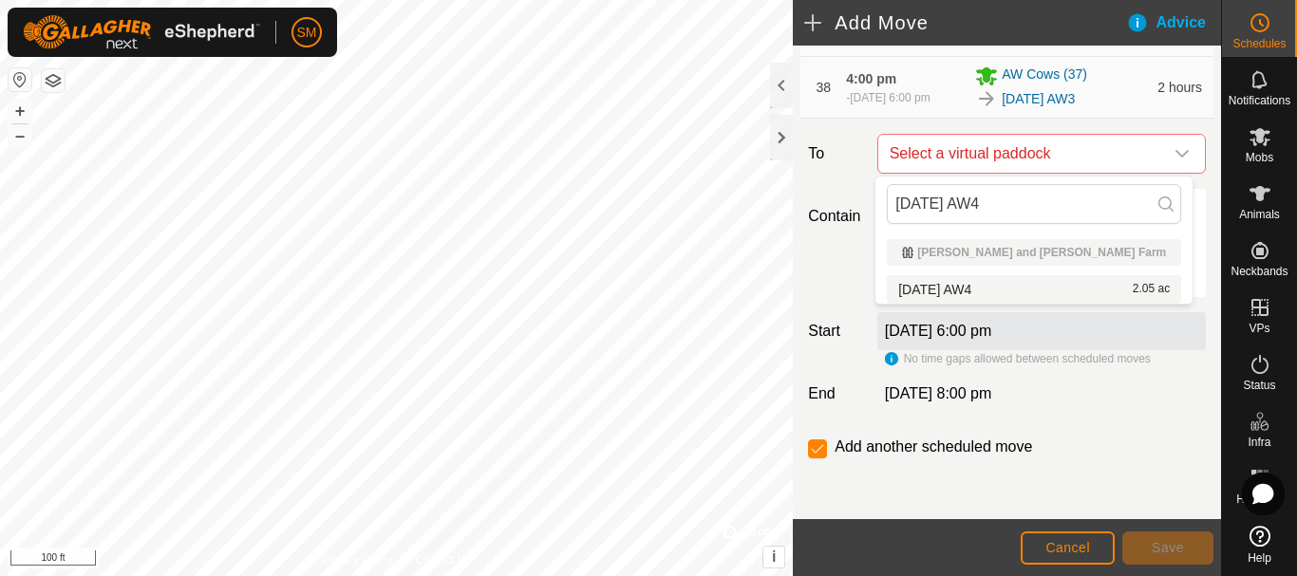
type input "[DATE] AW4"
click at [972, 285] on li "2025-08-23 AW4 2.05 ac" at bounding box center [1034, 289] width 294 height 28
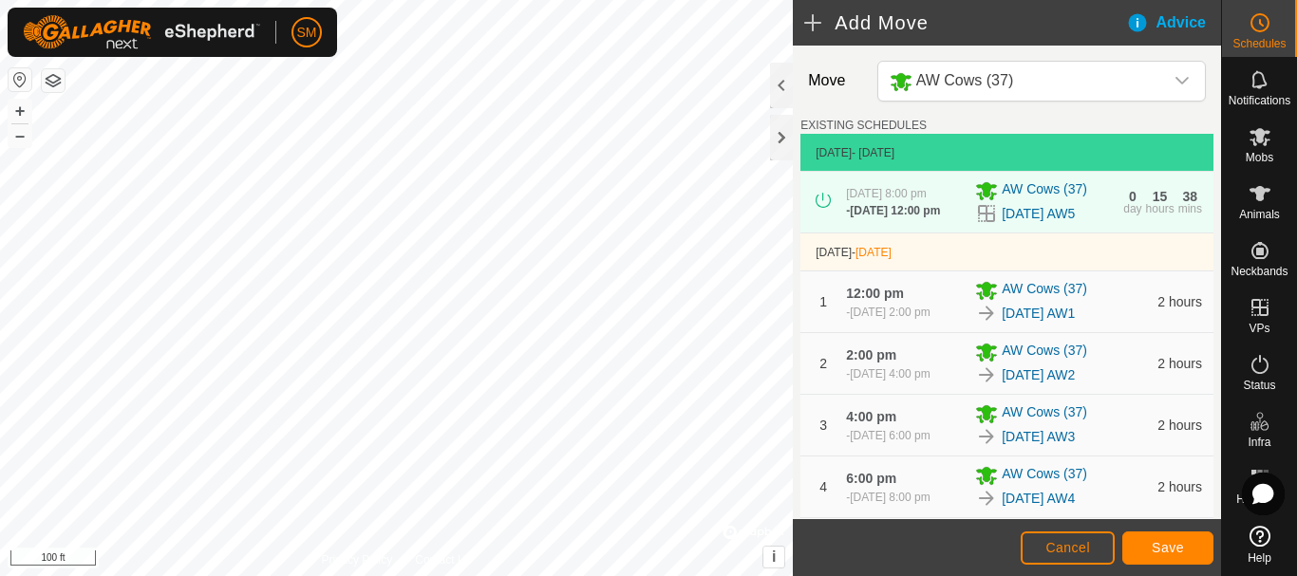
scroll to position [3105, 0]
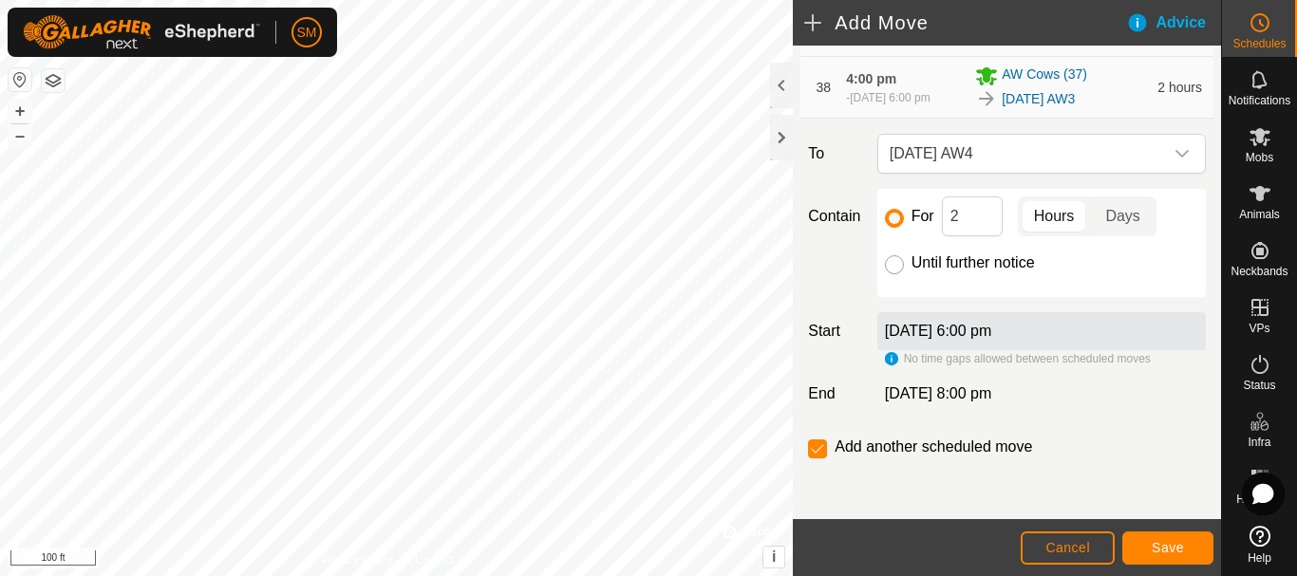
click at [888, 269] on input "Until further notice" at bounding box center [894, 264] width 19 height 19
radio input "true"
checkbox input "false"
click at [1170, 543] on span "Save" at bounding box center [1167, 547] width 32 height 15
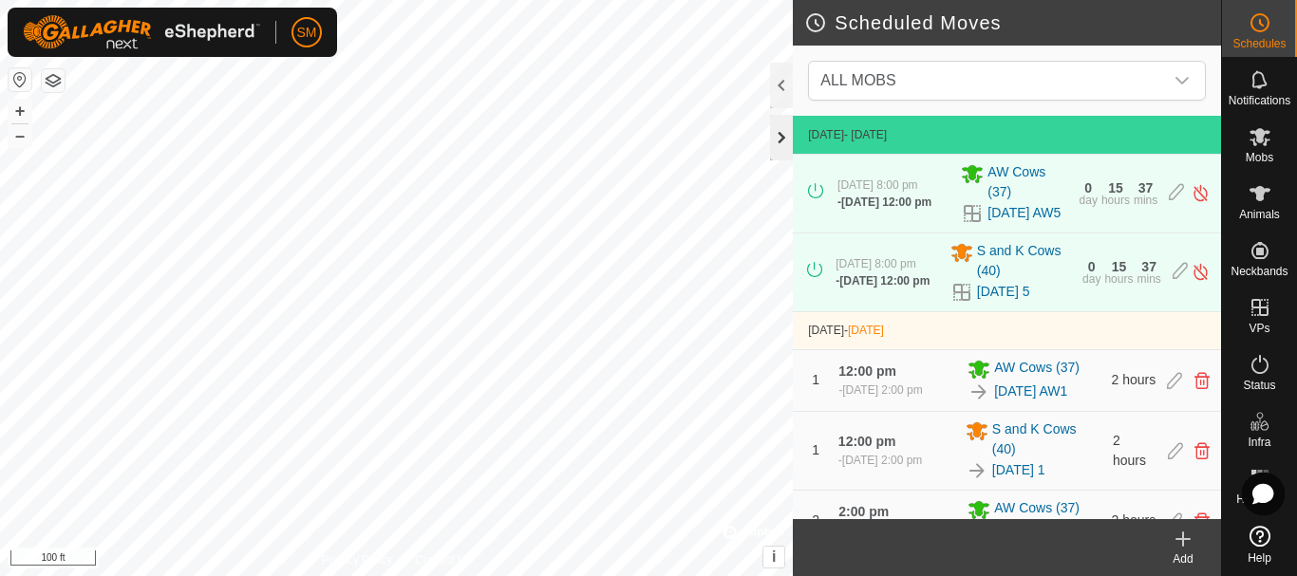
click at [779, 148] on div at bounding box center [781, 138] width 23 height 46
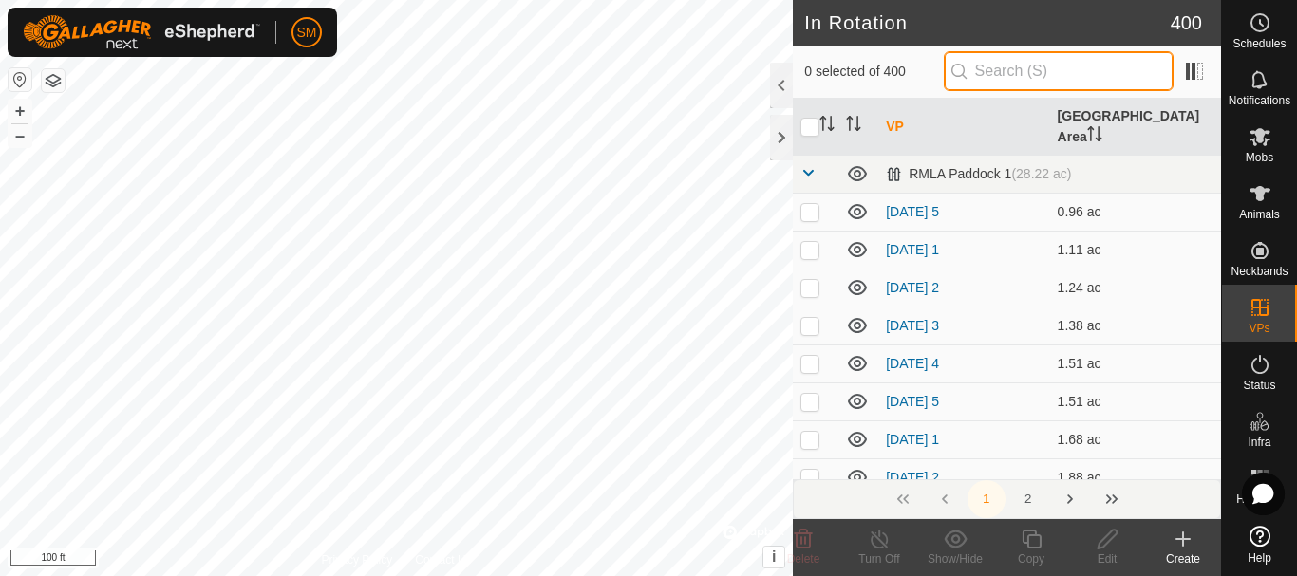
click at [1031, 52] on input "text" at bounding box center [1058, 71] width 230 height 40
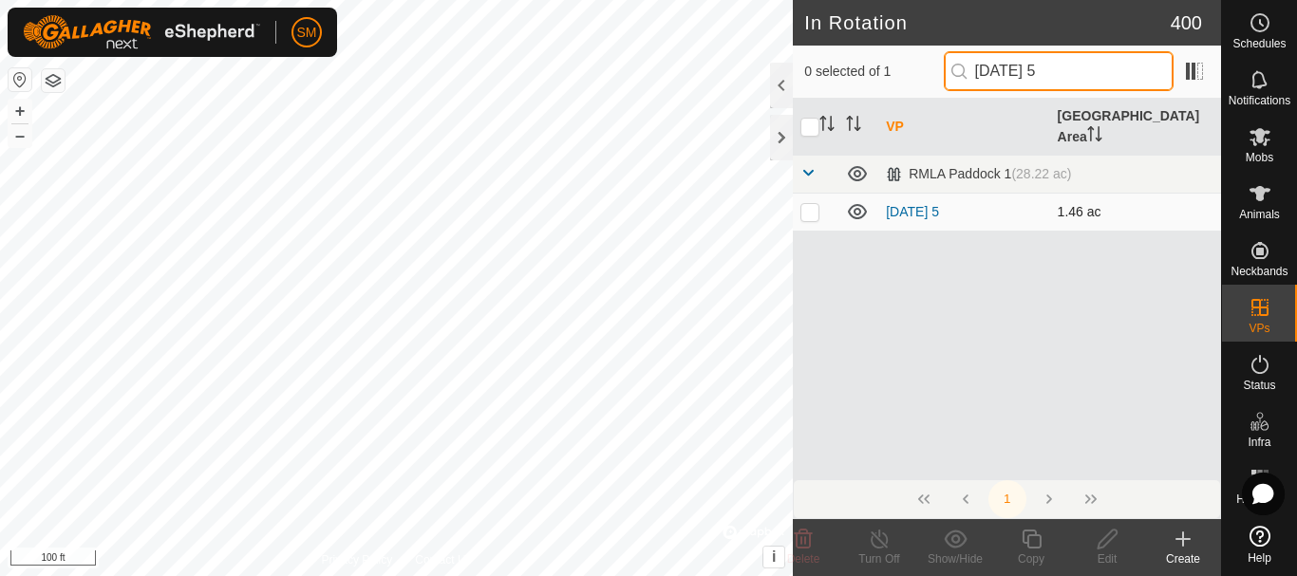
type input "[DATE] 5"
click at [805, 204] on p-checkbox at bounding box center [809, 211] width 19 height 15
checkbox input "true"
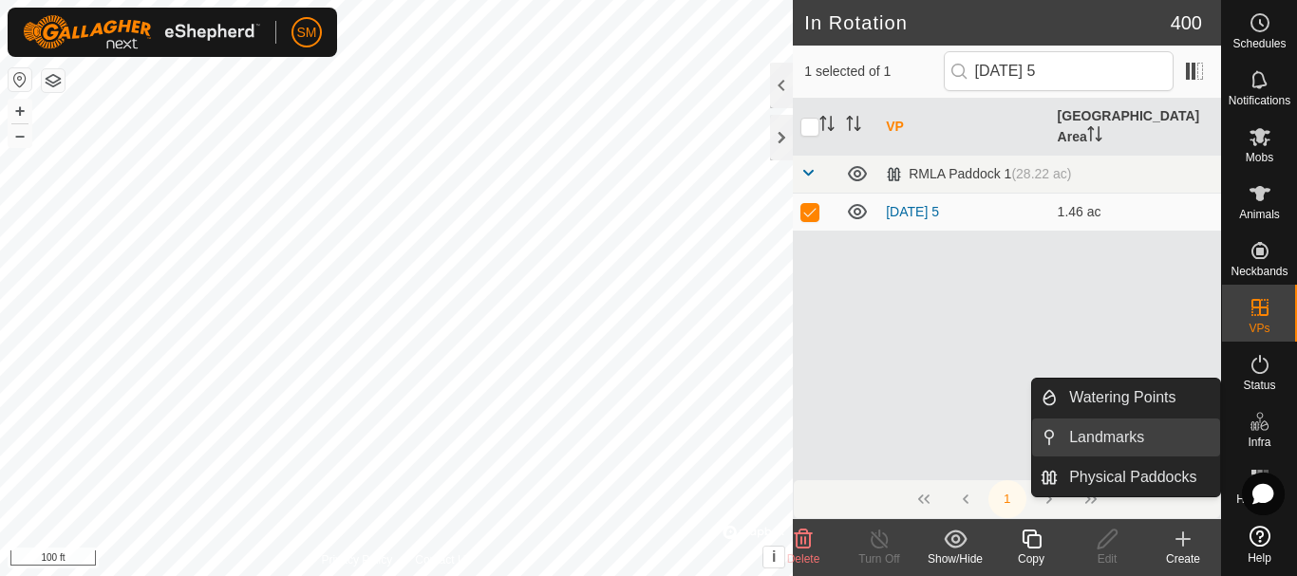
click at [1115, 437] on link "Landmarks" at bounding box center [1138, 438] width 162 height 38
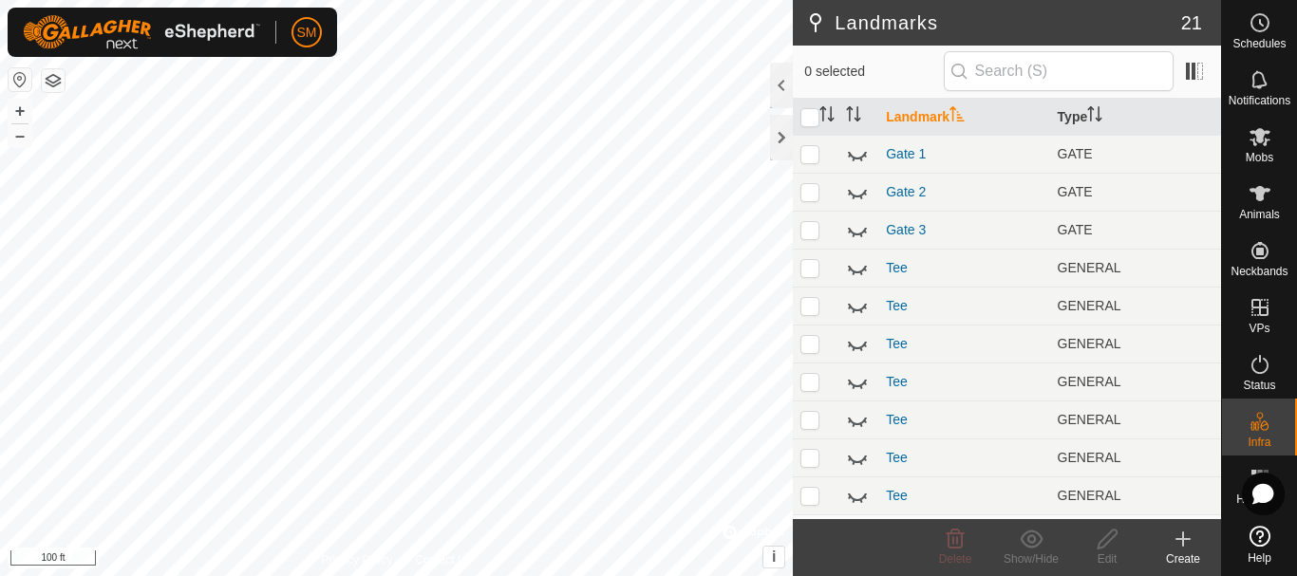
click at [1183, 536] on icon at bounding box center [1183, 538] width 0 height 13
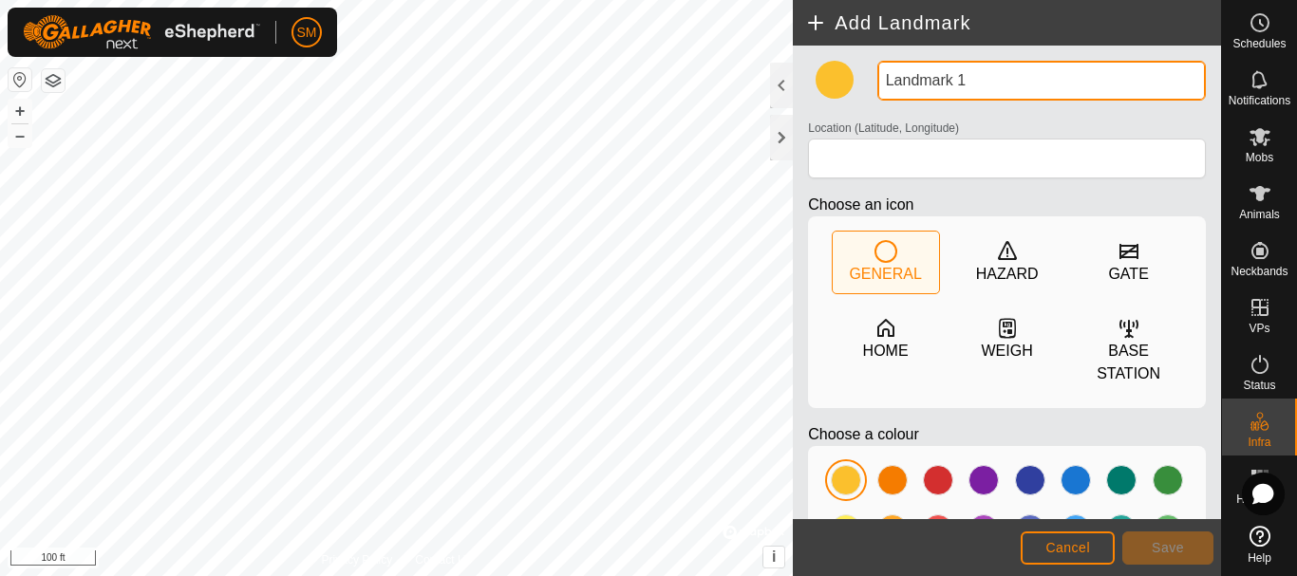
drag, startPoint x: 985, startPoint y: 72, endPoint x: 813, endPoint y: 77, distance: 171.9
click at [813, 77] on div "Landmark 1 Location (Latitude, Longitude) Choose an icon GENERAL HAZARD GATE HO…" at bounding box center [1006, 345] width 413 height 569
type input "Water Tank"
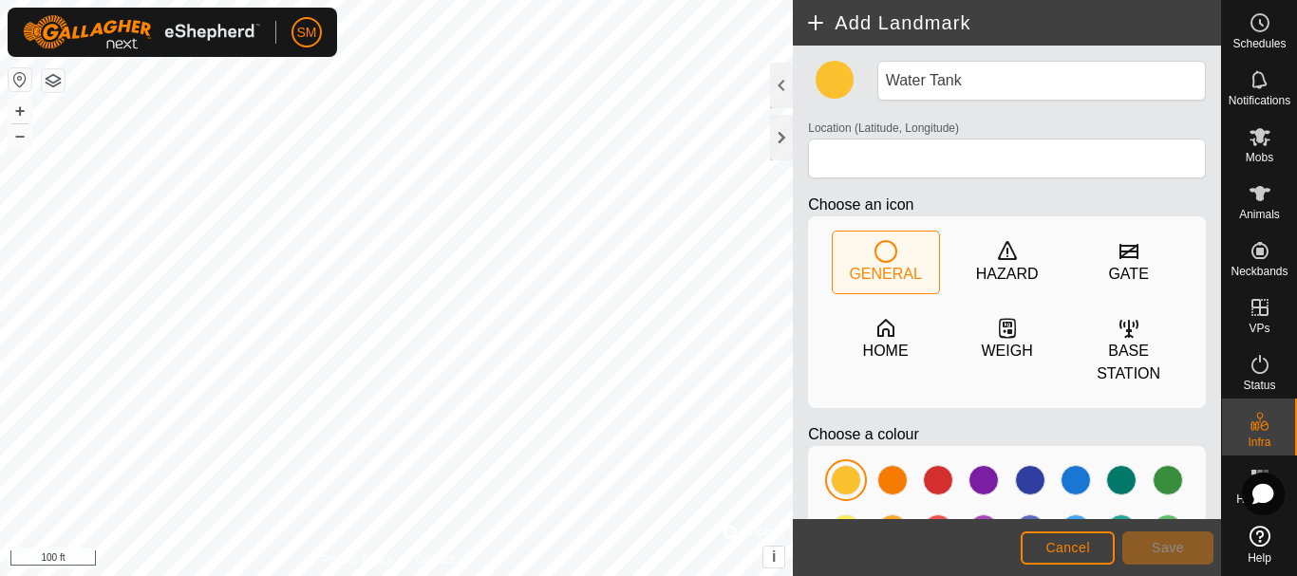
click at [826, 77] on div at bounding box center [834, 80] width 38 height 38
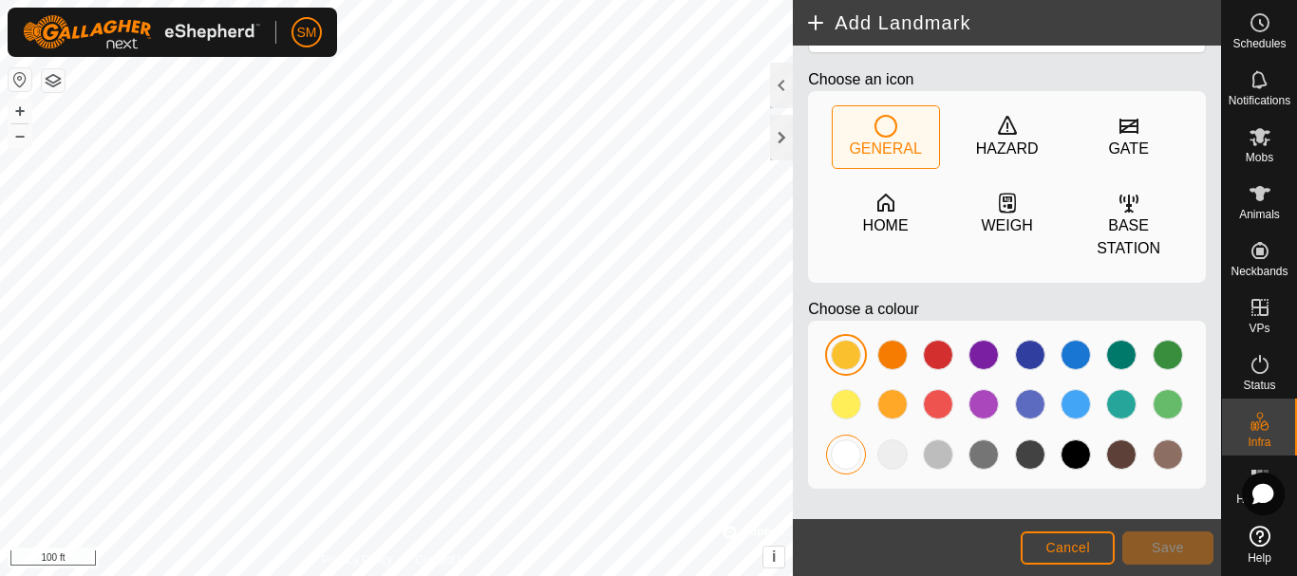
click at [842, 453] on div at bounding box center [846, 454] width 30 height 30
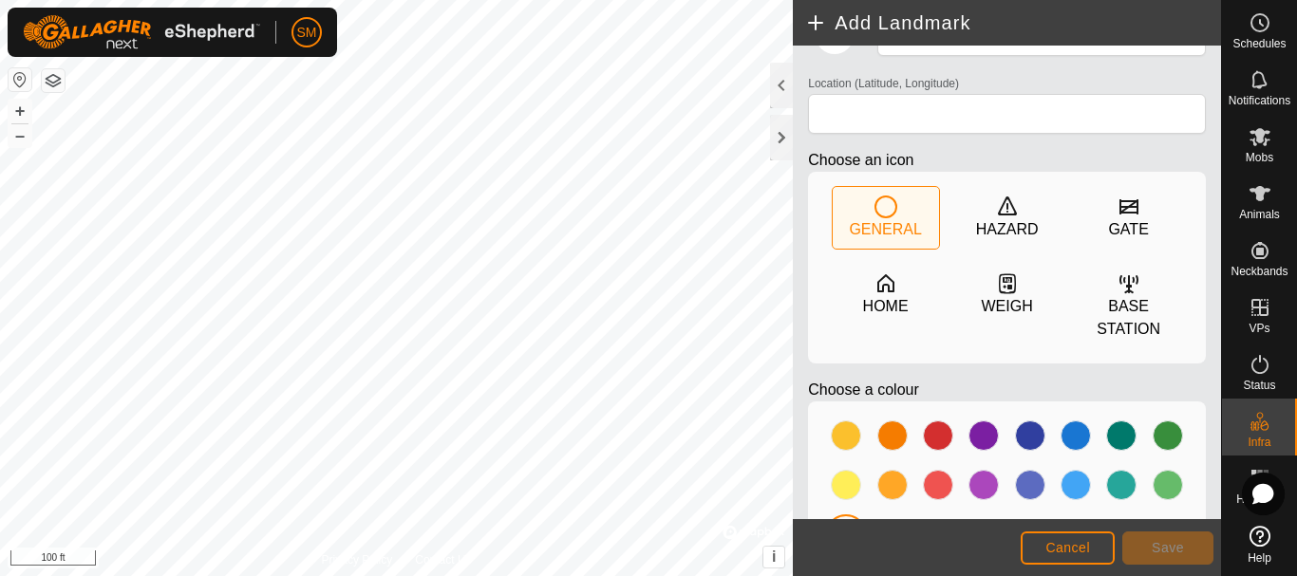
scroll to position [0, 0]
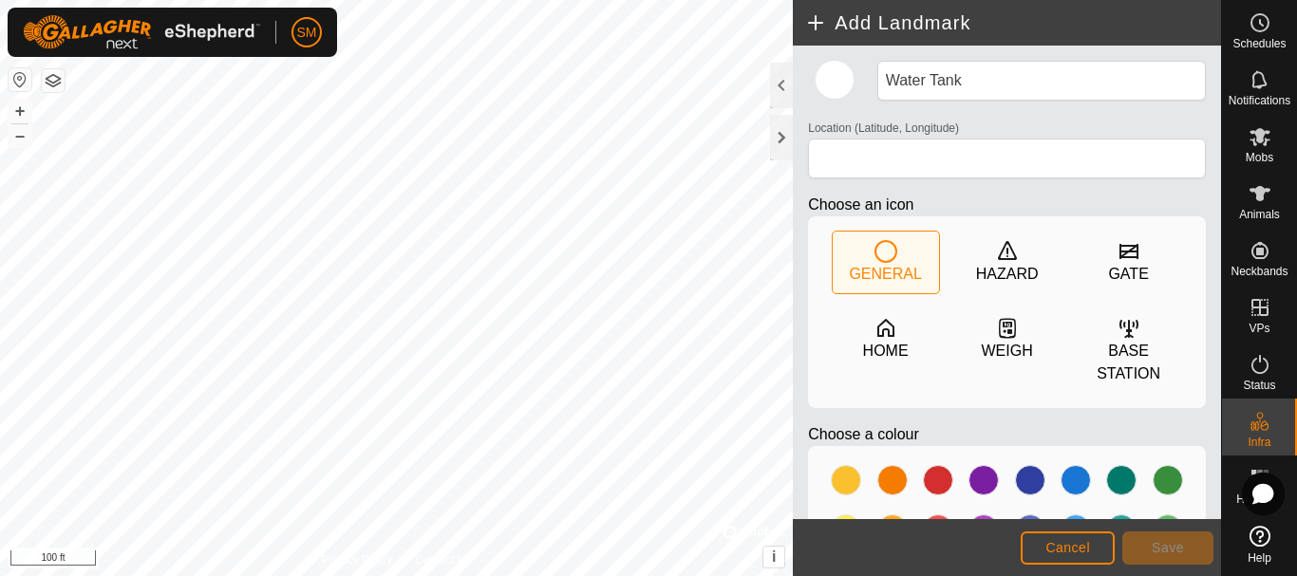
type input "44.208923, -80.220415"
click at [1170, 549] on span "Save" at bounding box center [1167, 547] width 32 height 15
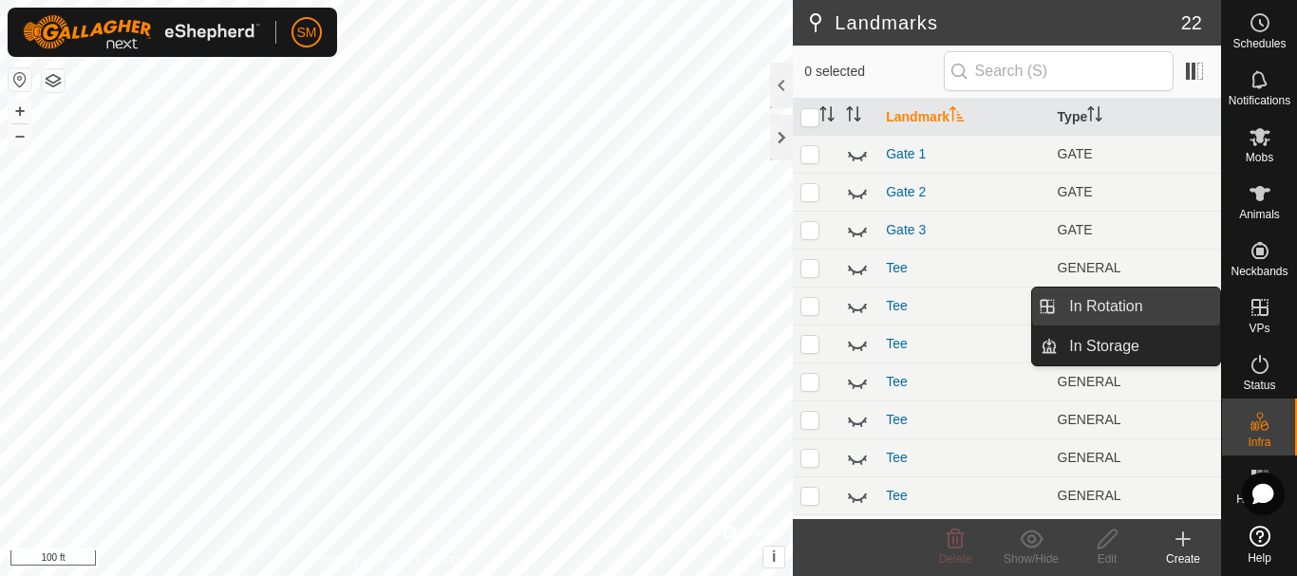
click at [1119, 301] on link "In Rotation" at bounding box center [1138, 307] width 162 height 38
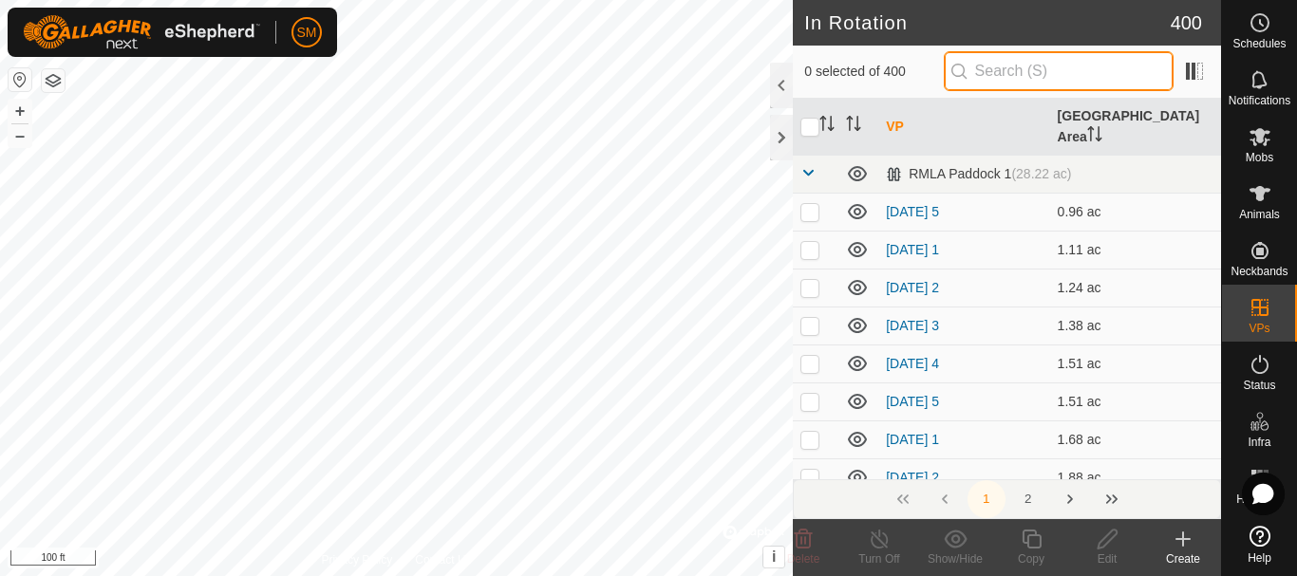
click at [1025, 71] on input "text" at bounding box center [1058, 71] width 230 height 40
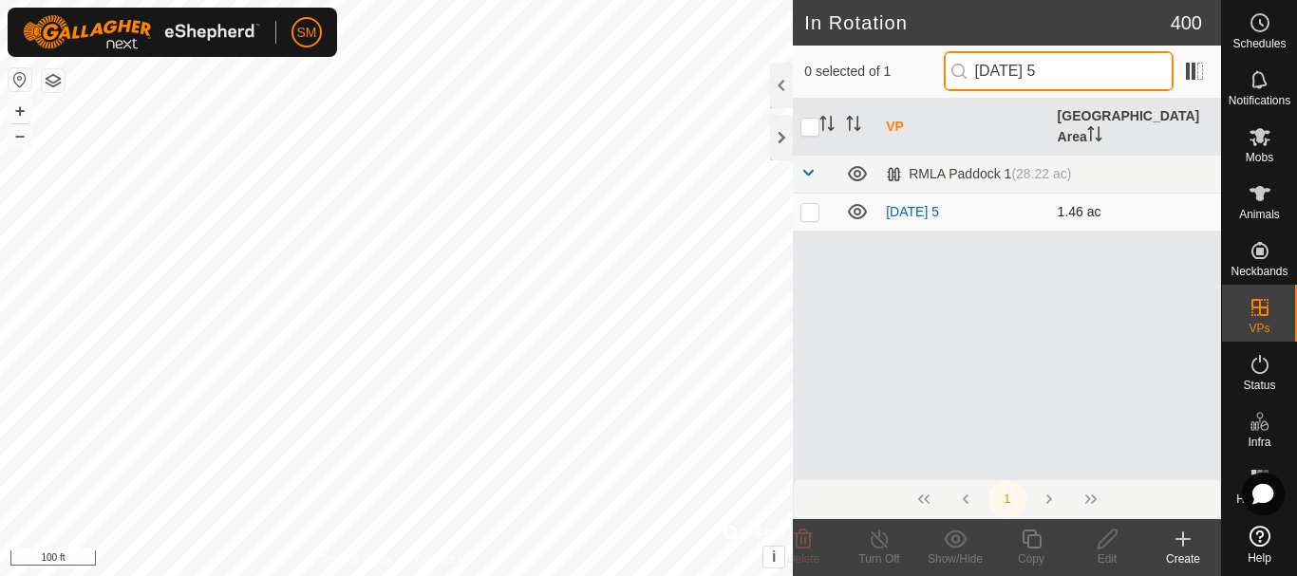
type input "[DATE] 5"
click at [811, 204] on p-checkbox at bounding box center [809, 211] width 19 height 15
checkbox input "true"
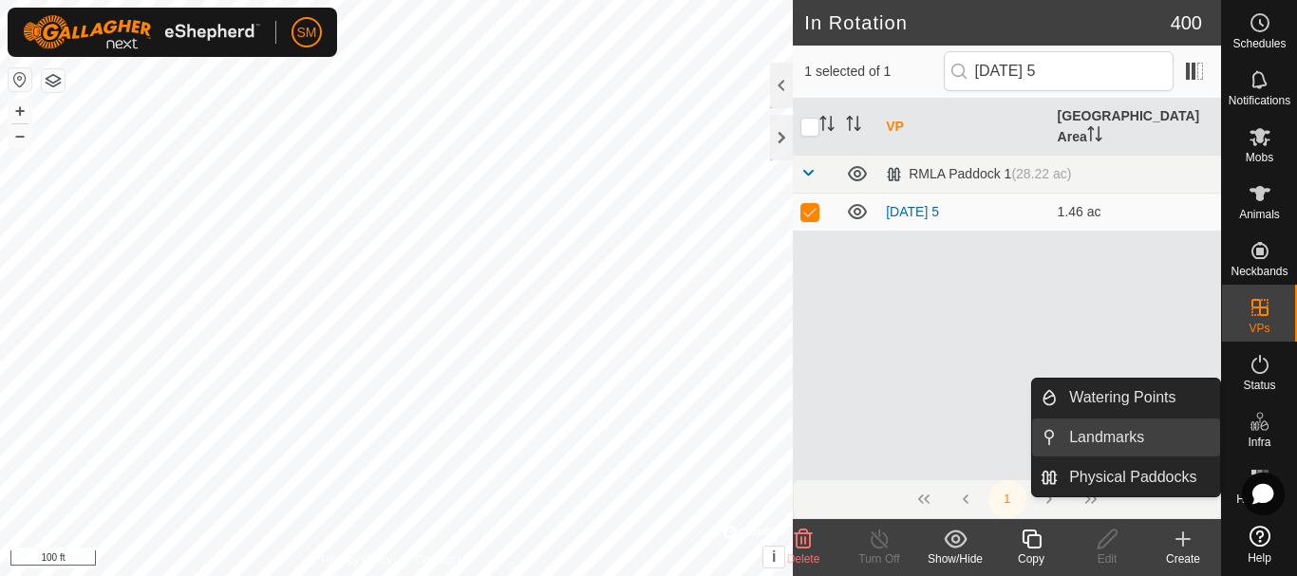
click at [1110, 429] on link "Landmarks" at bounding box center [1138, 438] width 162 height 38
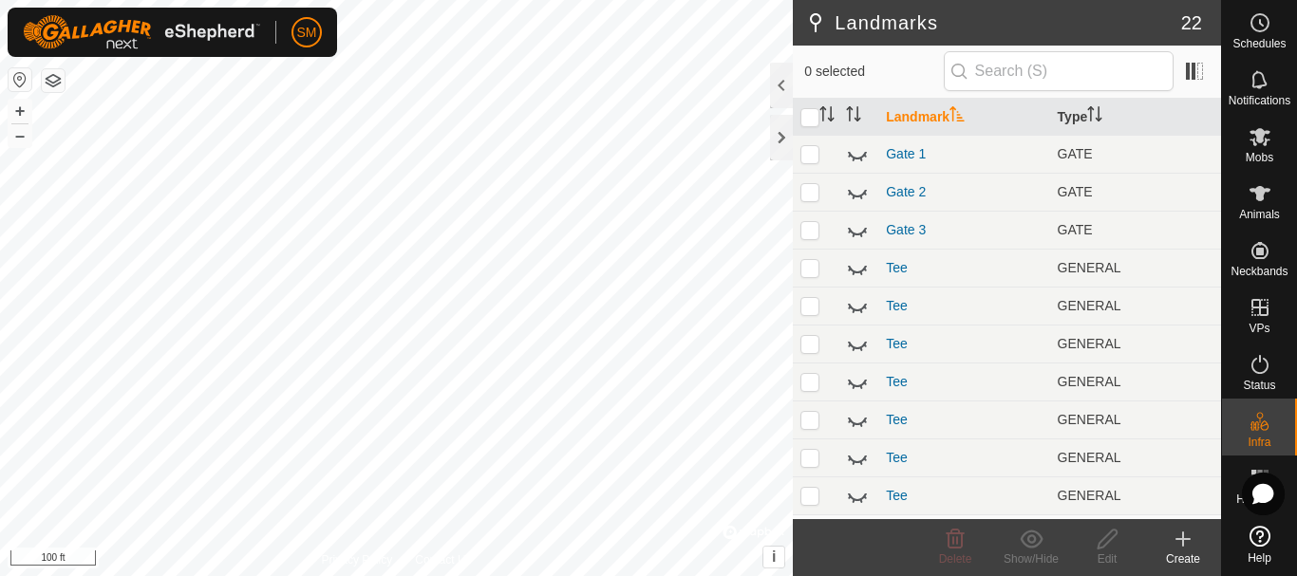
click at [1182, 539] on icon at bounding box center [1182, 539] width 13 height 0
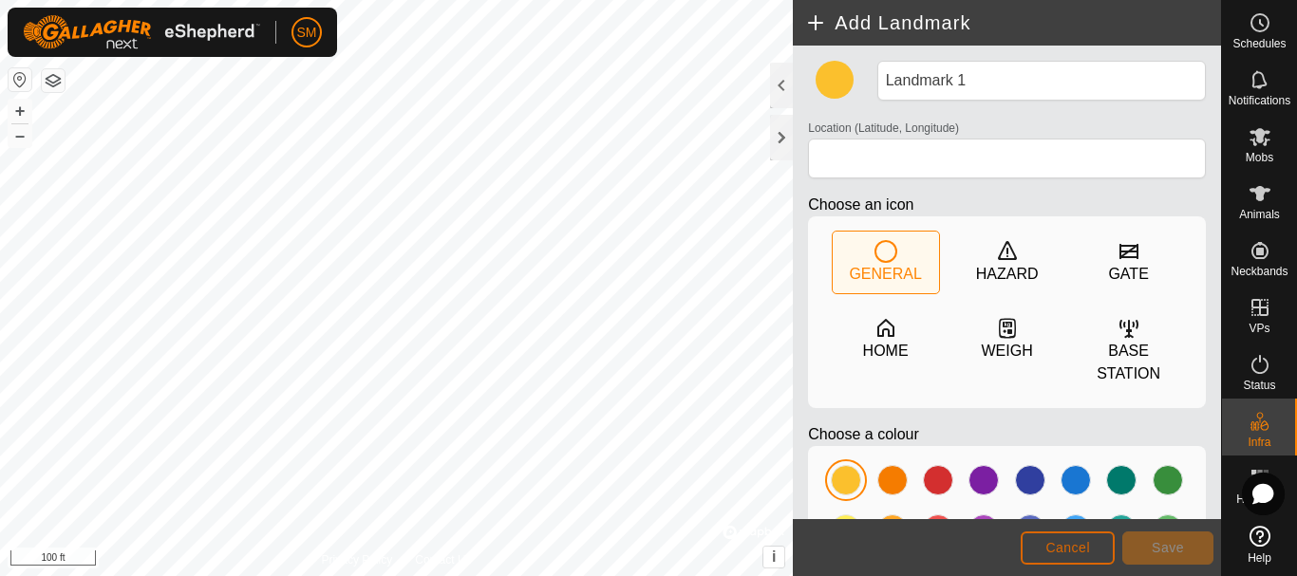
click at [1071, 550] on span "Cancel" at bounding box center [1067, 547] width 45 height 15
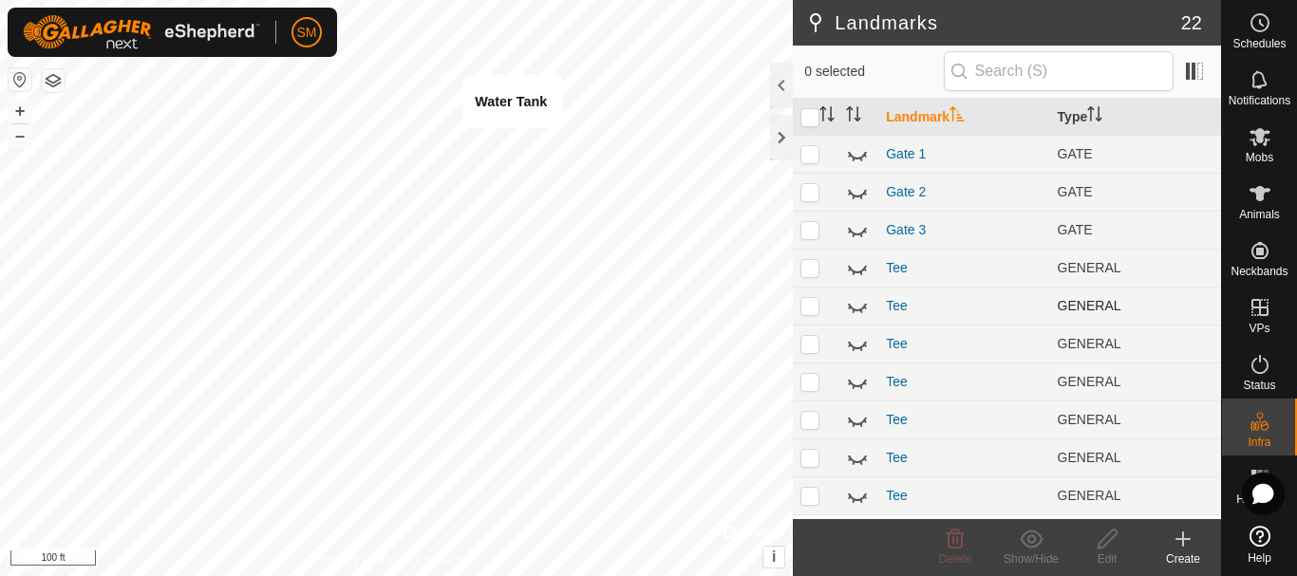
checkbox input "true"
click at [1185, 535] on icon at bounding box center [1182, 539] width 23 height 23
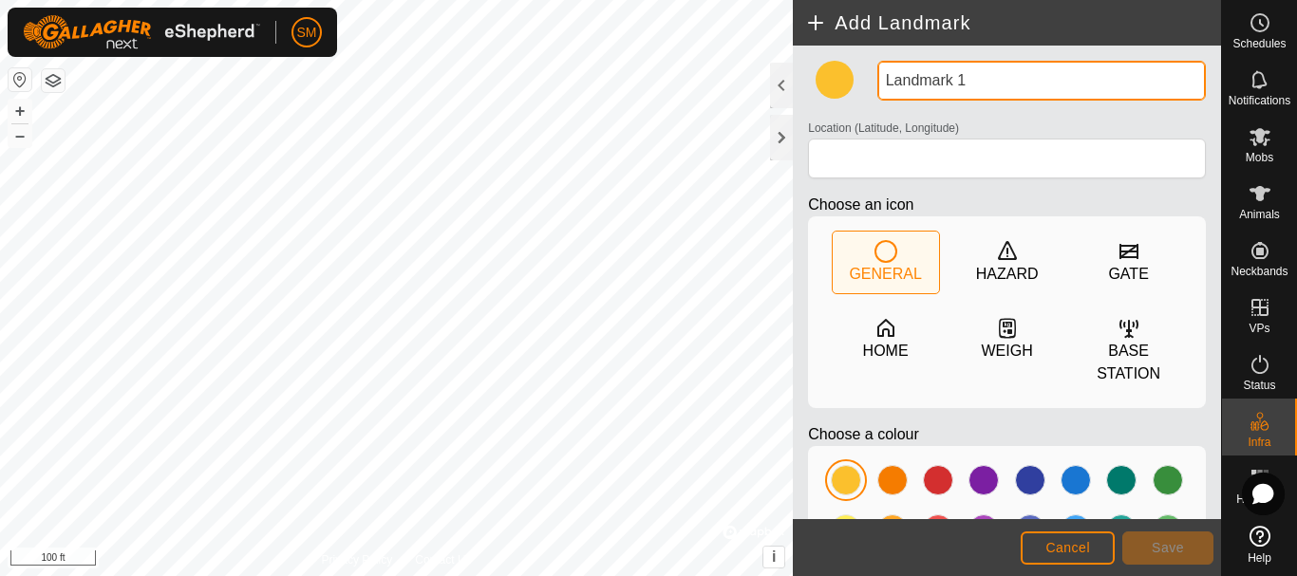
click at [964, 77] on input "Landmark 1" at bounding box center [1041, 81] width 328 height 40
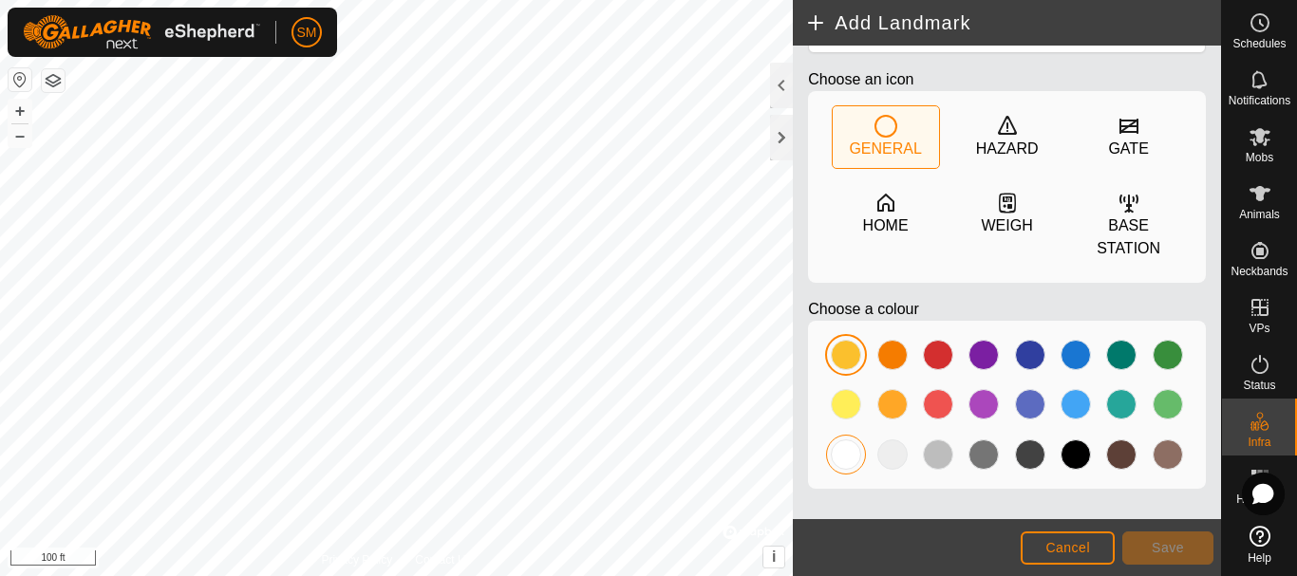
type input "Water Tank [DATE]"
click at [848, 462] on div at bounding box center [846, 454] width 30 height 30
type input "44.208703, -80.221420"
click at [1170, 545] on span "Save" at bounding box center [1167, 547] width 32 height 15
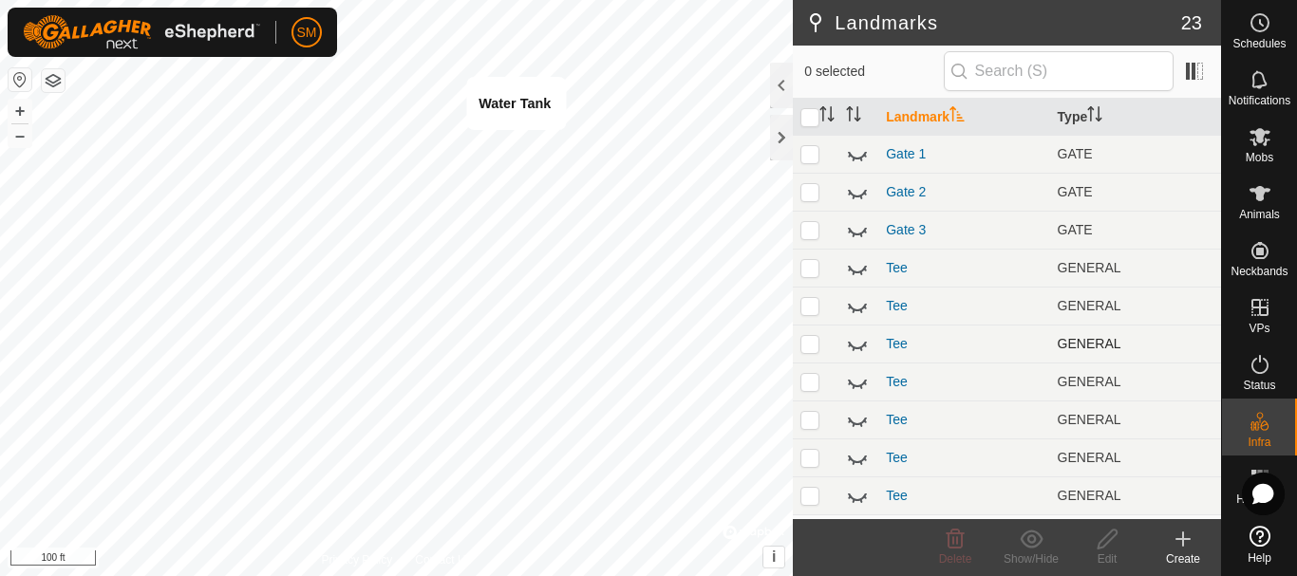
checkbox input "true"
click at [1106, 540] on icon at bounding box center [1107, 539] width 24 height 23
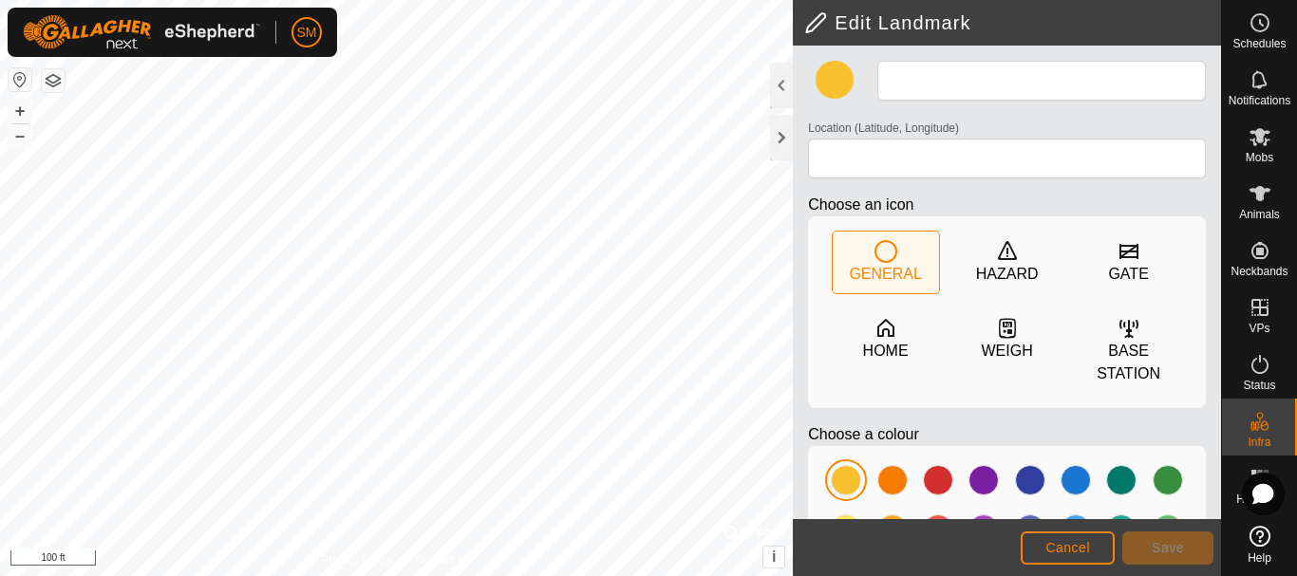
type input "Water Tank"
type input "44.208923, -80.220415"
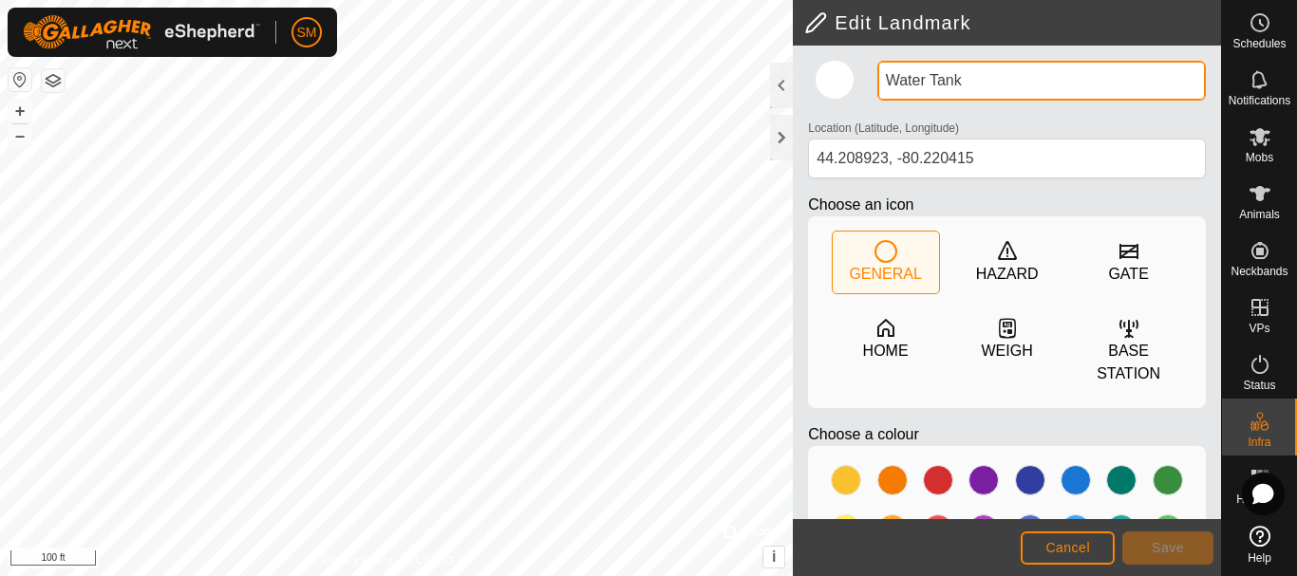
click at [1011, 73] on input "Water Tank" at bounding box center [1041, 81] width 328 height 40
type input "Water Tank [DATE]"
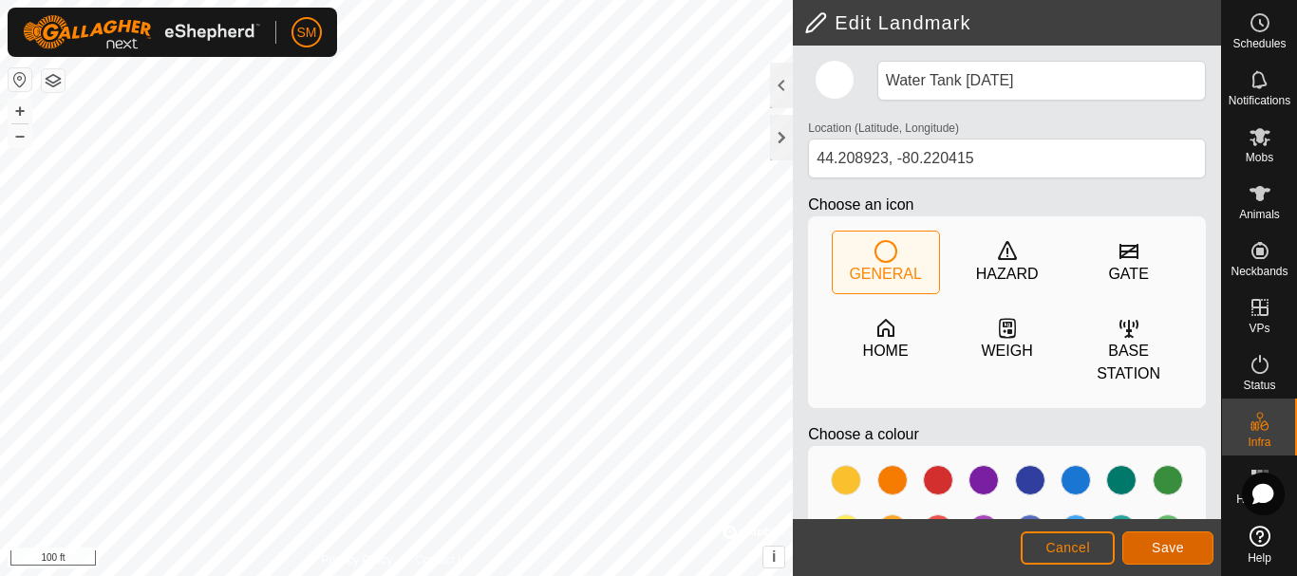
click at [1168, 549] on span "Save" at bounding box center [1167, 547] width 32 height 15
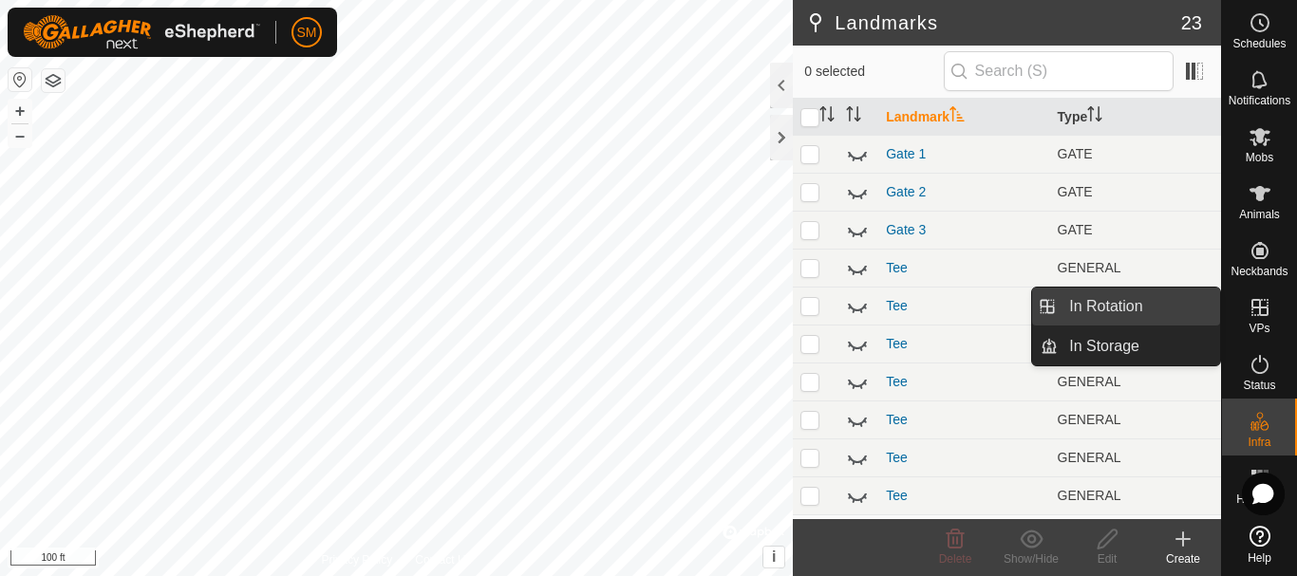
click at [1130, 305] on link "In Rotation" at bounding box center [1138, 307] width 162 height 38
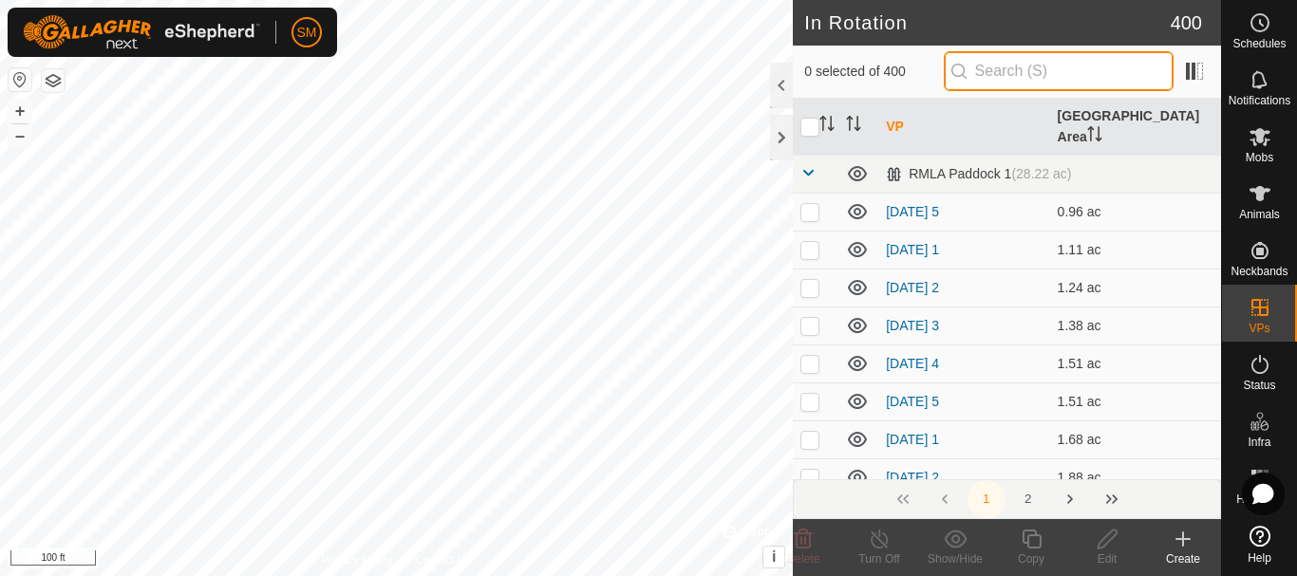
click at [1022, 60] on input "text" at bounding box center [1058, 71] width 230 height 40
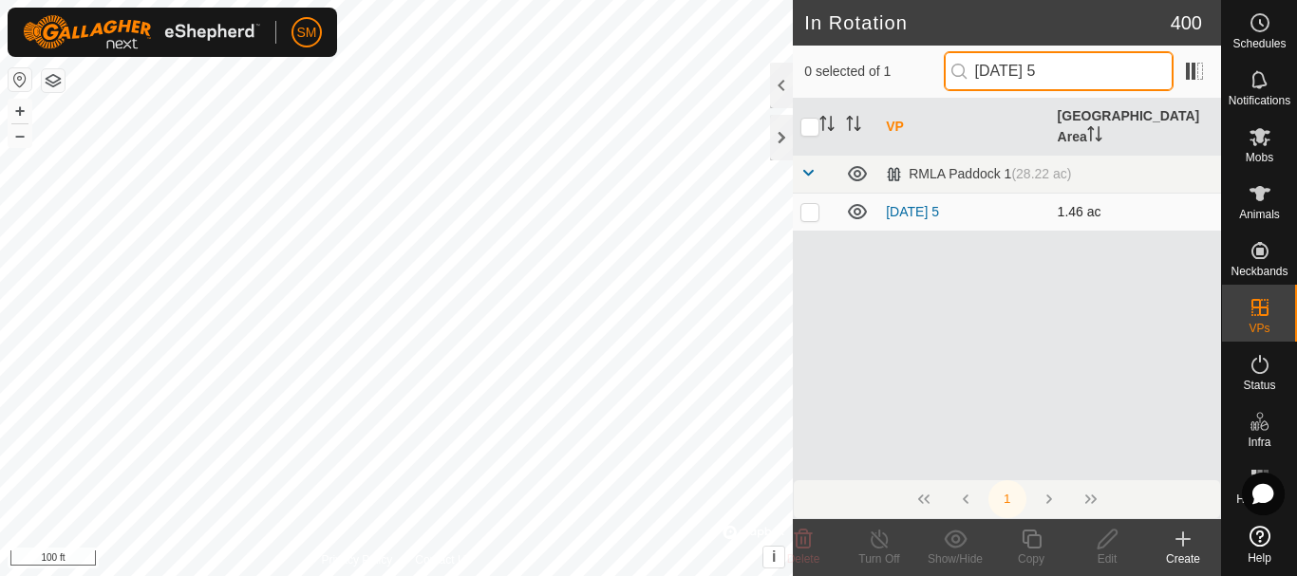
type input "[DATE] 5"
click at [812, 204] on p-checkbox at bounding box center [809, 211] width 19 height 15
checkbox input "true"
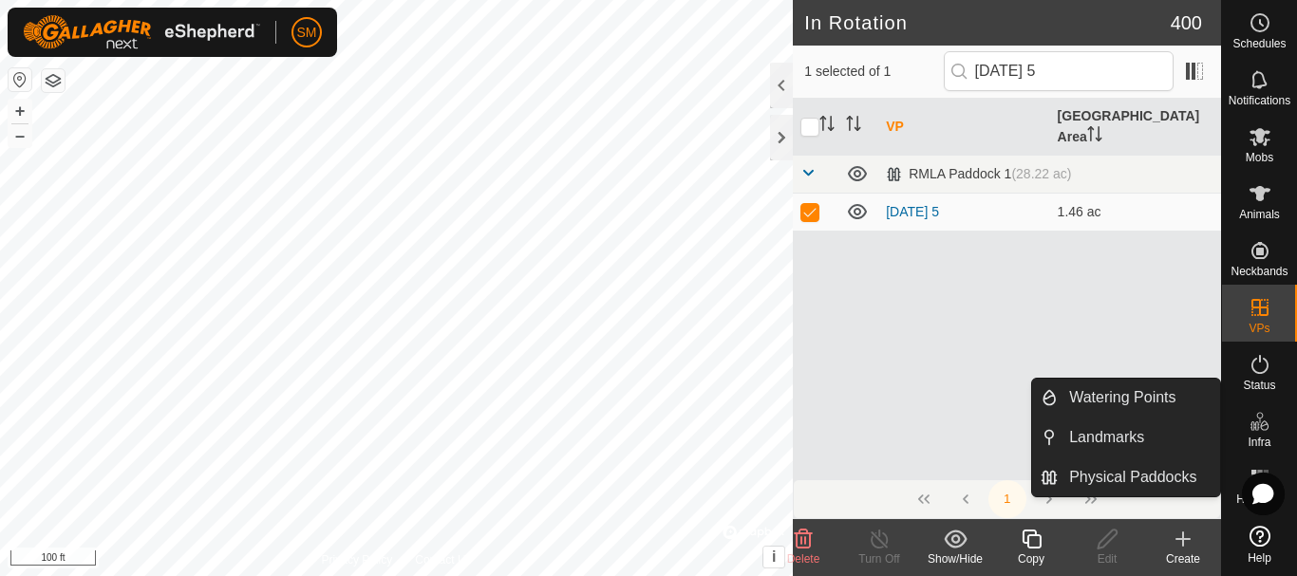
click at [1252, 431] on icon at bounding box center [1259, 421] width 23 height 23
click at [1149, 434] on link "Landmarks" at bounding box center [1138, 438] width 162 height 38
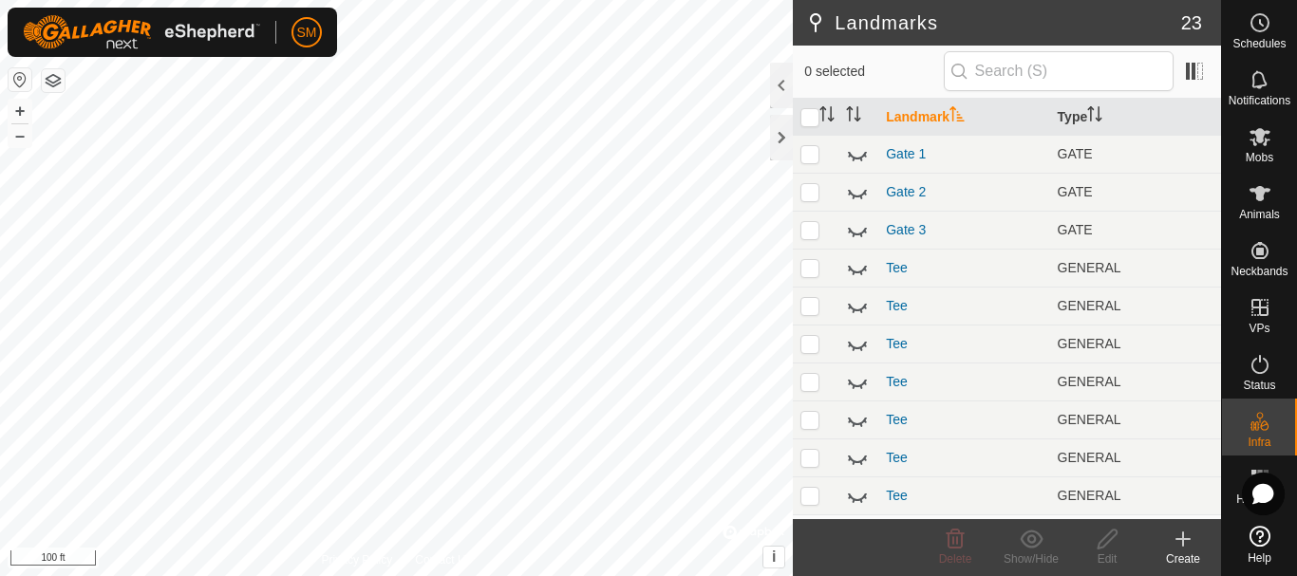
click at [1190, 557] on div "Create" at bounding box center [1183, 559] width 76 height 17
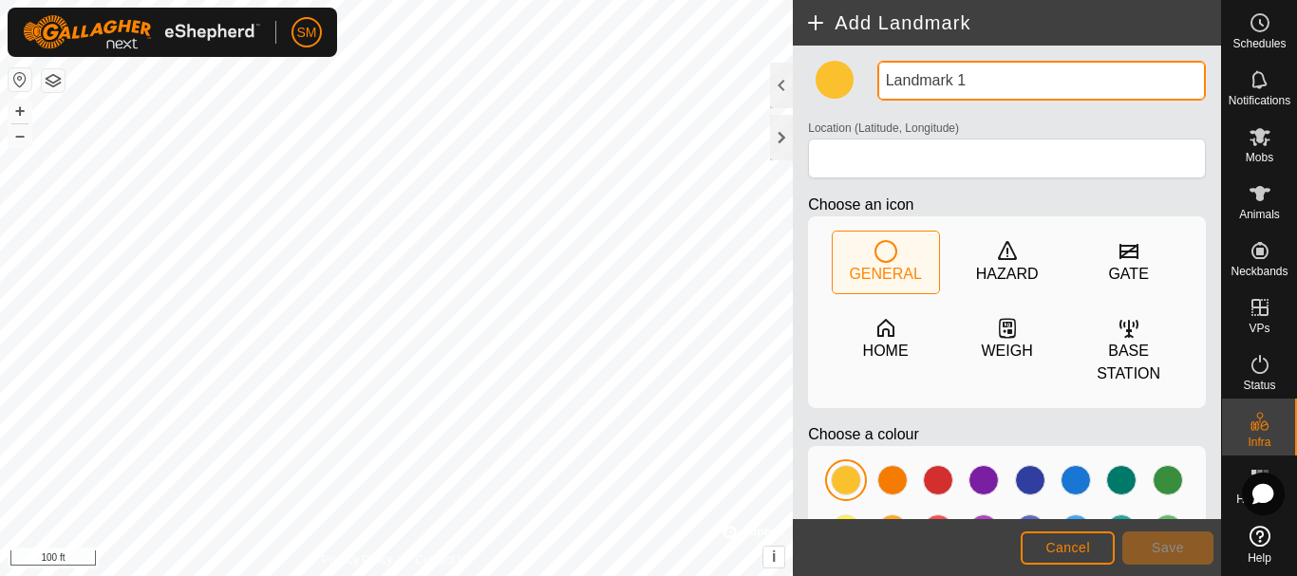
click at [978, 88] on input "Landmark 1" at bounding box center [1041, 81] width 328 height 40
click at [977, 88] on input "Landmark 1" at bounding box center [1041, 81] width 328 height 40
click at [1018, 75] on input "Water" at bounding box center [1041, 81] width 328 height 40
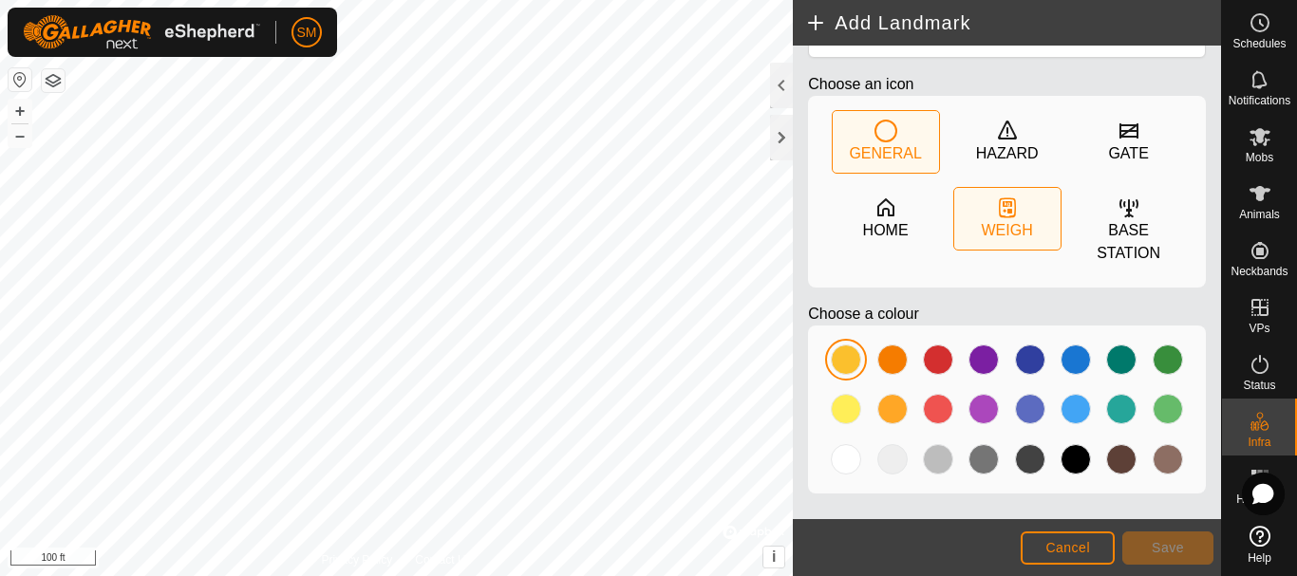
scroll to position [125, 0]
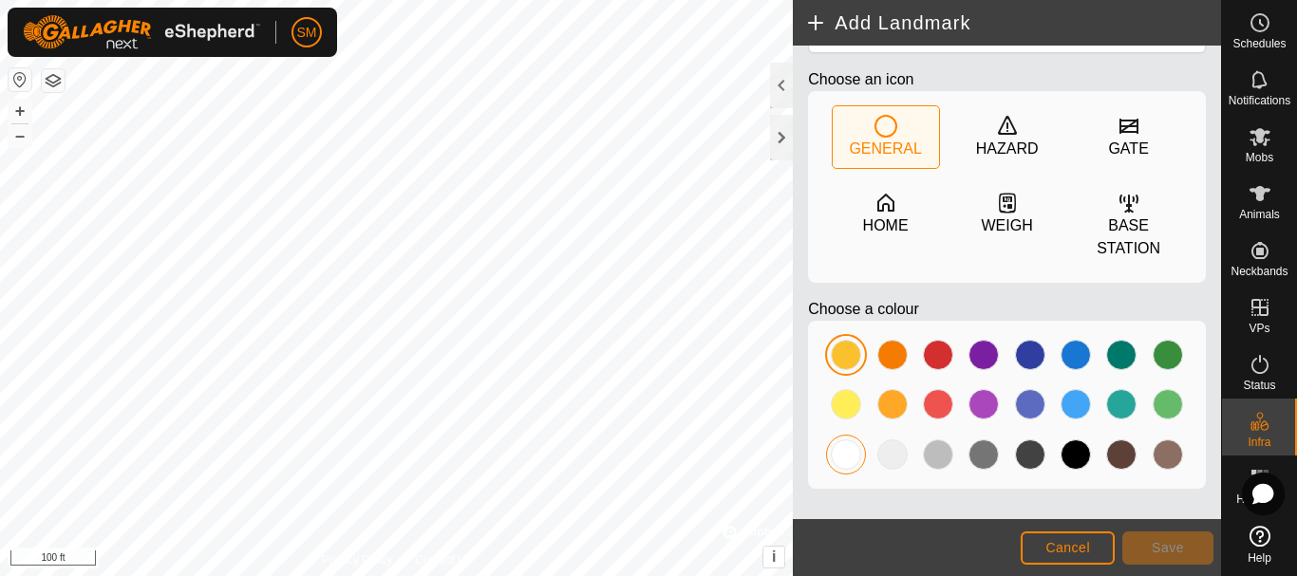
type input "Water Tank [DATE]"
click at [832, 452] on div at bounding box center [846, 454] width 30 height 30
type input "44.208658, -80.222032"
click at [1168, 551] on span "Save" at bounding box center [1167, 547] width 32 height 15
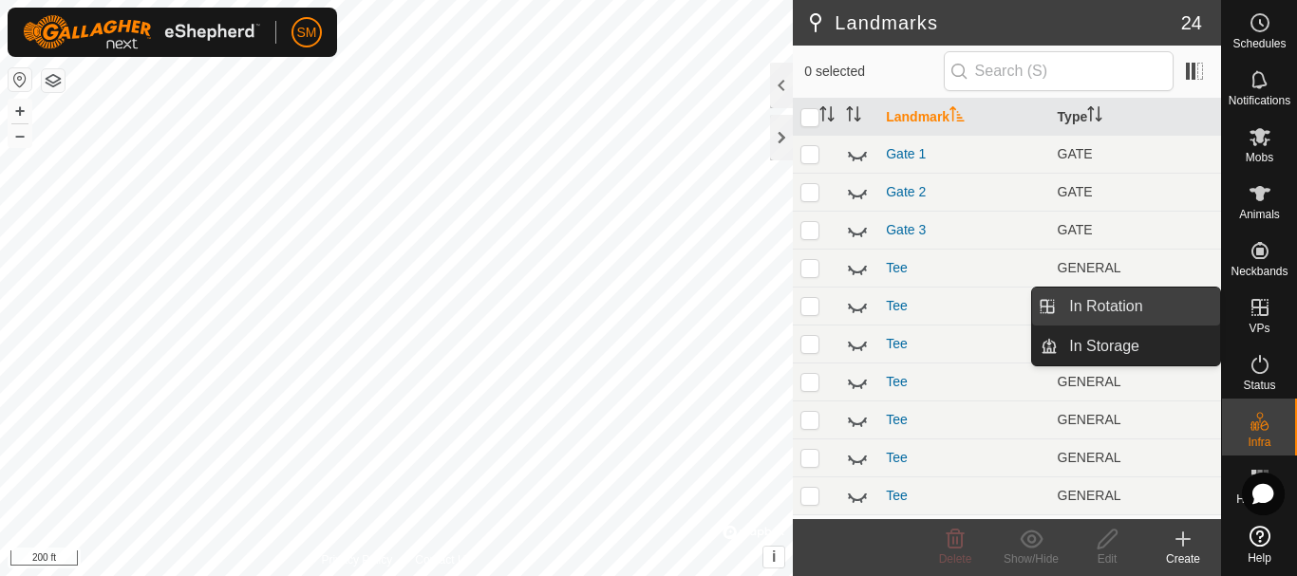
click at [1125, 308] on link "In Rotation" at bounding box center [1138, 307] width 162 height 38
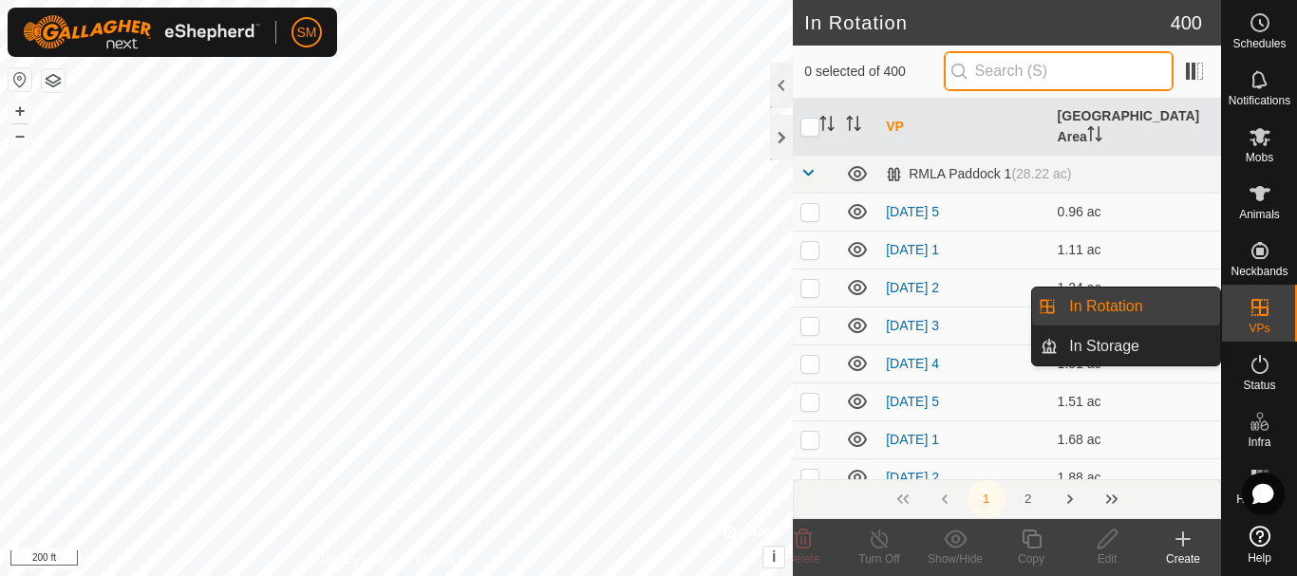
click at [1001, 59] on input "text" at bounding box center [1058, 71] width 230 height 40
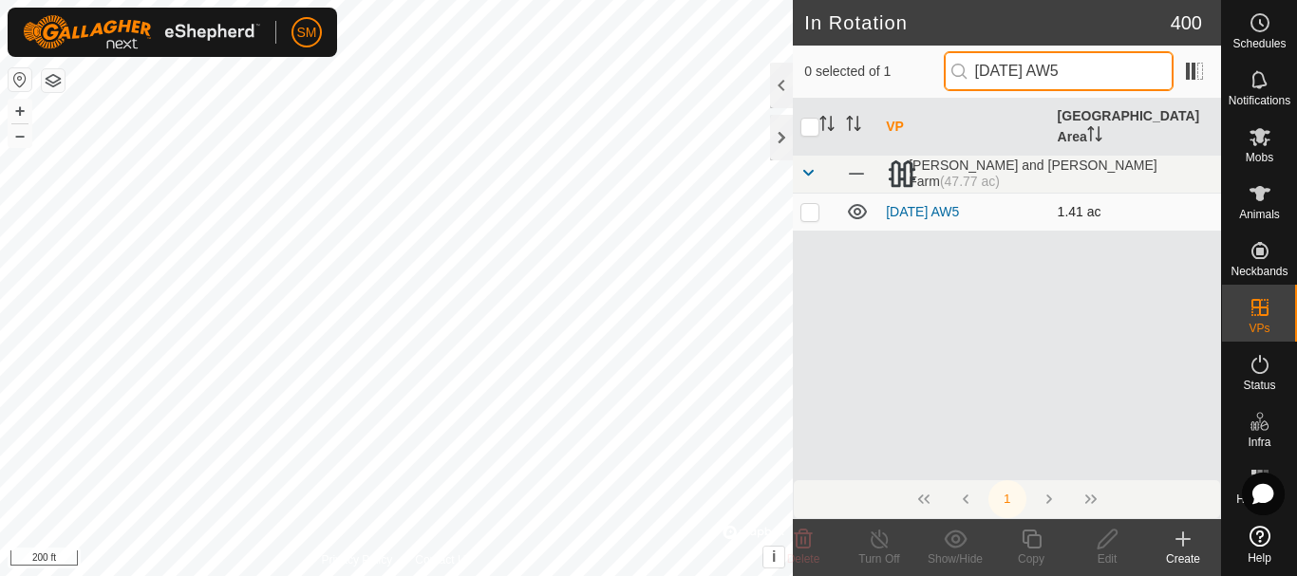
type input "[DATE] AW5"
click at [813, 204] on p-checkbox at bounding box center [809, 211] width 19 height 15
checkbox input "true"
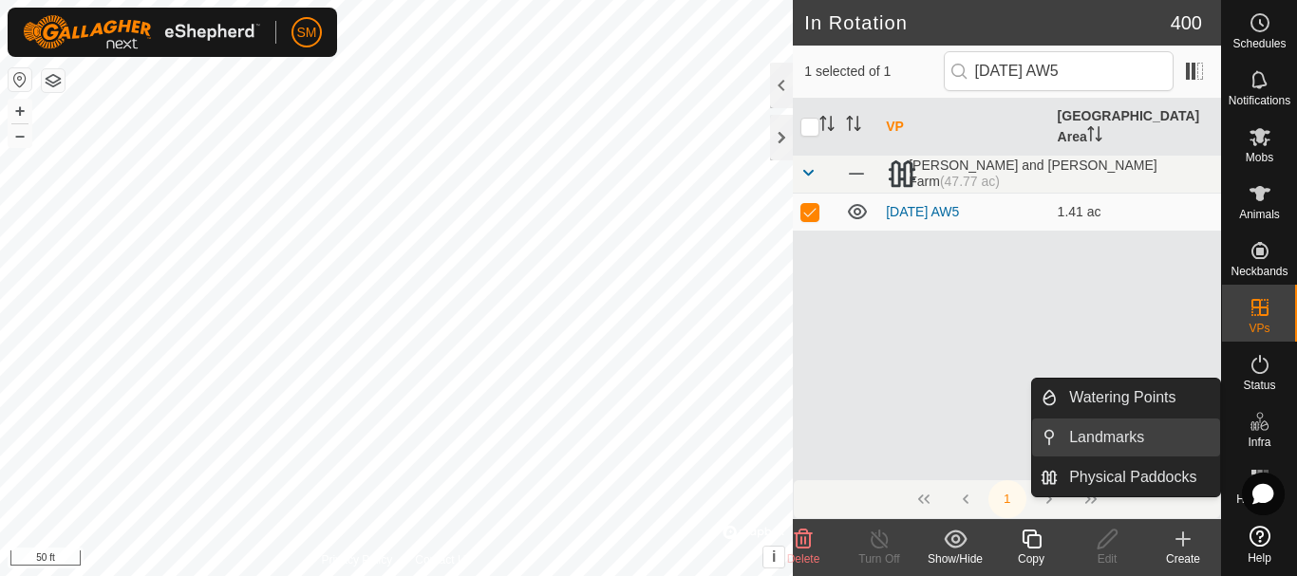
click at [1096, 436] on link "Landmarks" at bounding box center [1138, 438] width 162 height 38
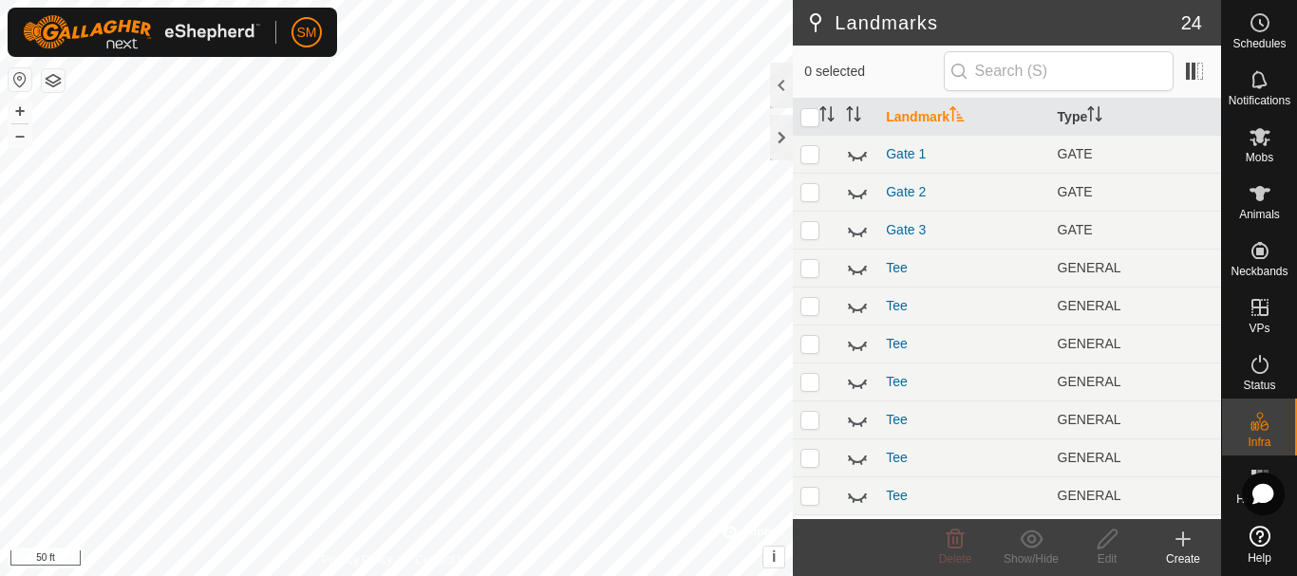
click at [1186, 561] on div "Create" at bounding box center [1183, 559] width 76 height 17
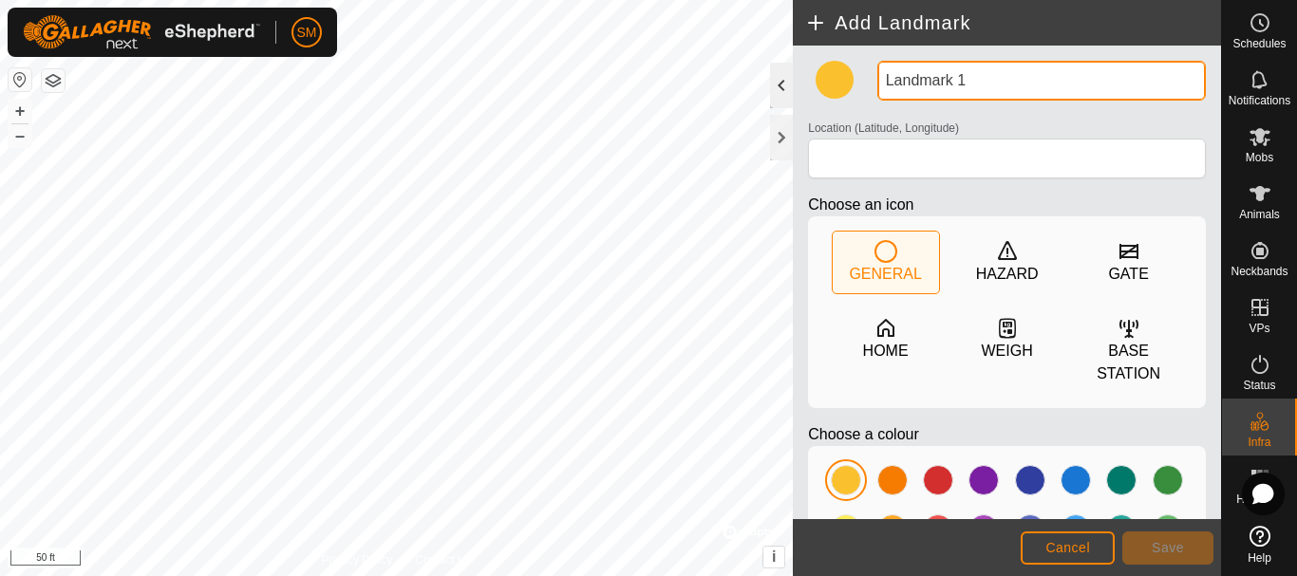
drag, startPoint x: 980, startPoint y: 86, endPoint x: 789, endPoint y: 86, distance: 190.8
click at [793, 86] on div "Add Landmark Landmark 1 Location (Latitude, Longitude) Choose an icon GENERAL H…" at bounding box center [1007, 288] width 428 height 576
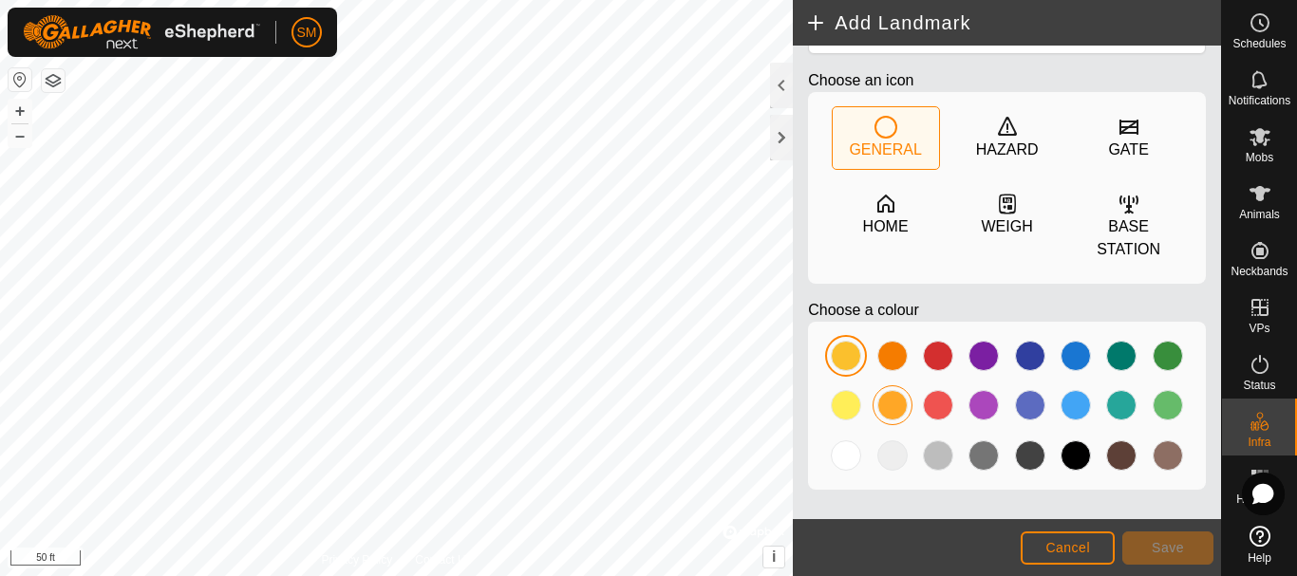
scroll to position [125, 0]
type input "Water Tank [DATE]"
click at [844, 458] on div at bounding box center [846, 454] width 30 height 30
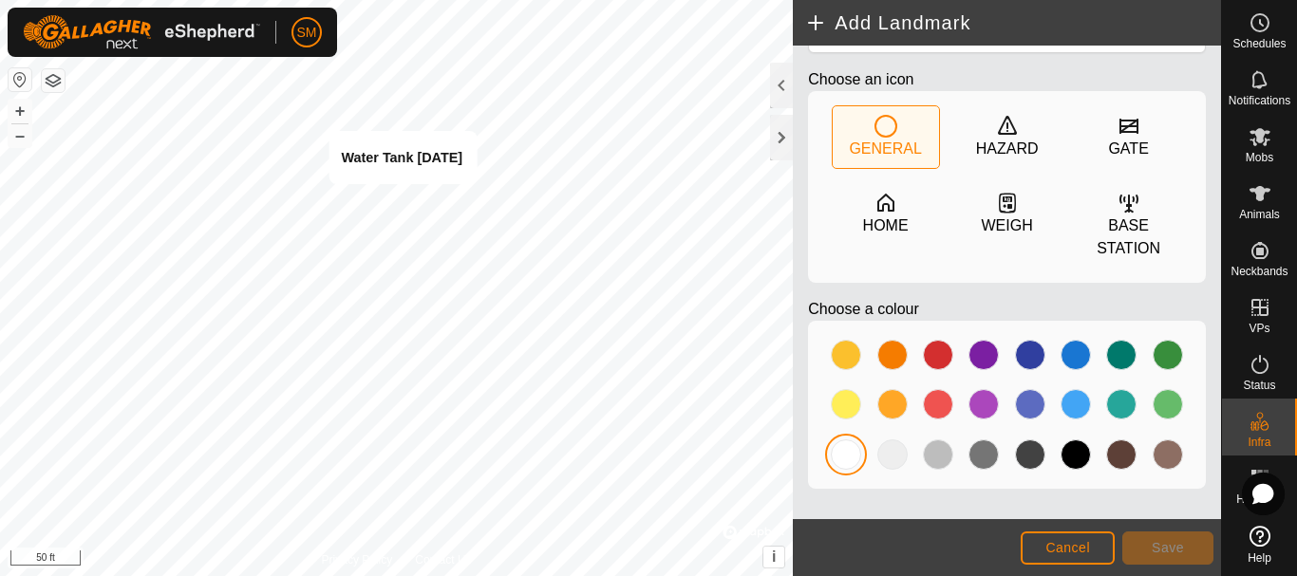
type input "44.212019, -80.226107"
click at [1167, 552] on span "Save" at bounding box center [1167, 547] width 32 height 15
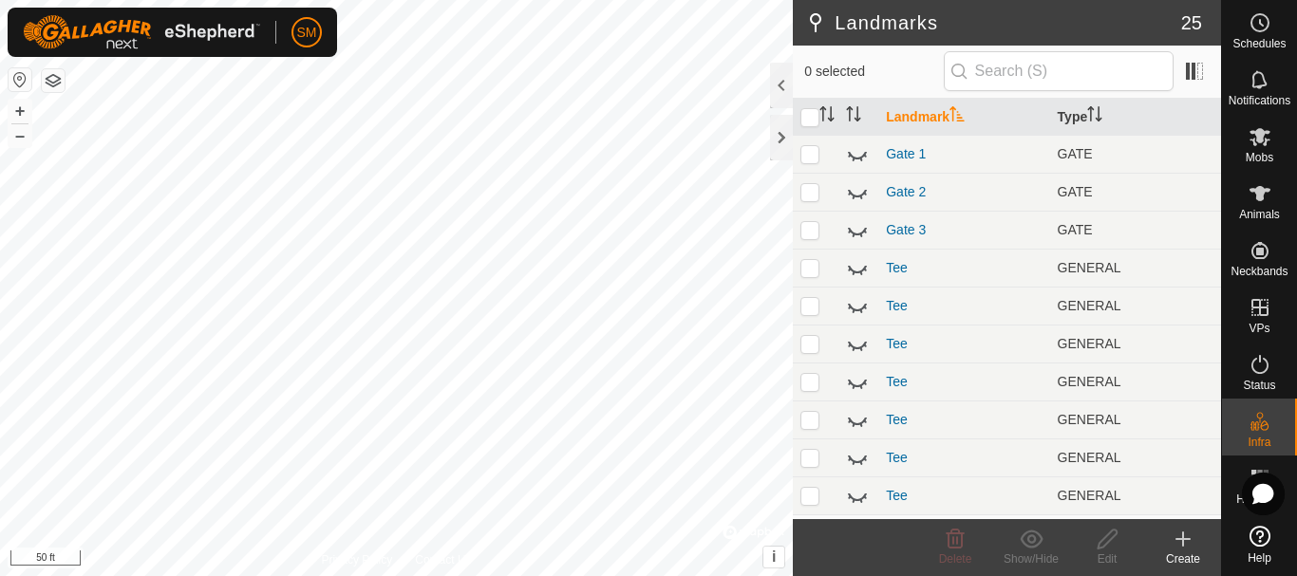
click at [1185, 543] on icon at bounding box center [1182, 539] width 23 height 23
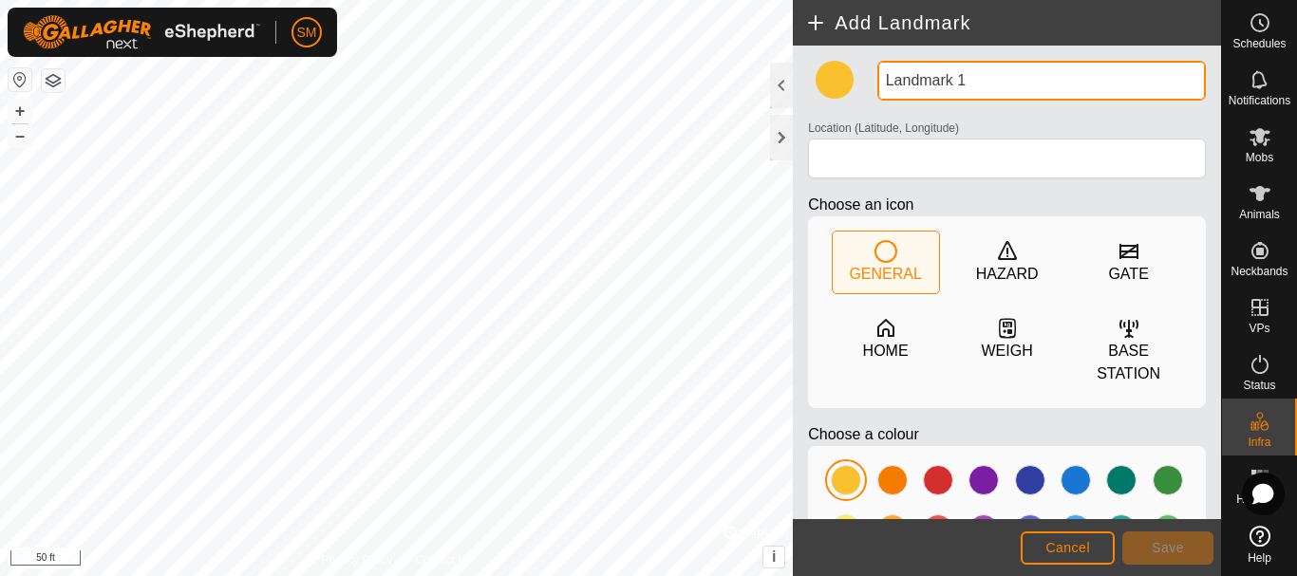
drag, startPoint x: 978, startPoint y: 84, endPoint x: 810, endPoint y: 80, distance: 168.0
click at [810, 80] on div "Landmark 1 Location (Latitude, Longitude) Choose an icon GENERAL HAZARD GATE HO…" at bounding box center [1006, 345] width 413 height 569
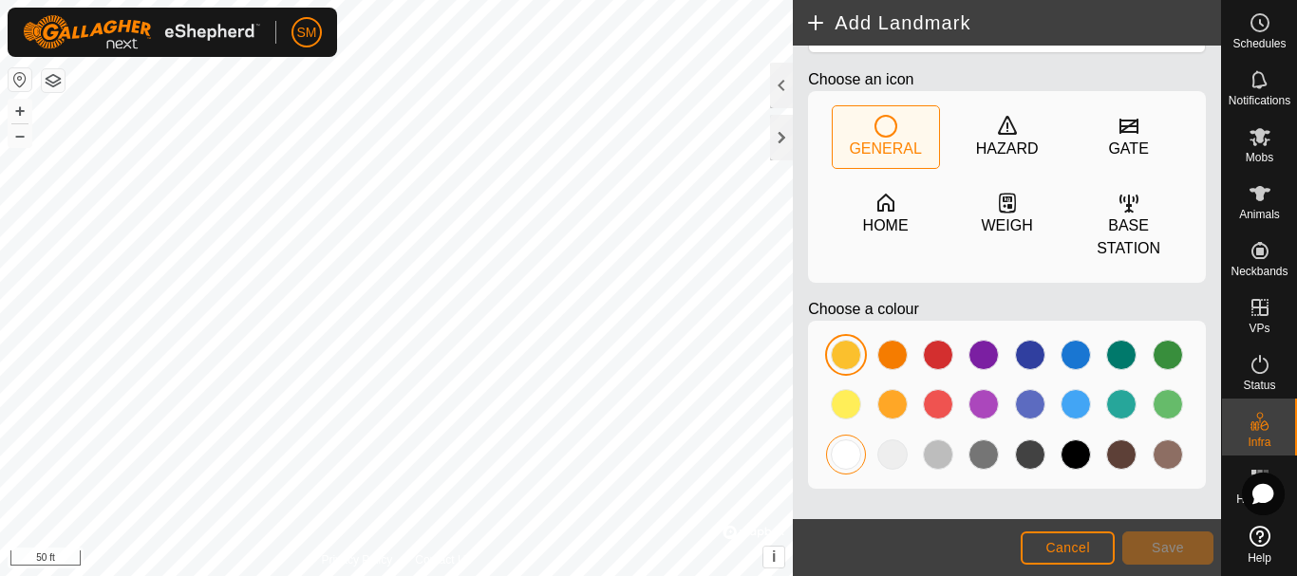
type input "Water Tank [DATE]"
click at [841, 455] on div at bounding box center [846, 454] width 30 height 30
type input "44.211919, -80.226671"
click at [1163, 544] on span "Save" at bounding box center [1167, 547] width 32 height 15
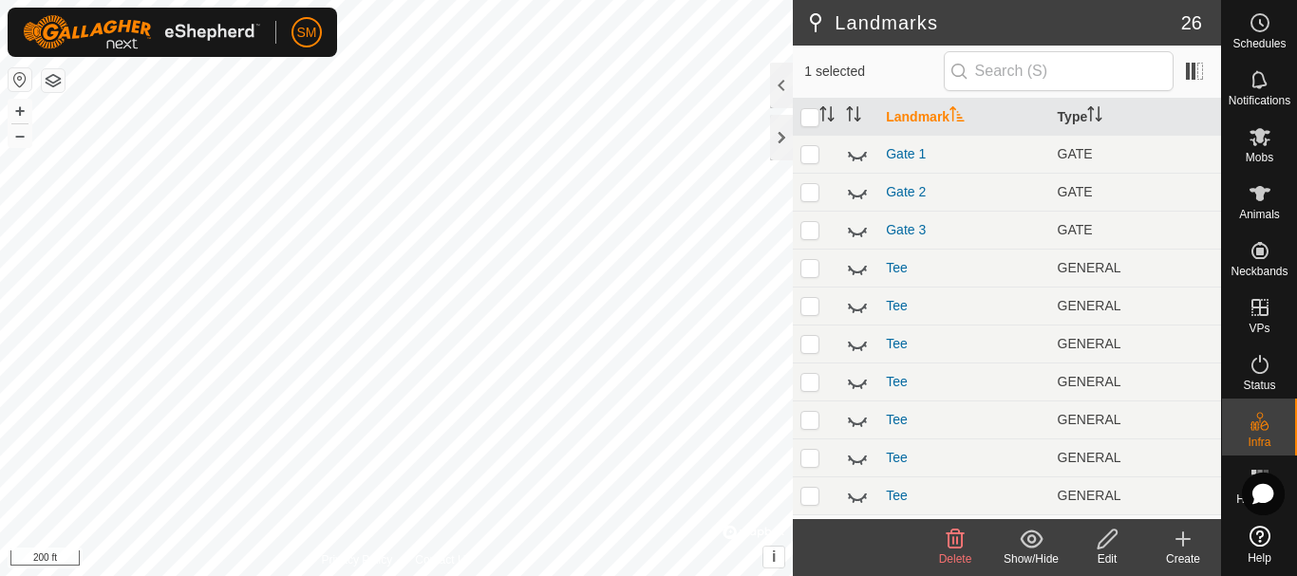
click at [947, 535] on icon at bounding box center [955, 539] width 18 height 19
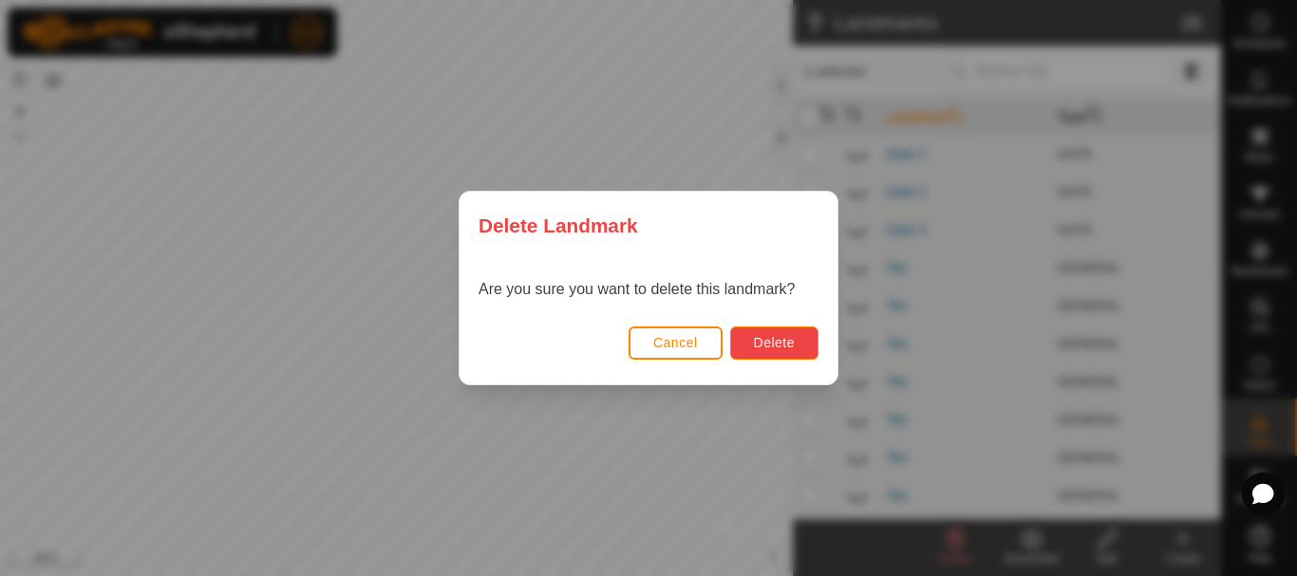
click at [766, 348] on span "Delete" at bounding box center [774, 342] width 41 height 15
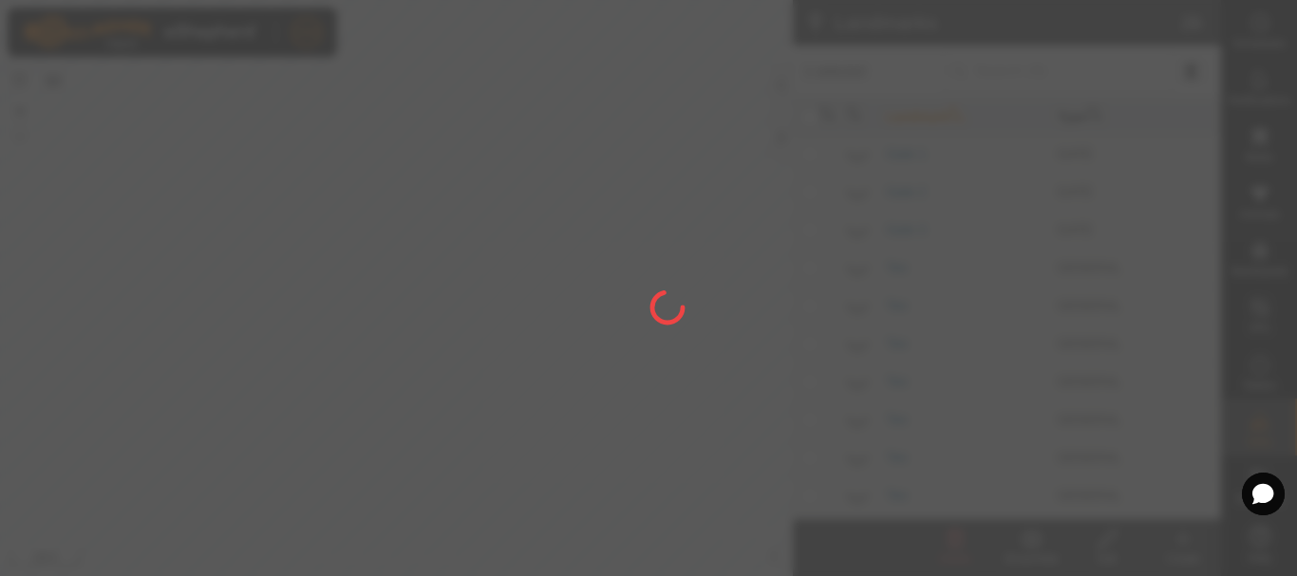
checkbox input "false"
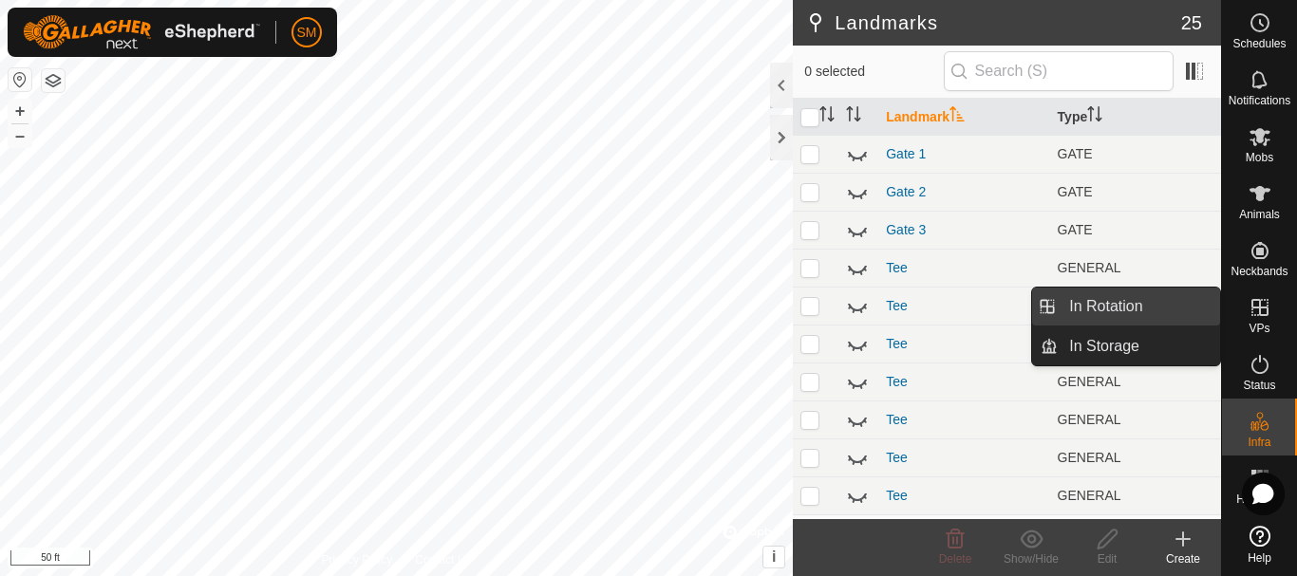
click at [1106, 308] on link "In Rotation" at bounding box center [1138, 307] width 162 height 38
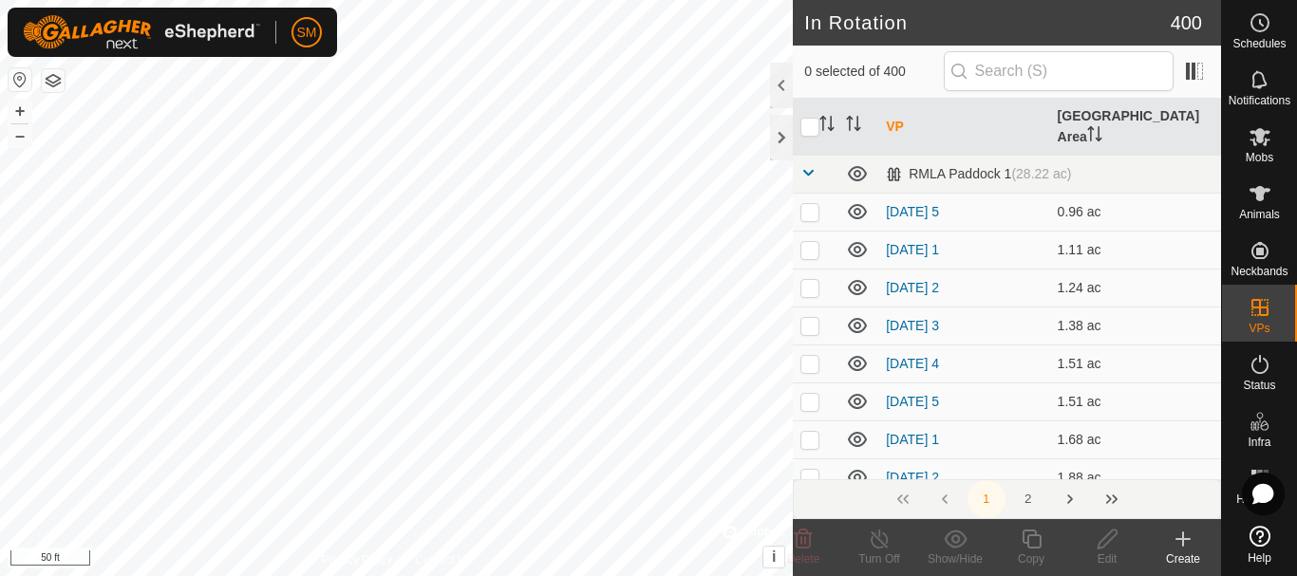
click at [1186, 548] on icon at bounding box center [1182, 539] width 23 height 23
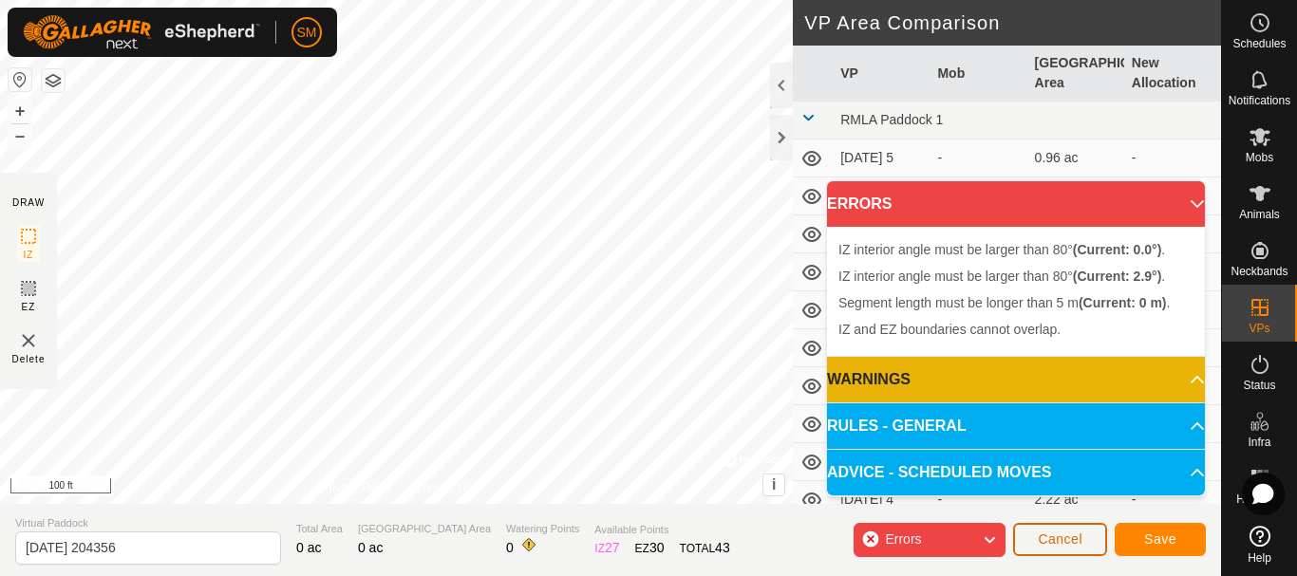
click at [1095, 541] on button "Cancel" at bounding box center [1060, 539] width 94 height 33
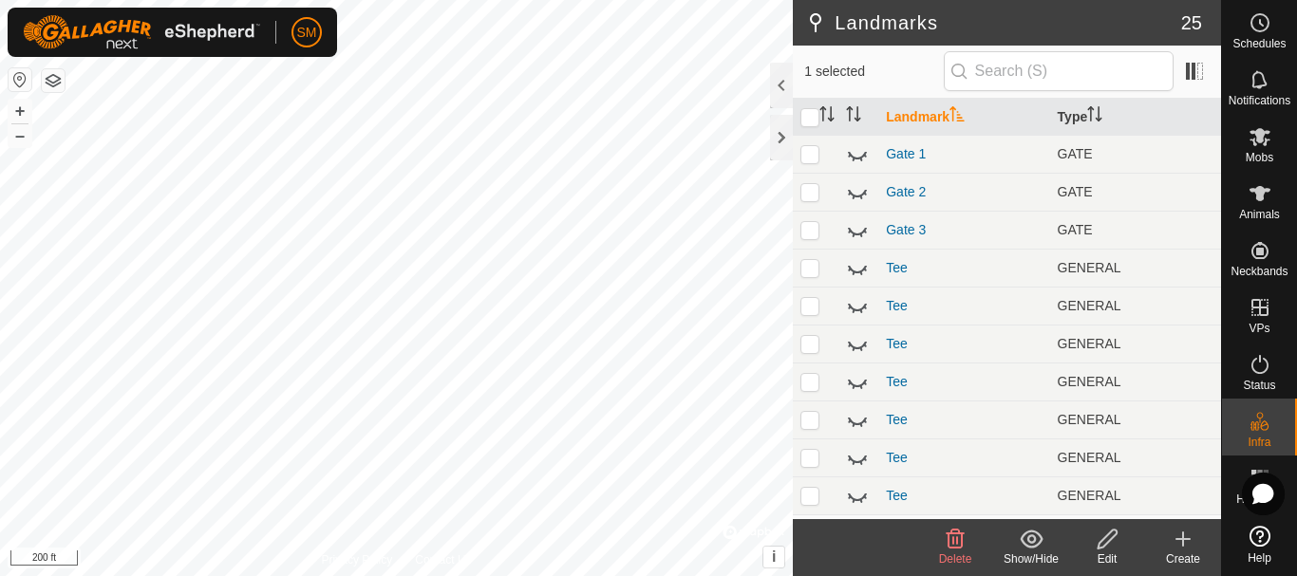
click at [951, 547] on icon at bounding box center [955, 539] width 18 height 19
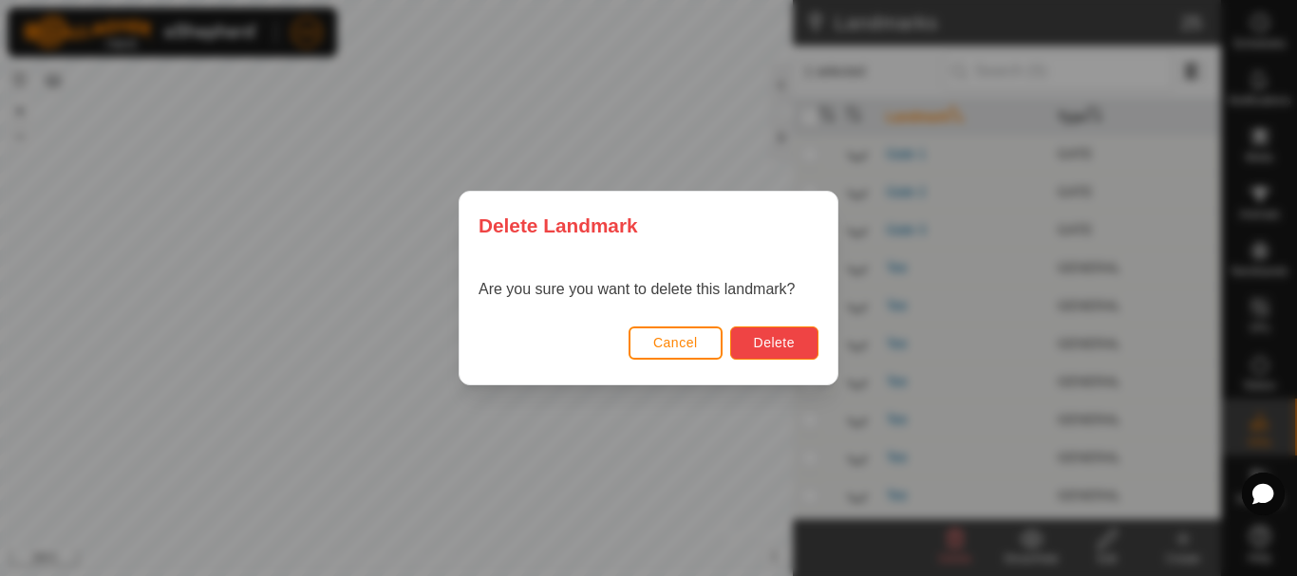
click at [753, 355] on button "Delete" at bounding box center [774, 343] width 88 height 33
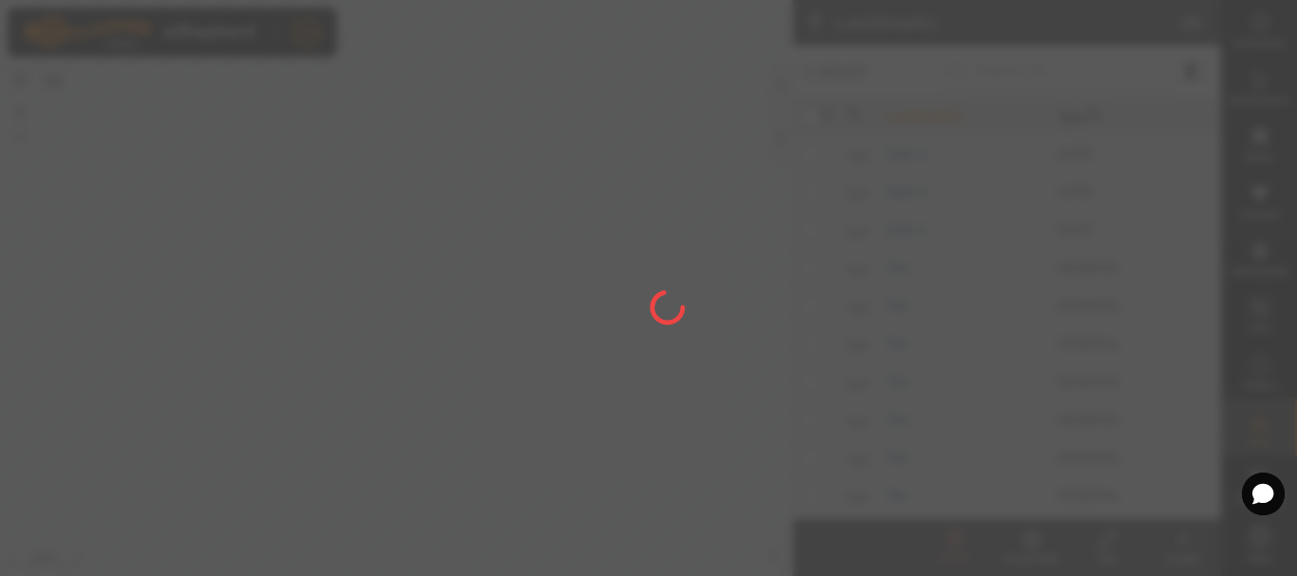
checkbox input "false"
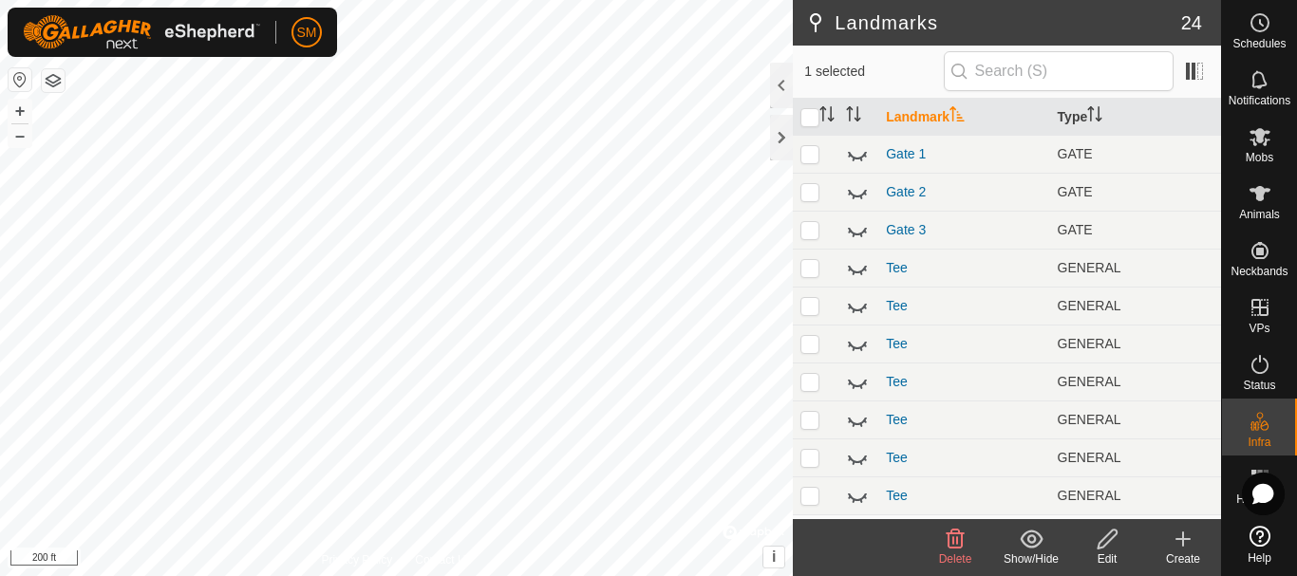
click at [953, 542] on icon at bounding box center [955, 539] width 18 height 19
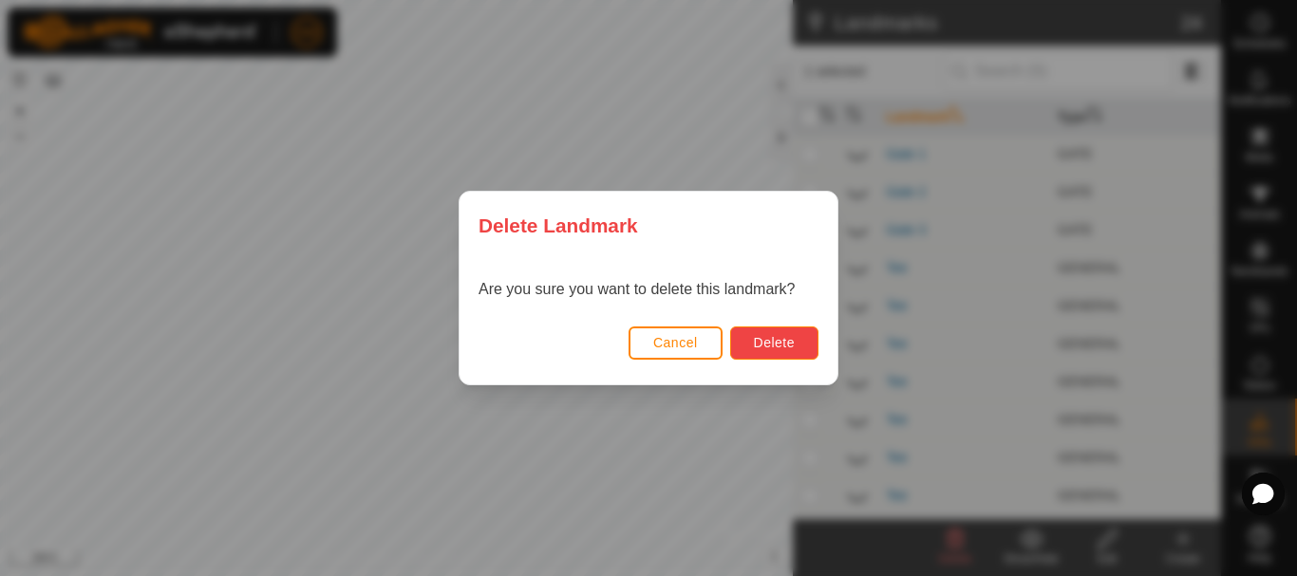
click at [760, 341] on span "Delete" at bounding box center [774, 342] width 41 height 15
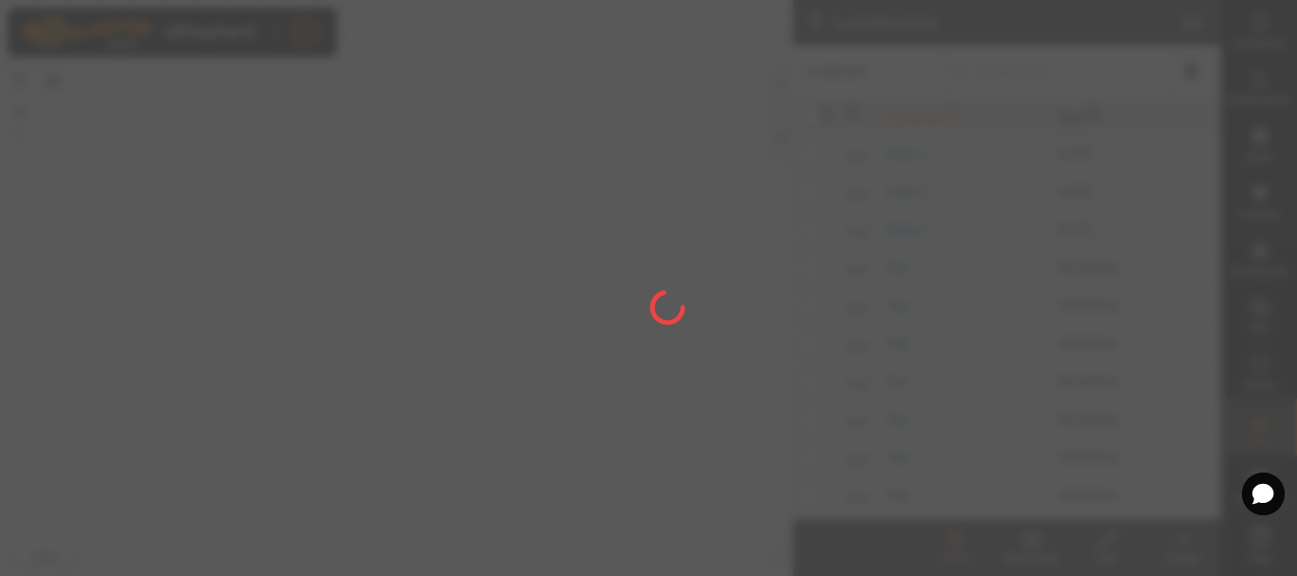
checkbox input "false"
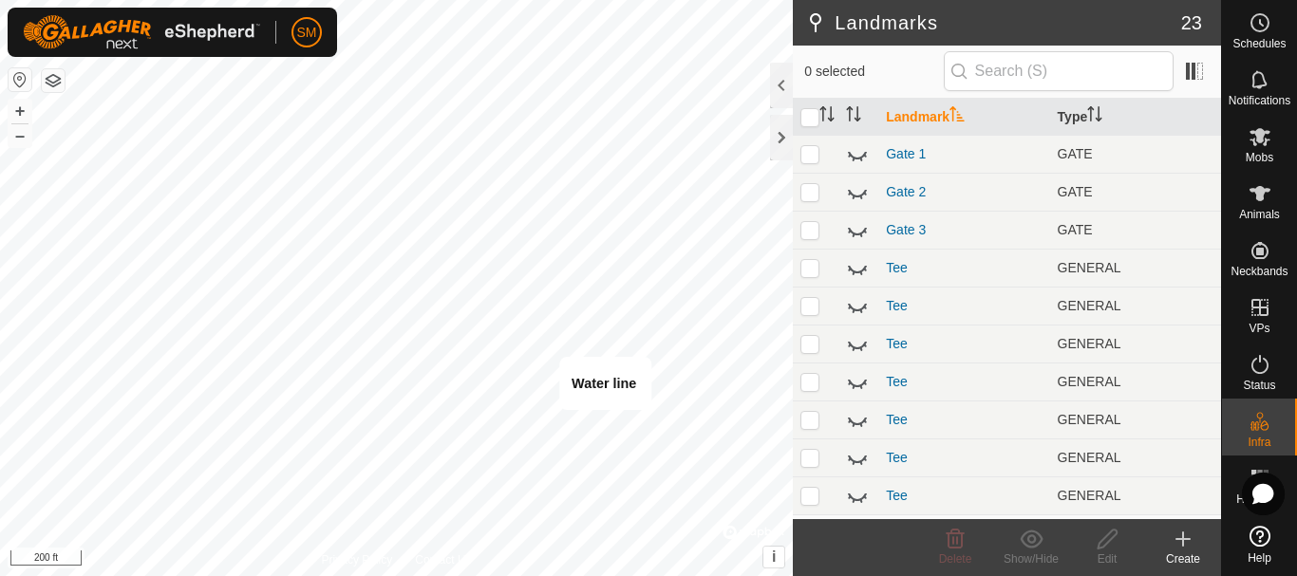
checkbox input "true"
click at [957, 542] on icon at bounding box center [955, 539] width 18 height 19
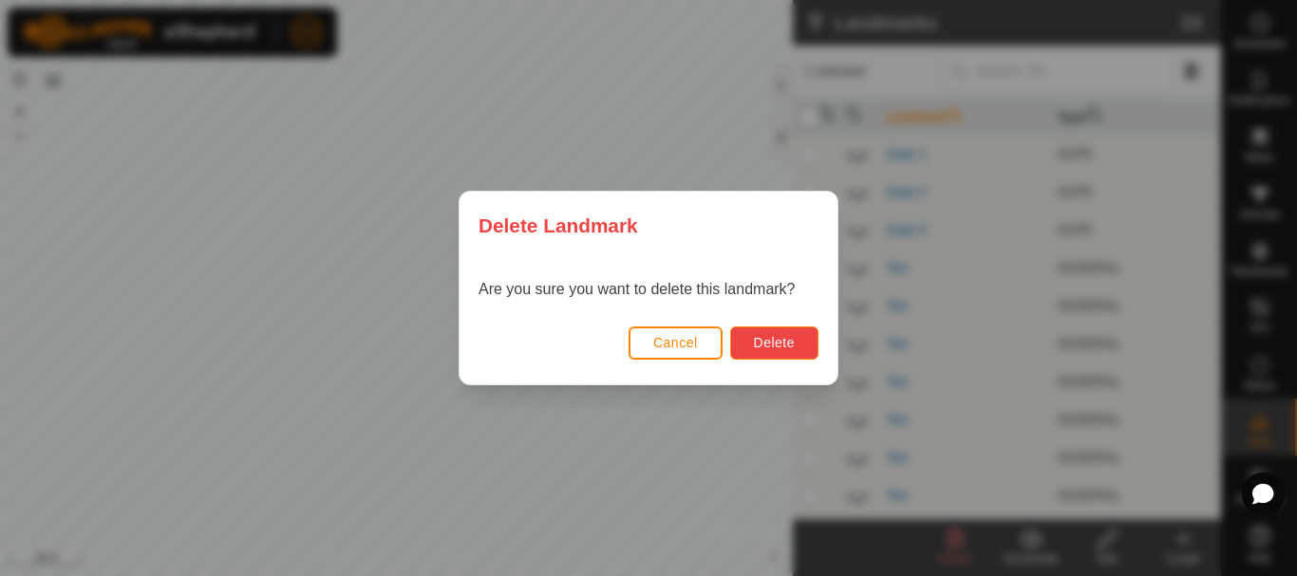
click at [773, 350] on span "Delete" at bounding box center [774, 342] width 41 height 15
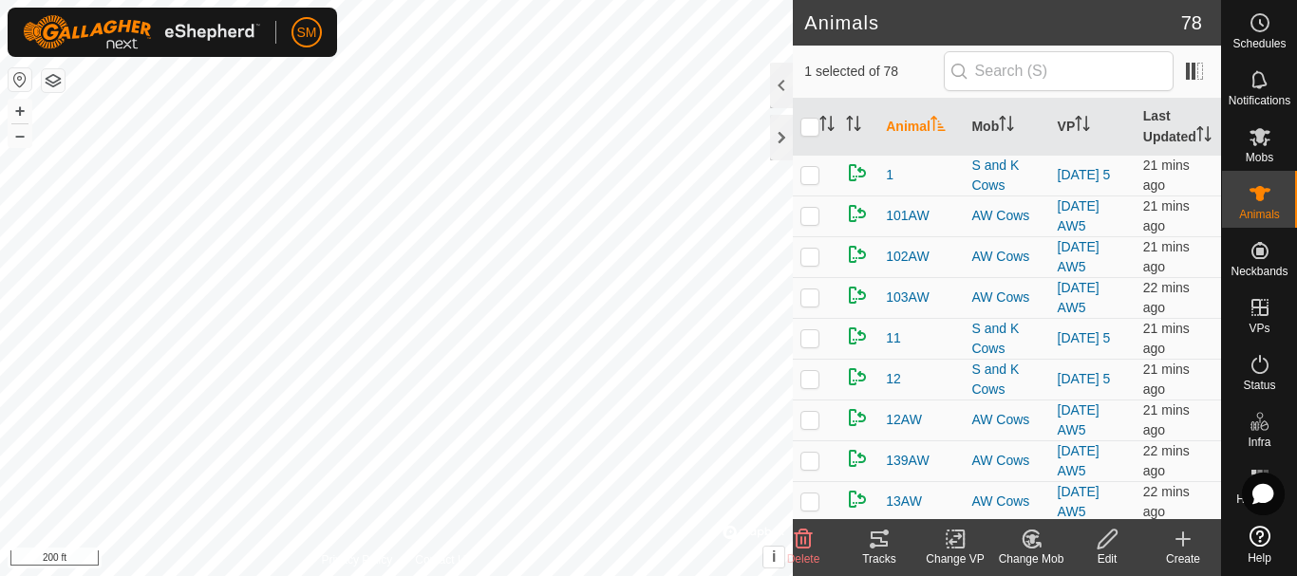
click at [871, 548] on icon at bounding box center [872, 546] width 6 height 6
